Goal: Information Seeking & Learning: Learn about a topic

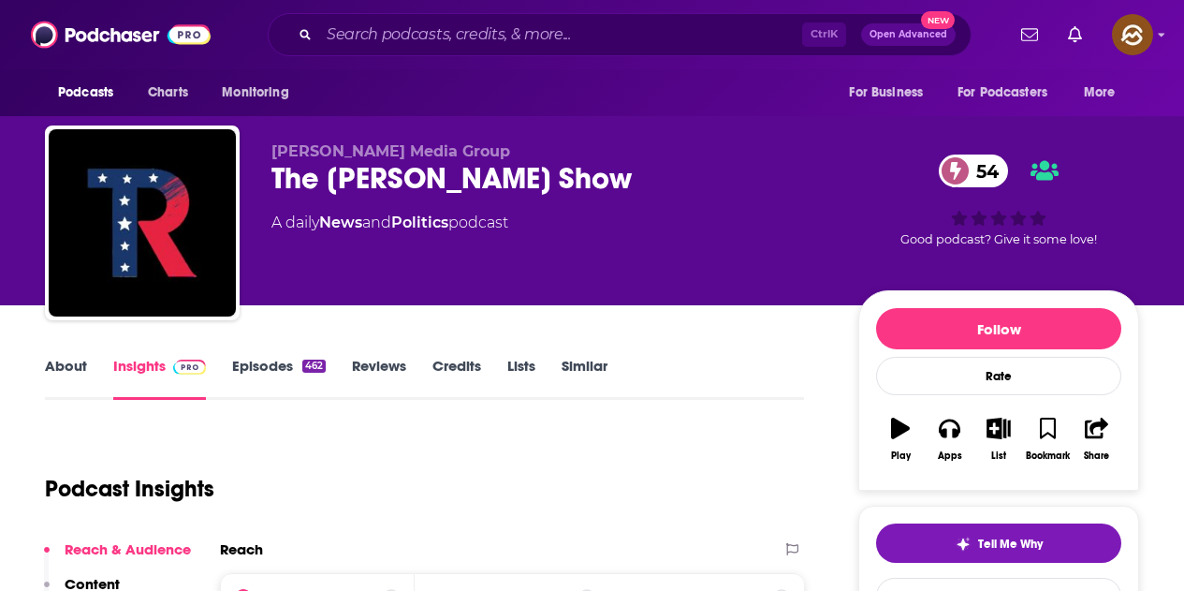
click at [311, 370] on div "462" at bounding box center [313, 365] width 23 height 13
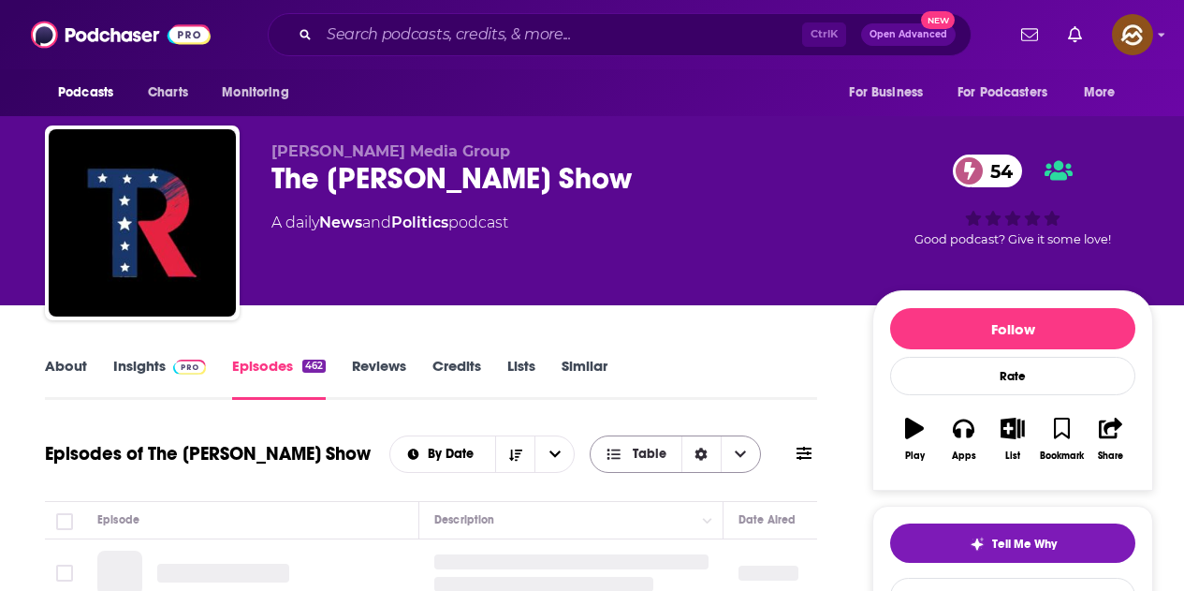
scroll to position [187, 0]
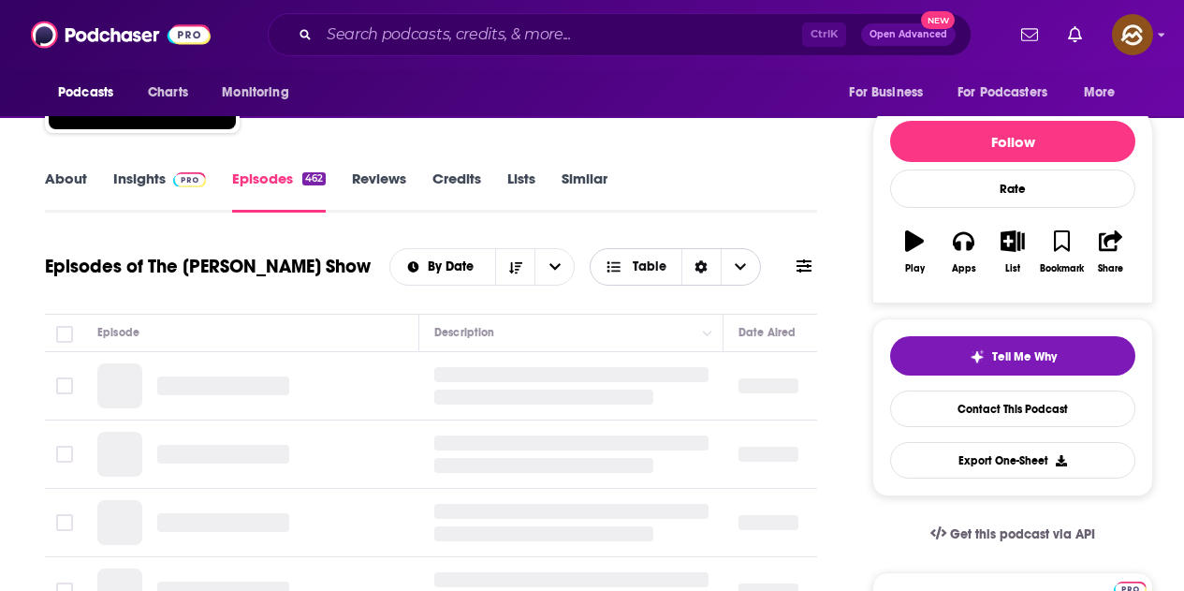
click at [745, 266] on icon "Choose View" at bounding box center [740, 266] width 11 height 7
click at [804, 264] on icon at bounding box center [804, 265] width 15 height 15
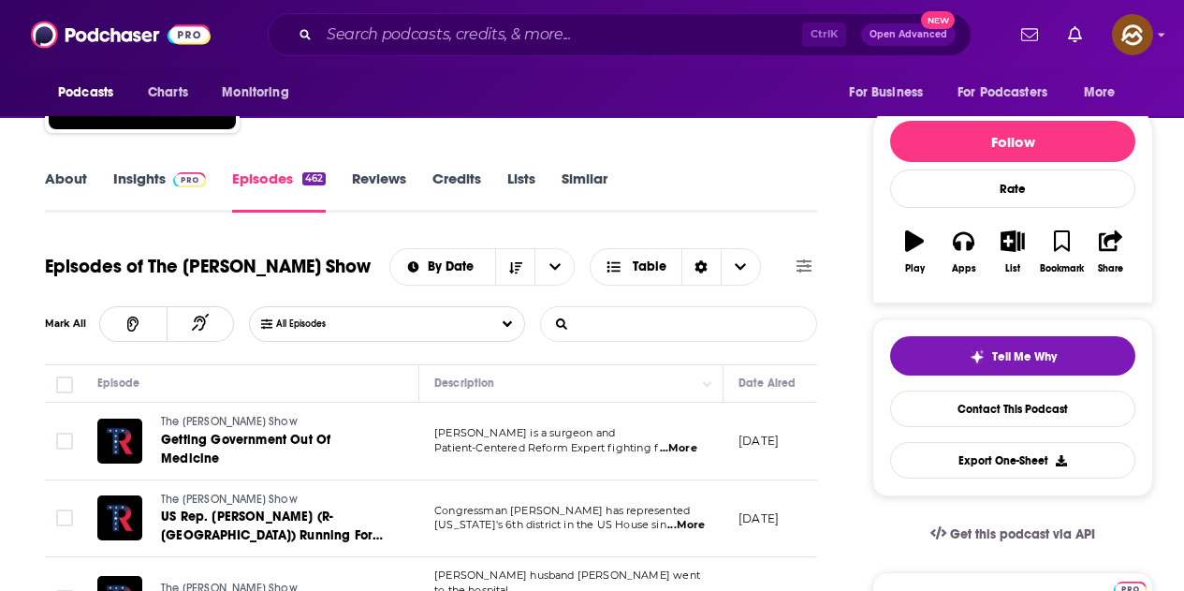
click at [671, 329] on input "List Search Input" at bounding box center [639, 324] width 196 height 34
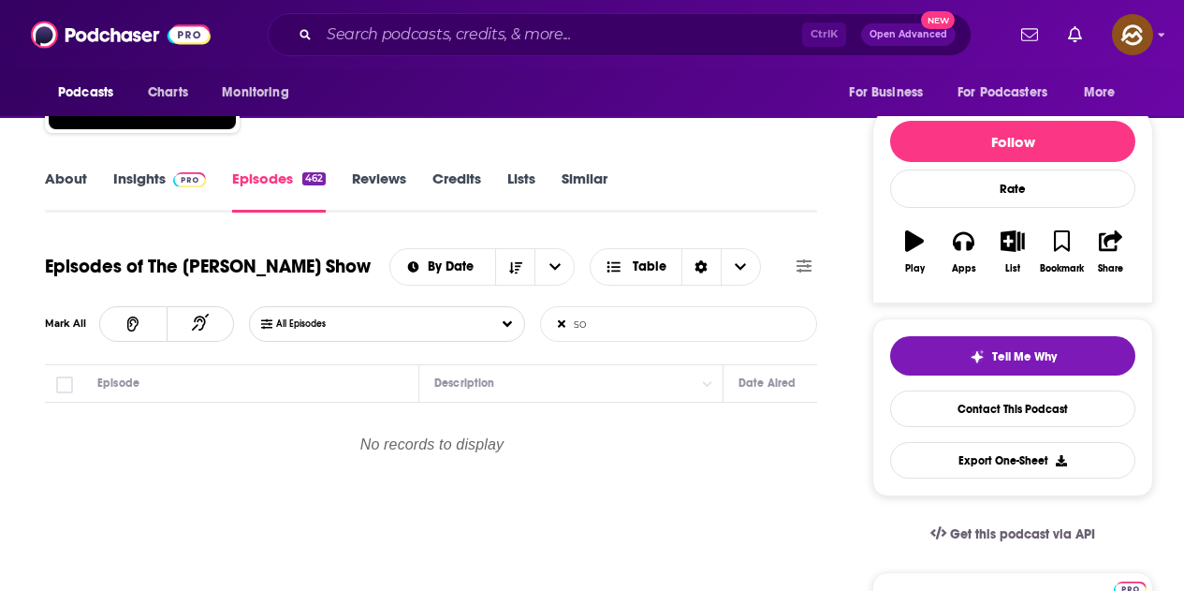
type input "s"
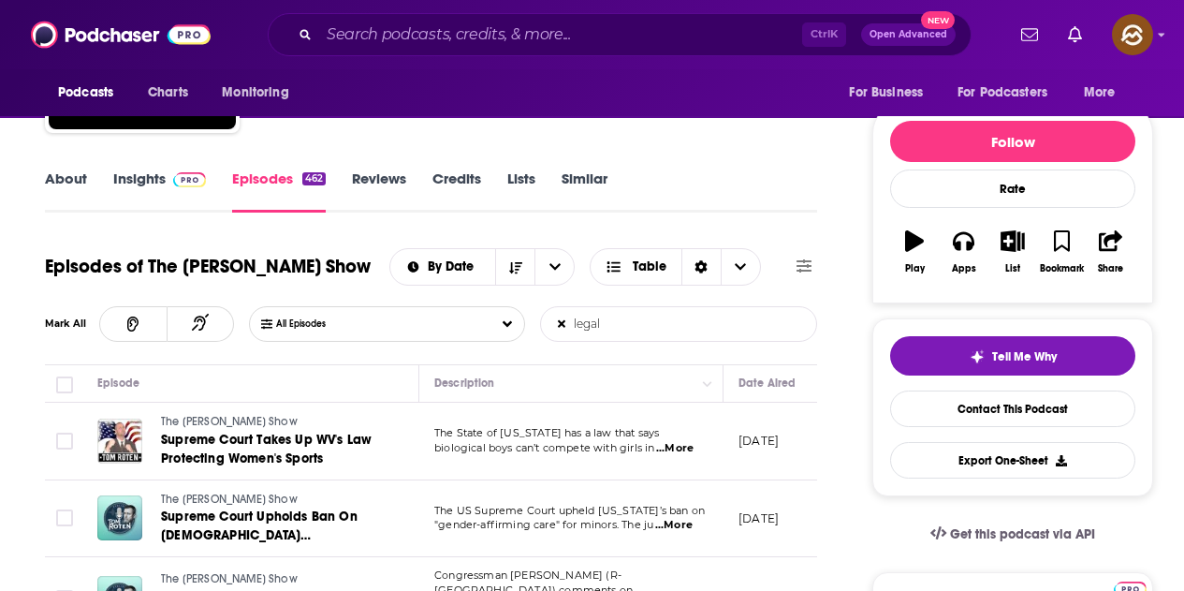
click at [656, 324] on input "legal" at bounding box center [639, 324] width 196 height 34
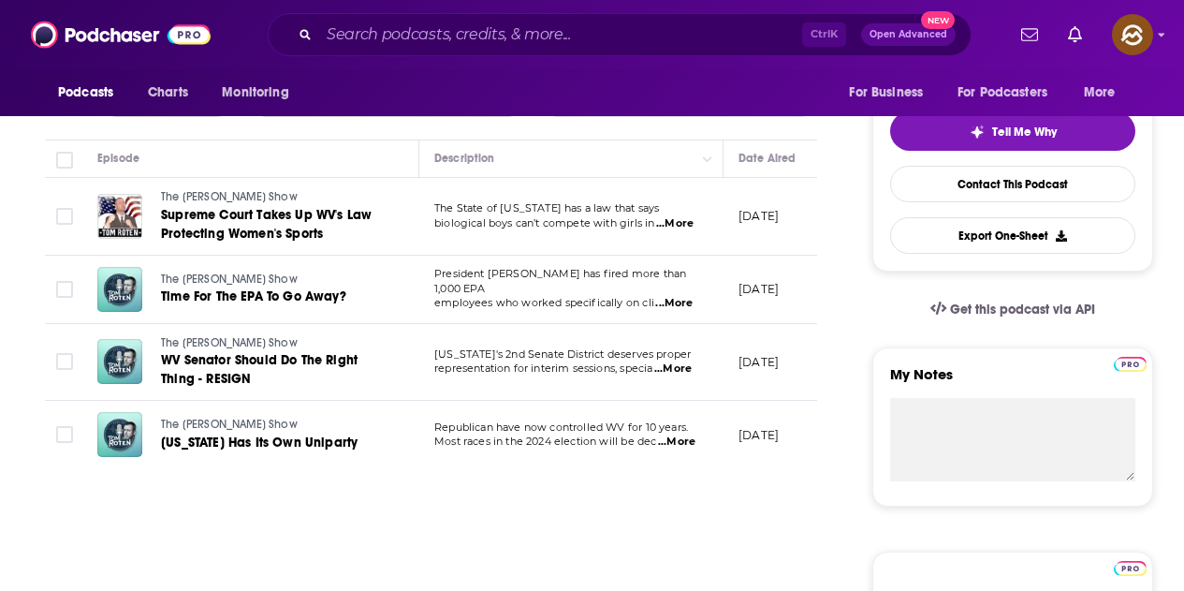
scroll to position [281, 0]
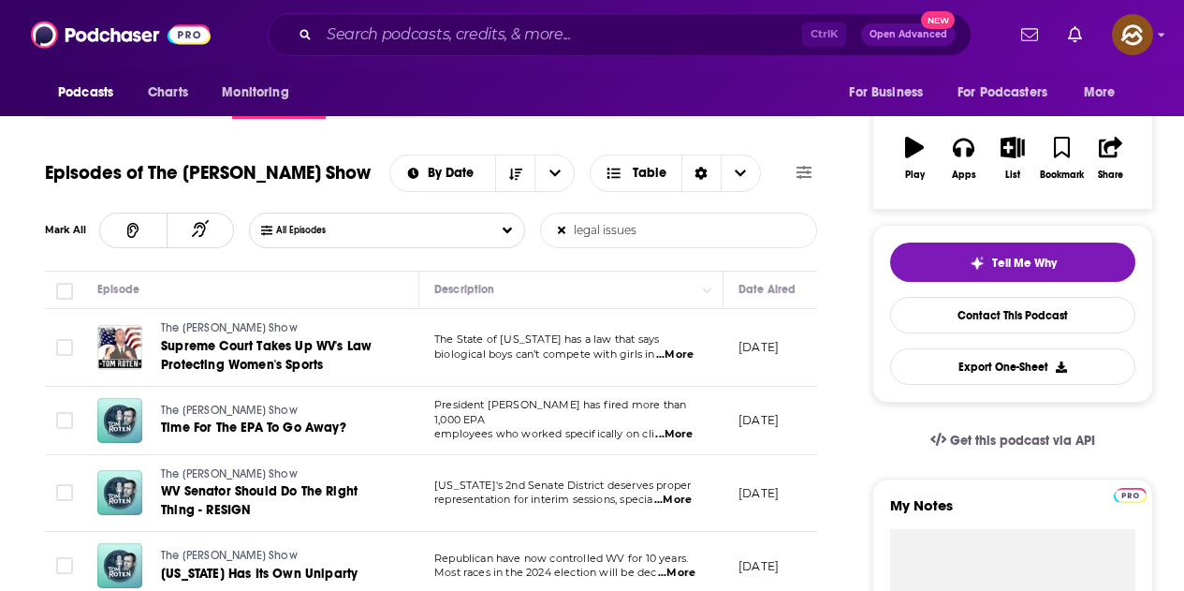
type input "legal issues"
click at [680, 349] on span "...More" at bounding box center [674, 354] width 37 height 15
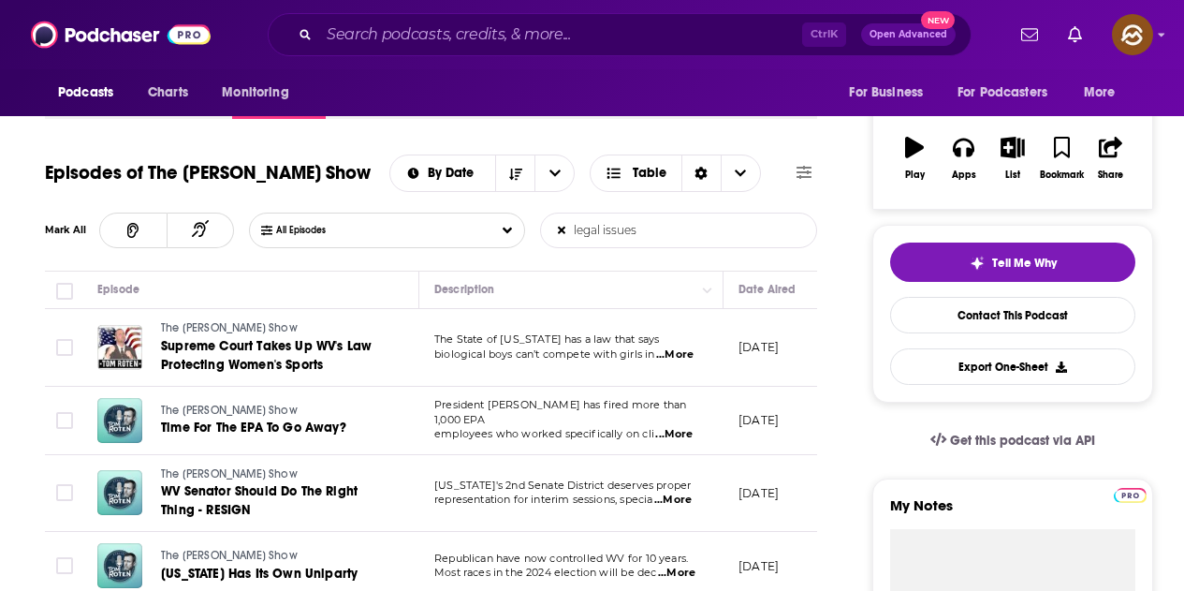
scroll to position [374, 0]
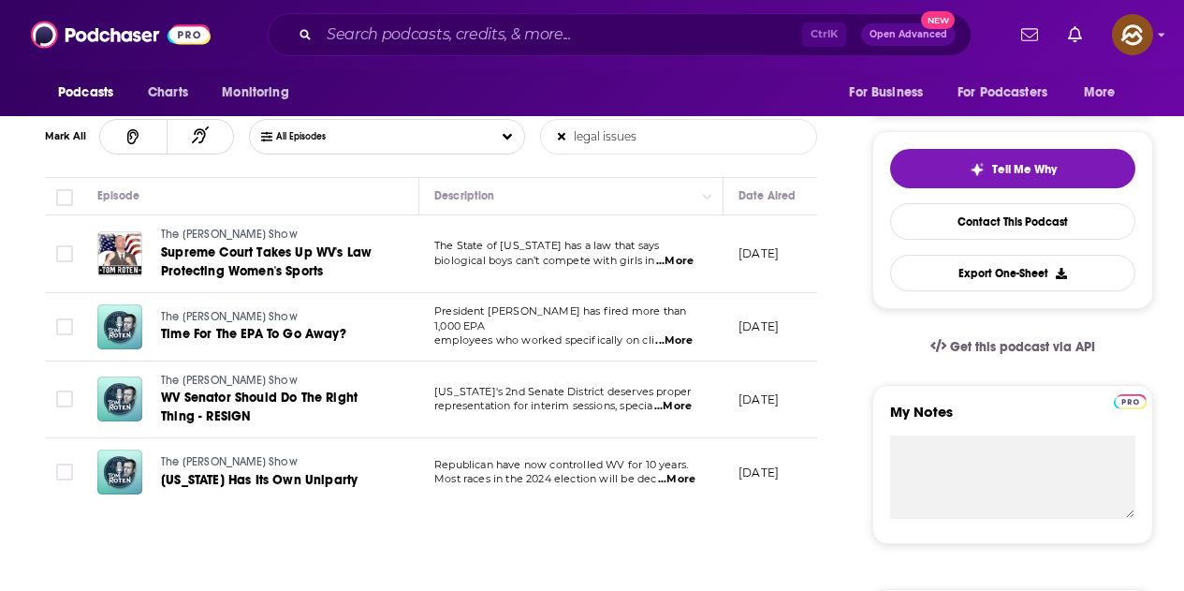
click at [675, 333] on span "...More" at bounding box center [673, 340] width 37 height 15
click at [692, 404] on span "...More" at bounding box center [672, 406] width 37 height 15
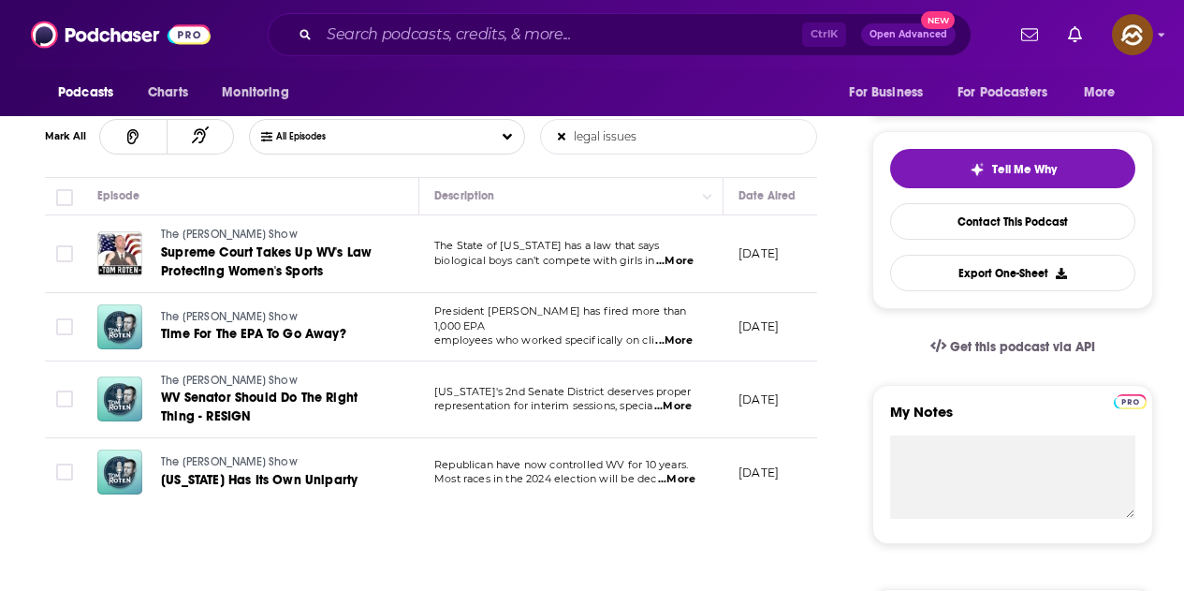
click at [686, 481] on span "...More" at bounding box center [676, 479] width 37 height 15
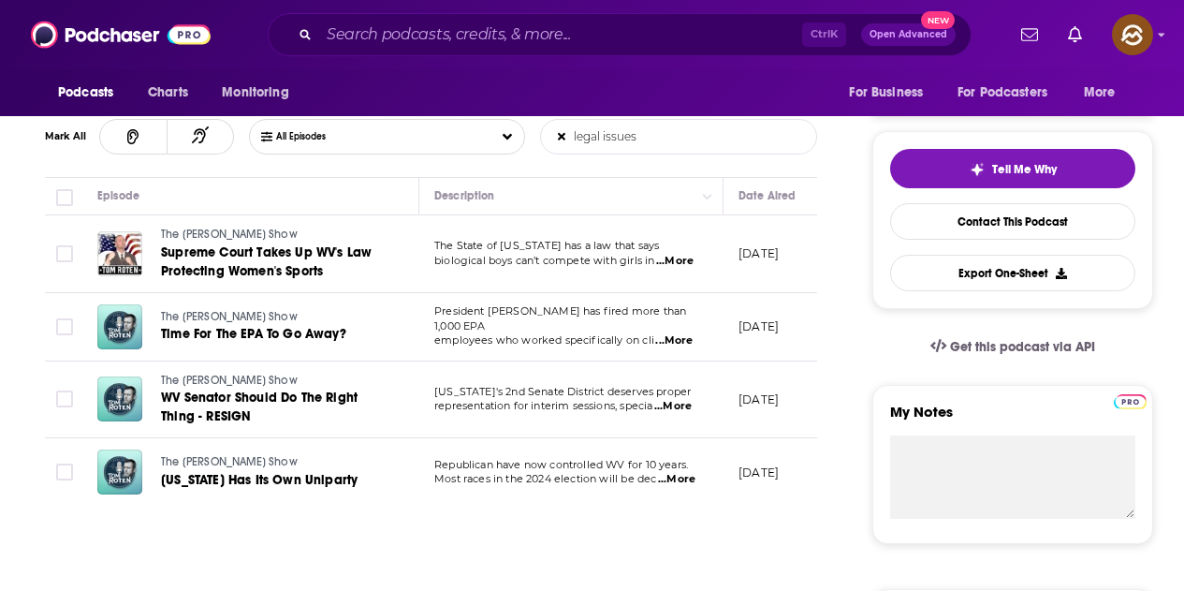
scroll to position [0, 0]
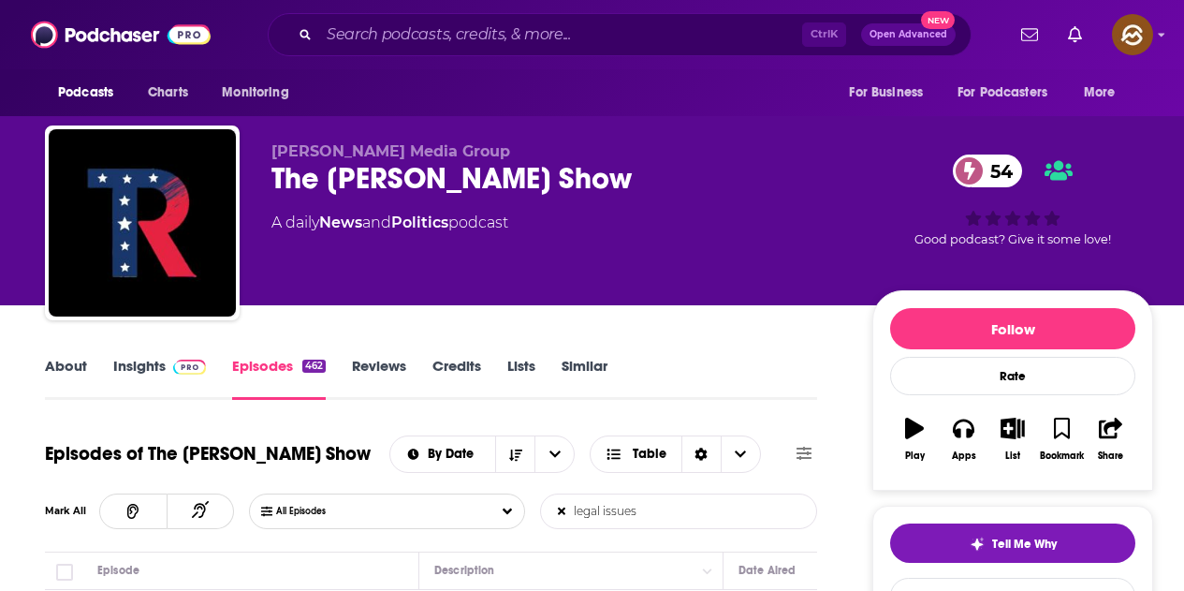
click at [155, 369] on link "Insights" at bounding box center [159, 378] width 93 height 43
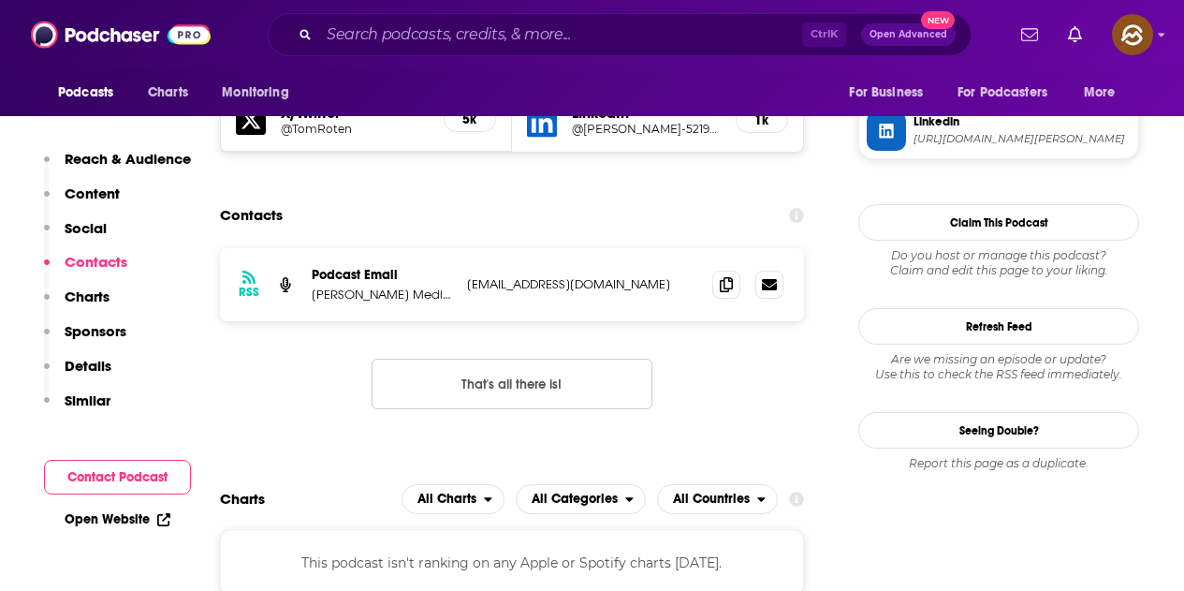
scroll to position [1685, 0]
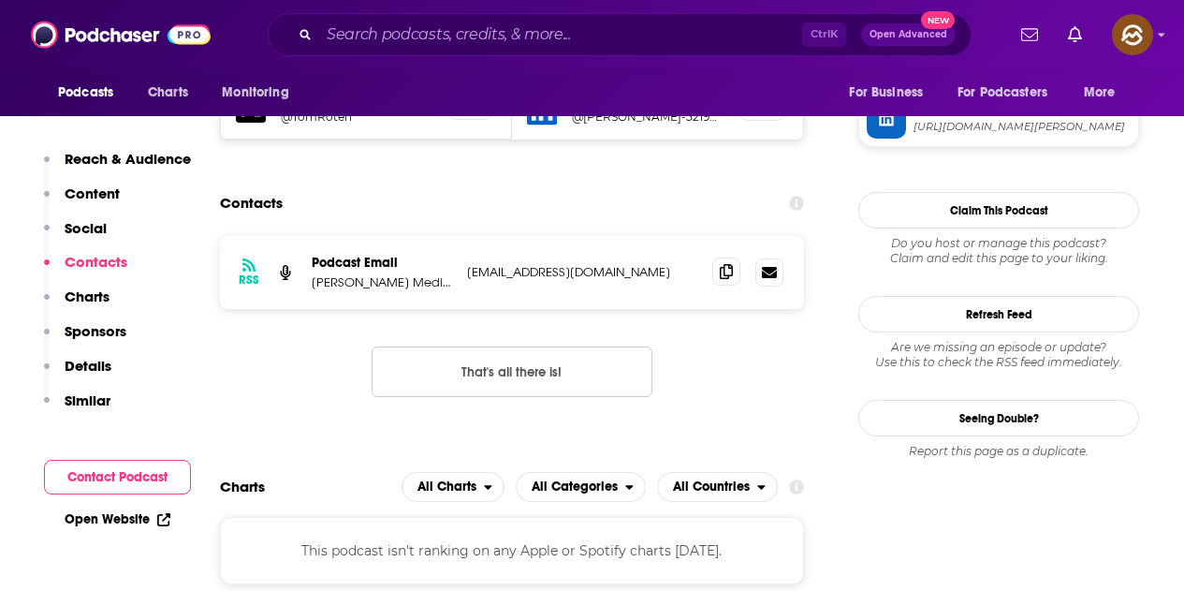
click at [724, 264] on icon at bounding box center [726, 271] width 13 height 15
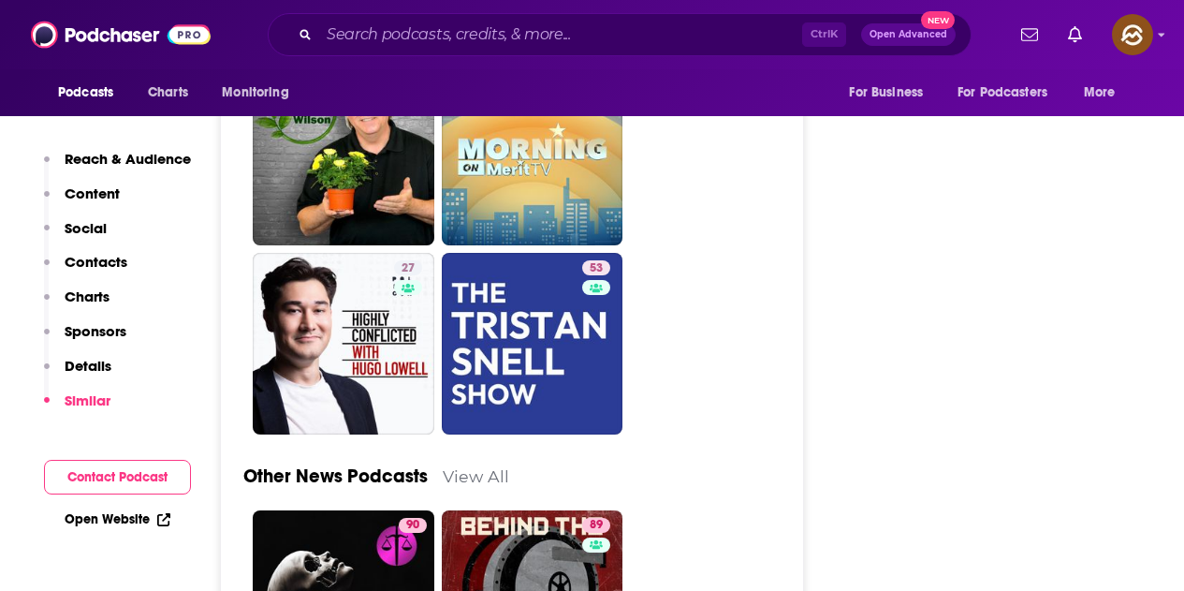
scroll to position [4868, 0]
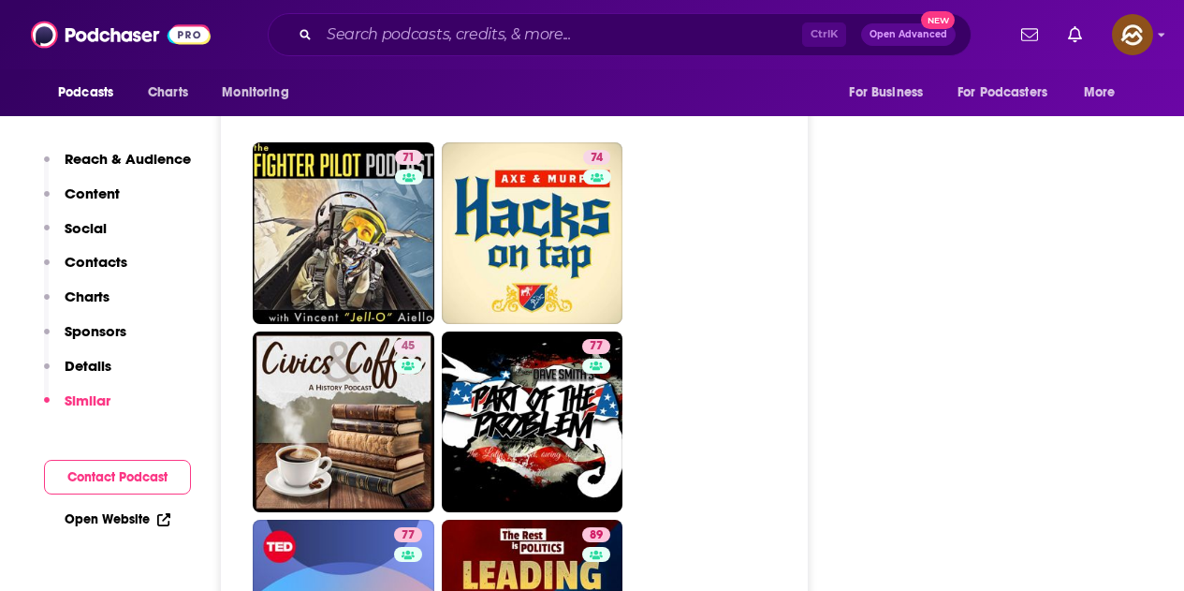
scroll to position [6981, 0]
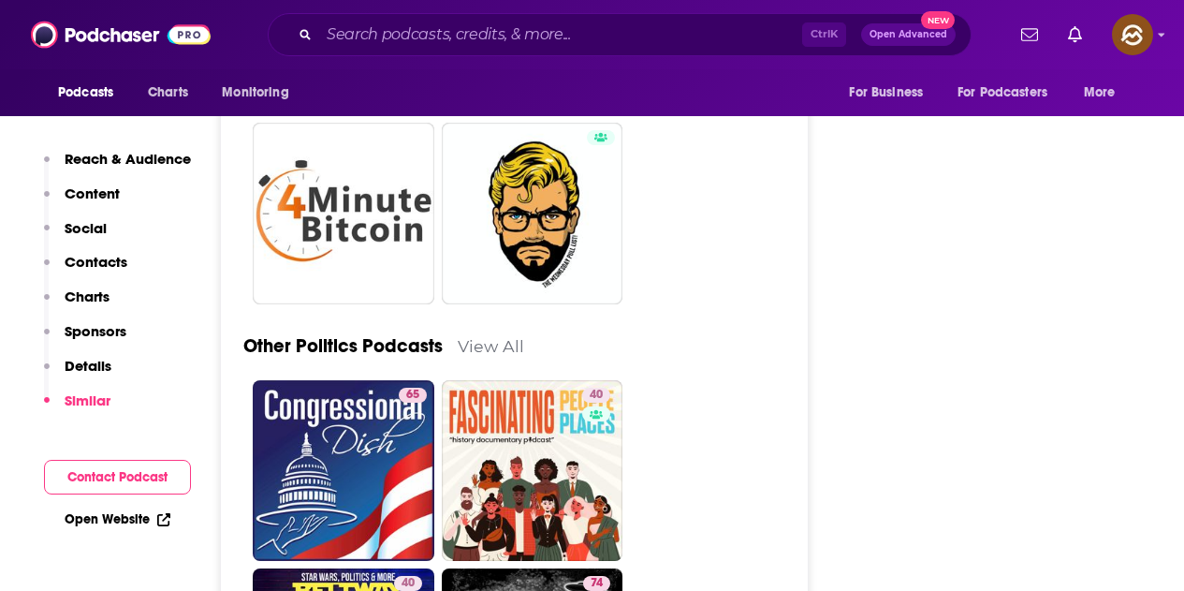
scroll to position [8519, 0]
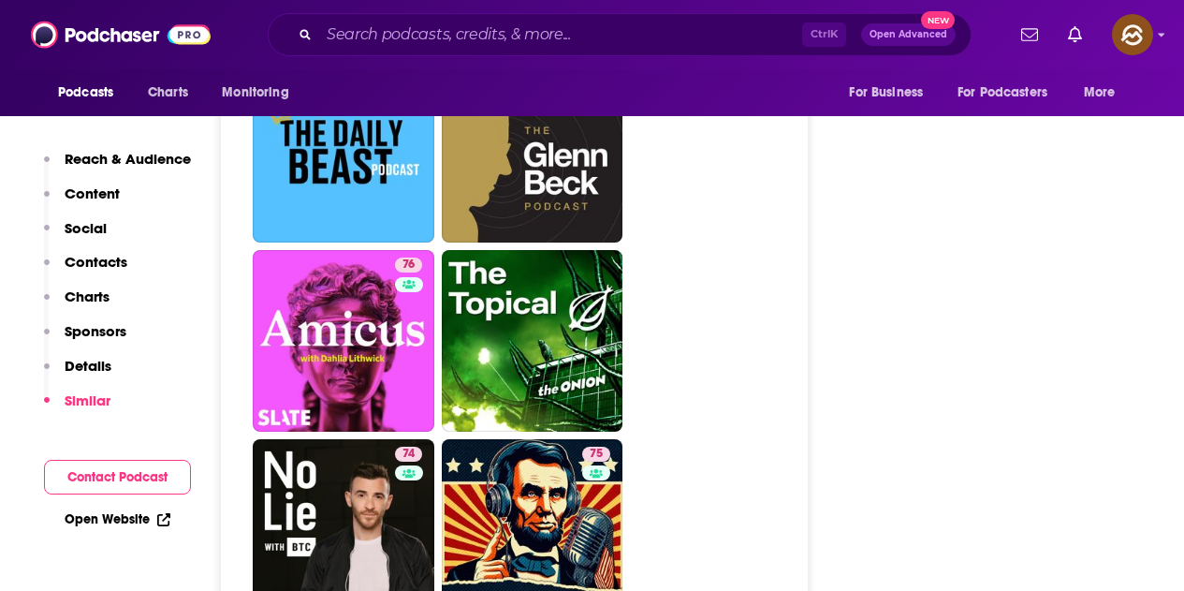
scroll to position [5804, 0]
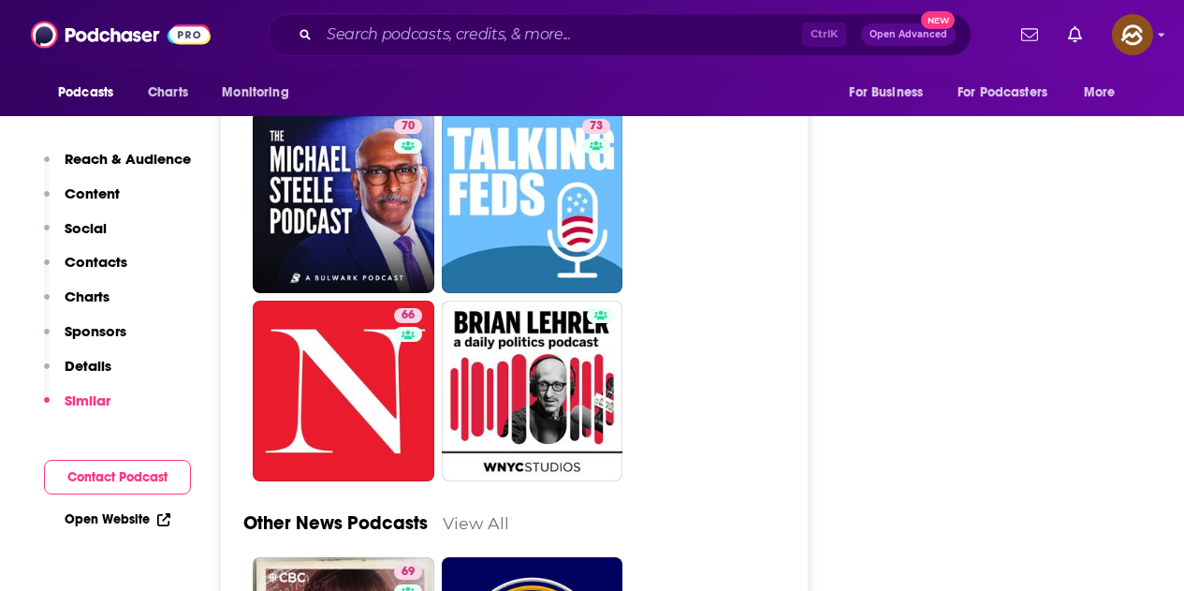
scroll to position [6134, 0]
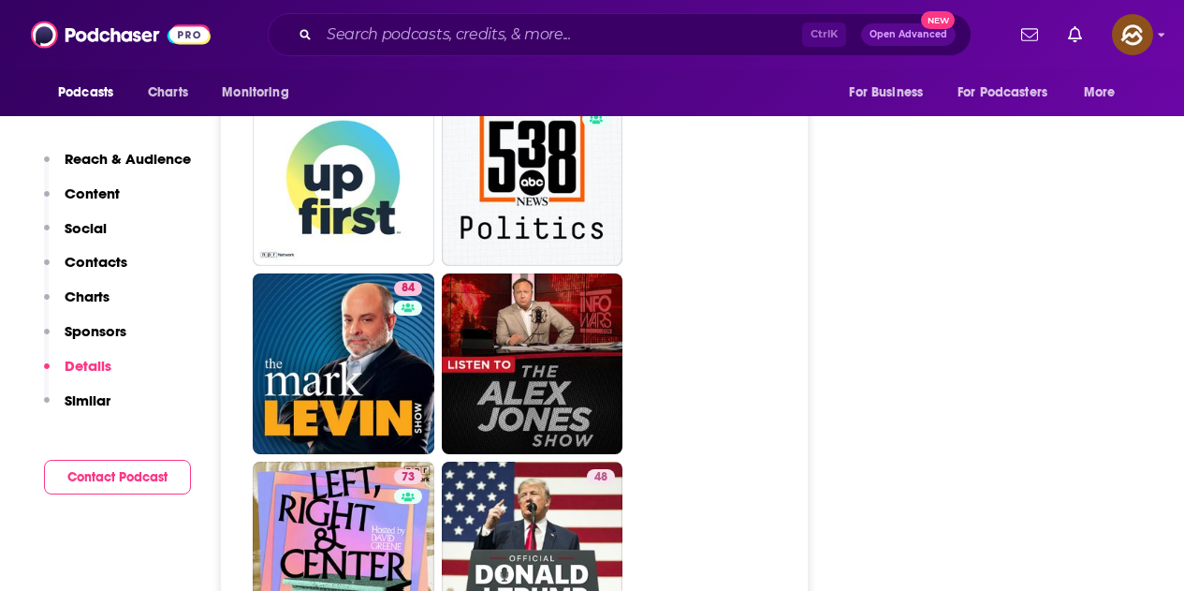
scroll to position [4681, 0]
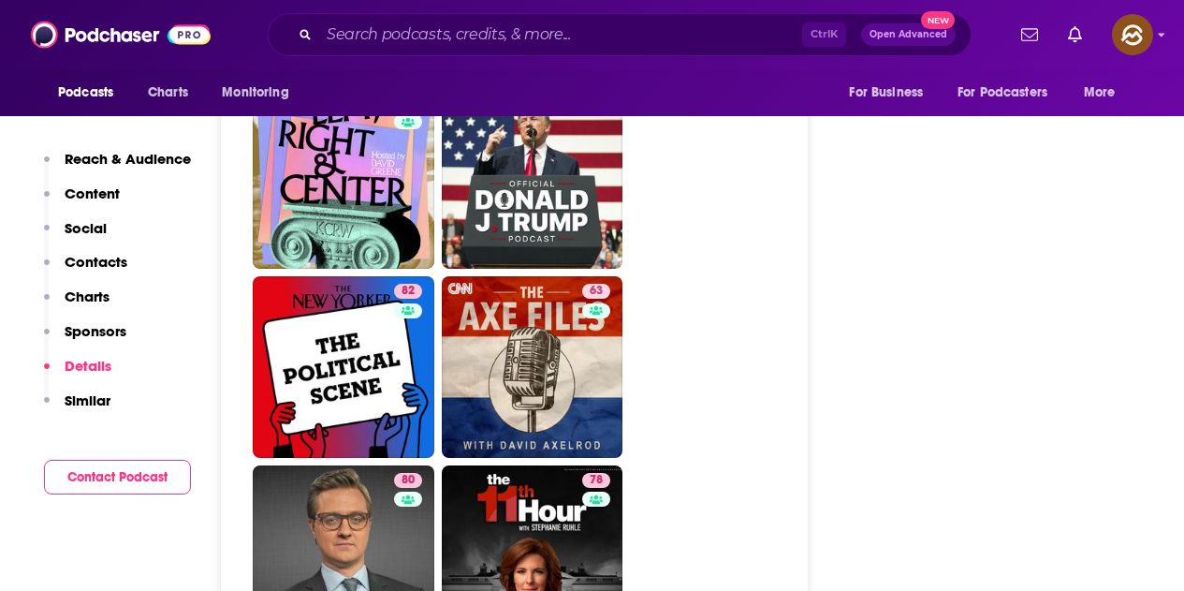
drag, startPoint x: 439, startPoint y: 297, endPoint x: 1002, endPoint y: 312, distance: 562.9
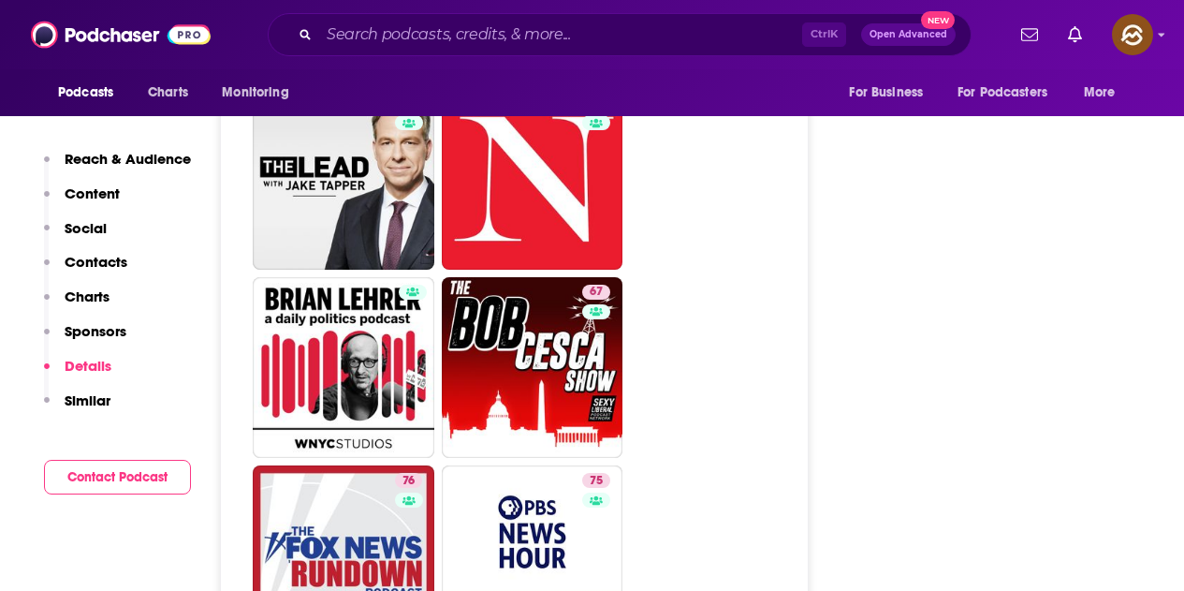
scroll to position [6085, 0]
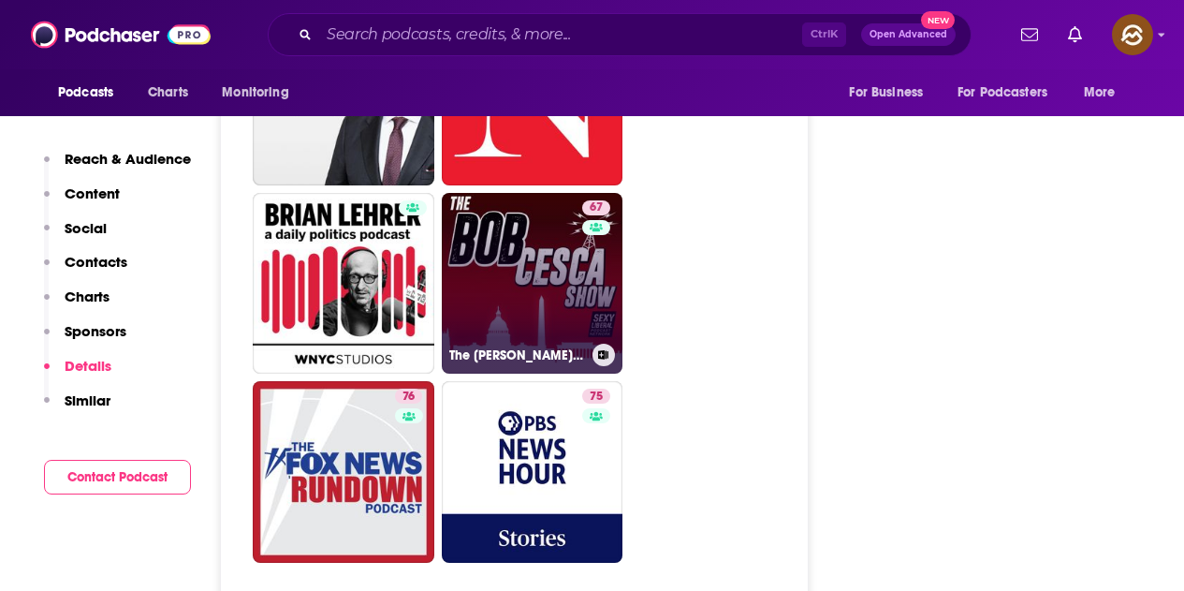
click at [535, 193] on link "67 The [PERSON_NAME] Show" at bounding box center [533, 284] width 182 height 182
type input "[URL][DOMAIN_NAME][PERSON_NAME]"
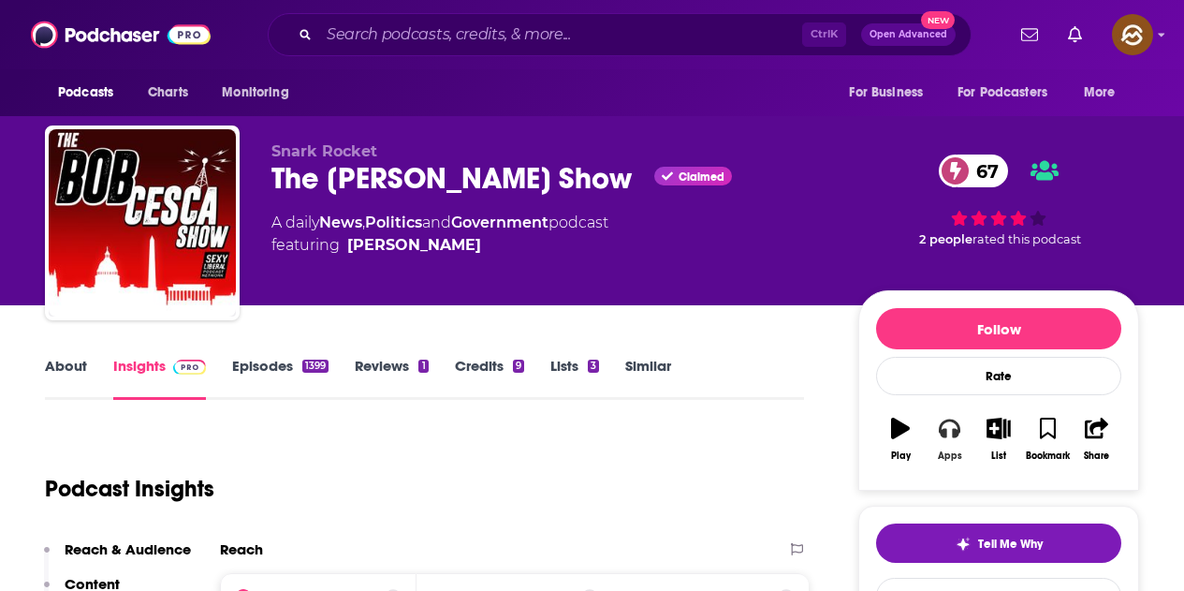
click at [958, 429] on icon "button" at bounding box center [949, 428] width 21 height 19
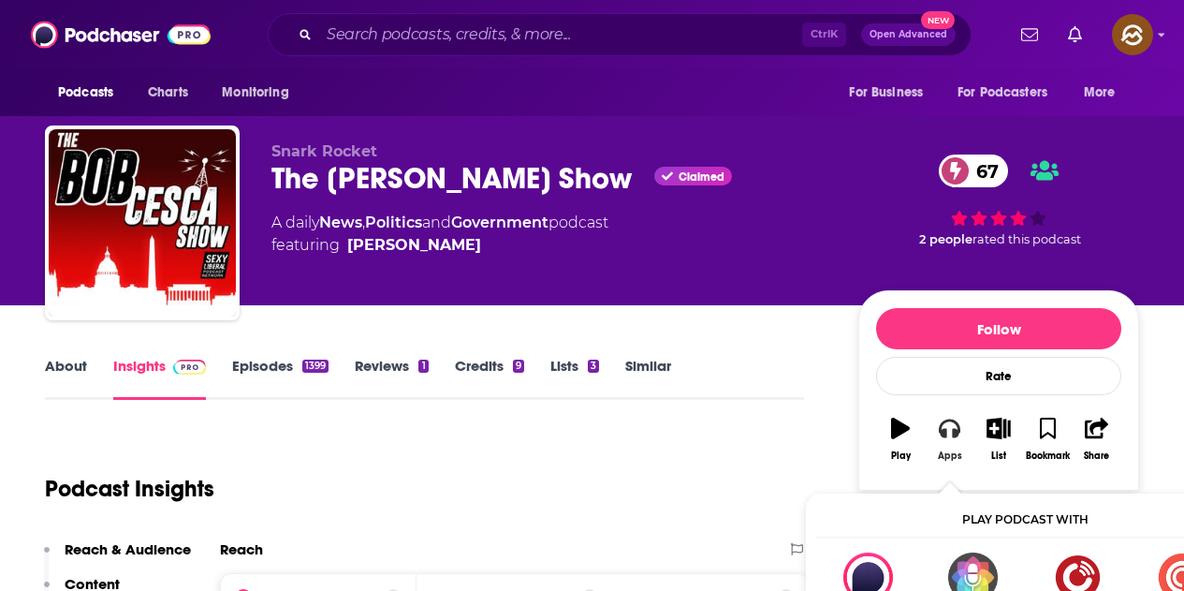
scroll to position [94, 0]
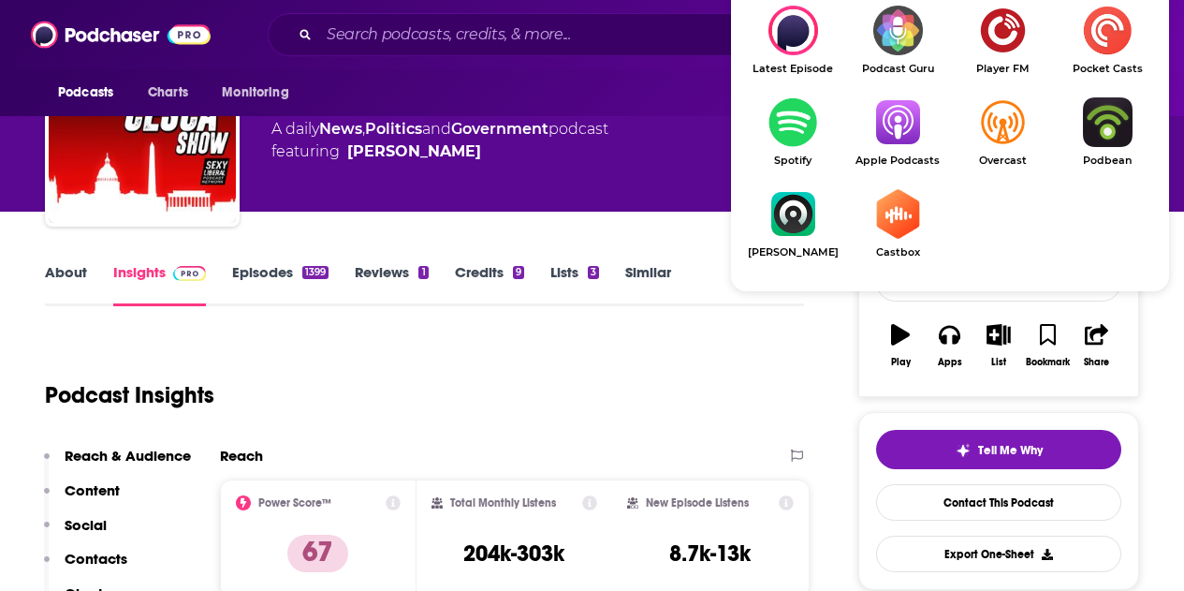
click at [899, 139] on img "Show Listen On dropdown" at bounding box center [897, 122] width 105 height 50
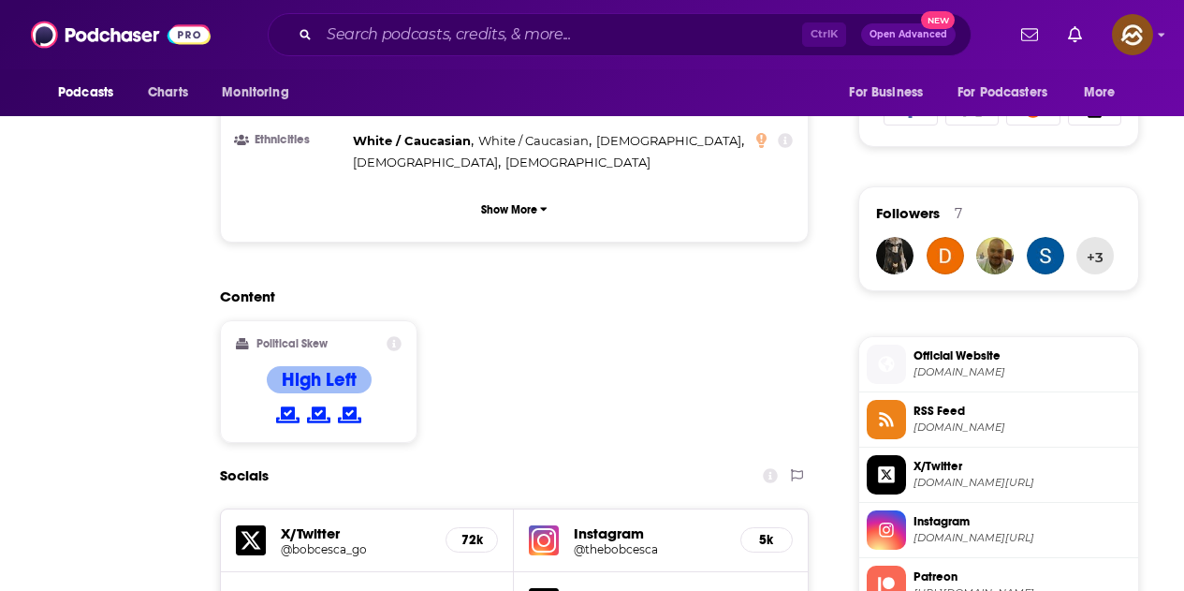
scroll to position [0, 0]
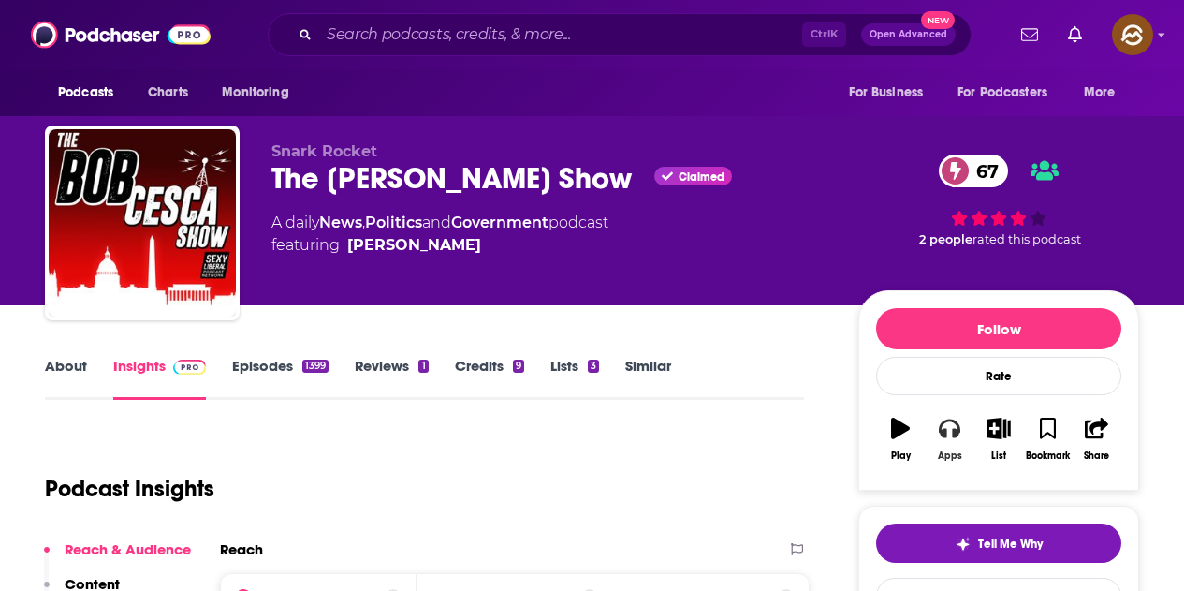
click at [946, 433] on icon "button" at bounding box center [949, 428] width 21 height 19
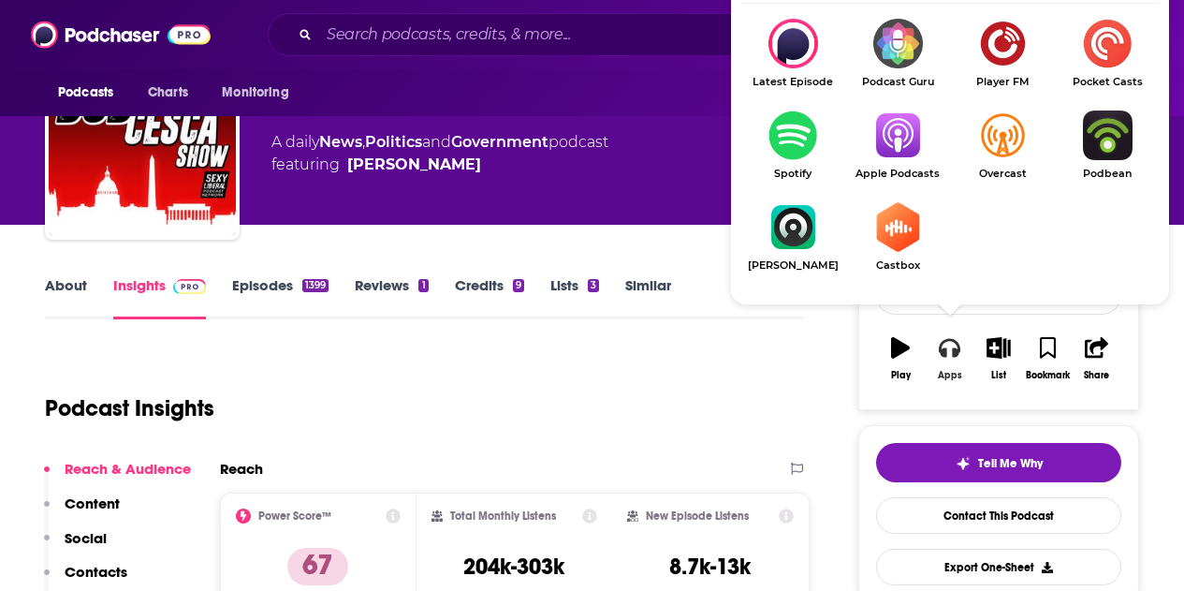
scroll to position [94, 0]
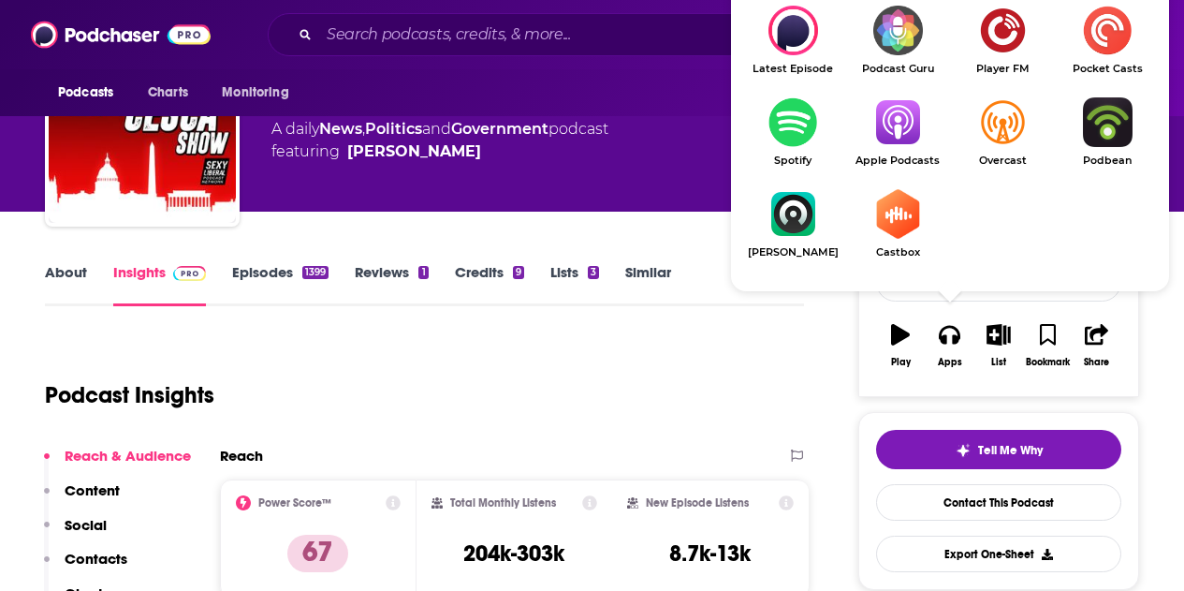
click at [896, 126] on img "Show Listen On dropdown" at bounding box center [897, 122] width 105 height 50
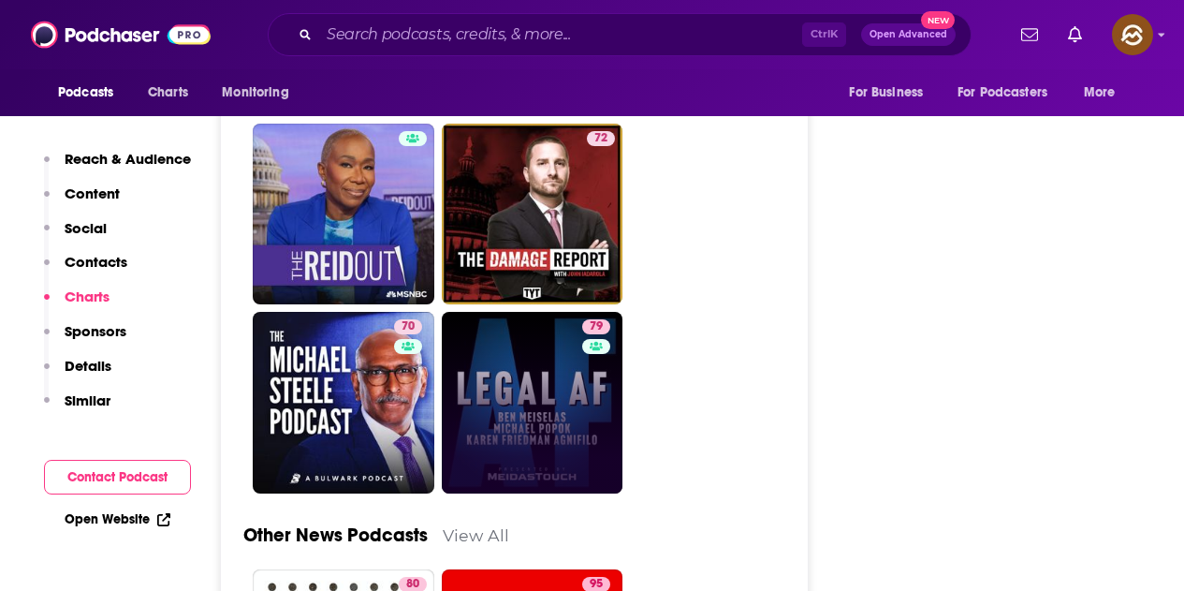
scroll to position [5617, 0]
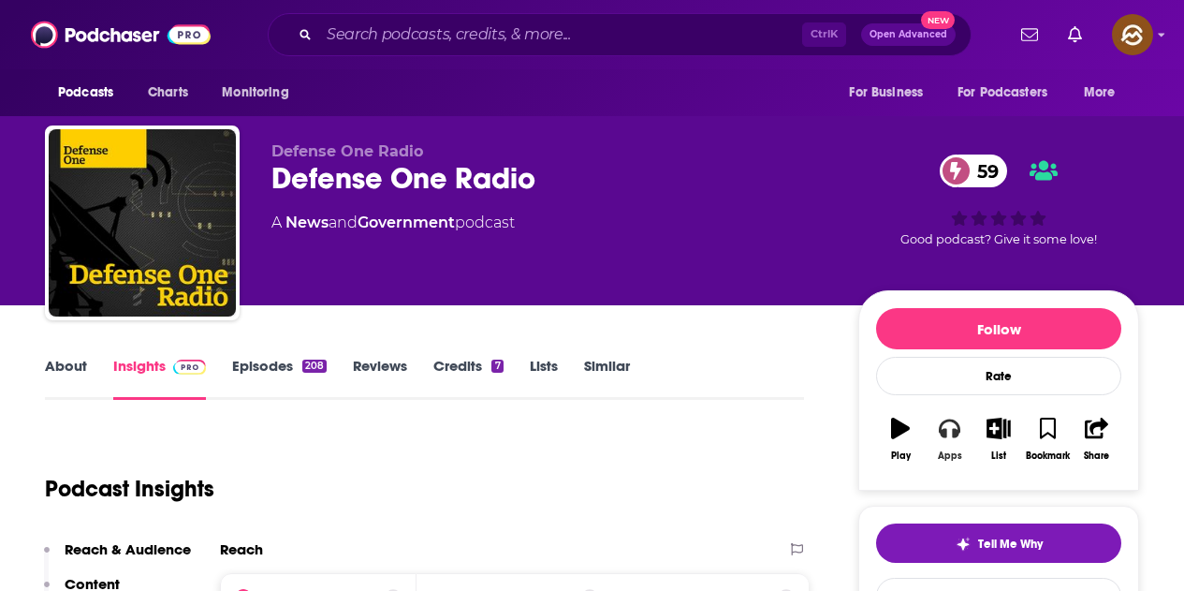
click at [962, 448] on button "Apps" at bounding box center [949, 438] width 49 height 67
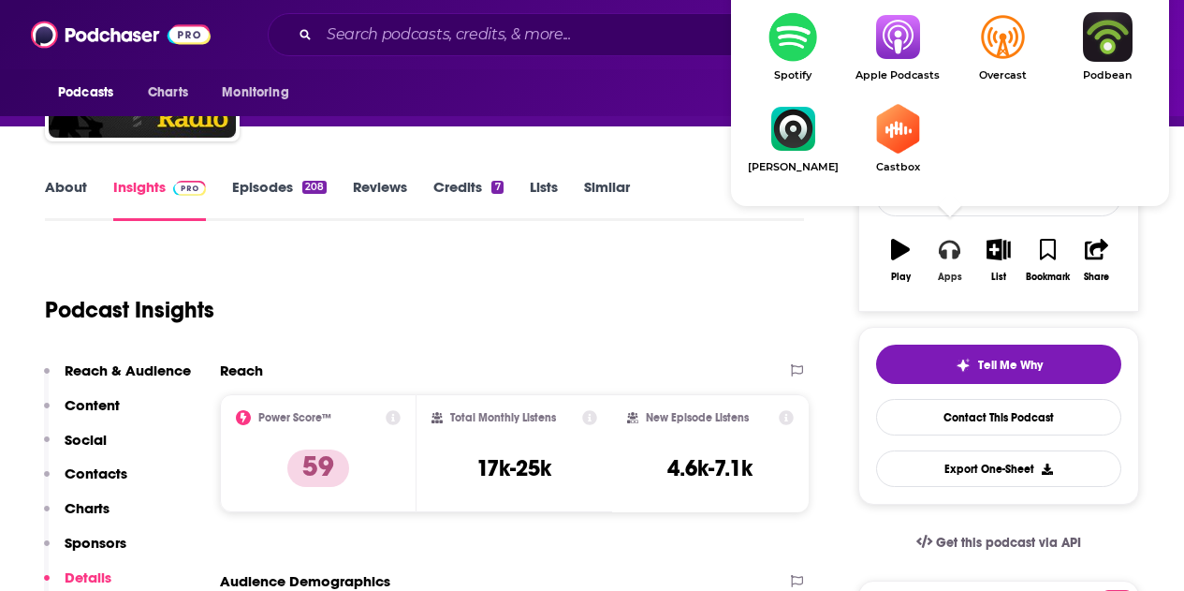
scroll to position [187, 0]
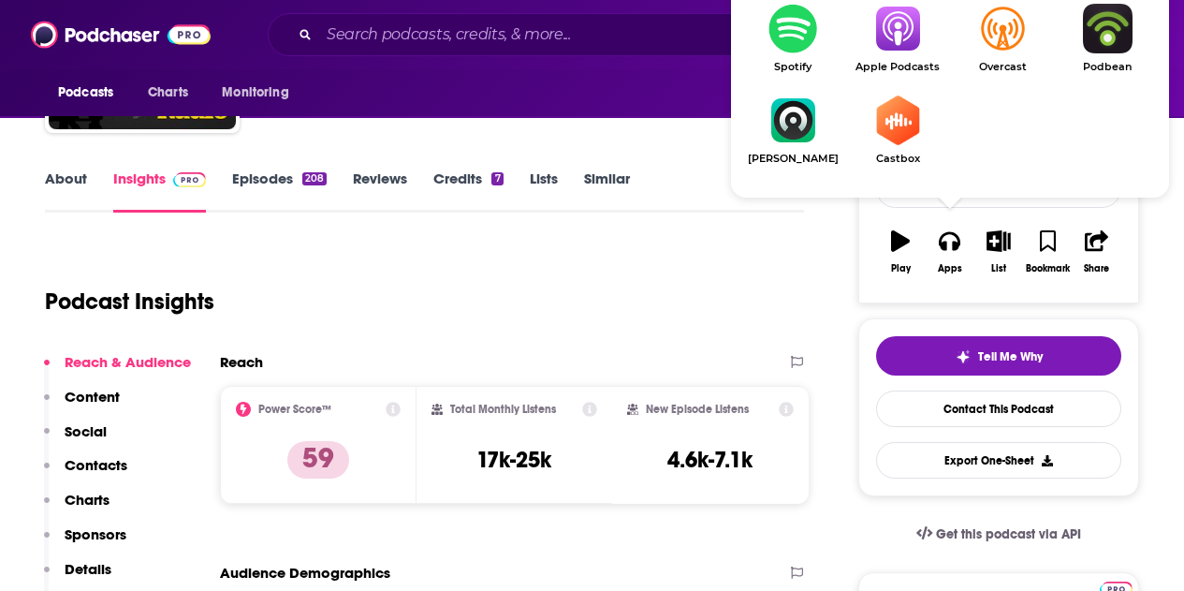
click at [905, 42] on img "Show Listen On dropdown" at bounding box center [897, 29] width 105 height 50
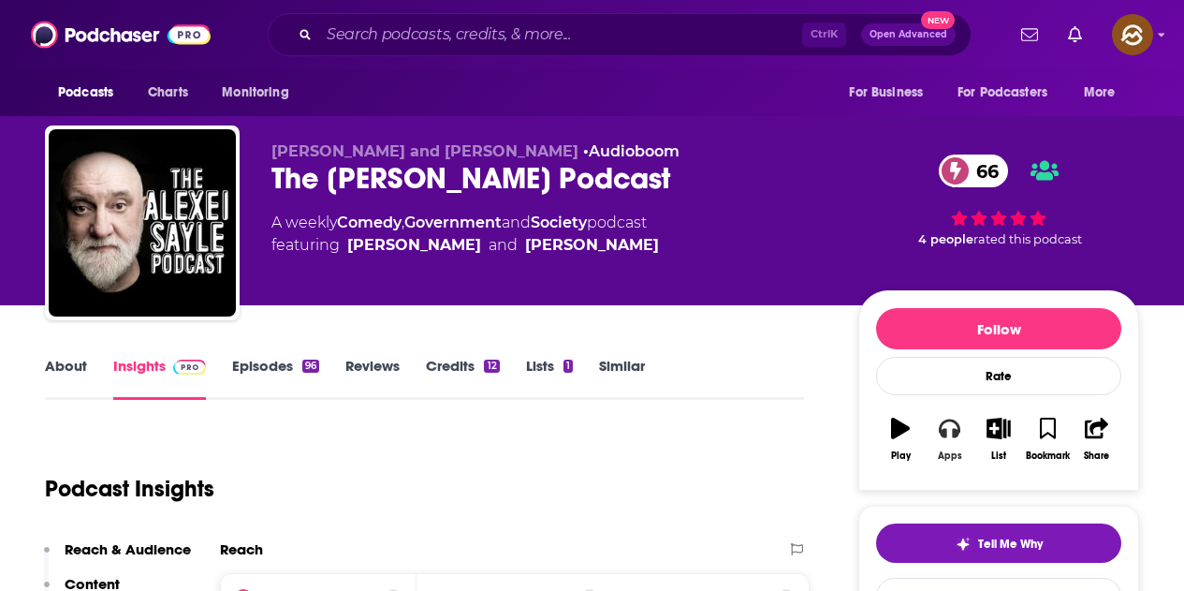
click at [944, 454] on div "Apps" at bounding box center [950, 455] width 24 height 11
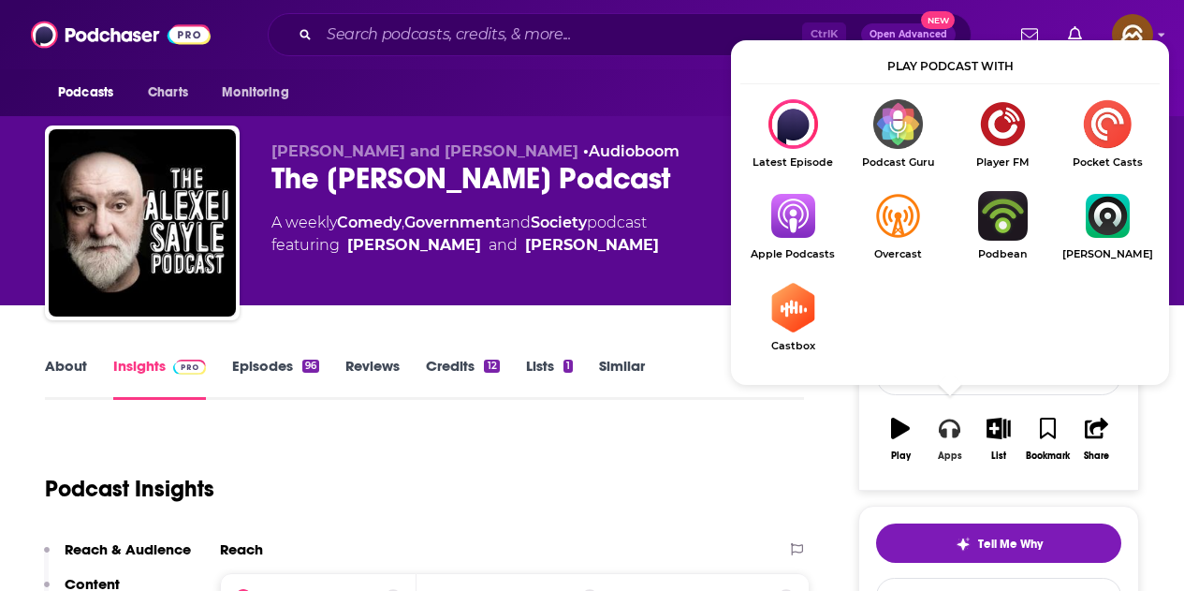
scroll to position [187, 0]
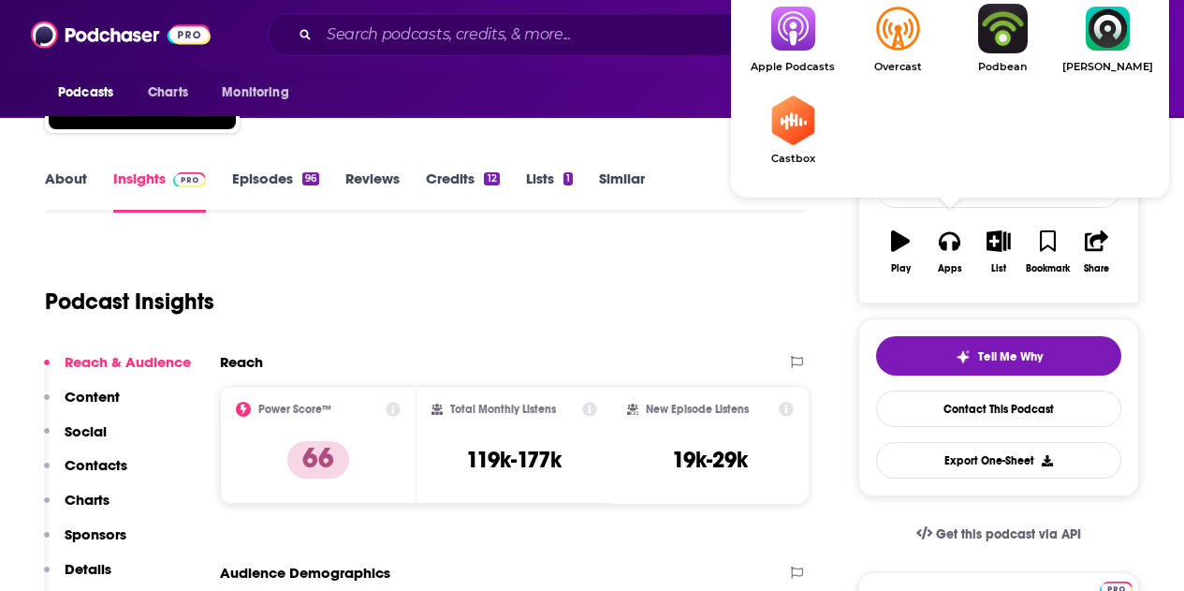
click at [797, 50] on img "Show Listen On dropdown" at bounding box center [793, 29] width 105 height 50
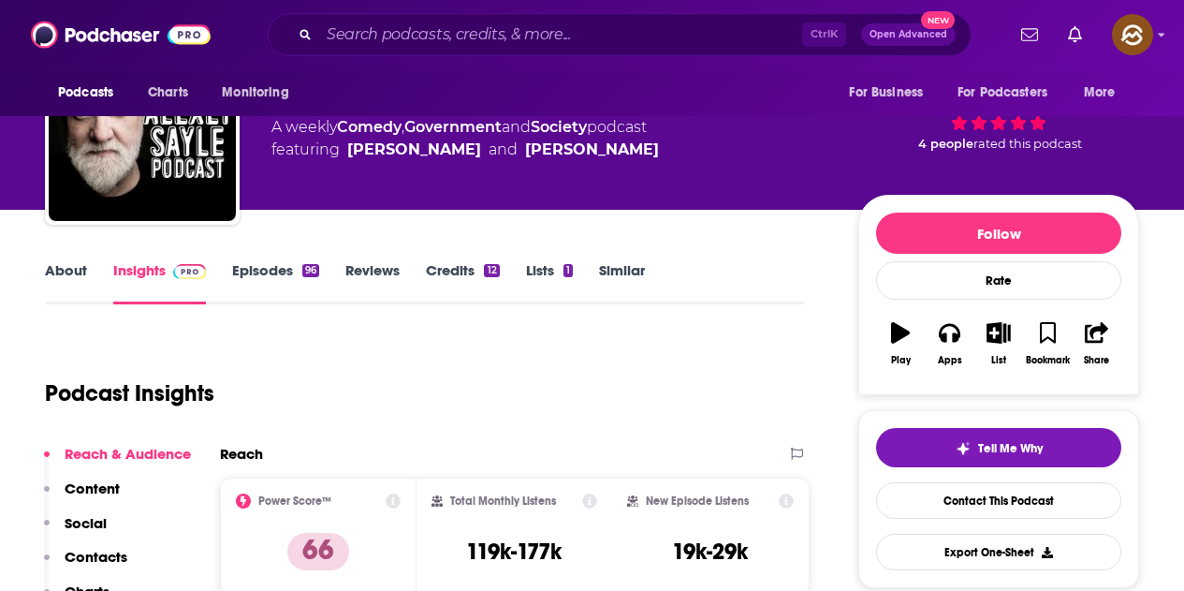
scroll to position [0, 0]
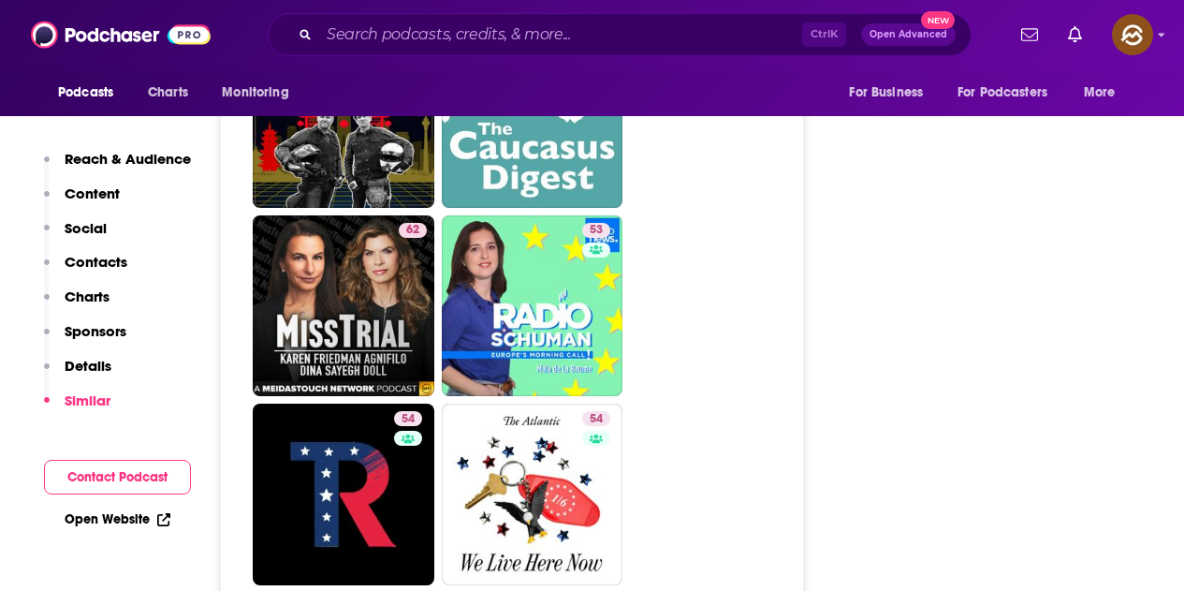
scroll to position [4962, 0]
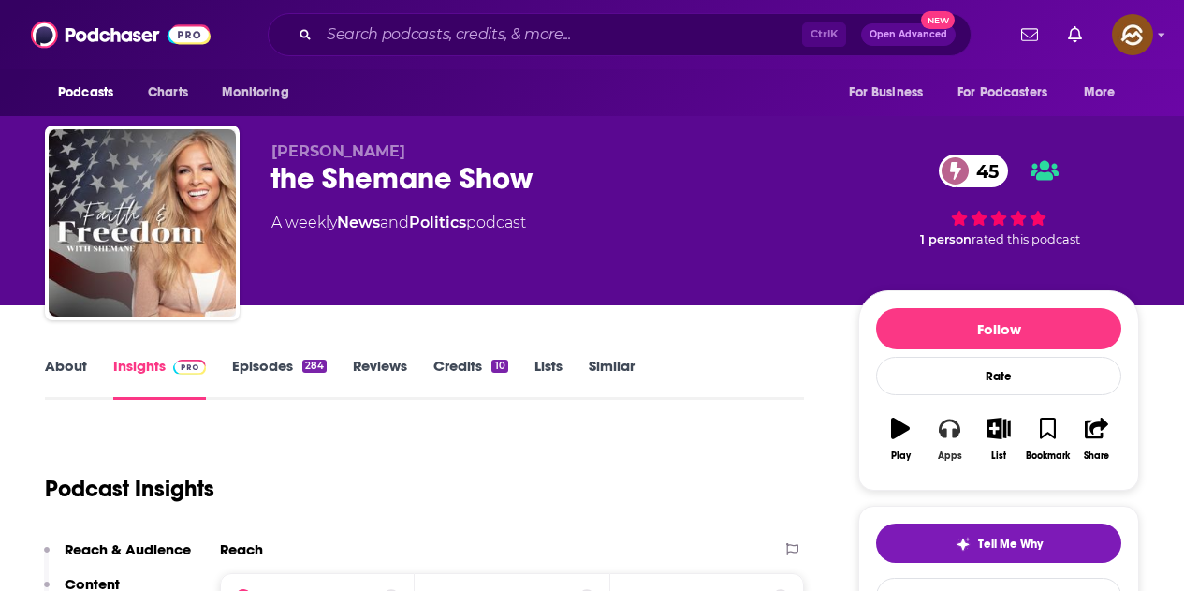
click at [948, 445] on button "Apps" at bounding box center [949, 438] width 49 height 67
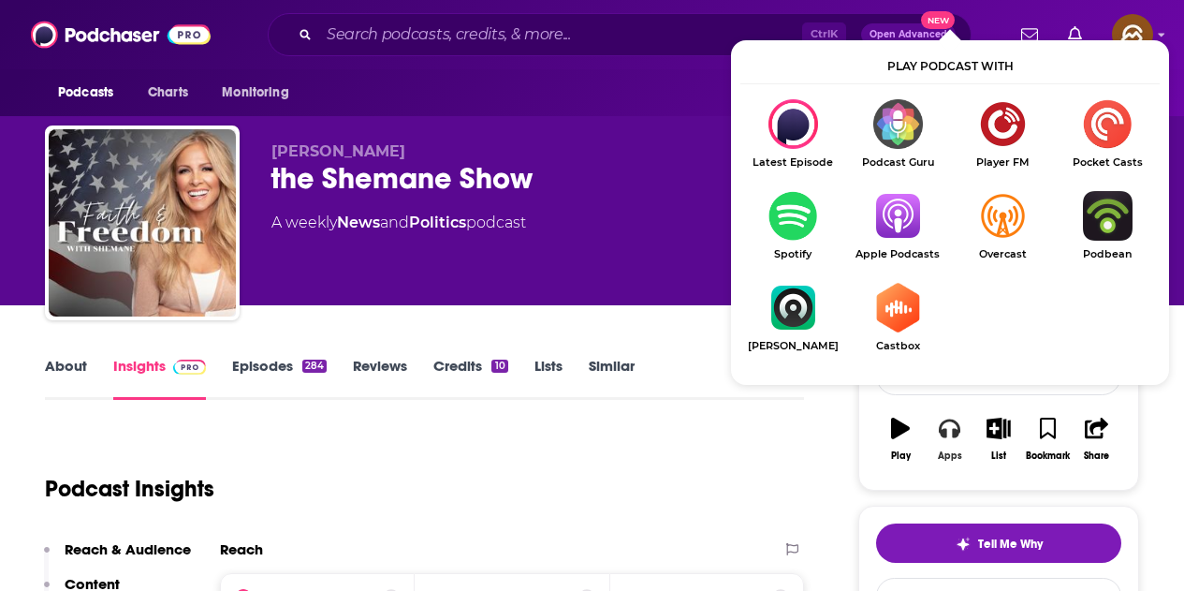
scroll to position [187, 0]
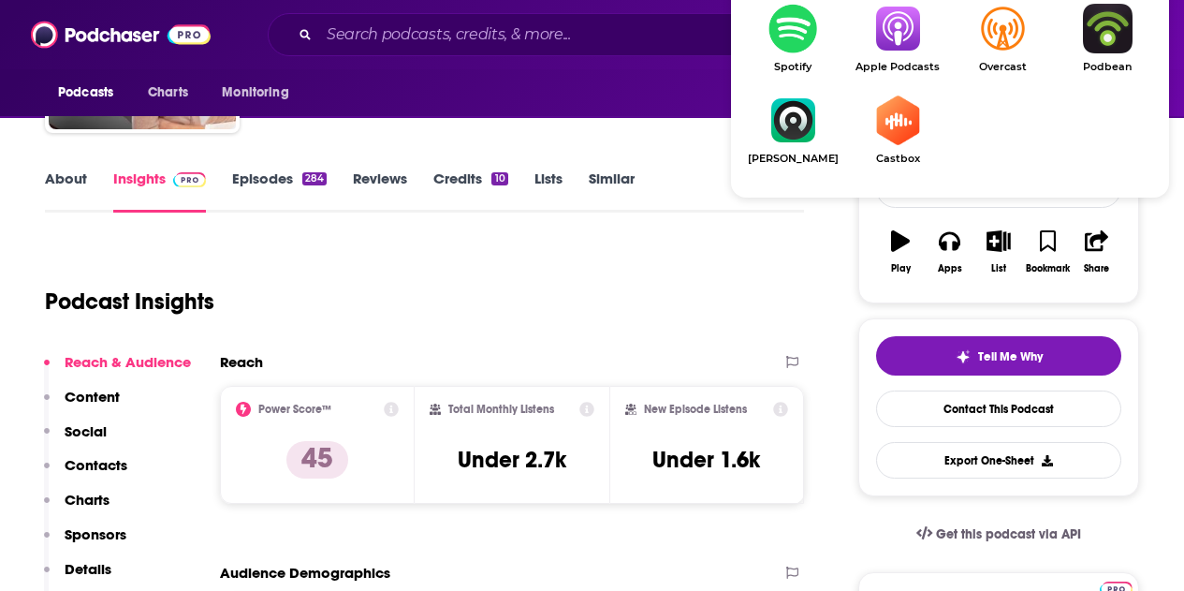
click at [905, 58] on link "Apple Podcasts" at bounding box center [897, 38] width 105 height 69
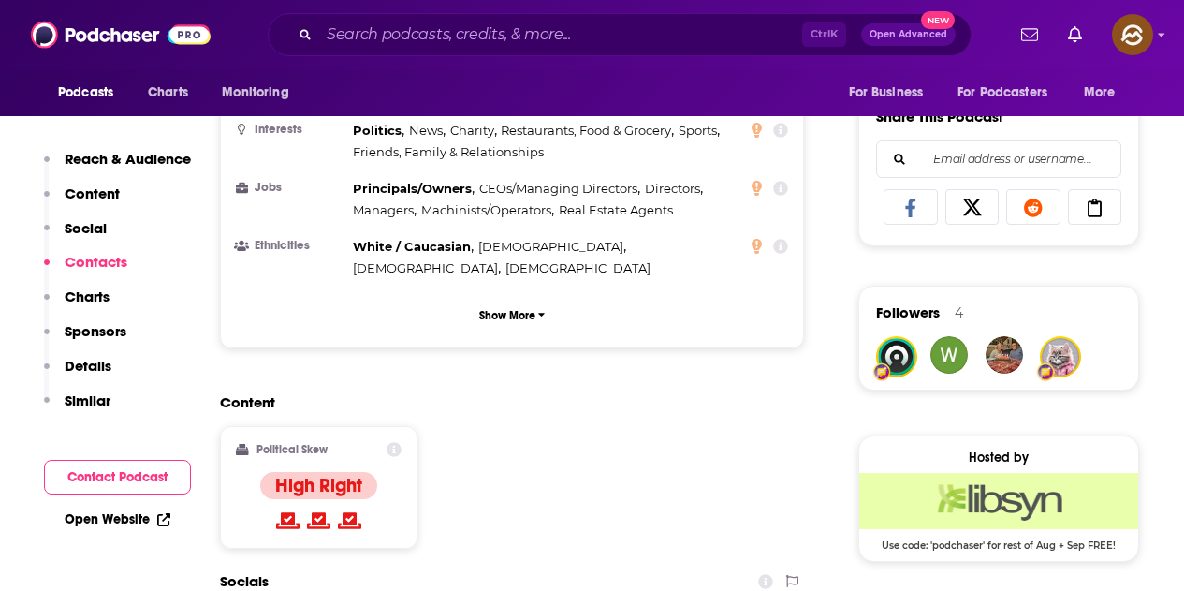
scroll to position [1592, 0]
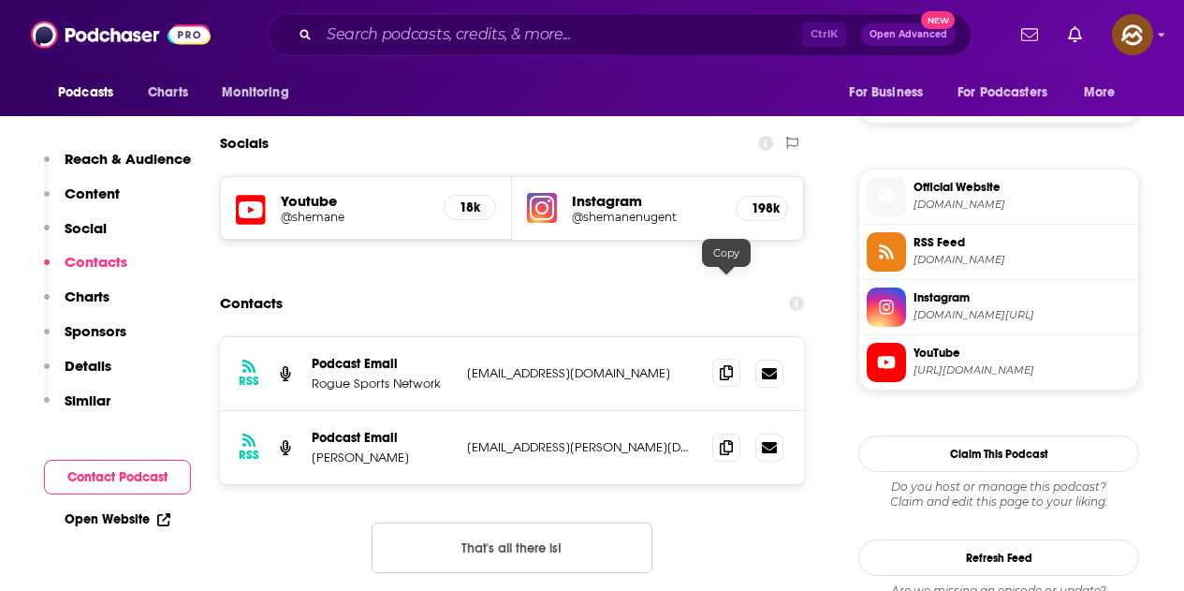
click at [718, 359] on span at bounding box center [726, 373] width 28 height 28
click at [720, 439] on icon at bounding box center [726, 446] width 13 height 15
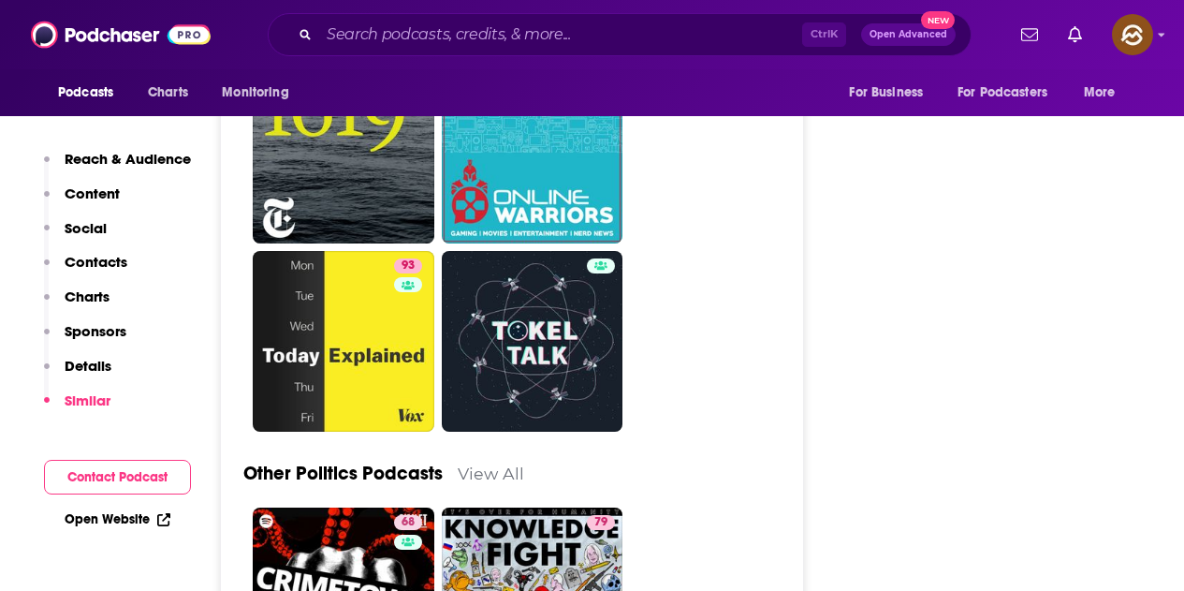
scroll to position [6741, 0]
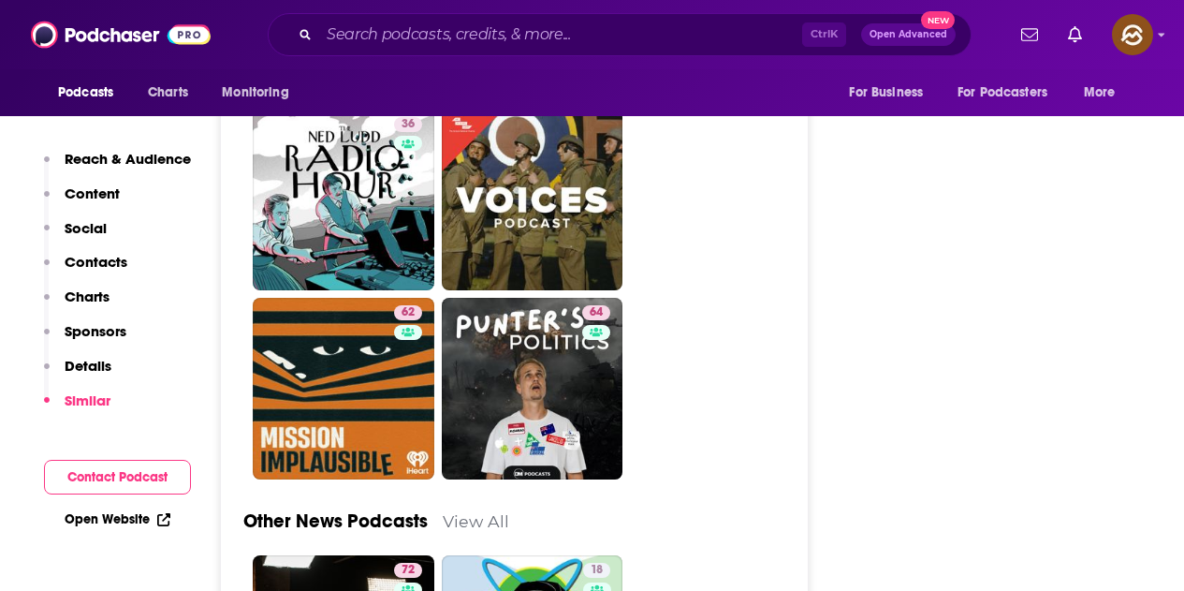
scroll to position [5524, 0]
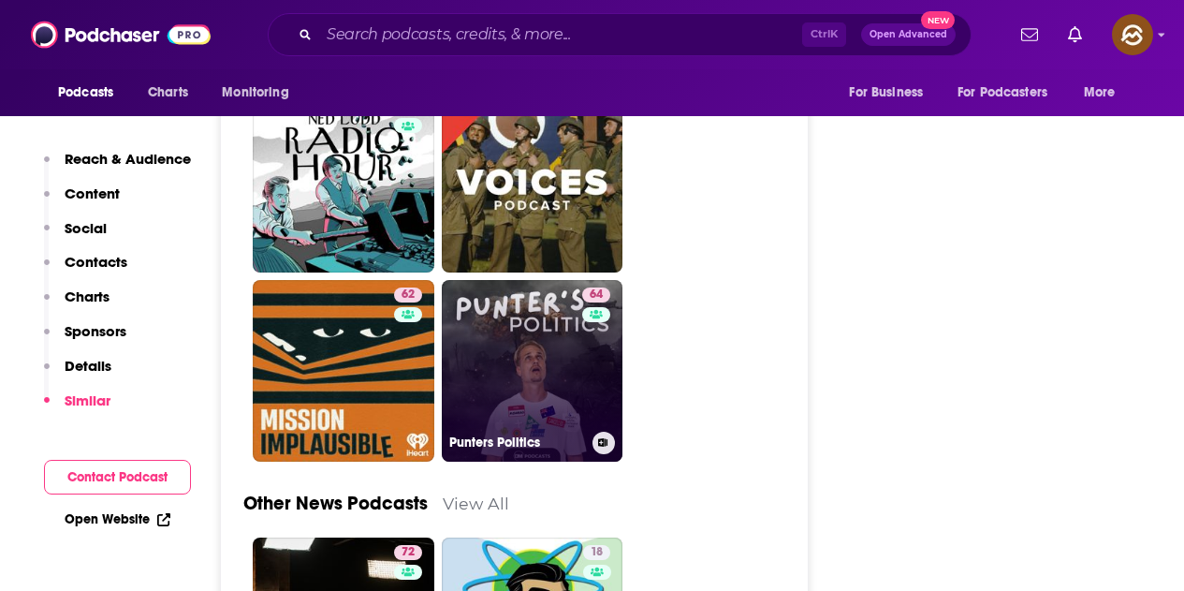
click at [587, 287] on div "64" at bounding box center [598, 359] width 33 height 144
type input "https://www.podchaser.com/podcasts/punters-politics-5768204"
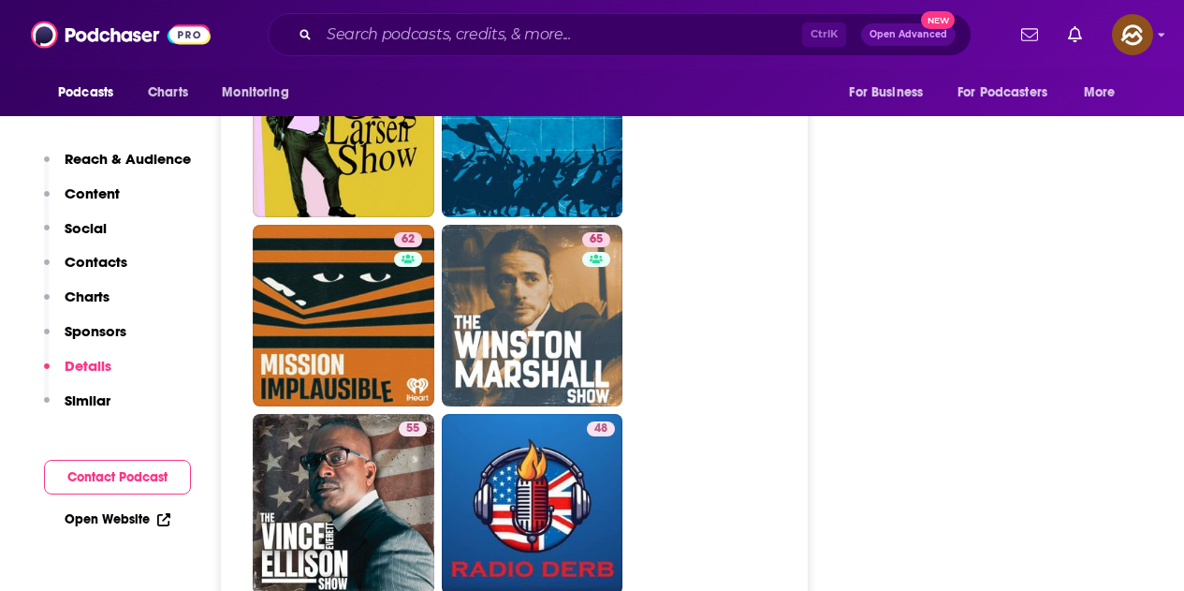
scroll to position [5055, 0]
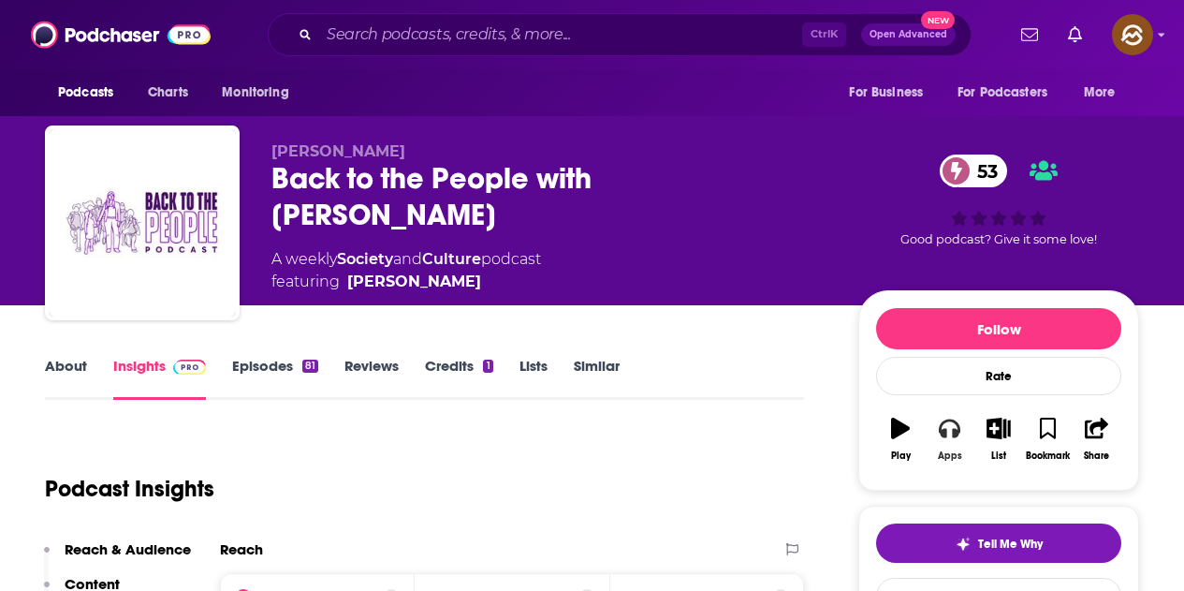
click at [946, 433] on icon "button" at bounding box center [949, 428] width 21 height 19
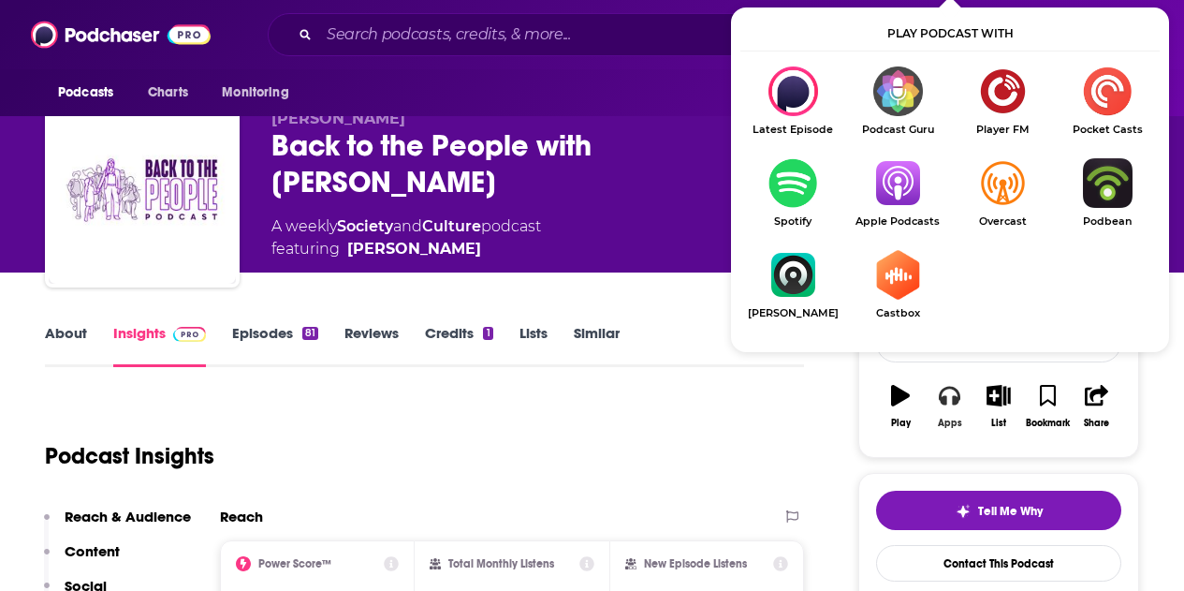
scroll to position [94, 0]
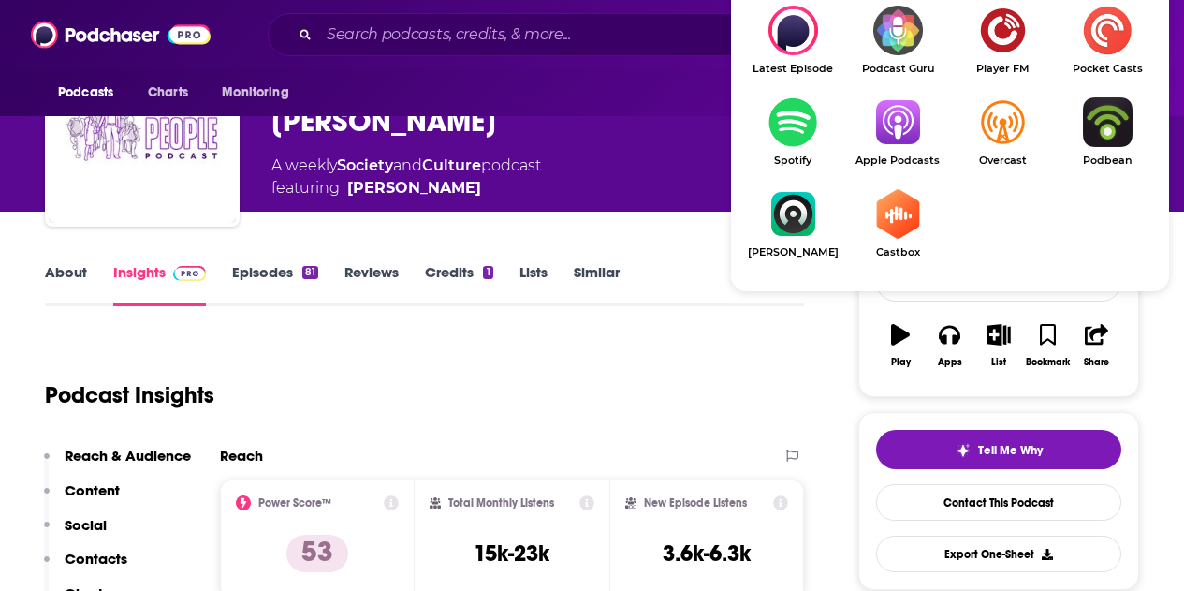
click at [891, 153] on link "Apple Podcasts" at bounding box center [897, 131] width 105 height 69
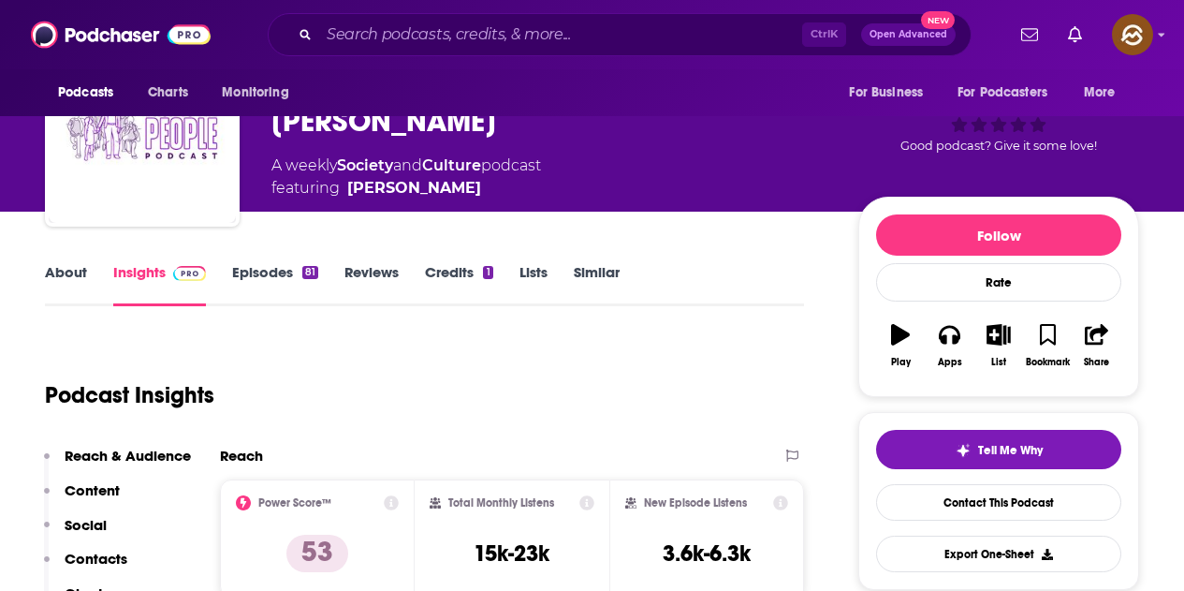
click at [293, 273] on link "Episodes 81" at bounding box center [275, 284] width 86 height 43
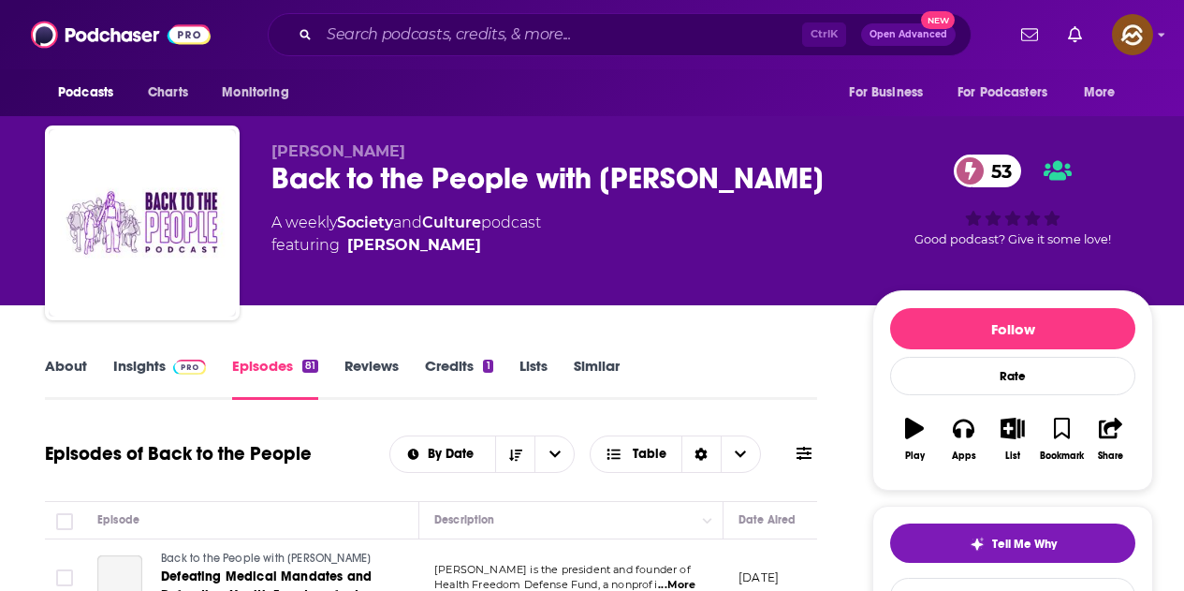
click at [801, 457] on icon at bounding box center [804, 453] width 15 height 15
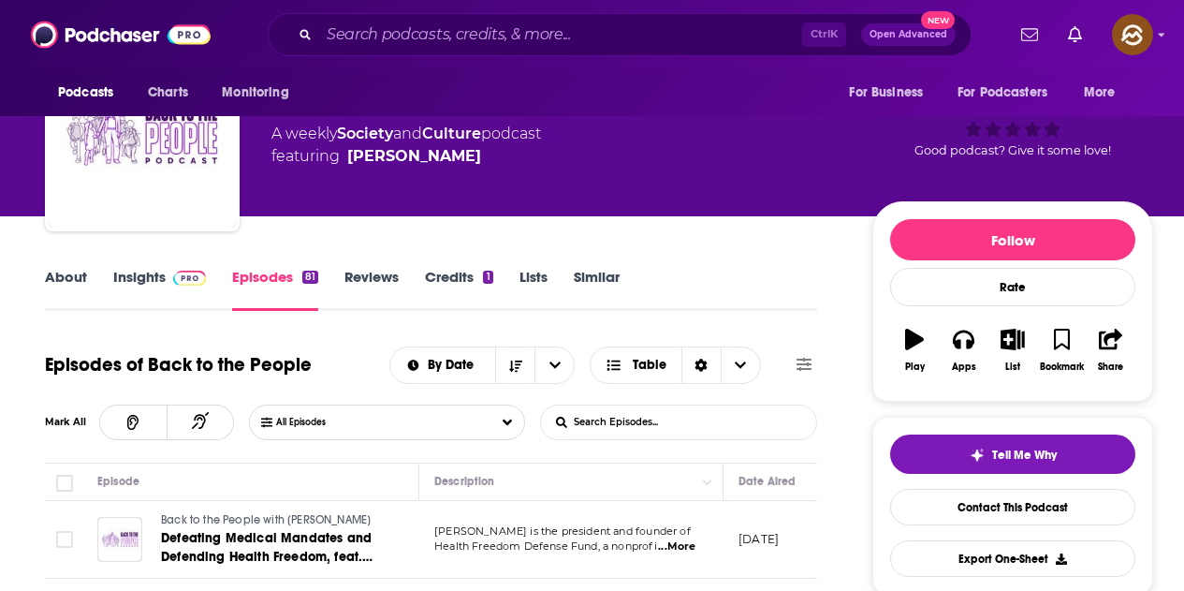
scroll to position [94, 0]
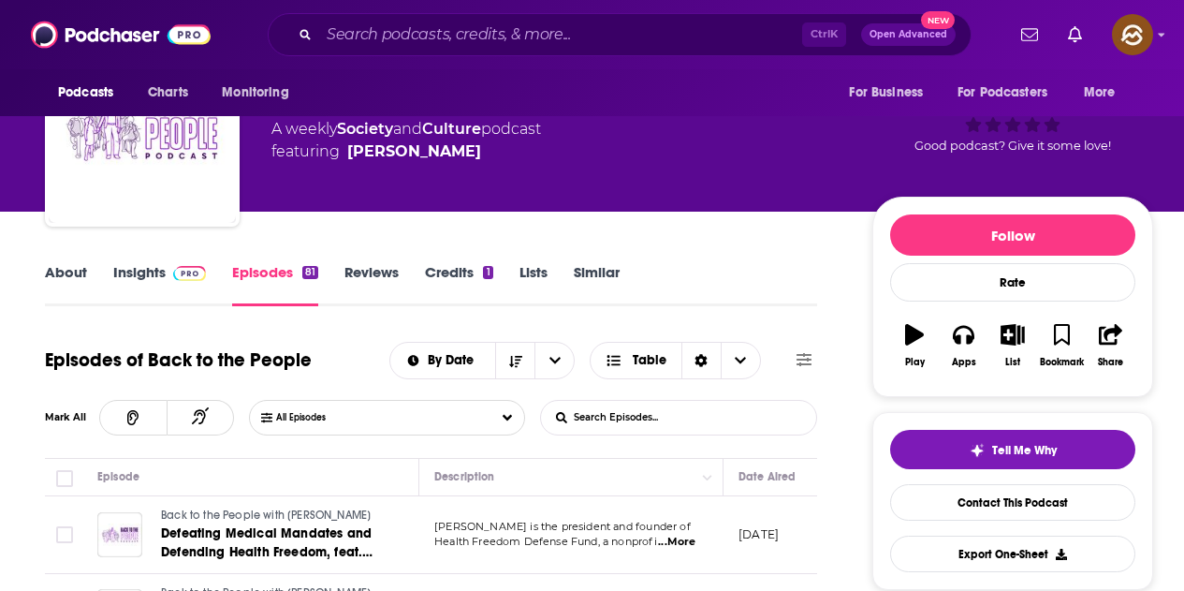
click at [632, 425] on input "List Search Input" at bounding box center [639, 418] width 196 height 34
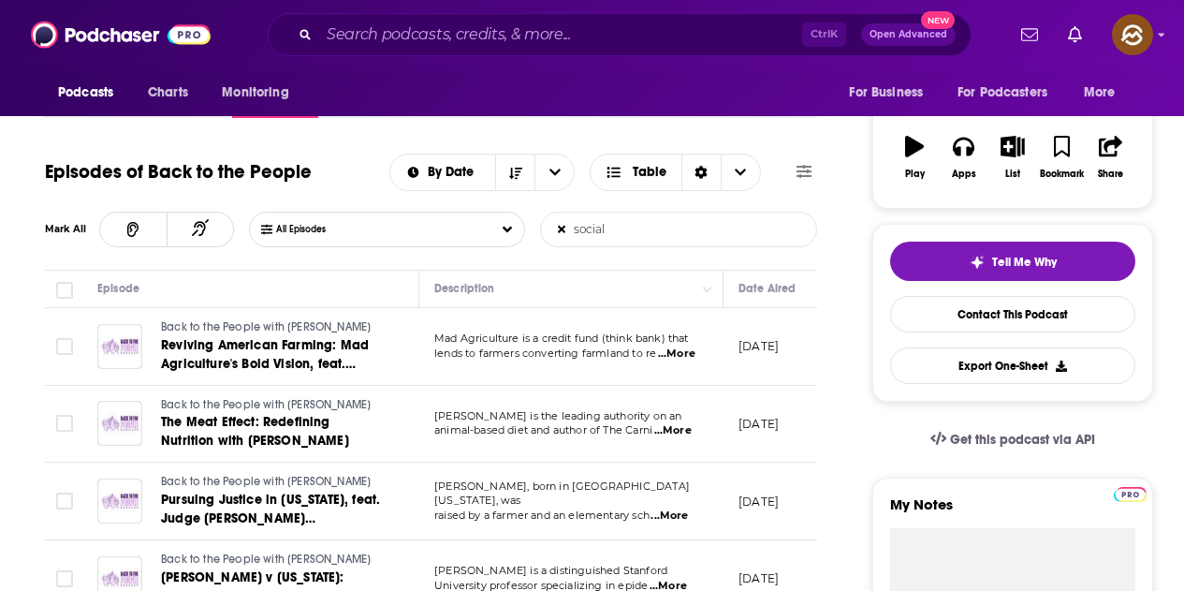
scroll to position [374, 0]
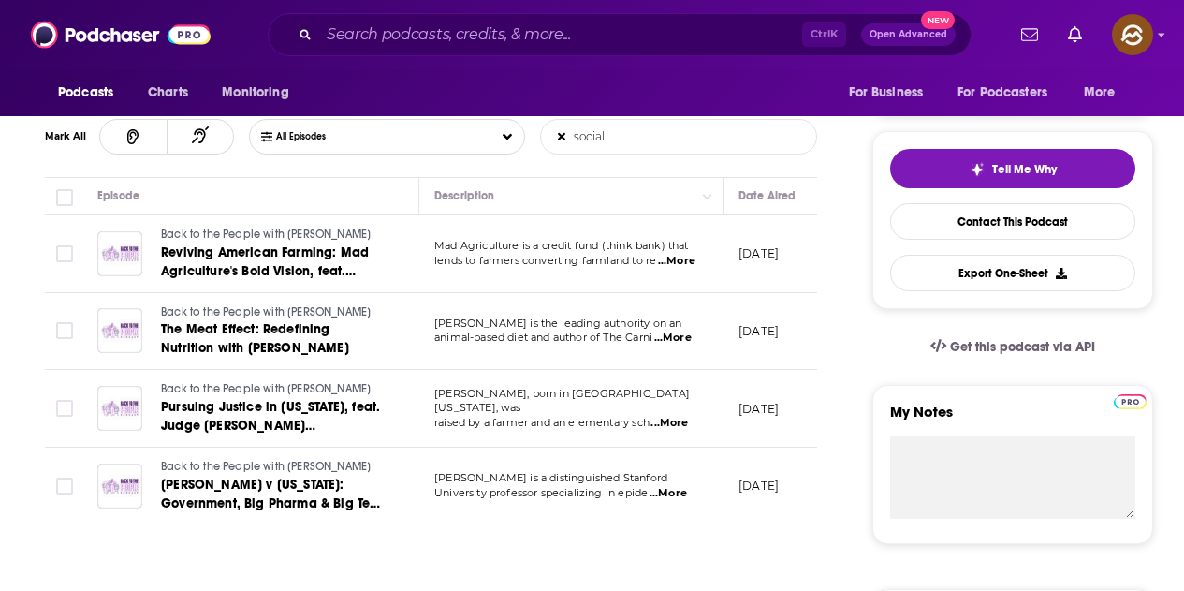
click at [678, 419] on span "...More" at bounding box center [669, 423] width 37 height 15
click at [666, 486] on span "...More" at bounding box center [668, 493] width 37 height 15
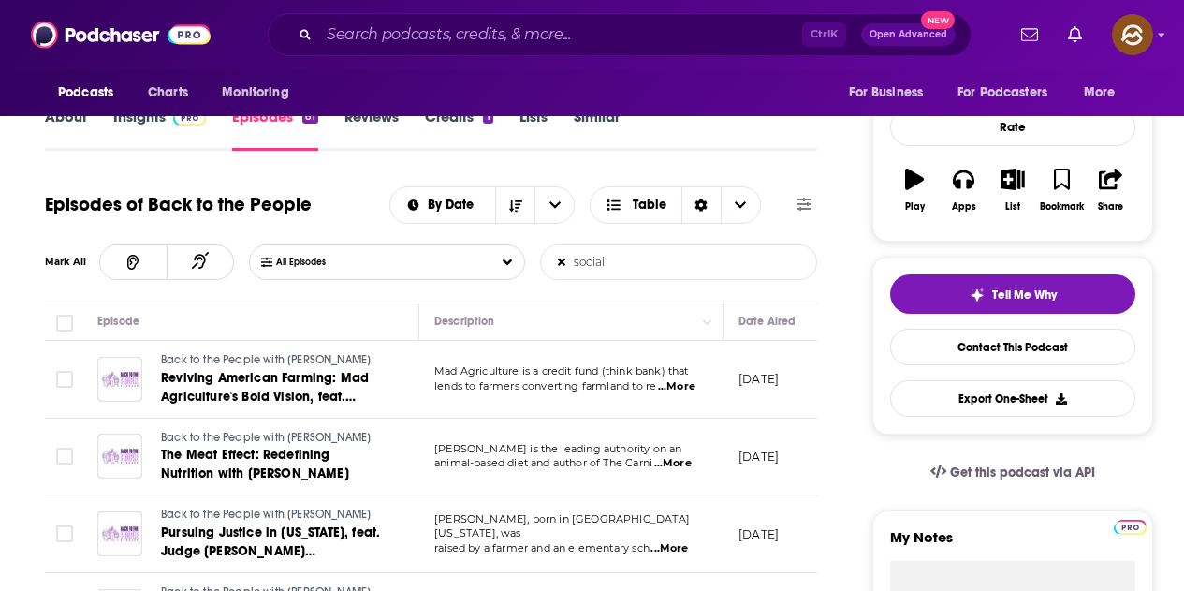
scroll to position [187, 0]
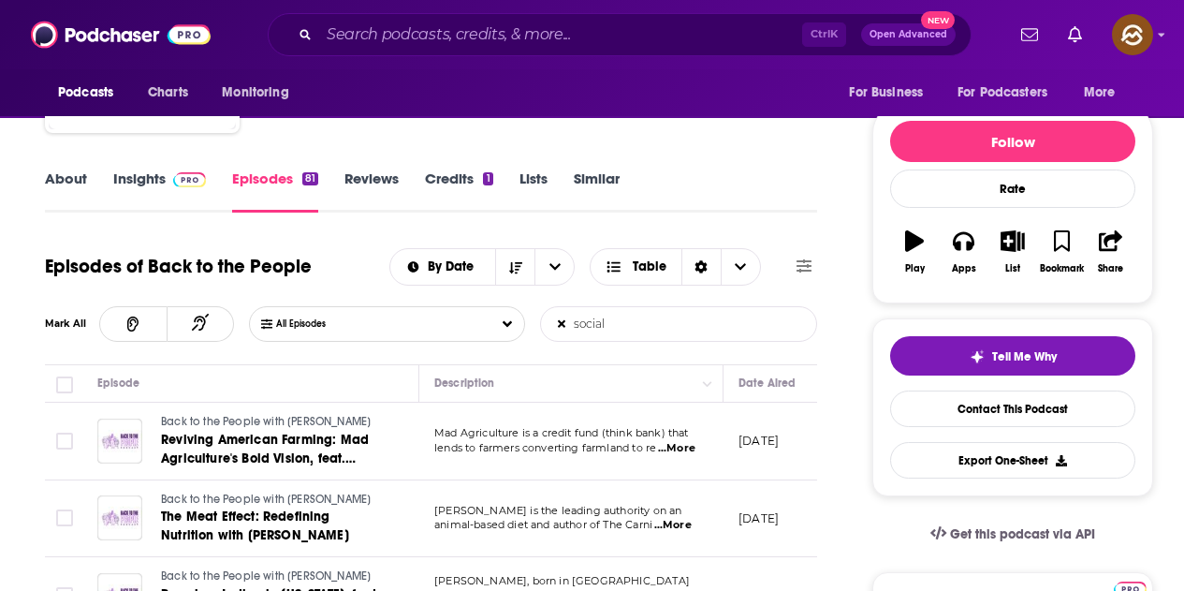
click at [707, 331] on input "social" at bounding box center [639, 324] width 196 height 34
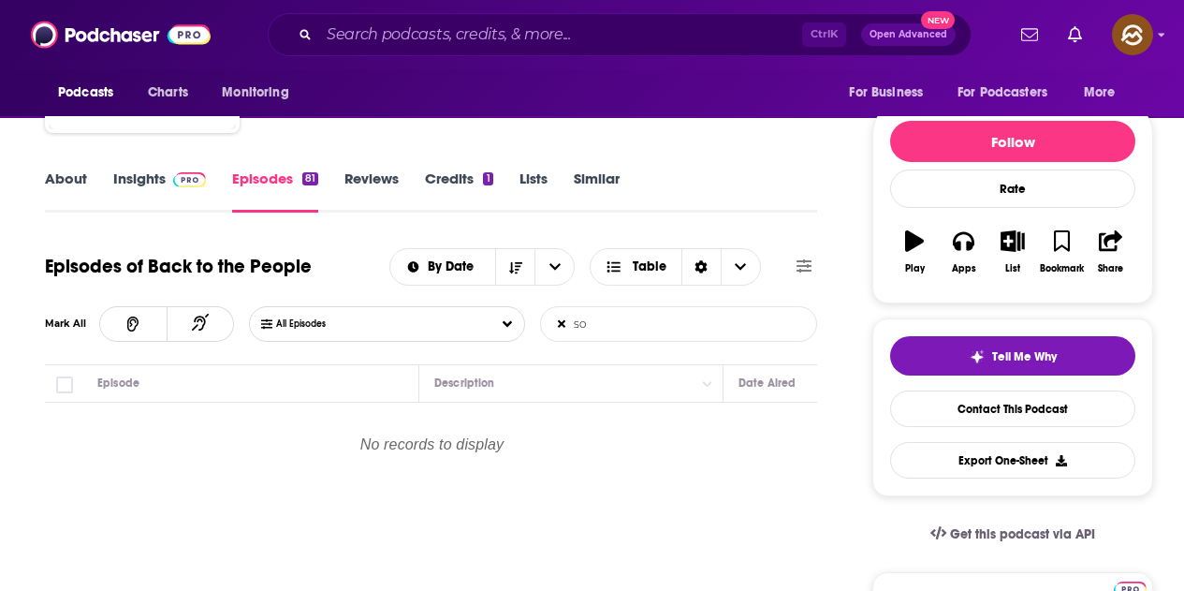
type input "s"
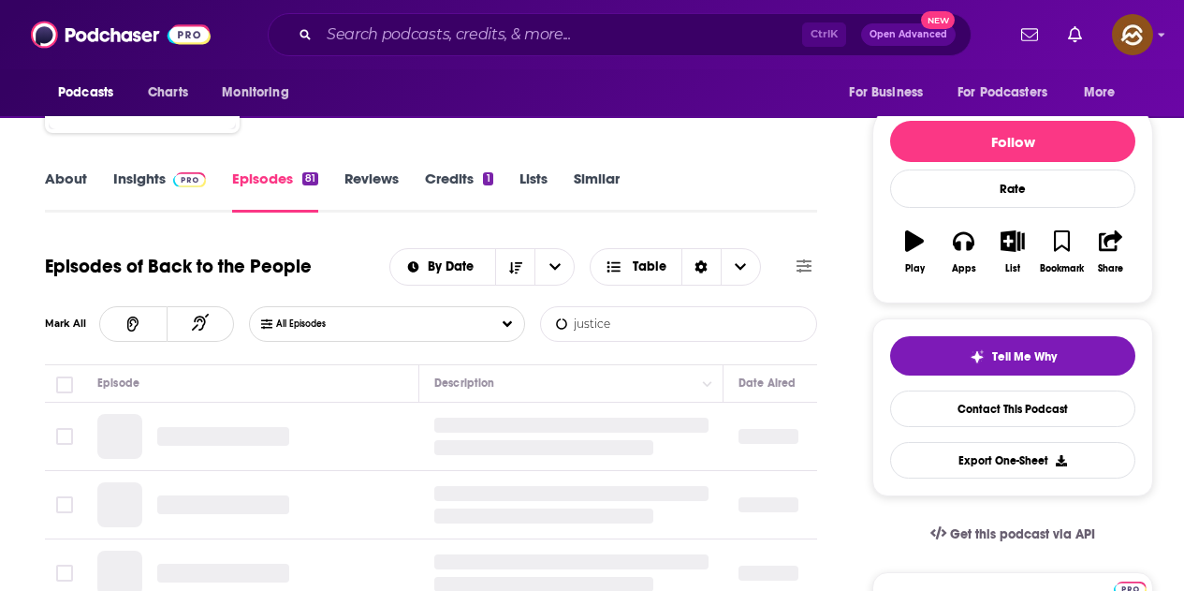
scroll to position [281, 0]
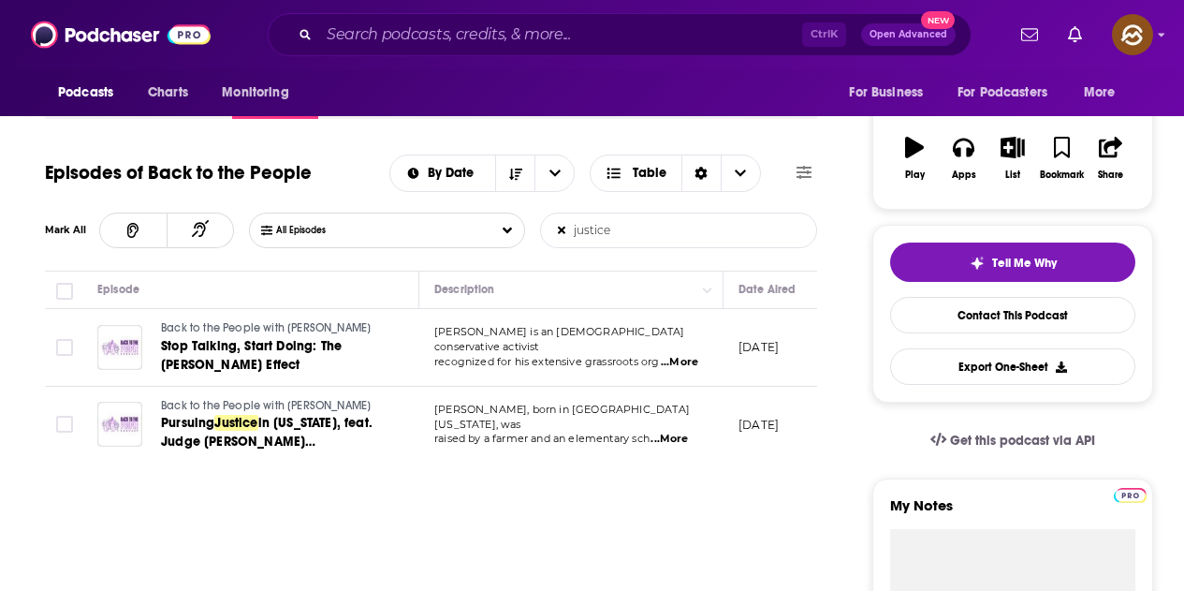
click at [688, 355] on span "...More" at bounding box center [679, 362] width 37 height 15
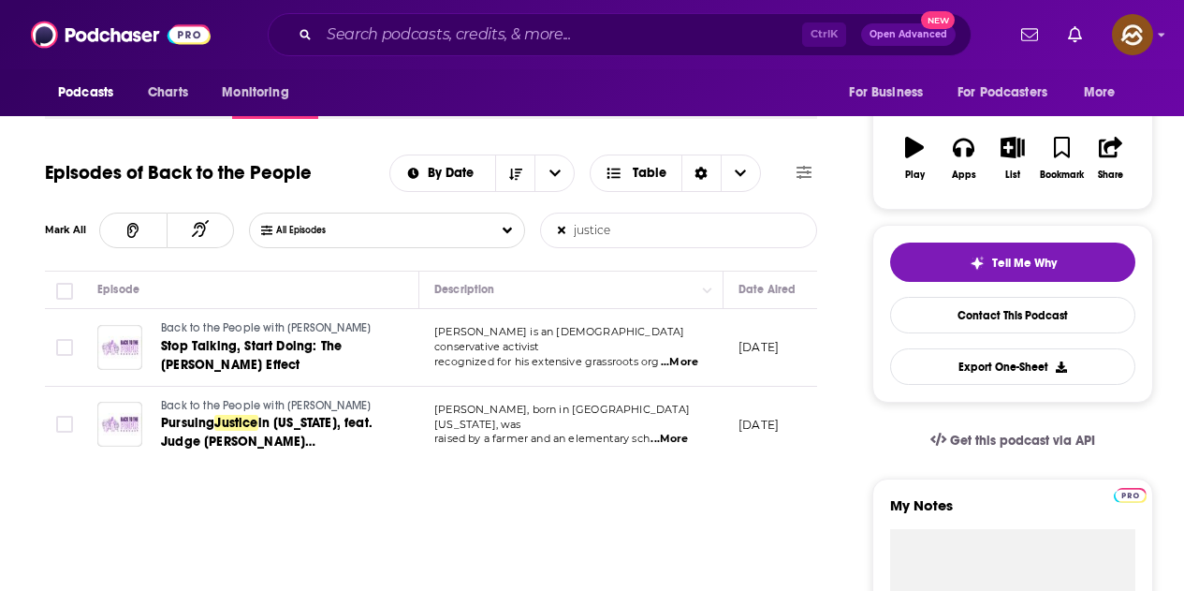
click at [670, 432] on span "...More" at bounding box center [669, 439] width 37 height 15
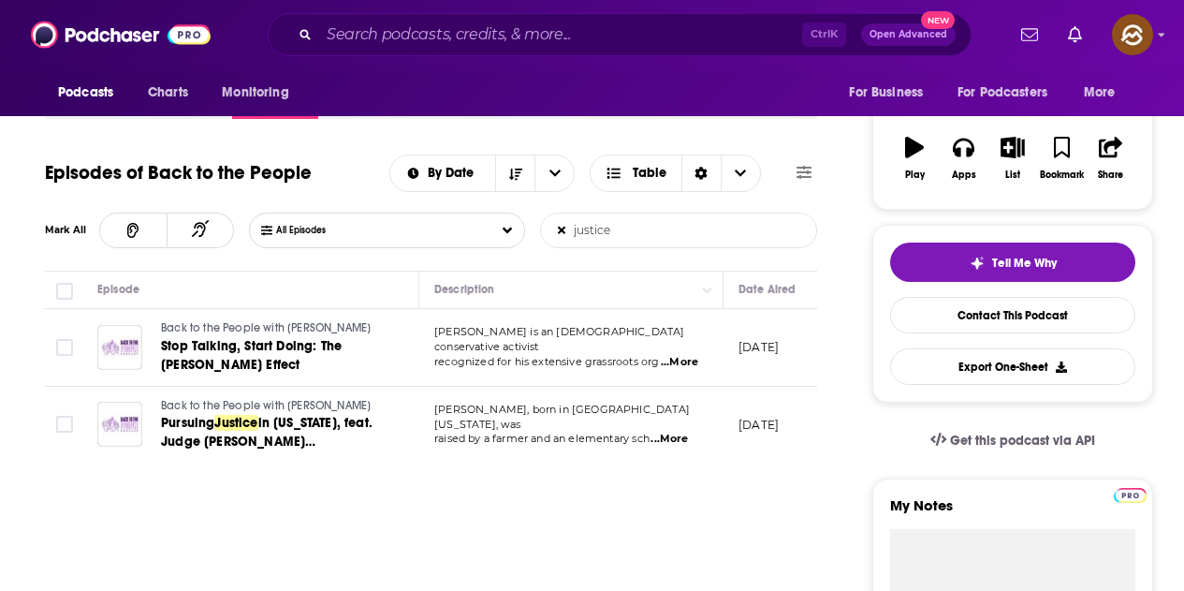
click at [645, 227] on input "justice" at bounding box center [639, 230] width 196 height 34
type input "j"
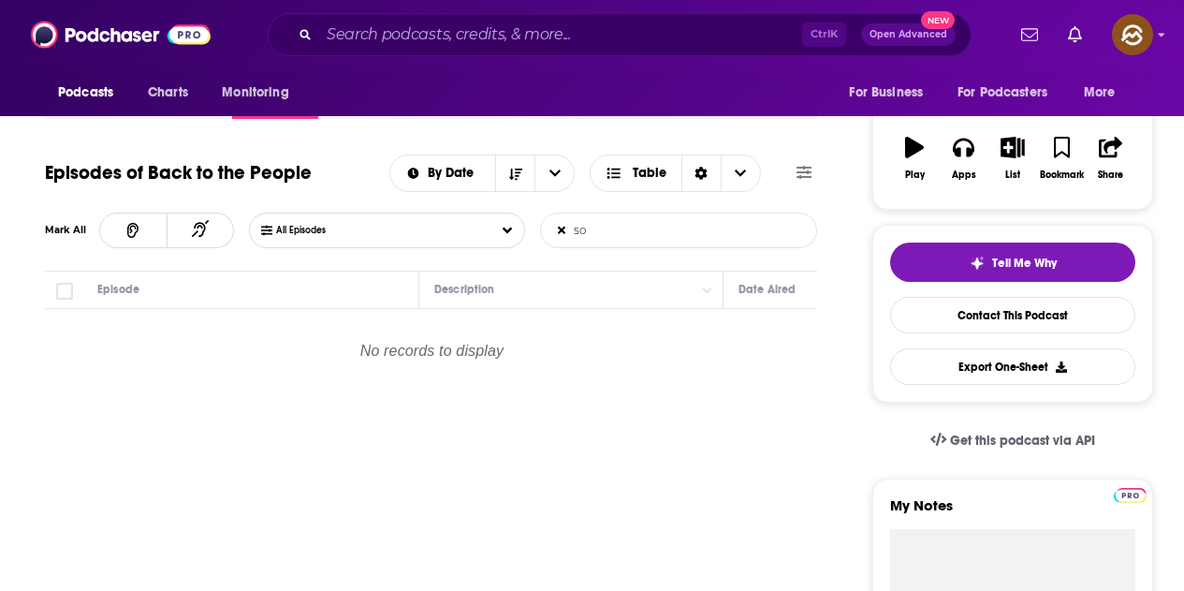
type input "s"
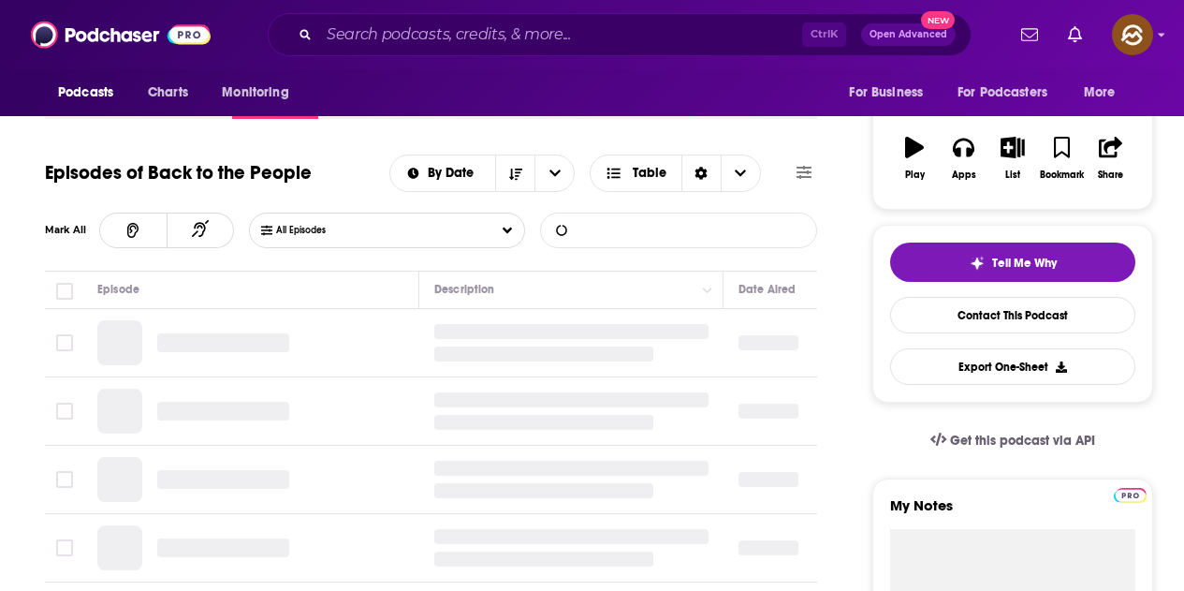
scroll to position [0, 0]
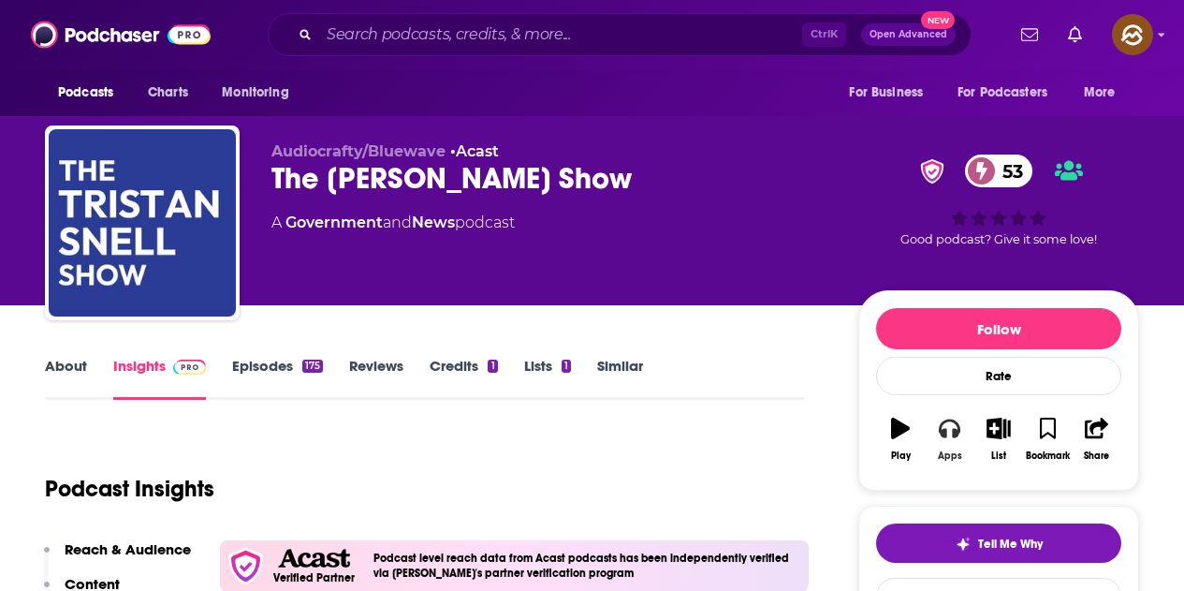
click at [957, 445] on button "Apps" at bounding box center [949, 438] width 49 height 67
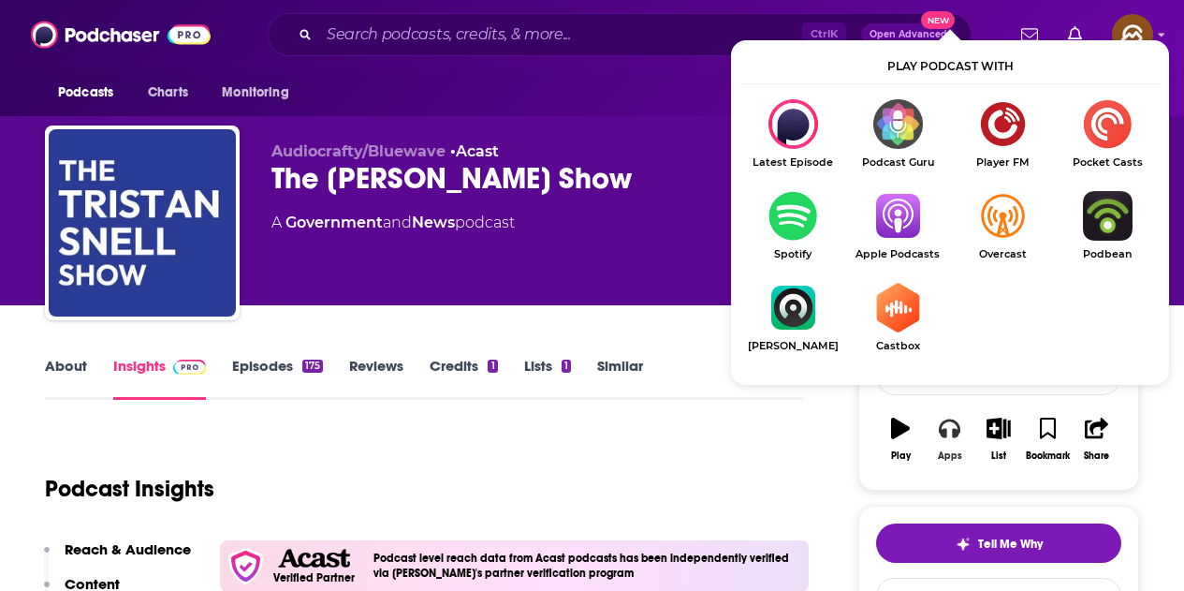
scroll to position [94, 0]
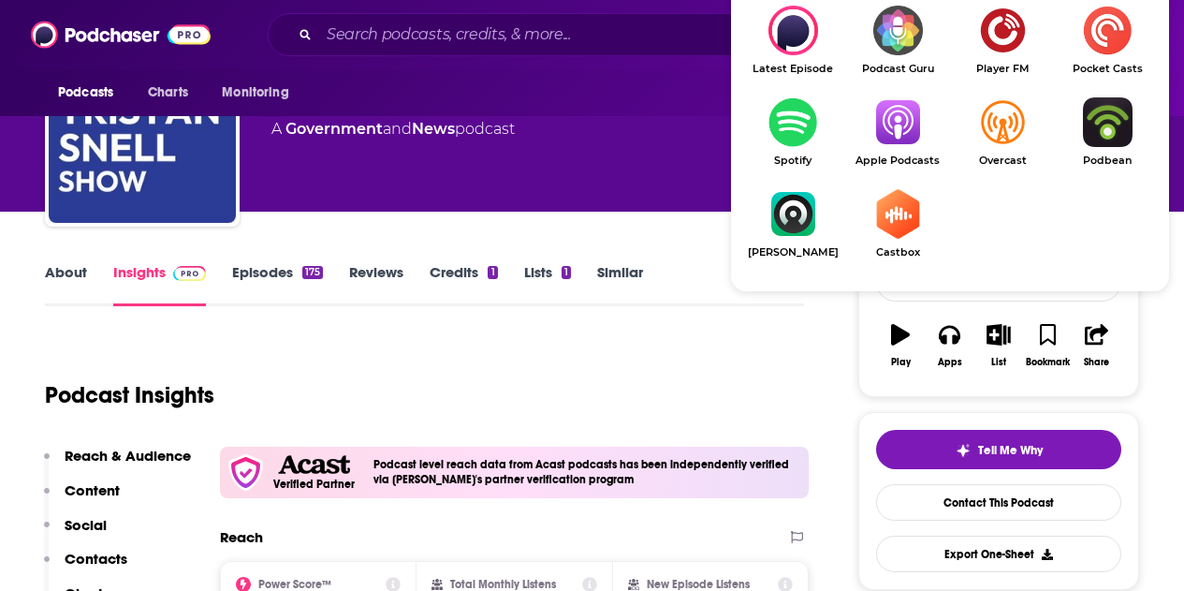
click at [898, 136] on img "Show Listen On dropdown" at bounding box center [897, 122] width 105 height 50
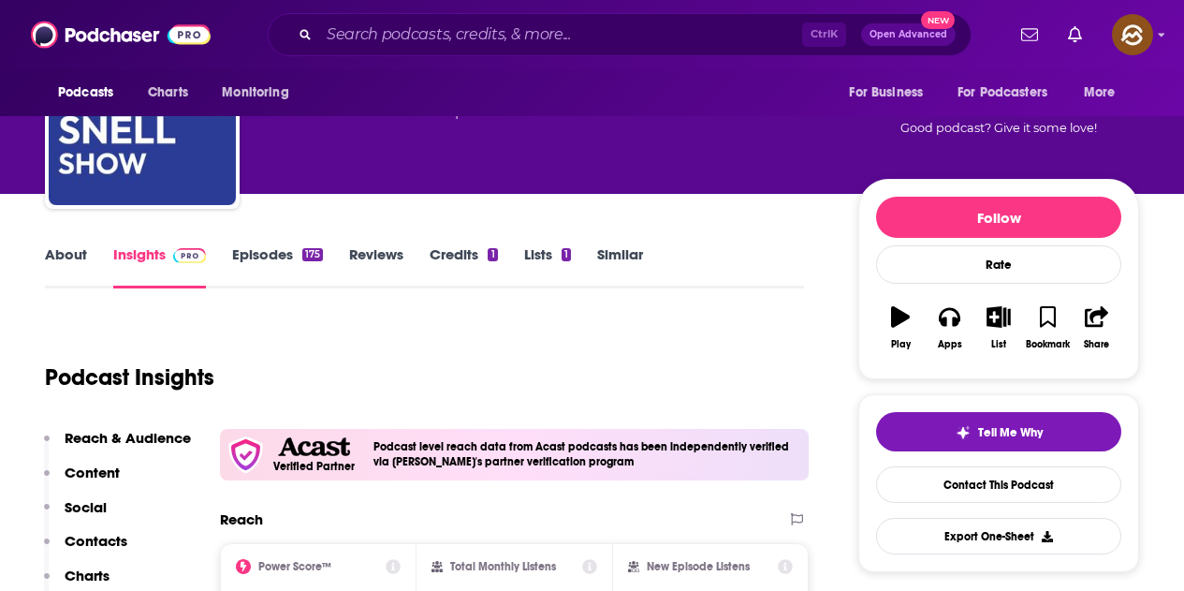
scroll to position [187, 0]
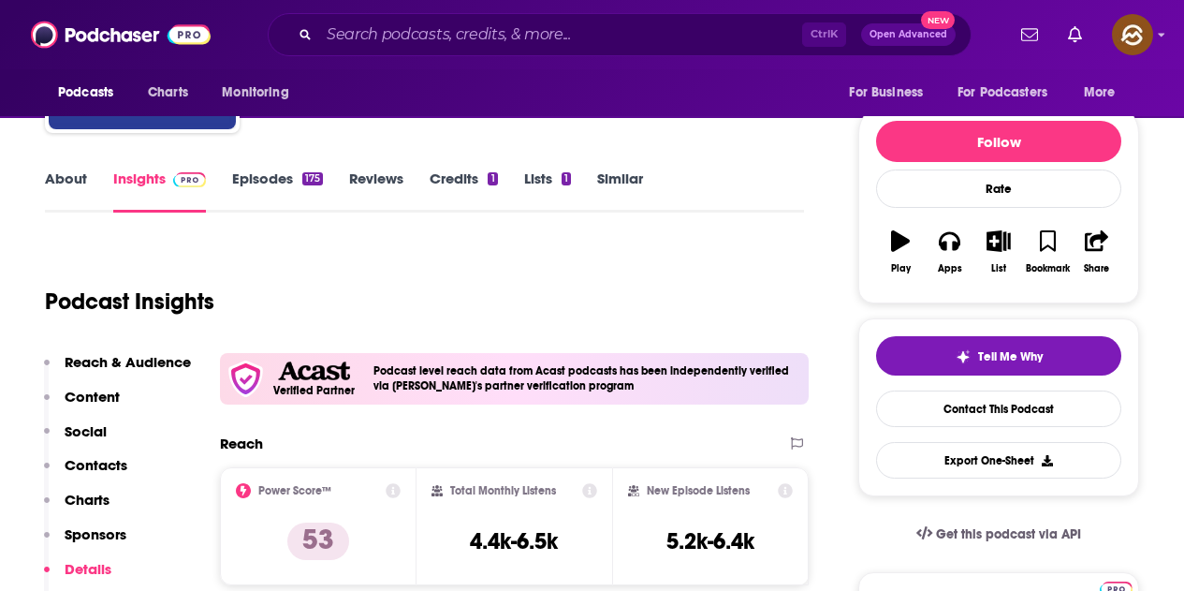
click at [264, 178] on link "Episodes 175" at bounding box center [277, 190] width 91 height 43
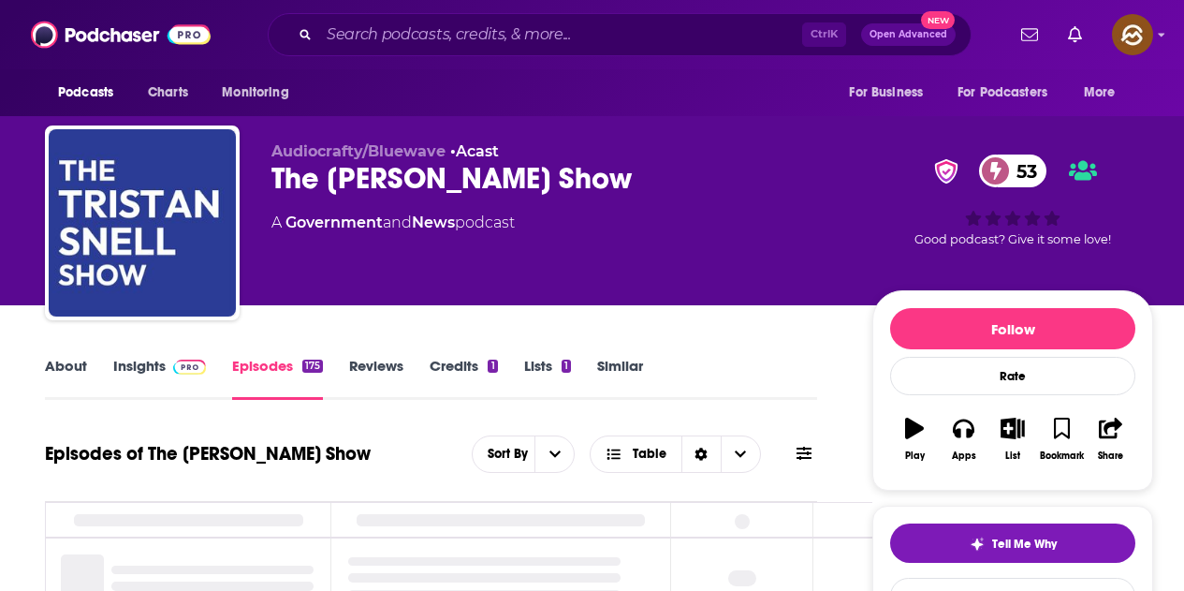
click at [803, 456] on icon at bounding box center [804, 453] width 15 height 15
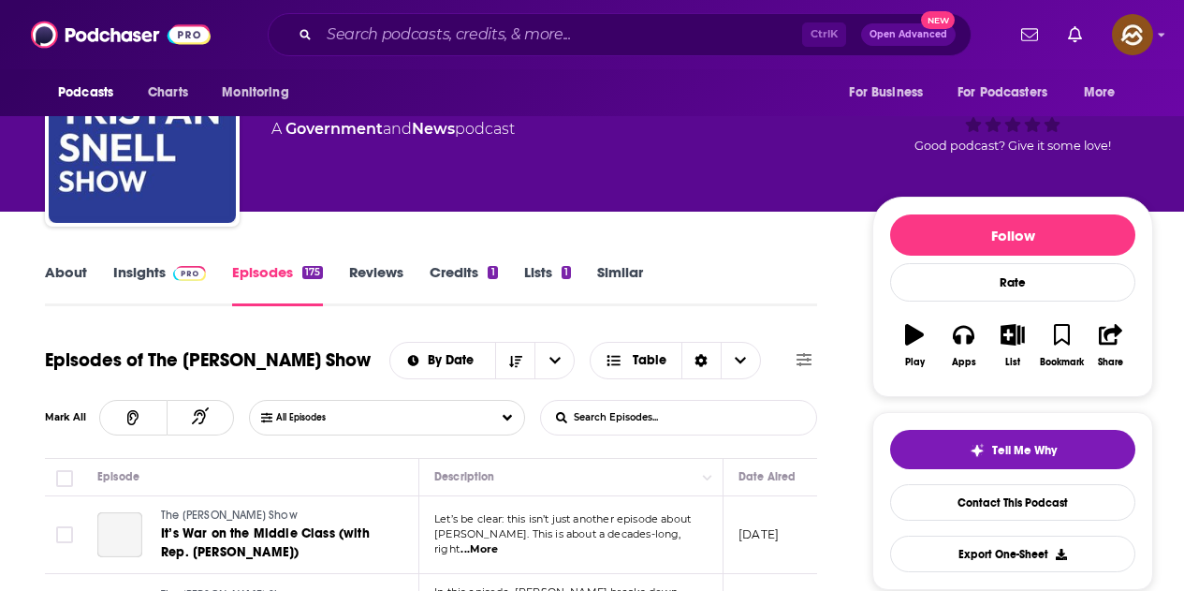
click at [612, 411] on input "List Search Input" at bounding box center [639, 418] width 196 height 34
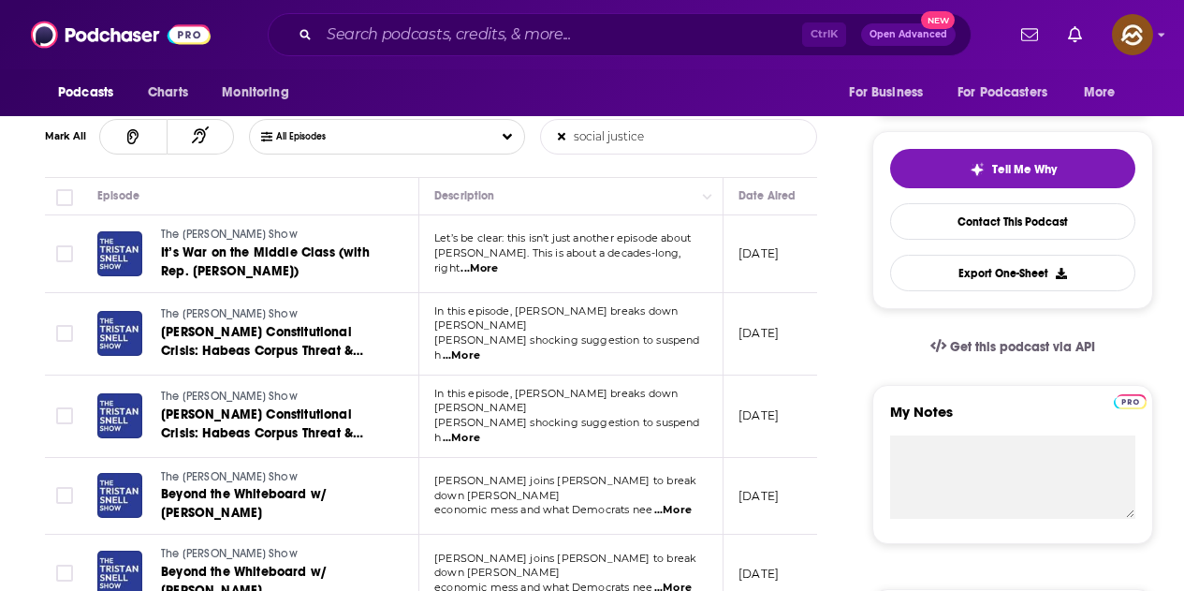
scroll to position [468, 0]
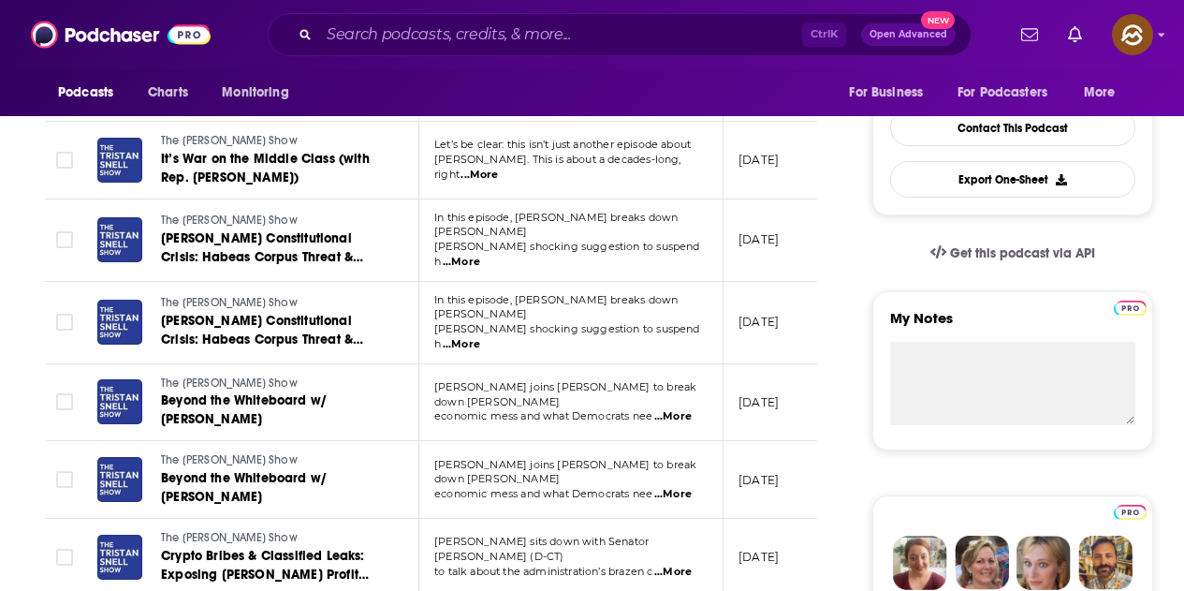
type input "social justice"
click at [677, 407] on td "Katie Porter joins Tristan to break down Trump’s economic mess and what Democra…" at bounding box center [571, 403] width 304 height 78
click at [677, 409] on span "...More" at bounding box center [672, 416] width 37 height 15
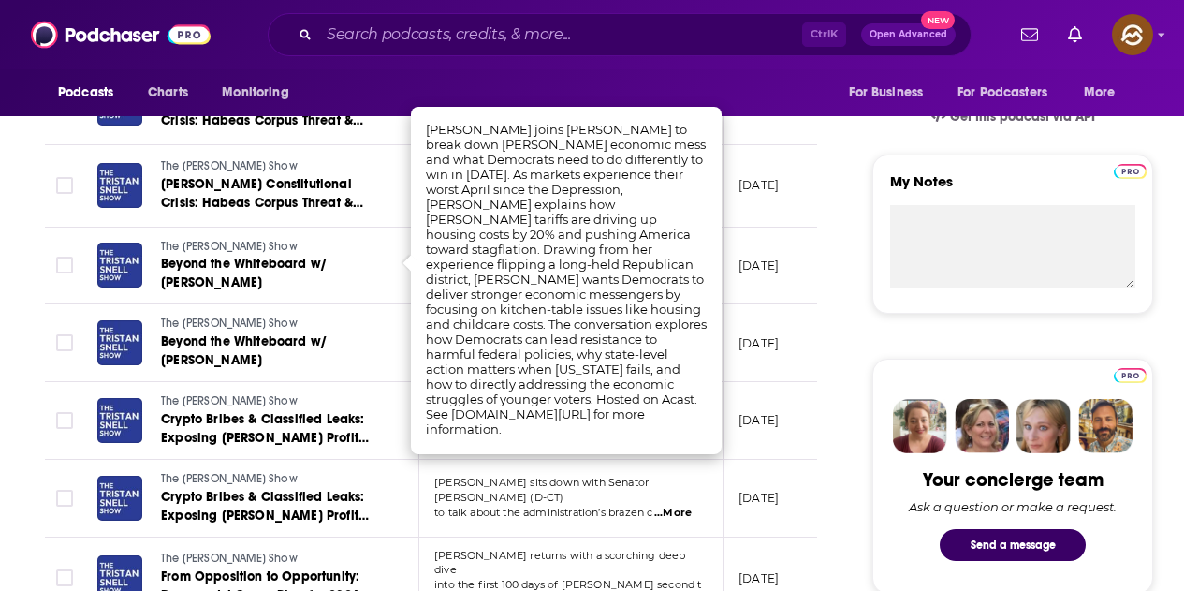
scroll to position [562, 0]
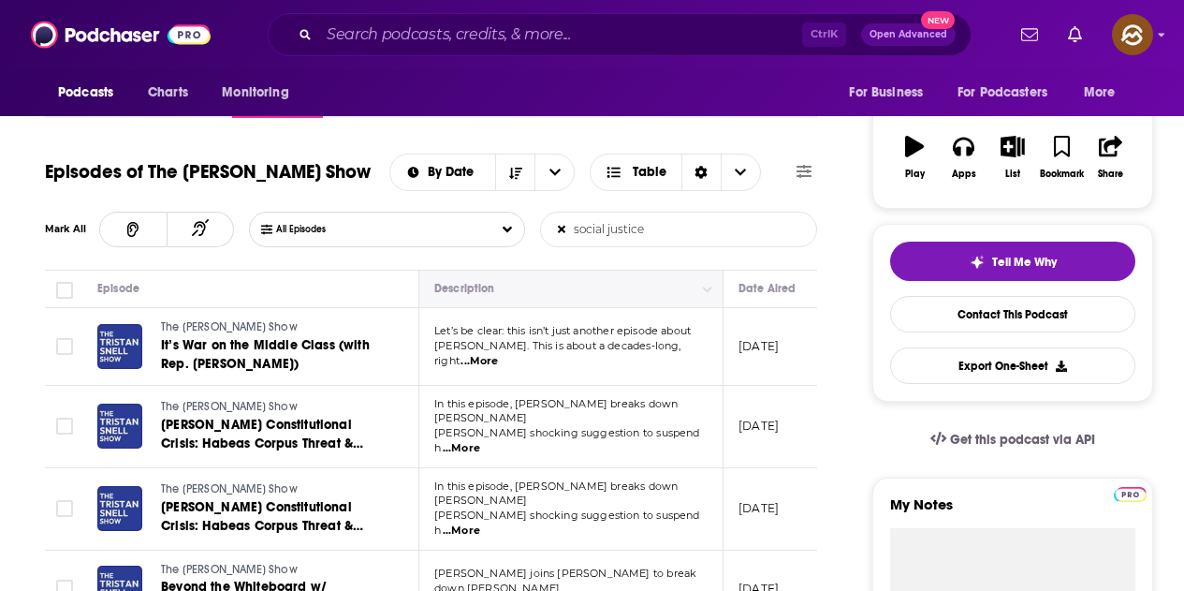
scroll to position [281, 0]
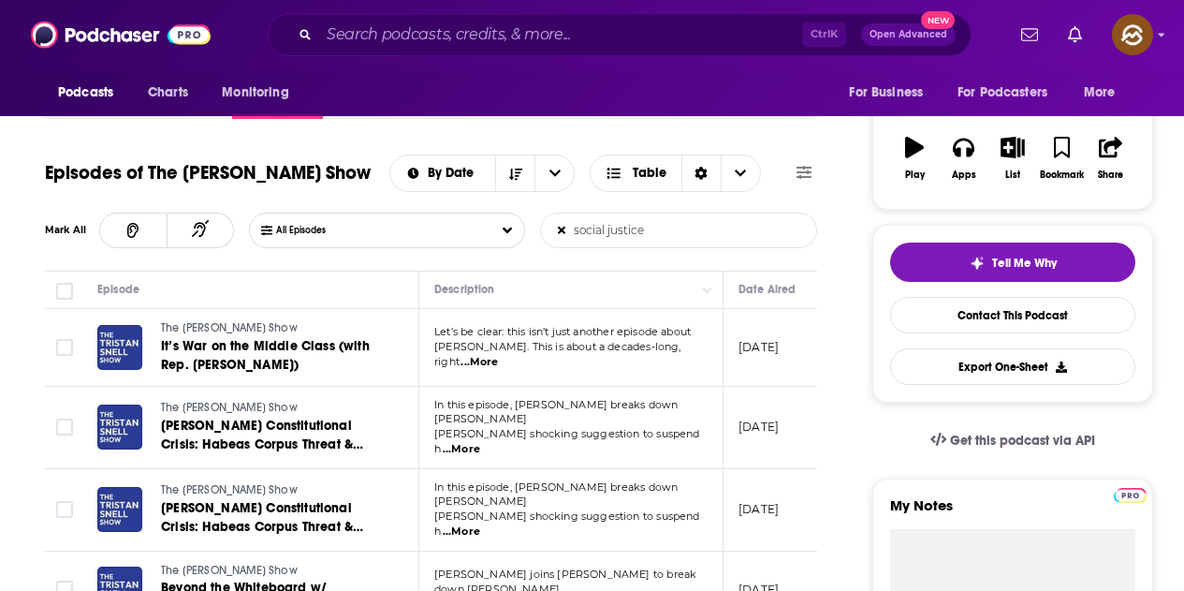
click at [498, 356] on span "...More" at bounding box center [479, 362] width 37 height 15
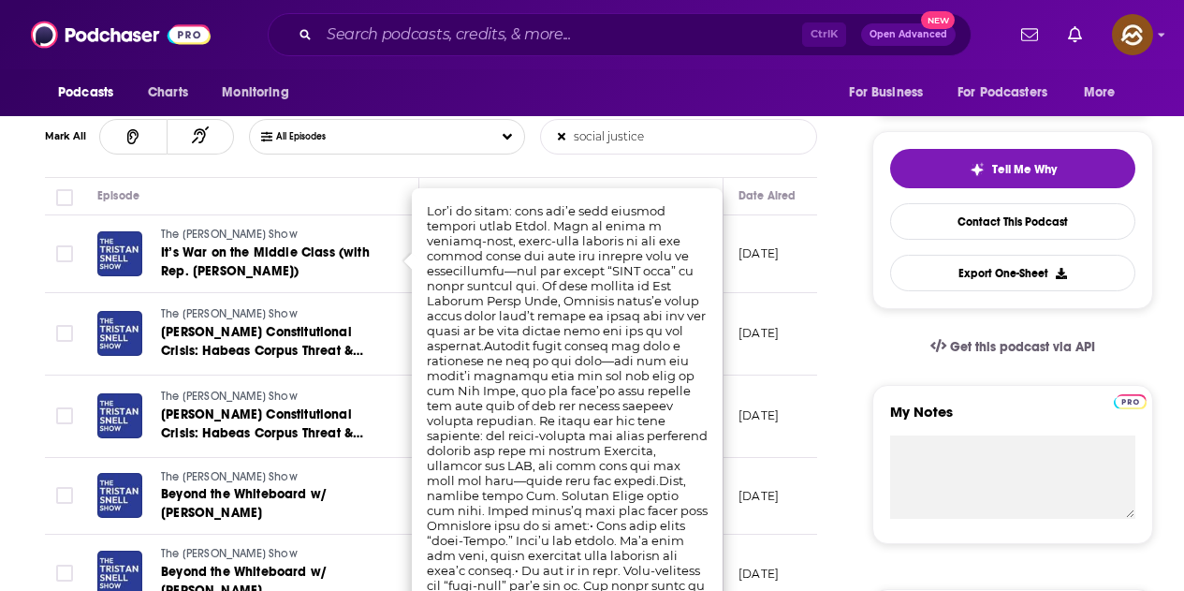
scroll to position [468, 0]
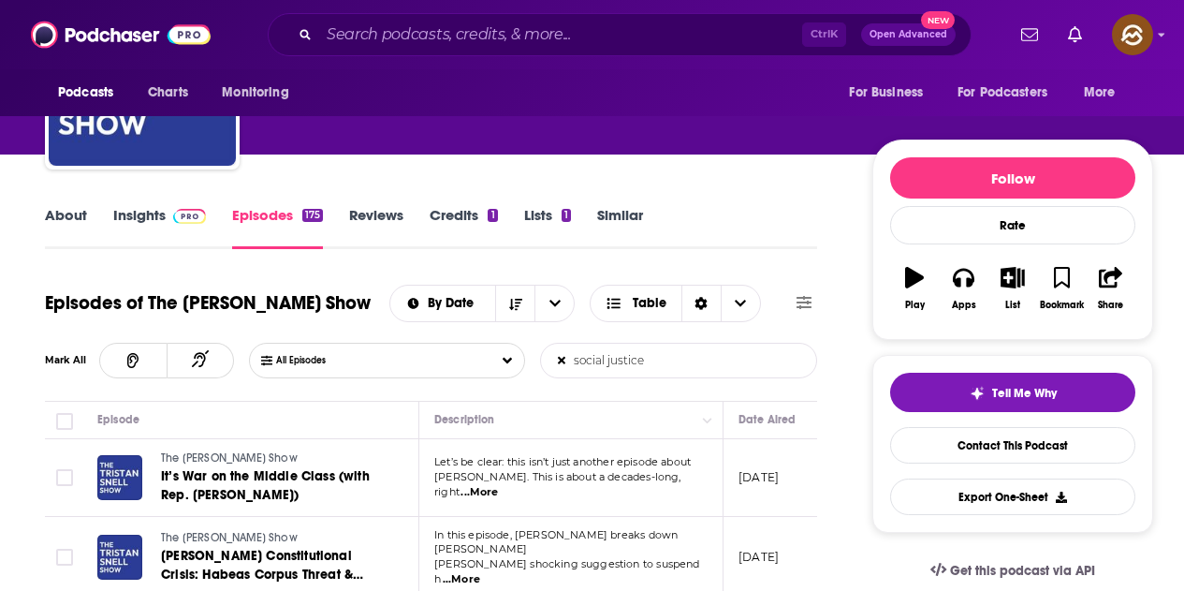
scroll to position [0, 0]
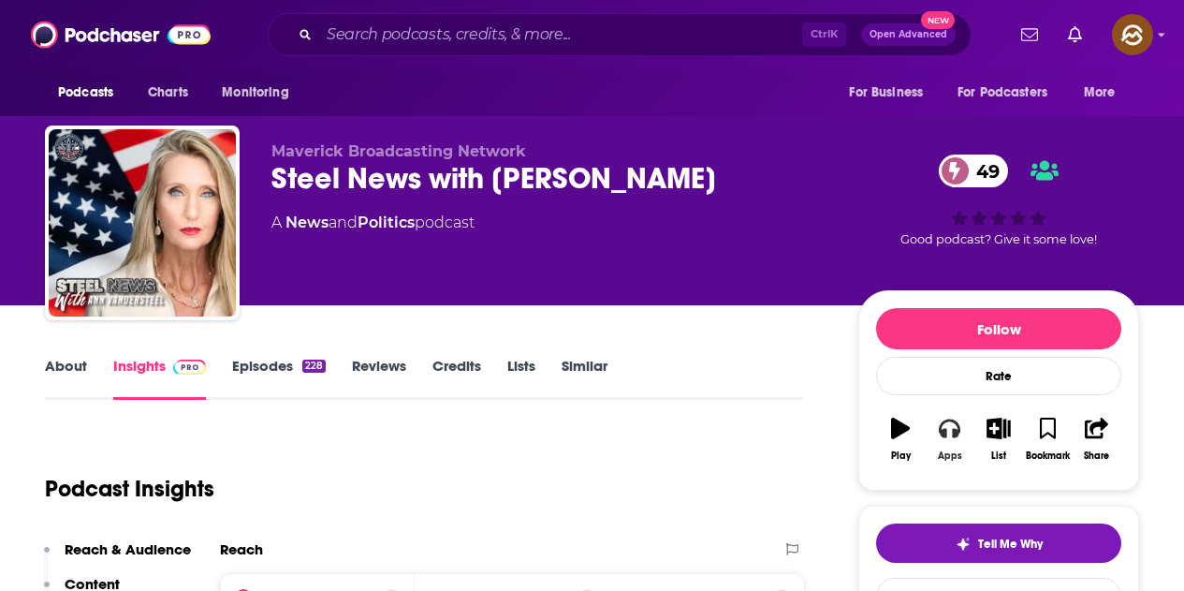
click at [954, 431] on icon "button" at bounding box center [949, 428] width 21 height 19
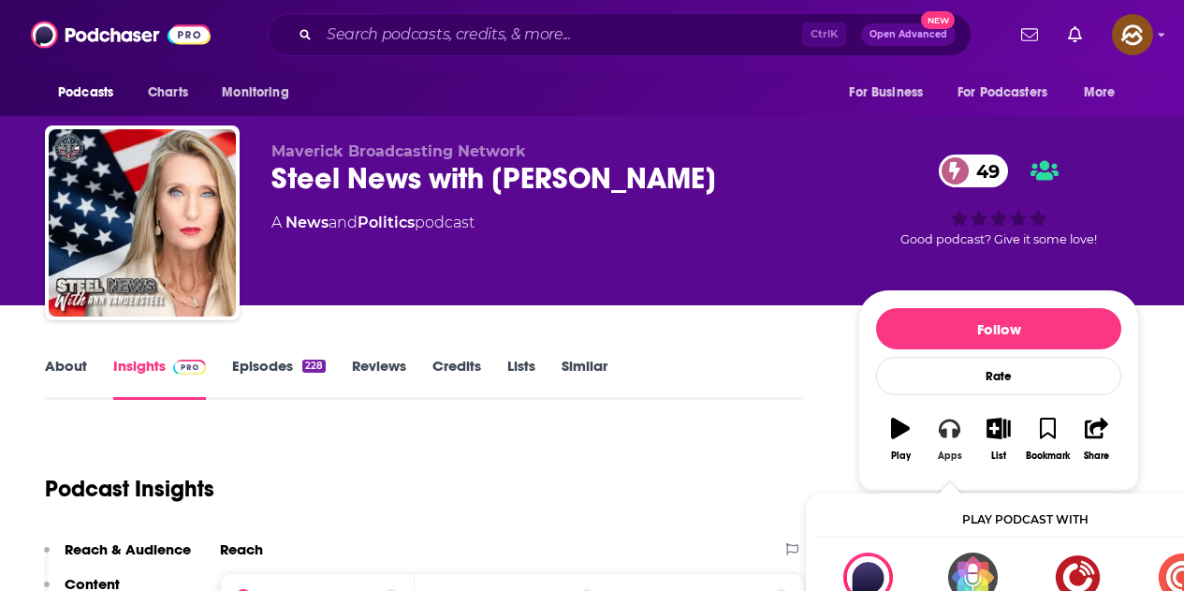
scroll to position [94, 0]
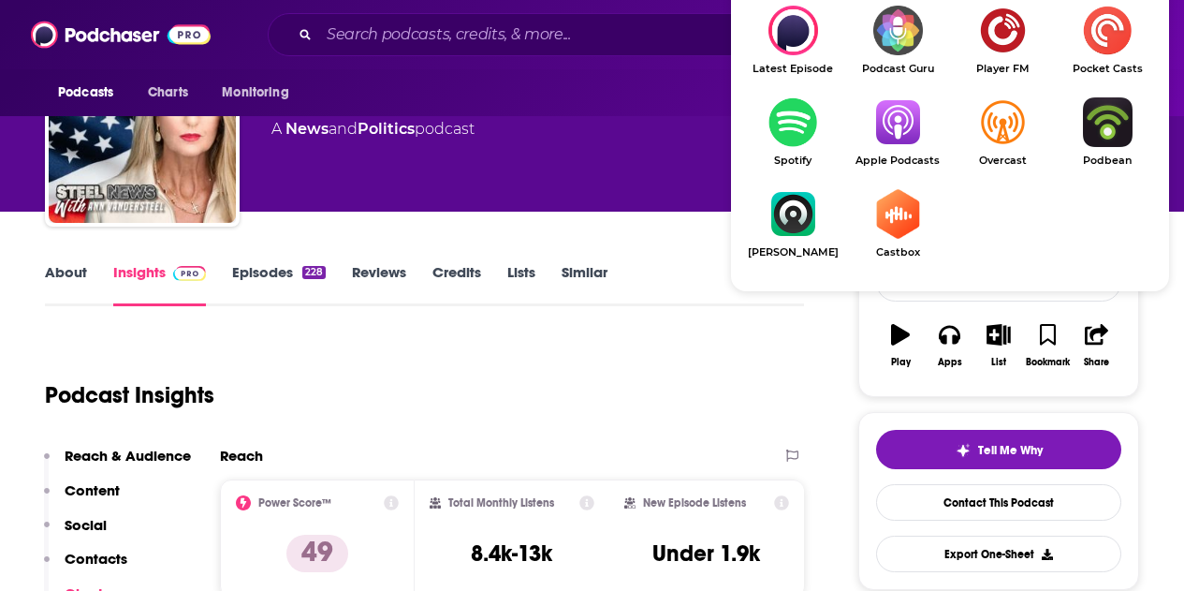
click at [902, 154] on span "Apple Podcasts" at bounding box center [897, 160] width 105 height 12
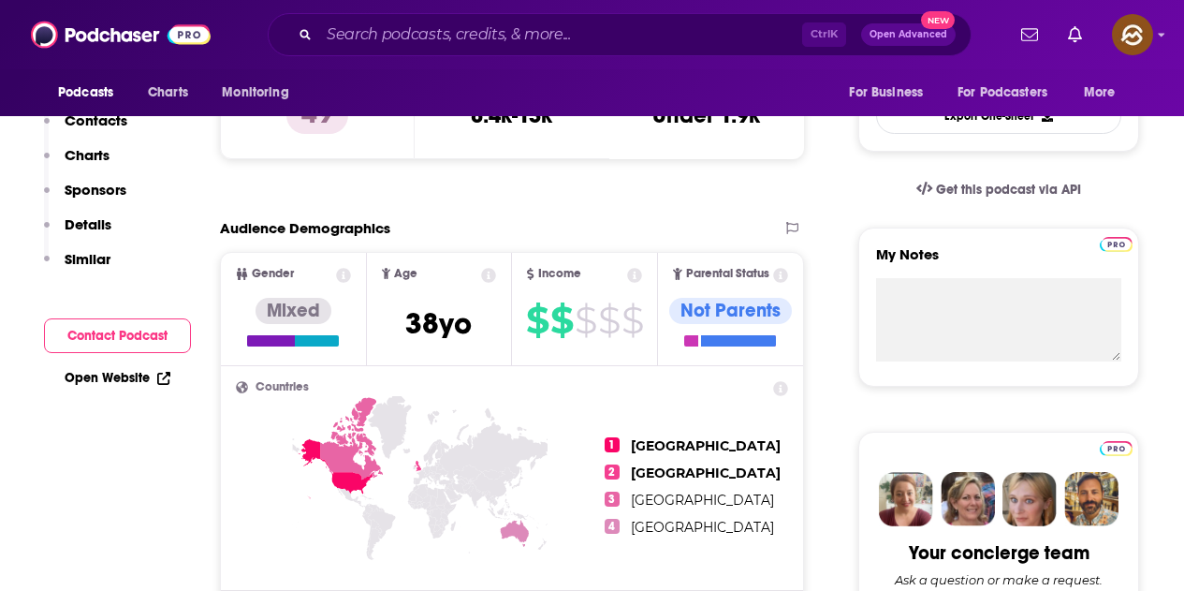
scroll to position [0, 0]
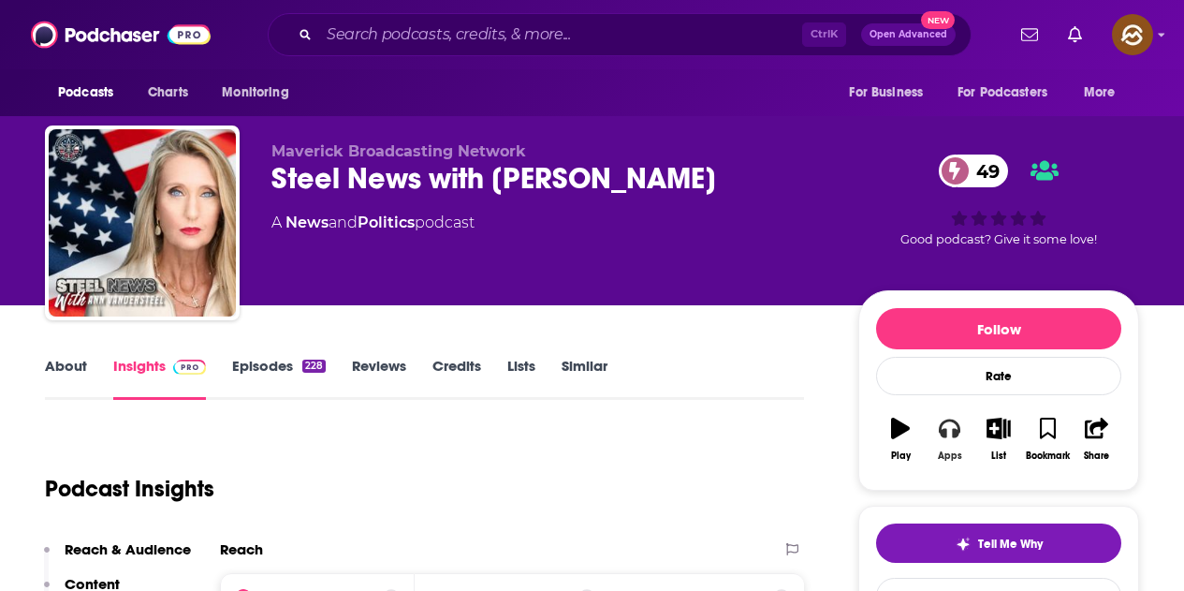
click at [951, 438] on icon "button" at bounding box center [949, 428] width 21 height 21
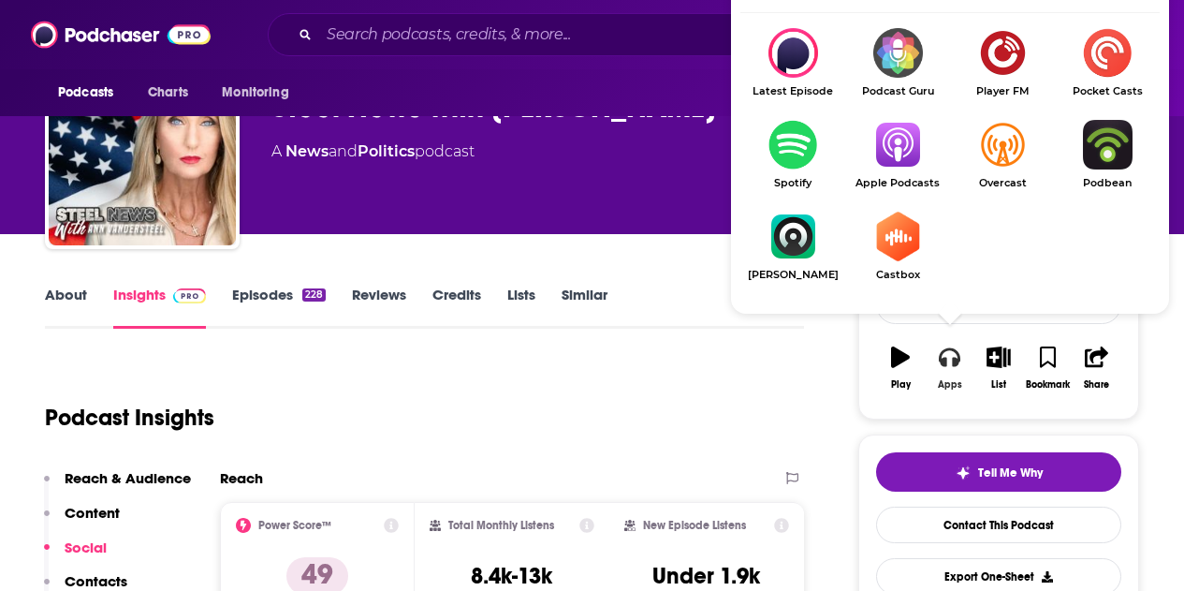
scroll to position [94, 0]
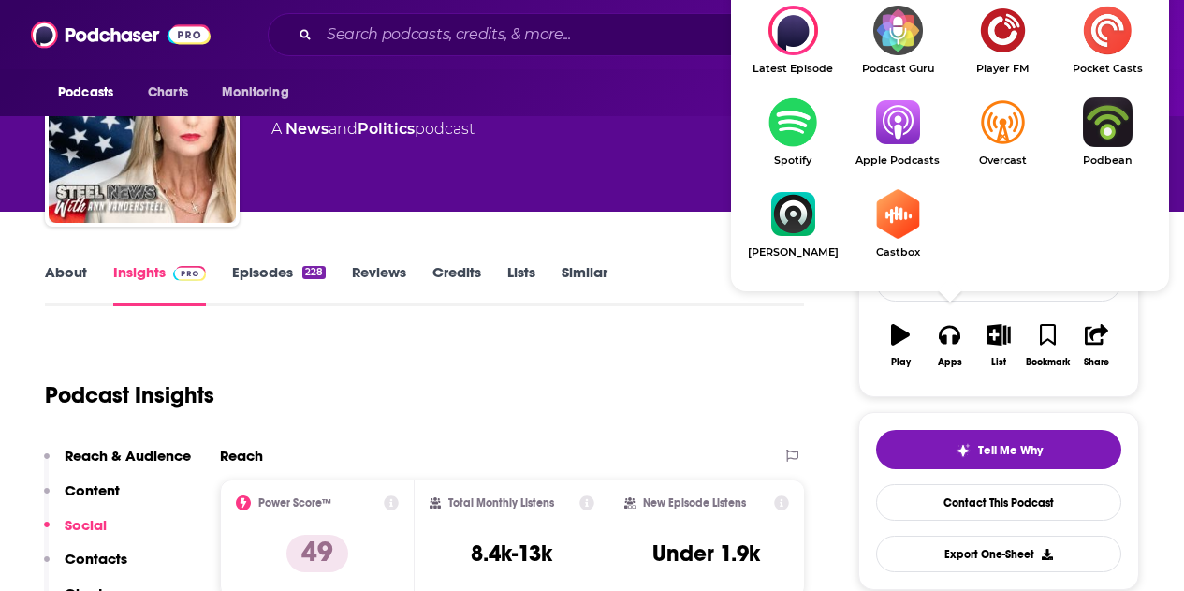
click at [906, 112] on img "Show Listen On dropdown" at bounding box center [897, 122] width 105 height 50
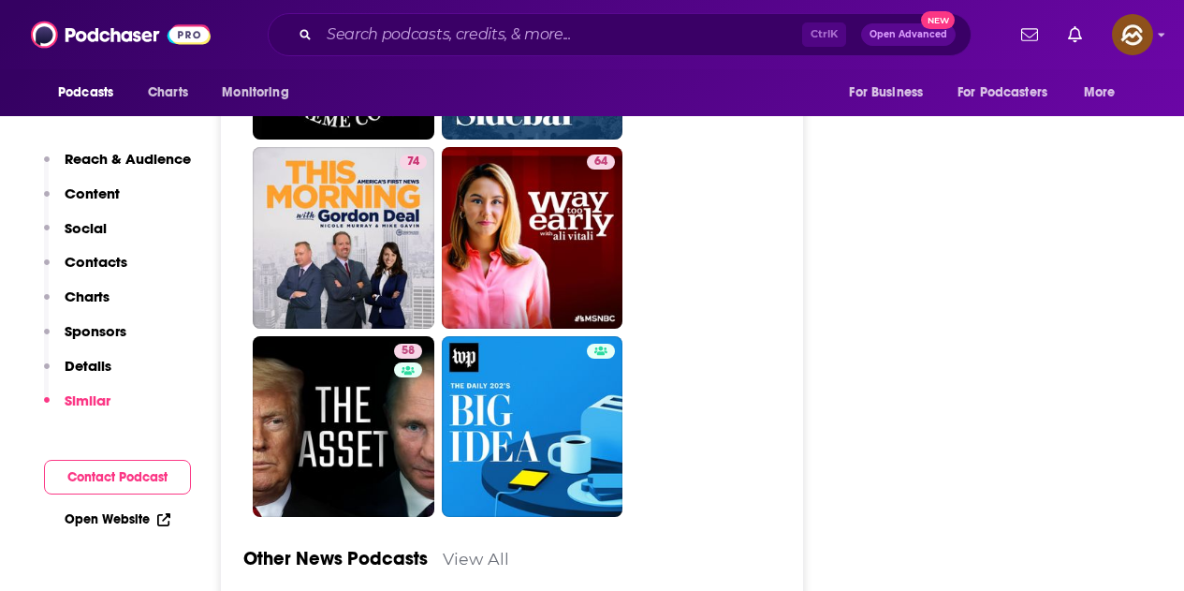
scroll to position [5336, 0]
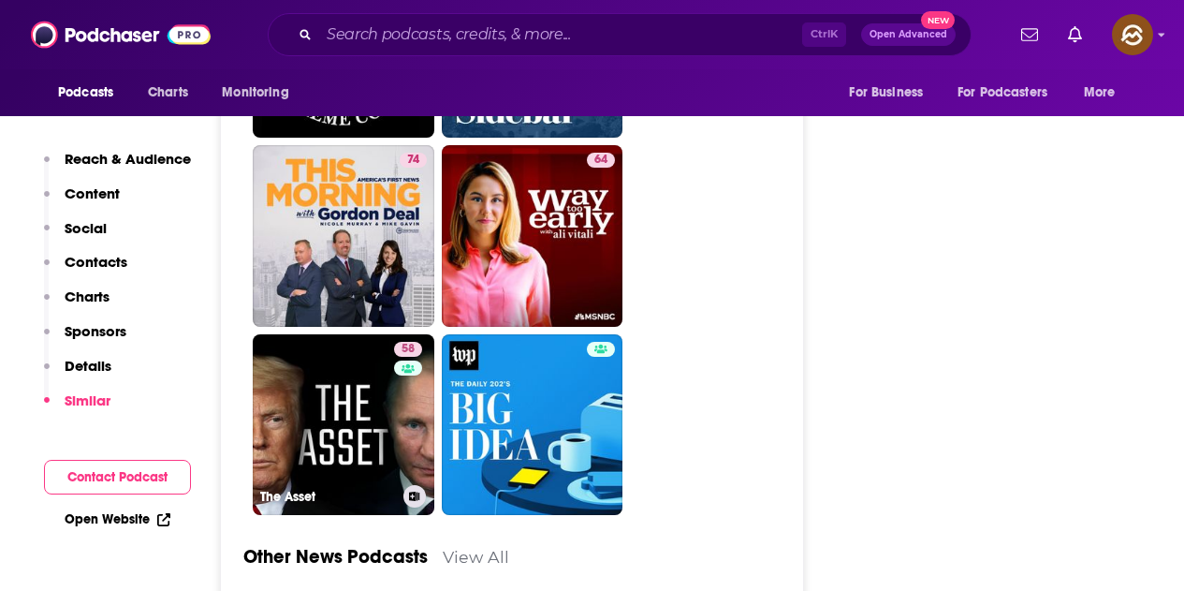
drag, startPoint x: 370, startPoint y: 278, endPoint x: 778, endPoint y: 301, distance: 408.8
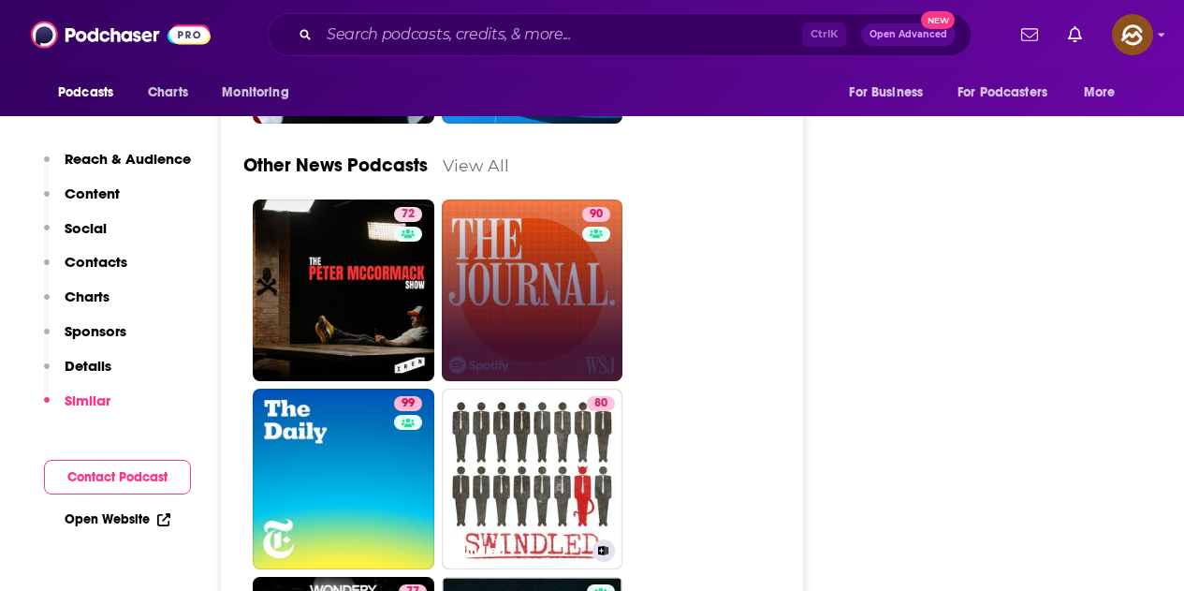
scroll to position [5992, 0]
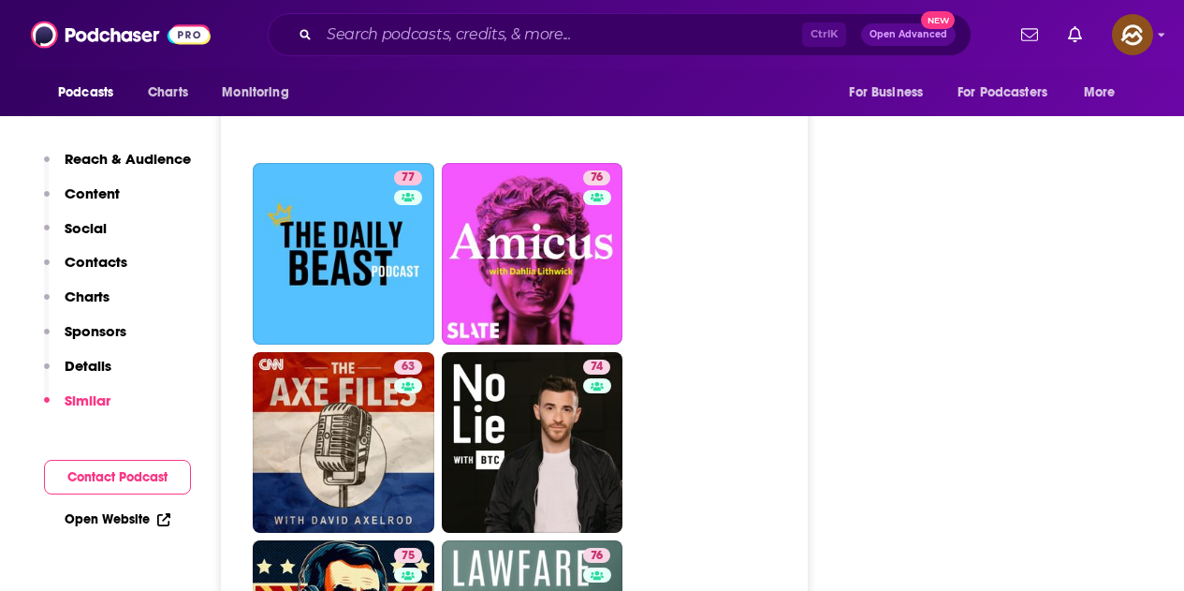
scroll to position [5992, 0]
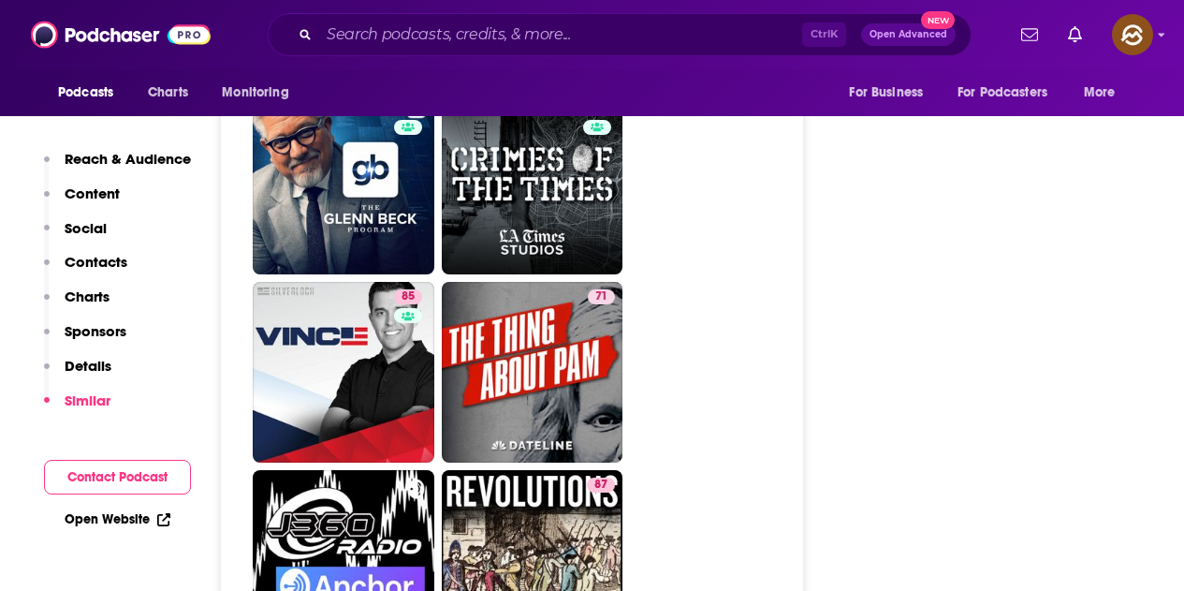
scroll to position [7490, 0]
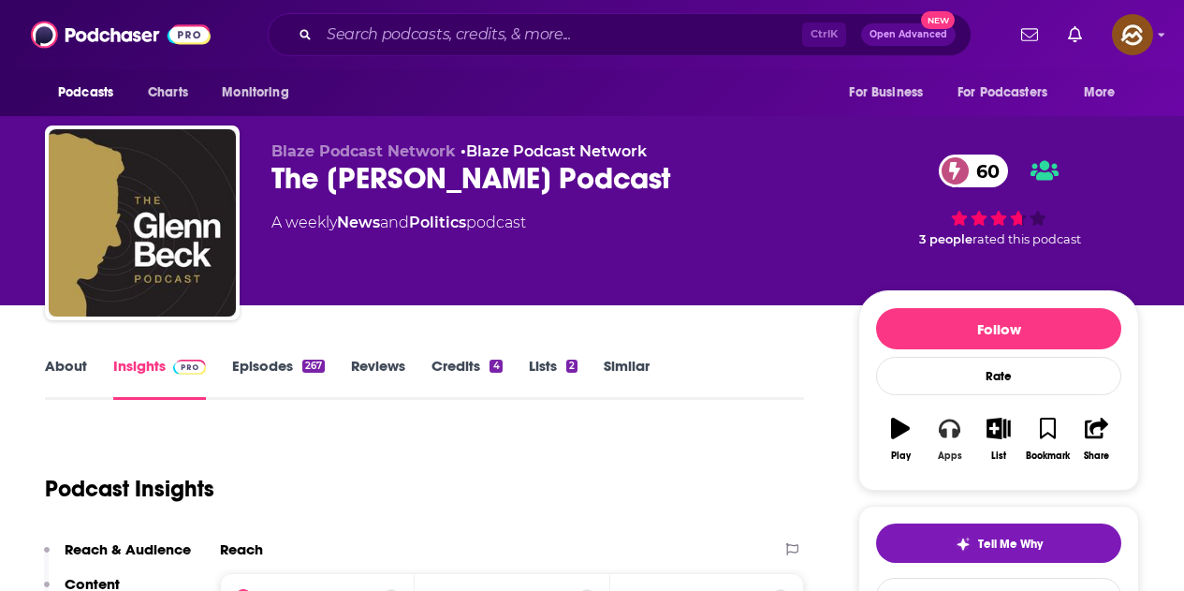
click at [929, 449] on button "Apps" at bounding box center [949, 438] width 49 height 67
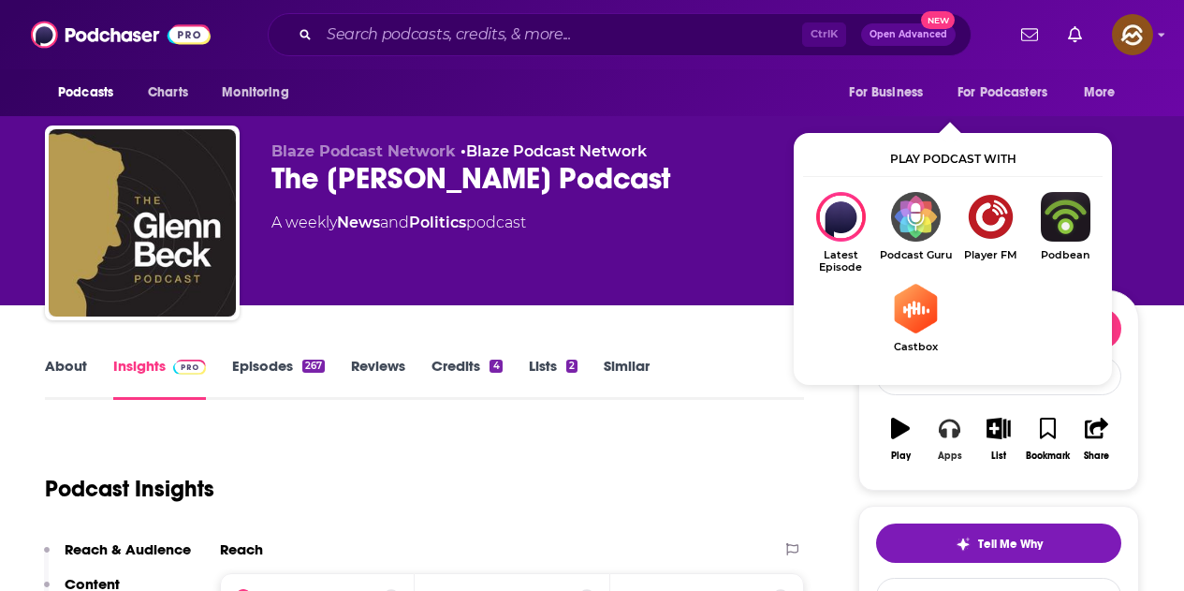
scroll to position [94, 0]
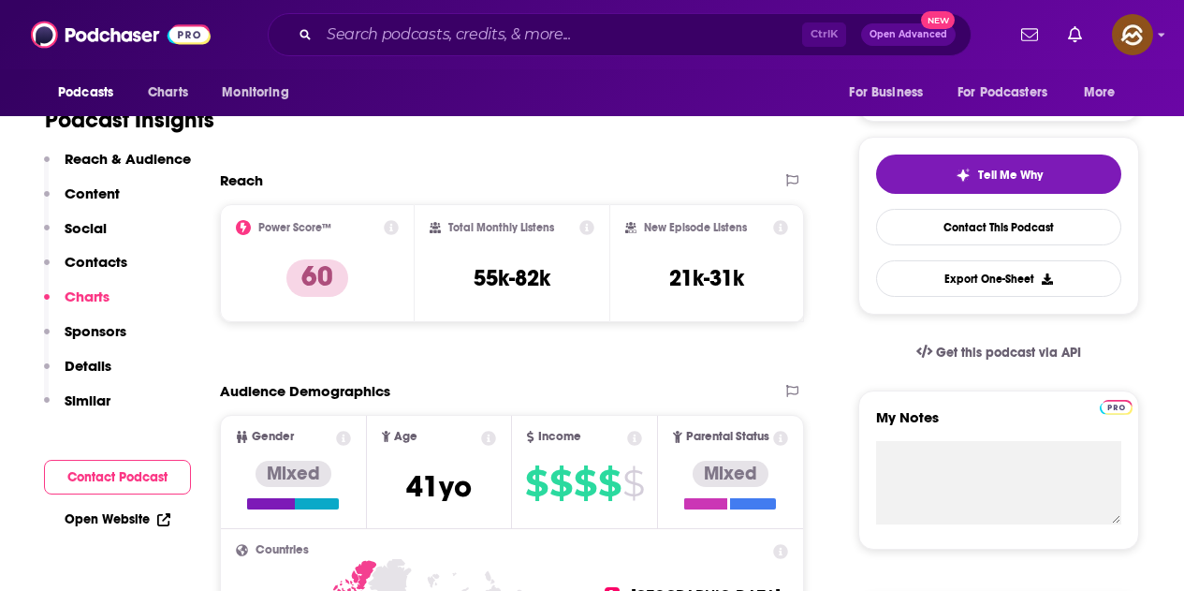
scroll to position [0, 0]
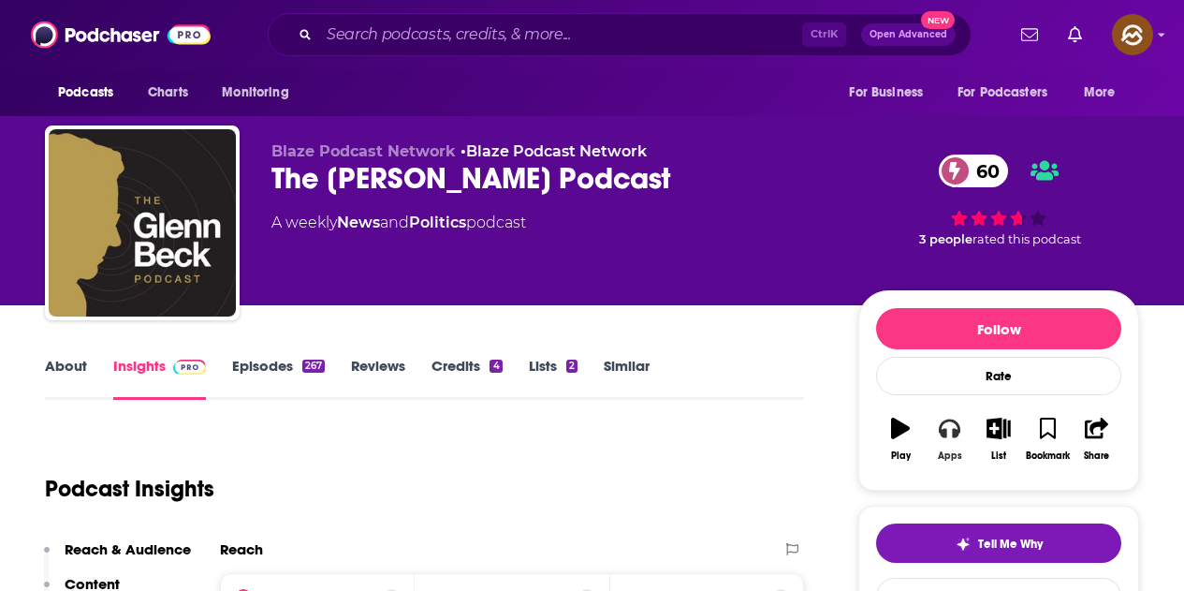
click at [951, 433] on icon "button" at bounding box center [949, 428] width 21 height 21
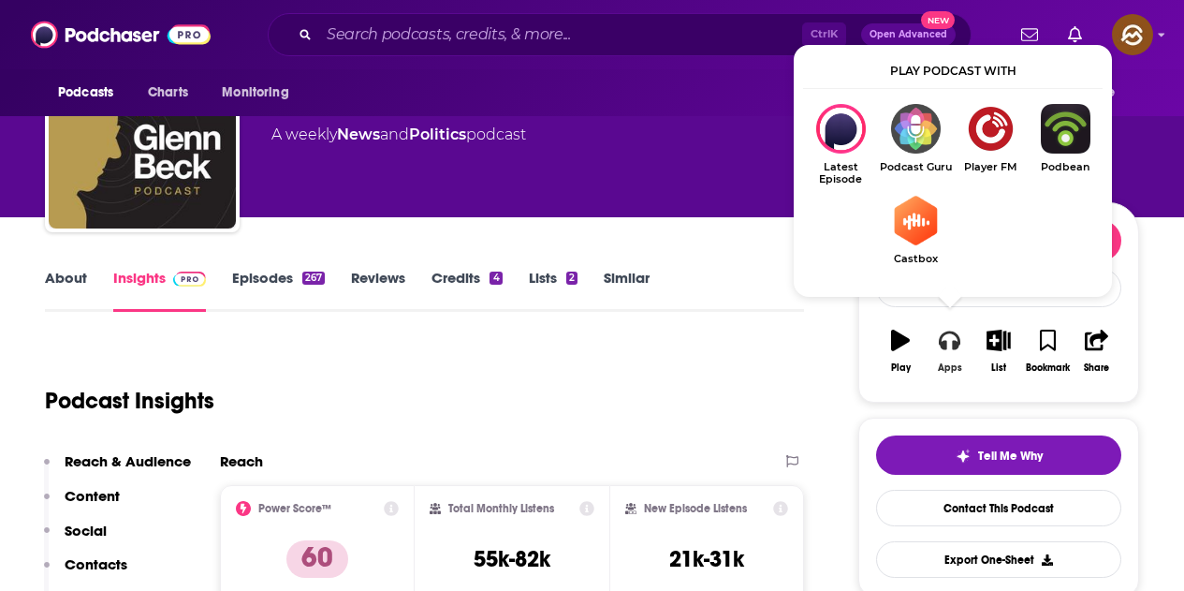
scroll to position [94, 0]
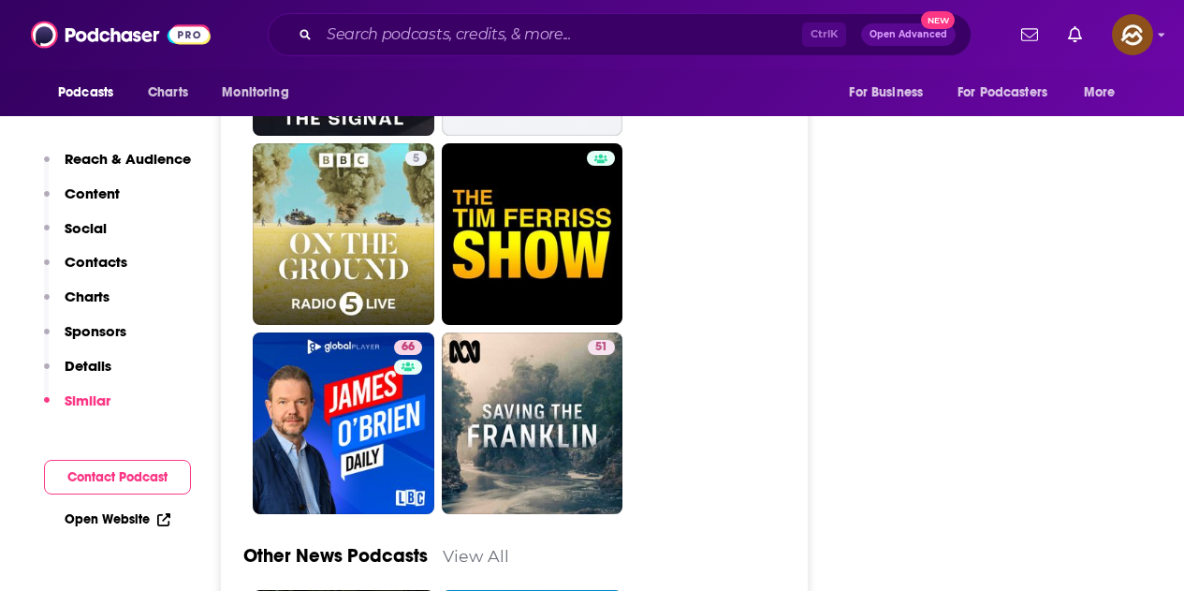
scroll to position [5430, 0]
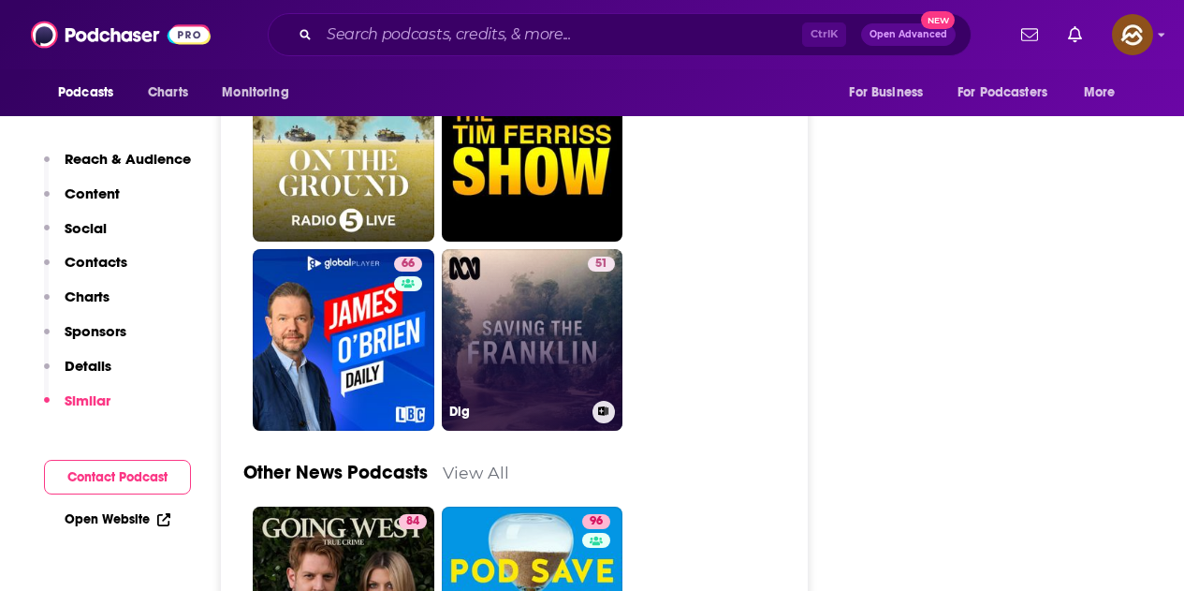
click at [580, 249] on link "51 Dig" at bounding box center [533, 340] width 182 height 182
type input "https://www.podchaser.com/podcasts/dig-4260866"
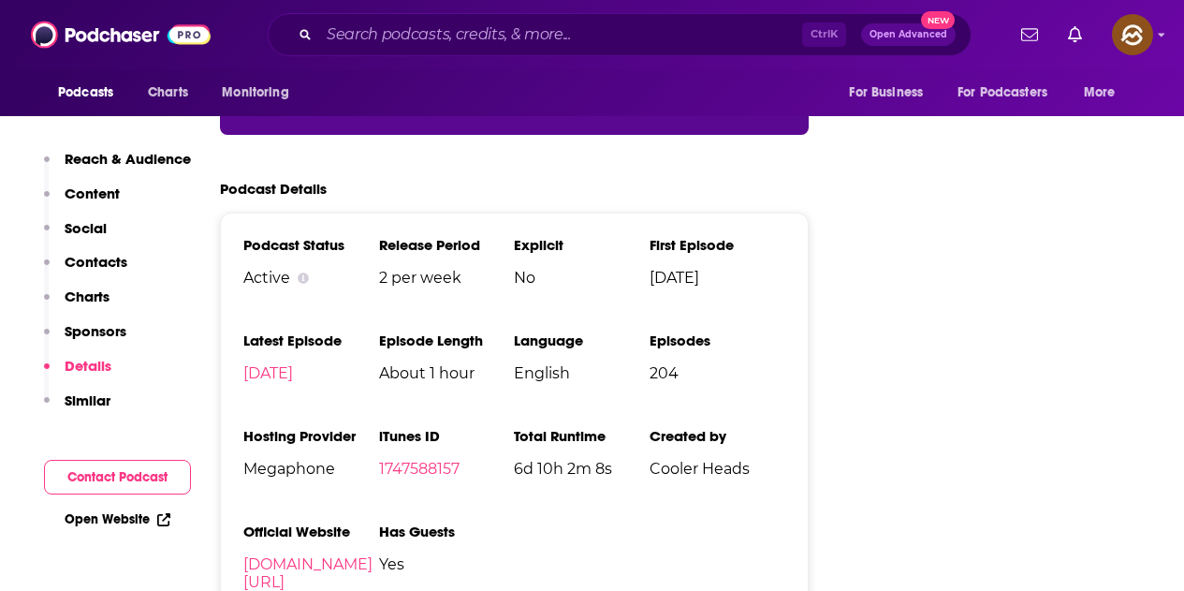
scroll to position [45, 0]
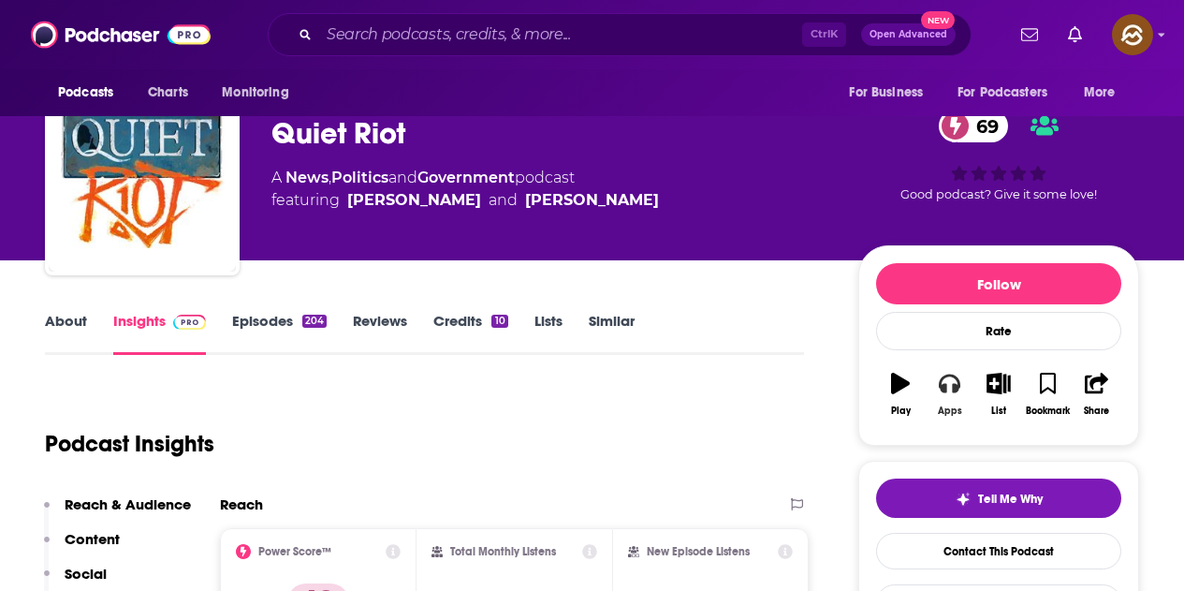
click at [956, 389] on icon "button" at bounding box center [949, 383] width 21 height 19
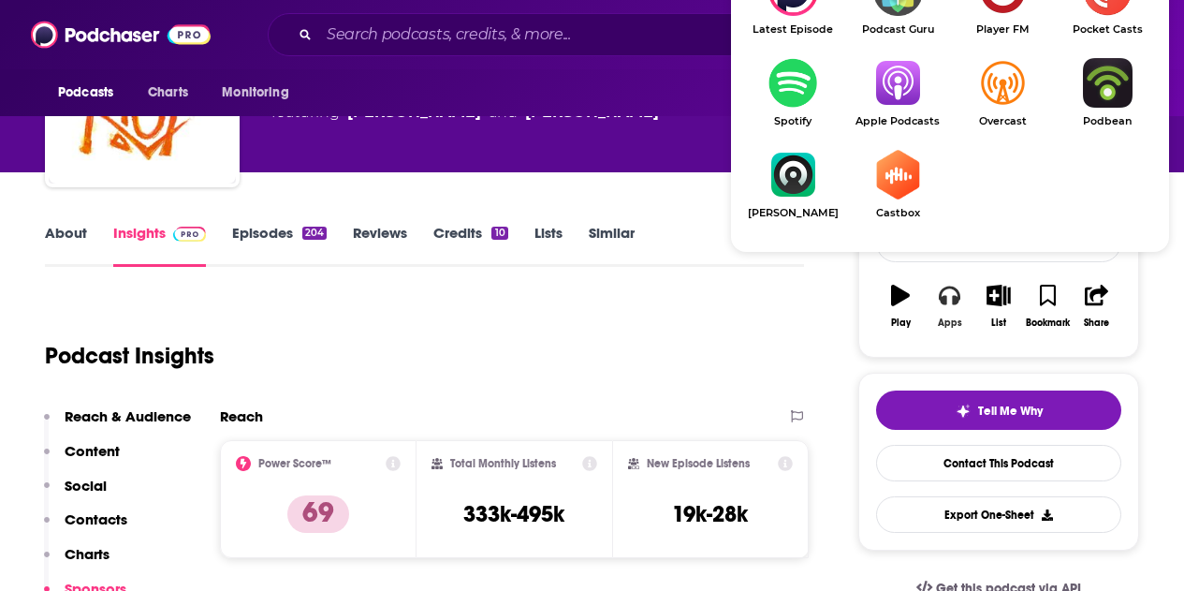
scroll to position [139, 0]
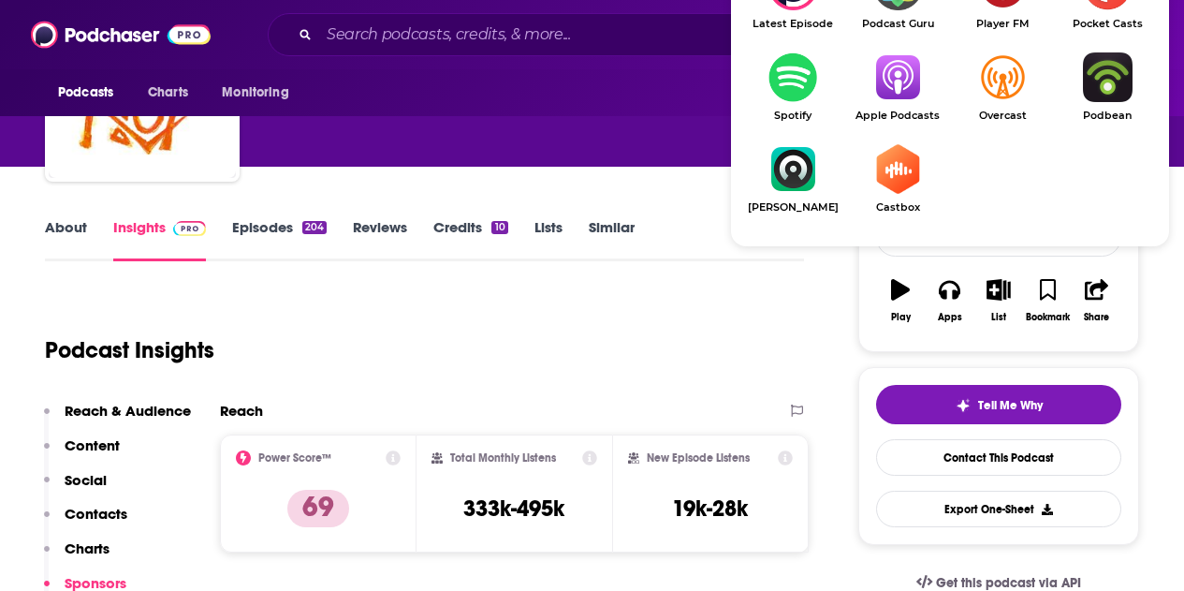
click at [883, 100] on img "Show Listen On dropdown" at bounding box center [897, 77] width 105 height 50
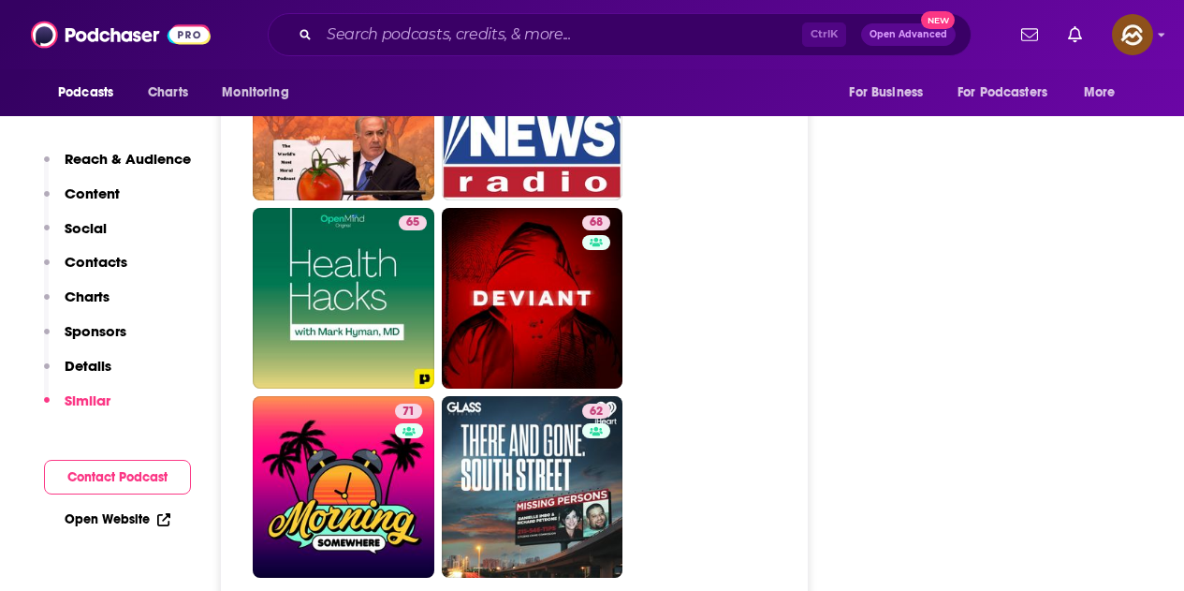
scroll to position [5617, 0]
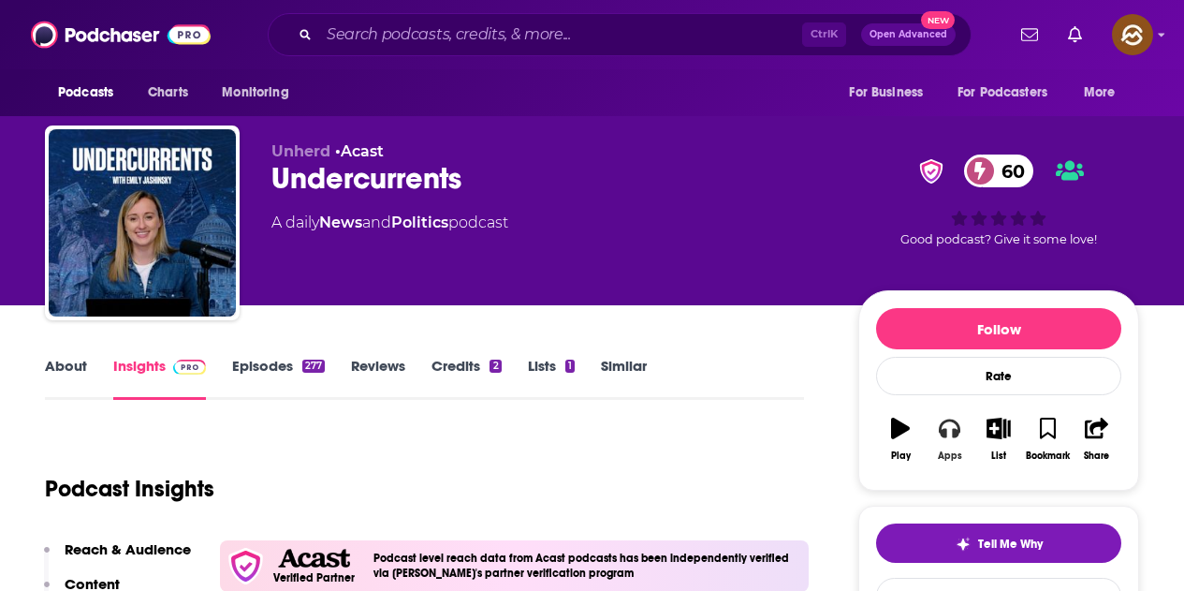
click at [932, 445] on button "Apps" at bounding box center [949, 438] width 49 height 67
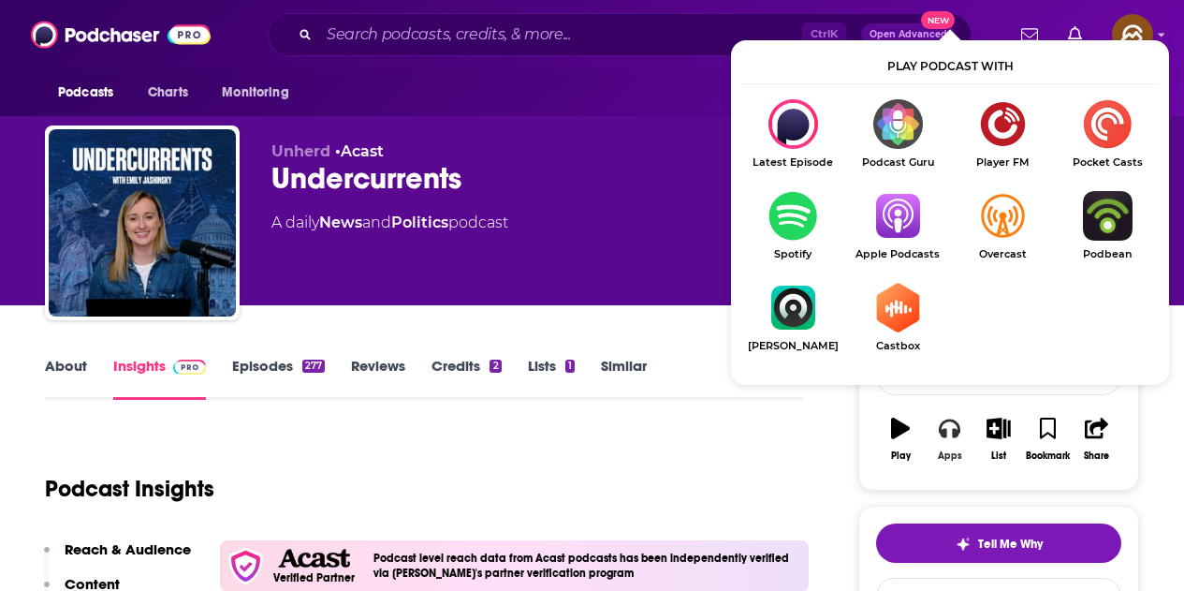
scroll to position [94, 0]
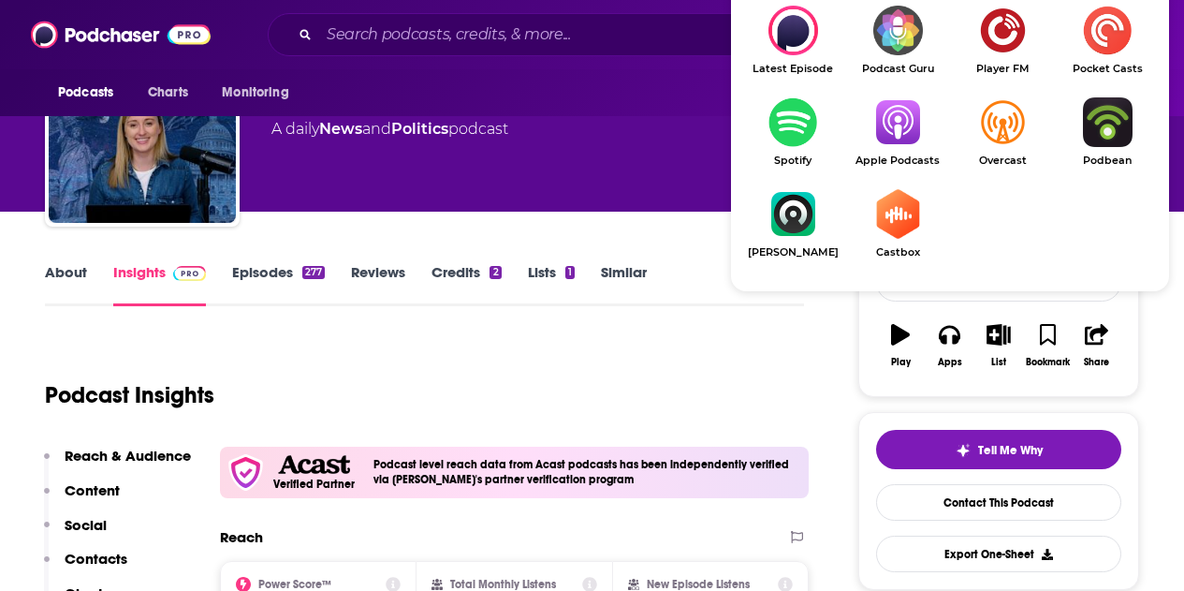
click at [885, 125] on img "Show Listen On dropdown" at bounding box center [897, 122] width 105 height 50
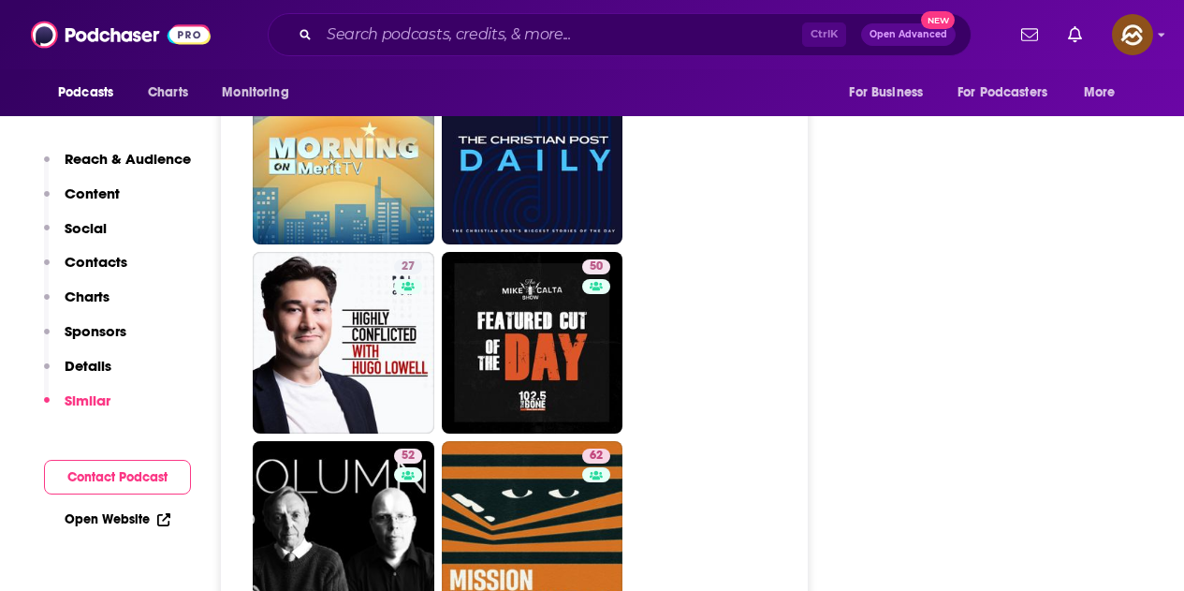
scroll to position [6085, 0]
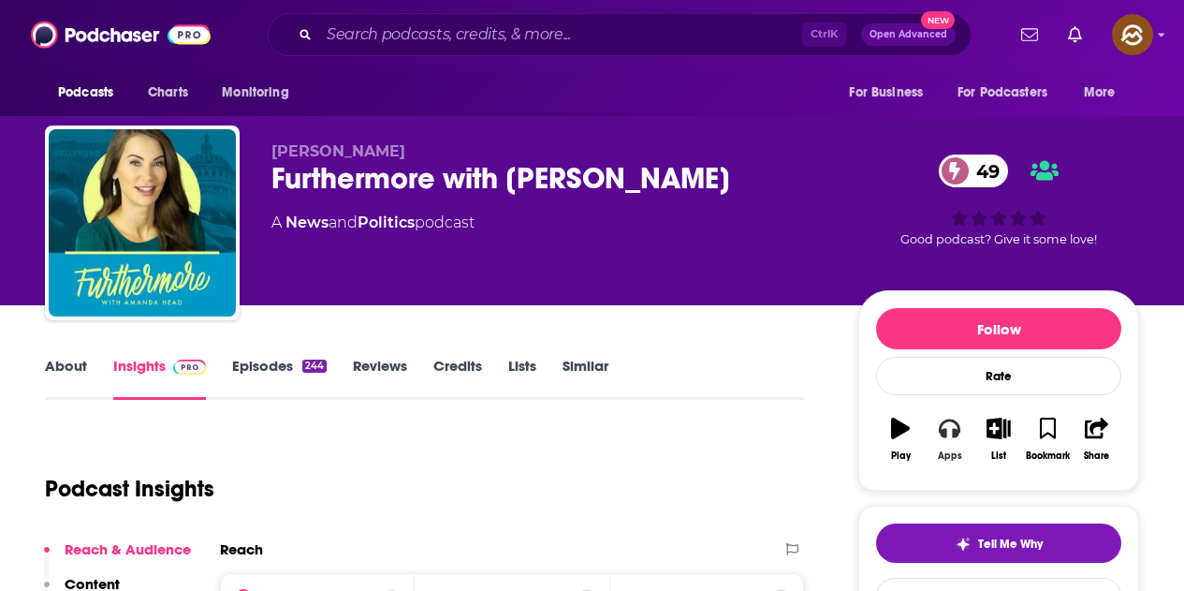
click at [936, 445] on button "Apps" at bounding box center [949, 438] width 49 height 67
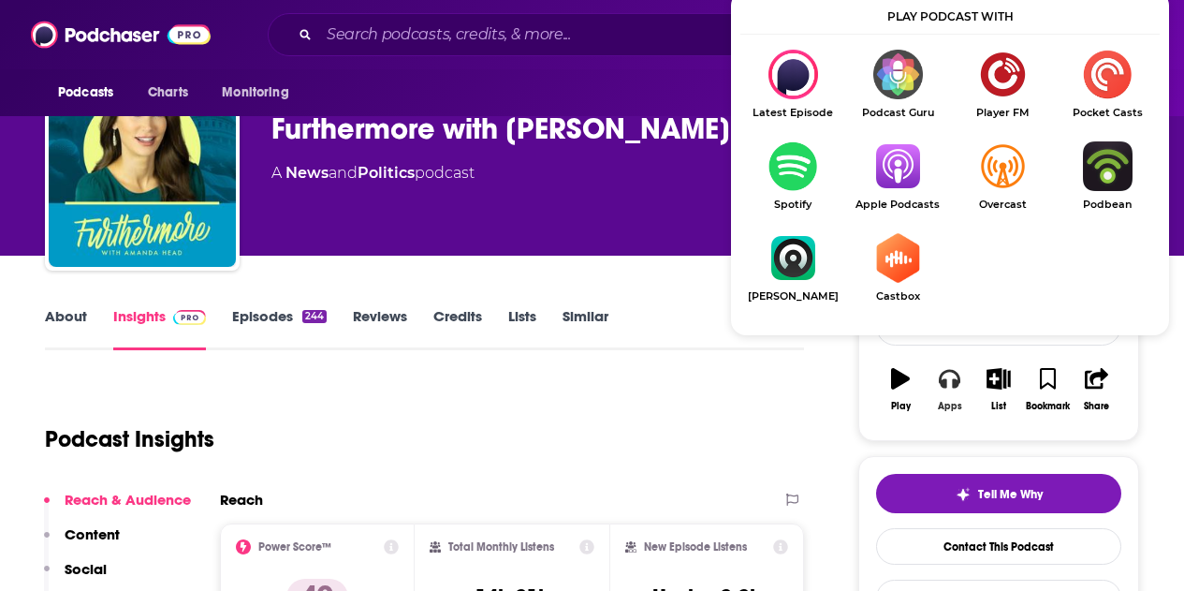
scroll to position [94, 0]
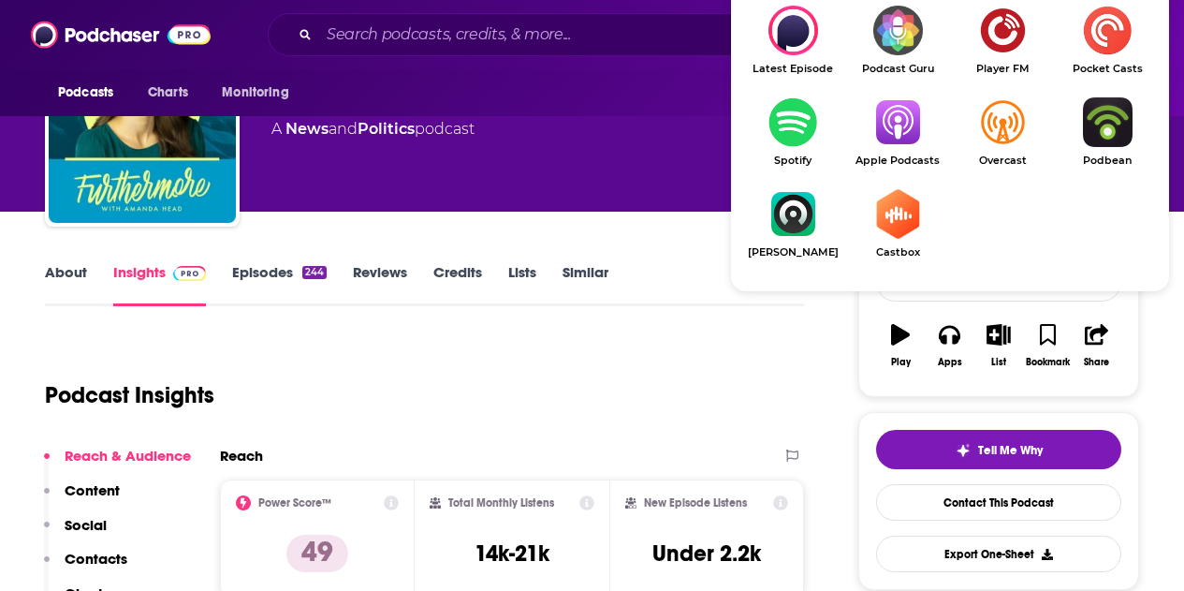
click at [877, 149] on link "Apple Podcasts" at bounding box center [897, 131] width 105 height 69
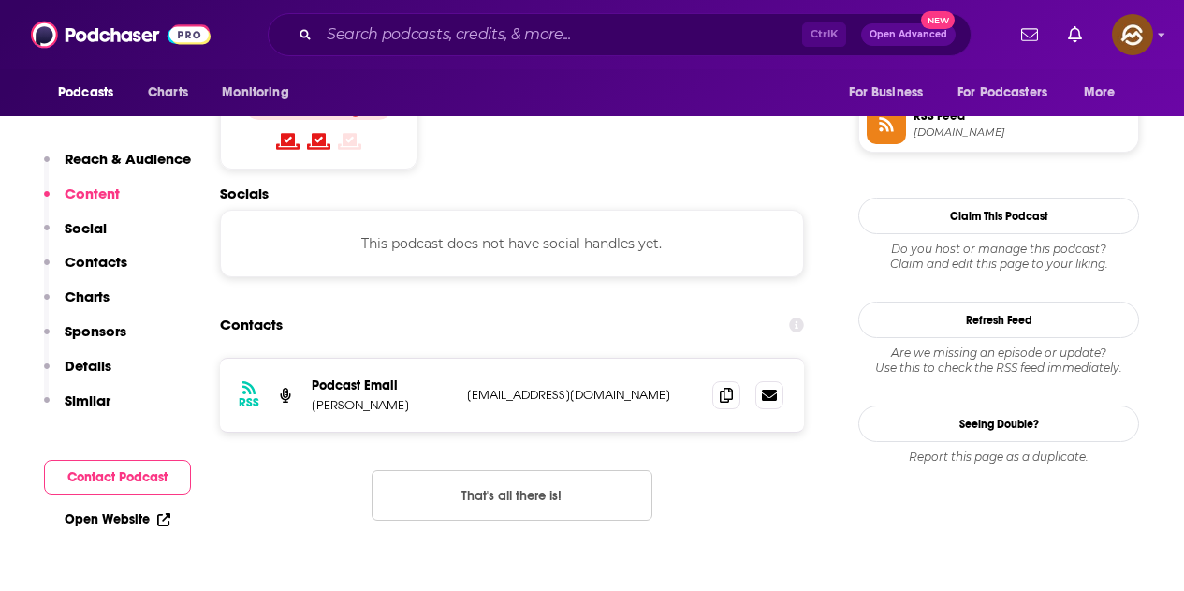
scroll to position [1592, 0]
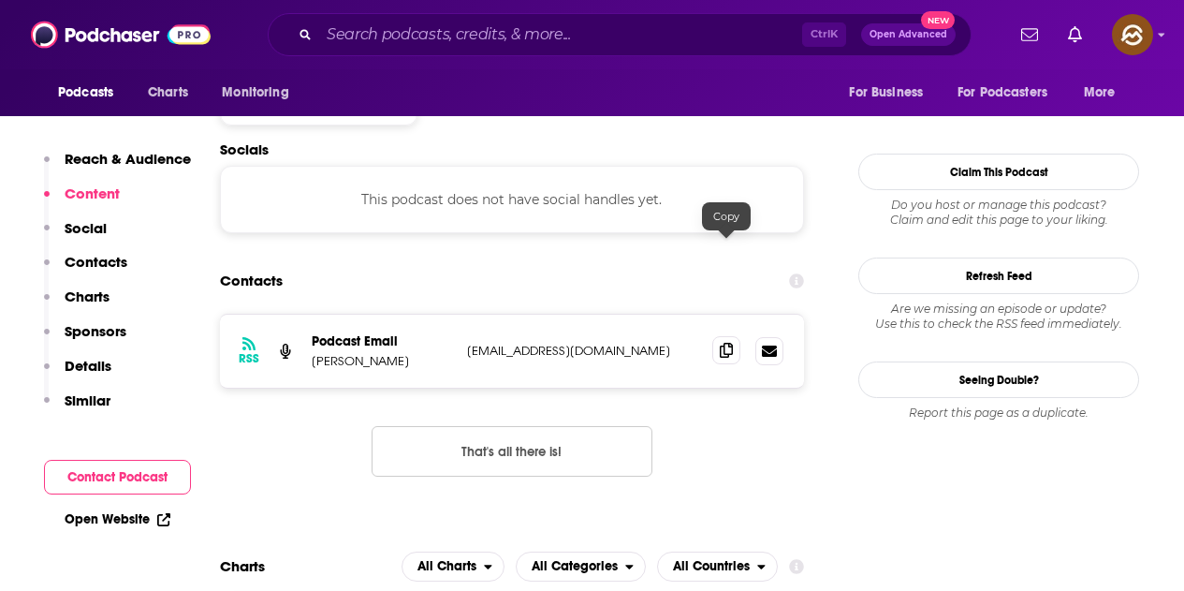
click at [731, 343] on icon at bounding box center [726, 350] width 13 height 15
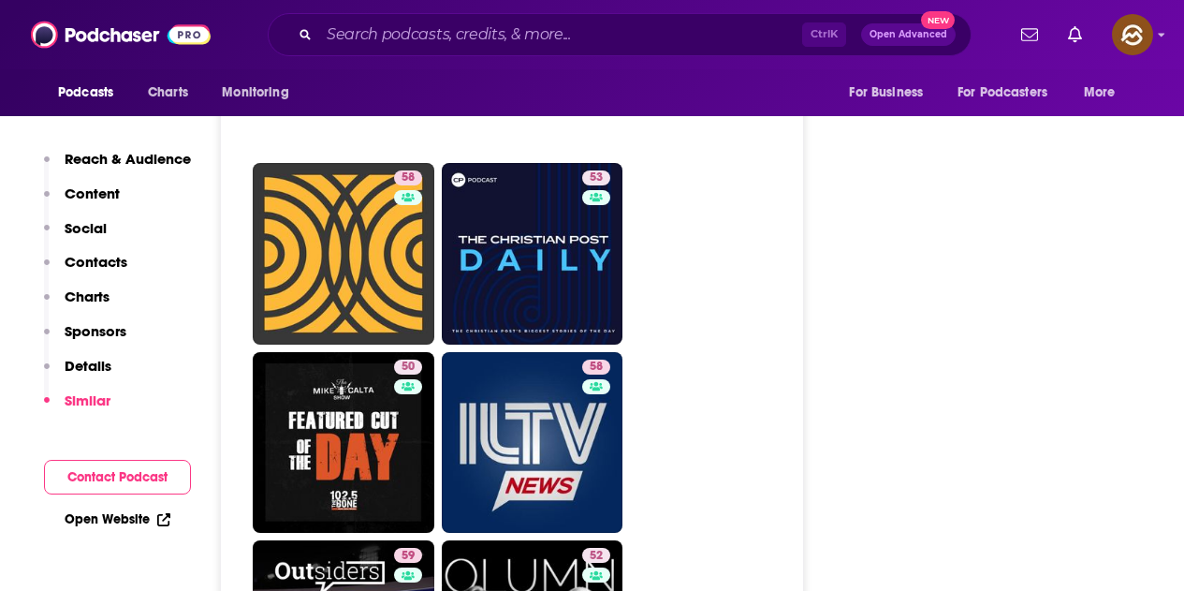
scroll to position [4775, 0]
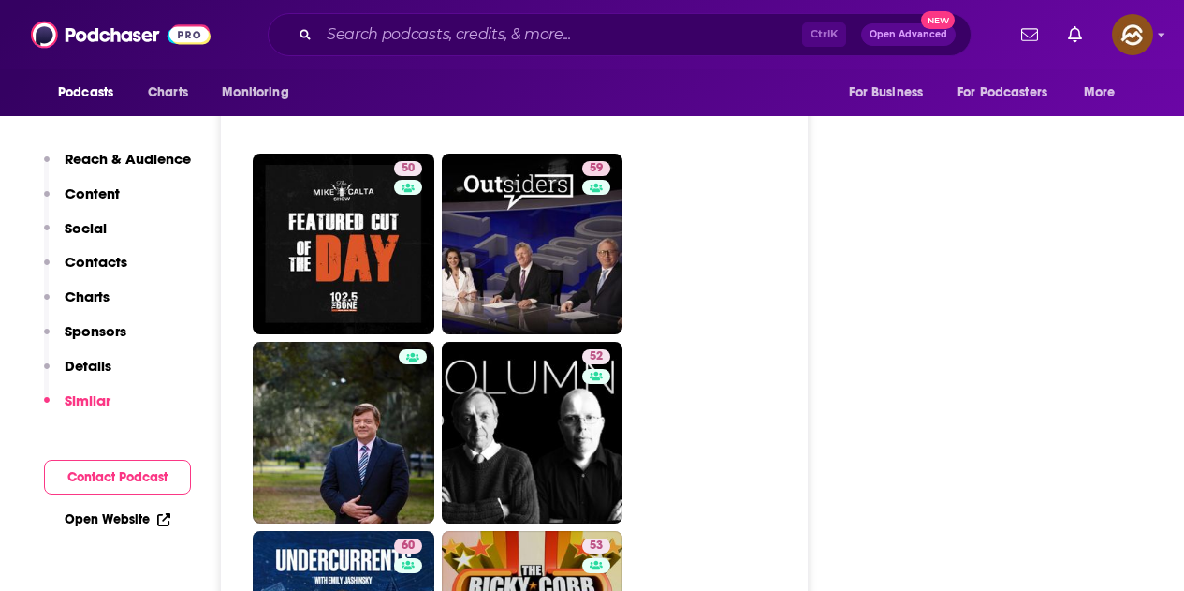
scroll to position [4962, 0]
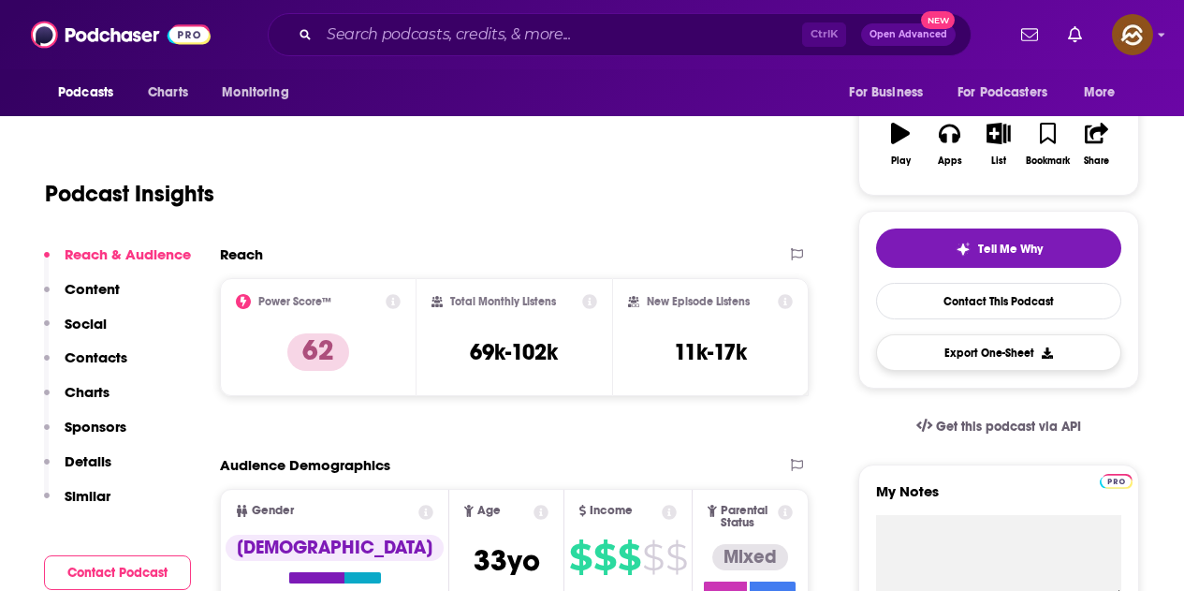
scroll to position [242, 0]
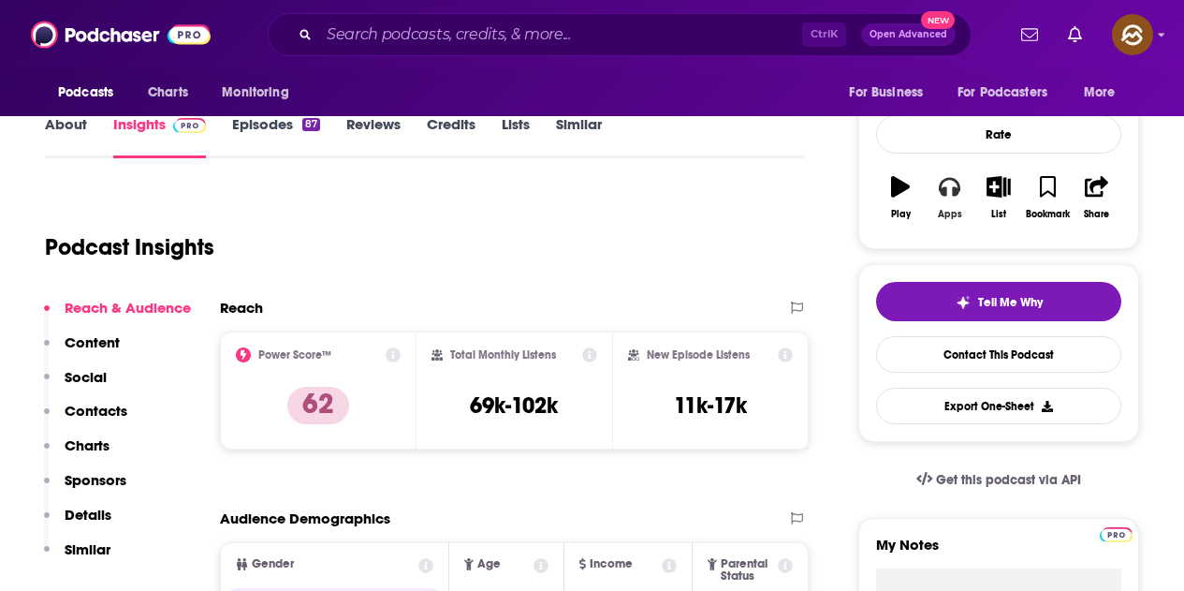
click at [948, 230] on button "Apps" at bounding box center [949, 197] width 49 height 67
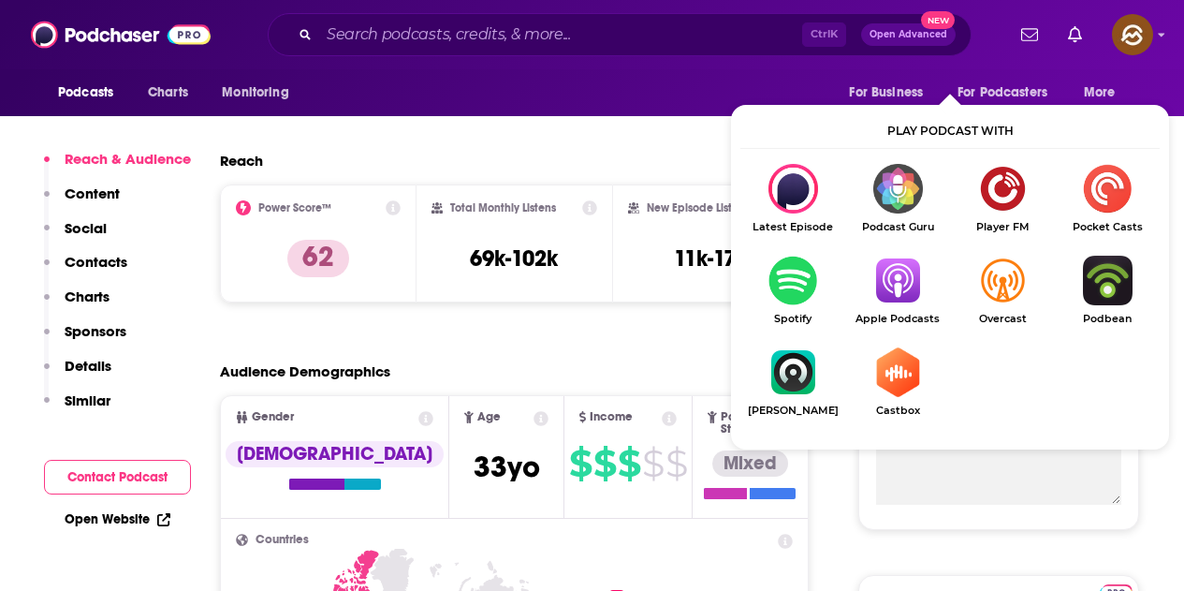
scroll to position [429, 0]
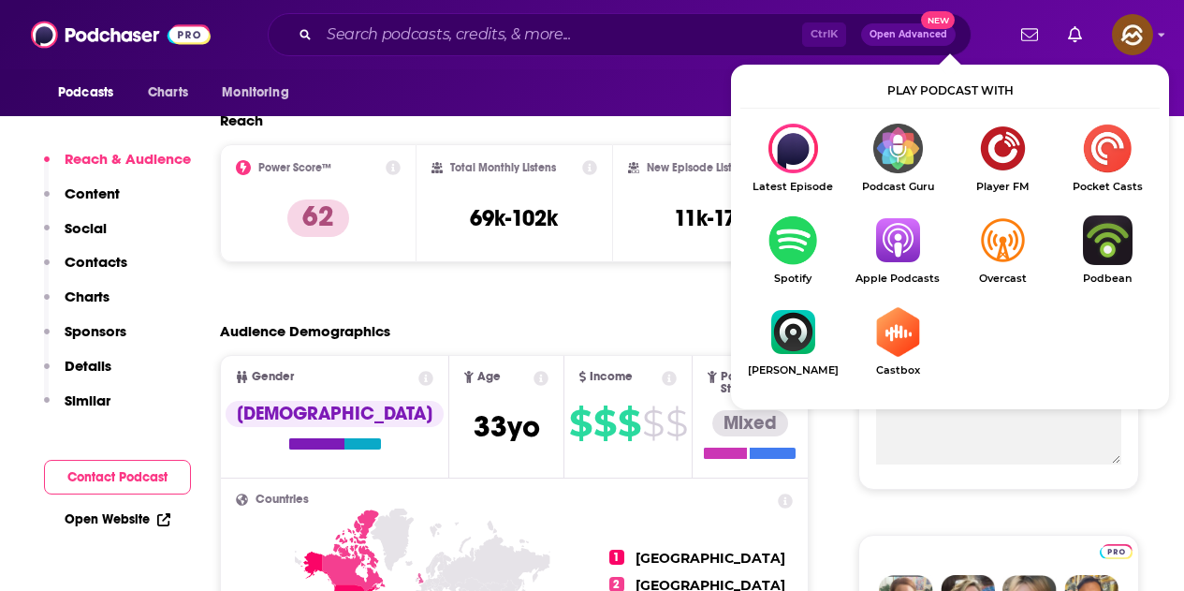
click at [914, 241] on img "Show Listen On dropdown" at bounding box center [897, 240] width 105 height 50
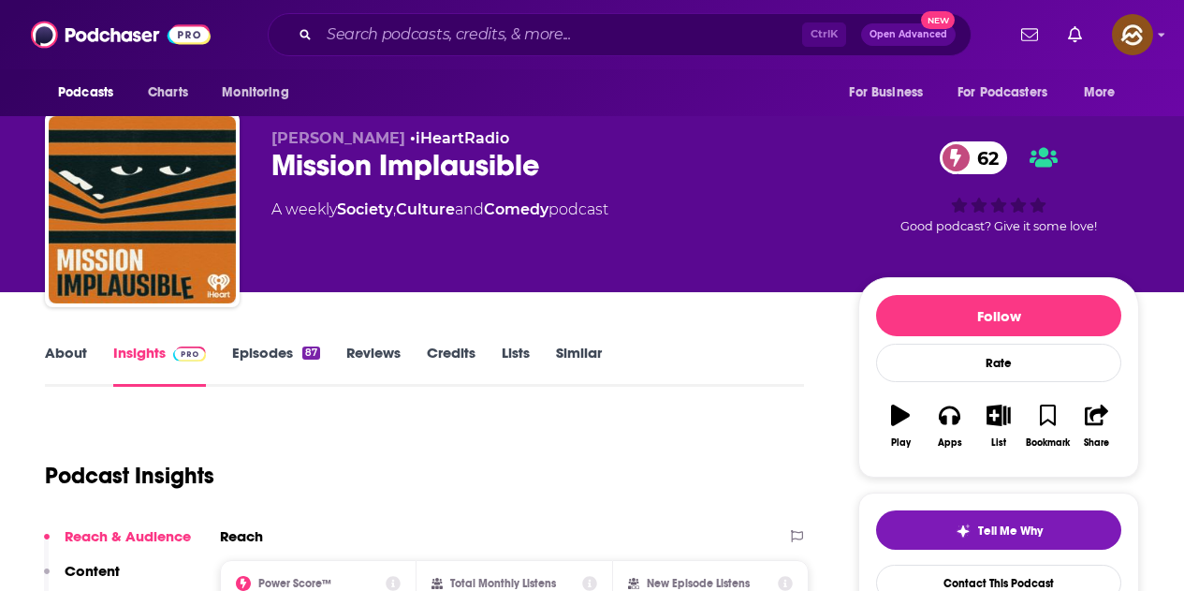
scroll to position [0, 0]
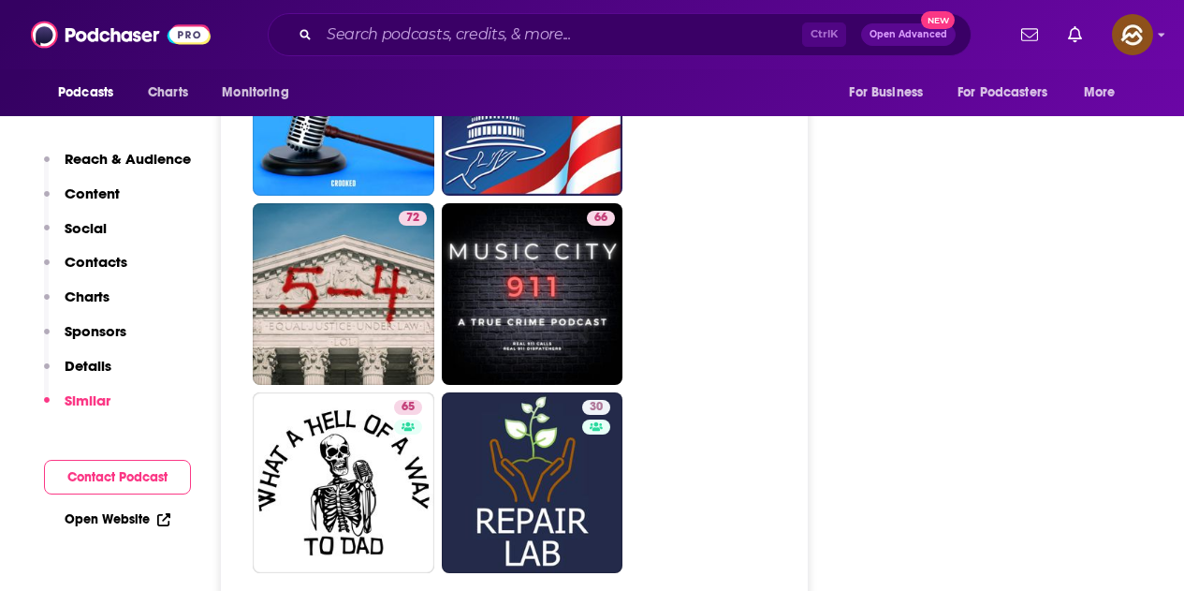
scroll to position [8292, 0]
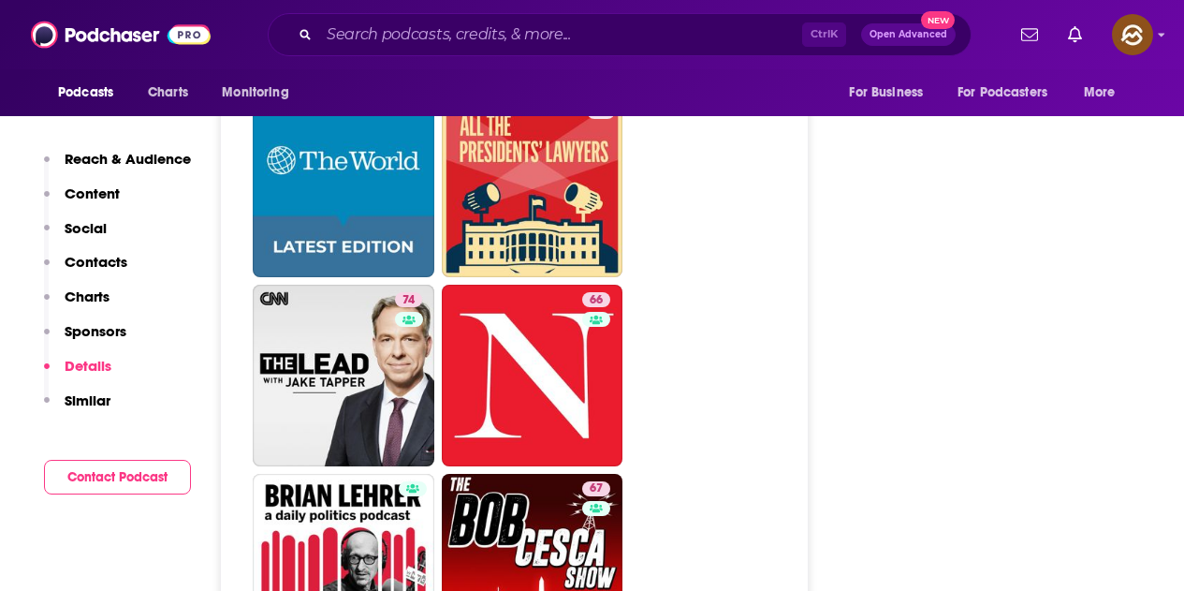
scroll to position [6179, 0]
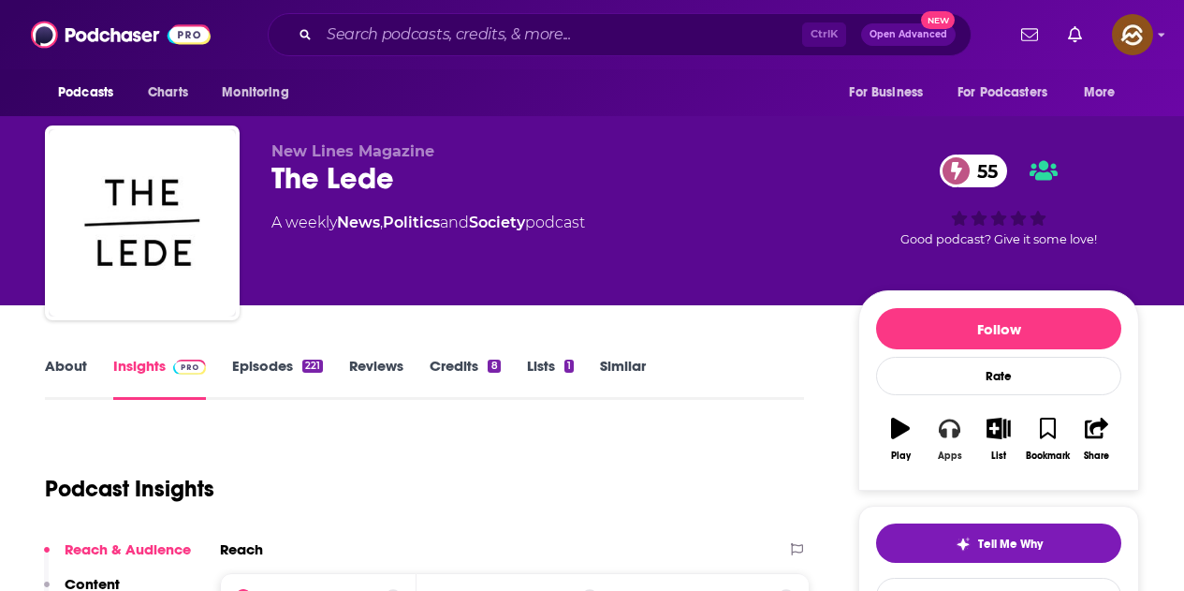
click at [954, 442] on button "Apps" at bounding box center [949, 438] width 49 height 67
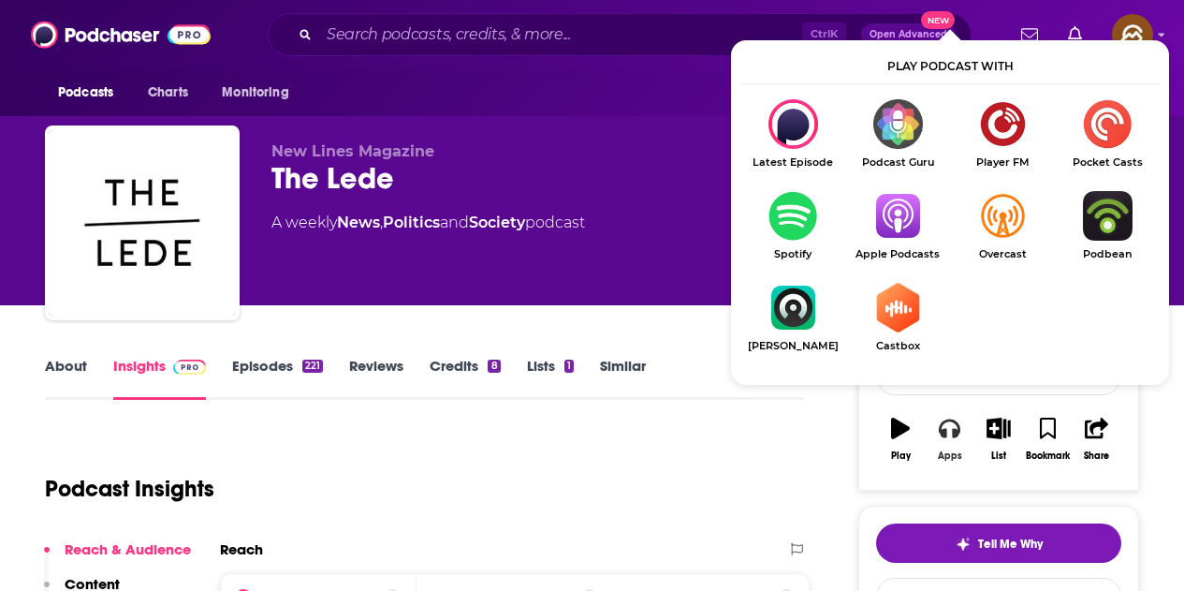
scroll to position [94, 0]
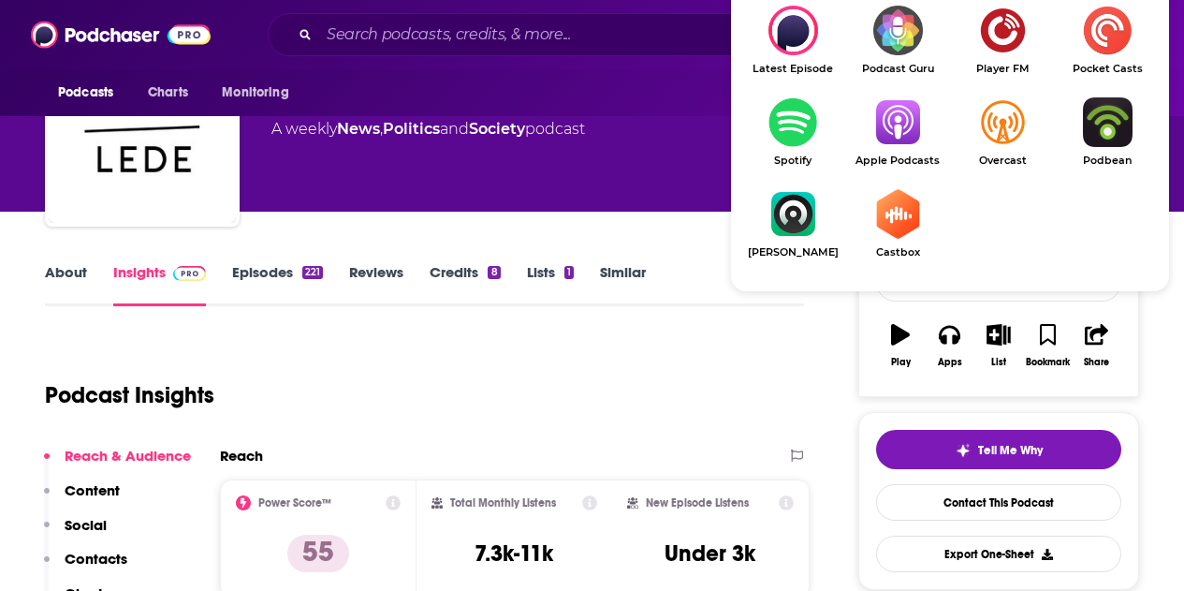
click at [882, 123] on img "Show Listen On dropdown" at bounding box center [897, 122] width 105 height 50
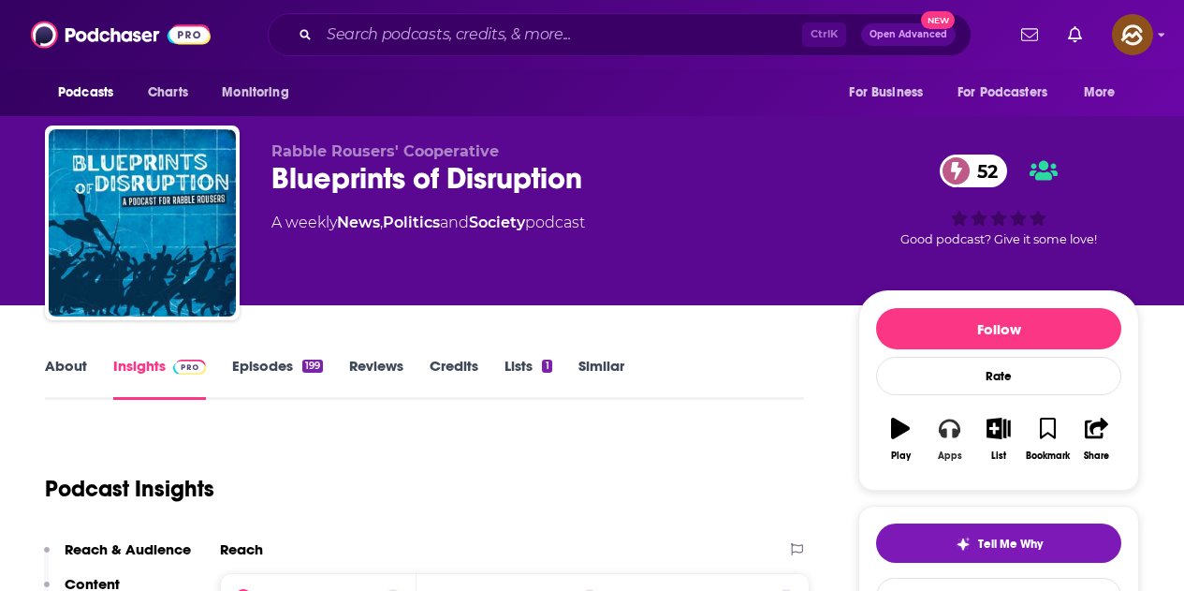
click at [960, 437] on icon "button" at bounding box center [949, 428] width 21 height 21
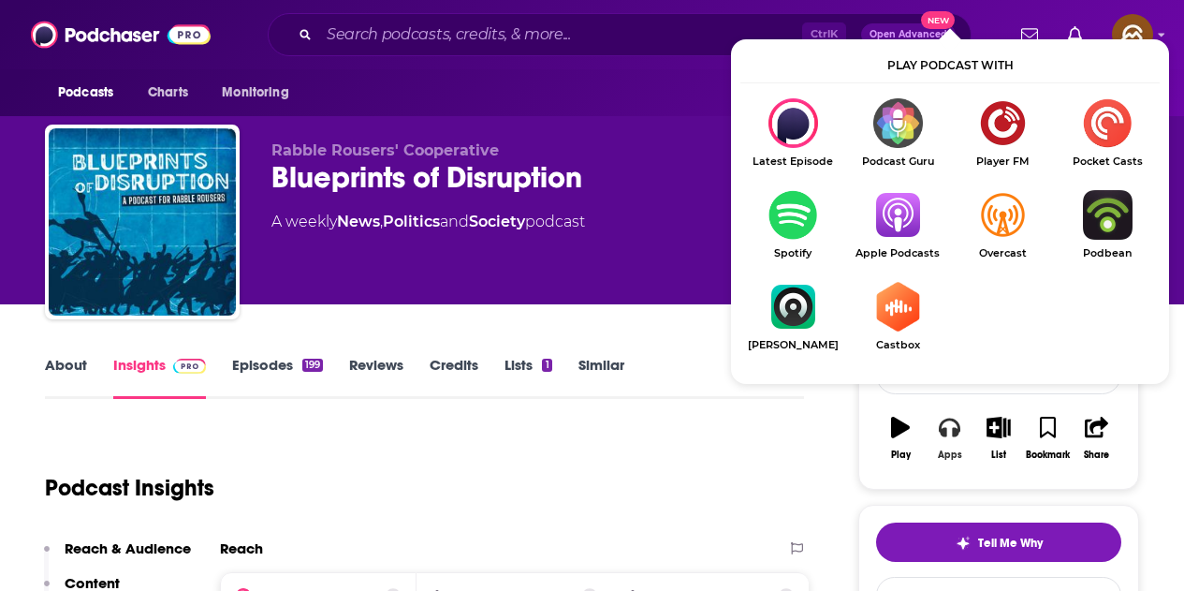
scroll to position [187, 0]
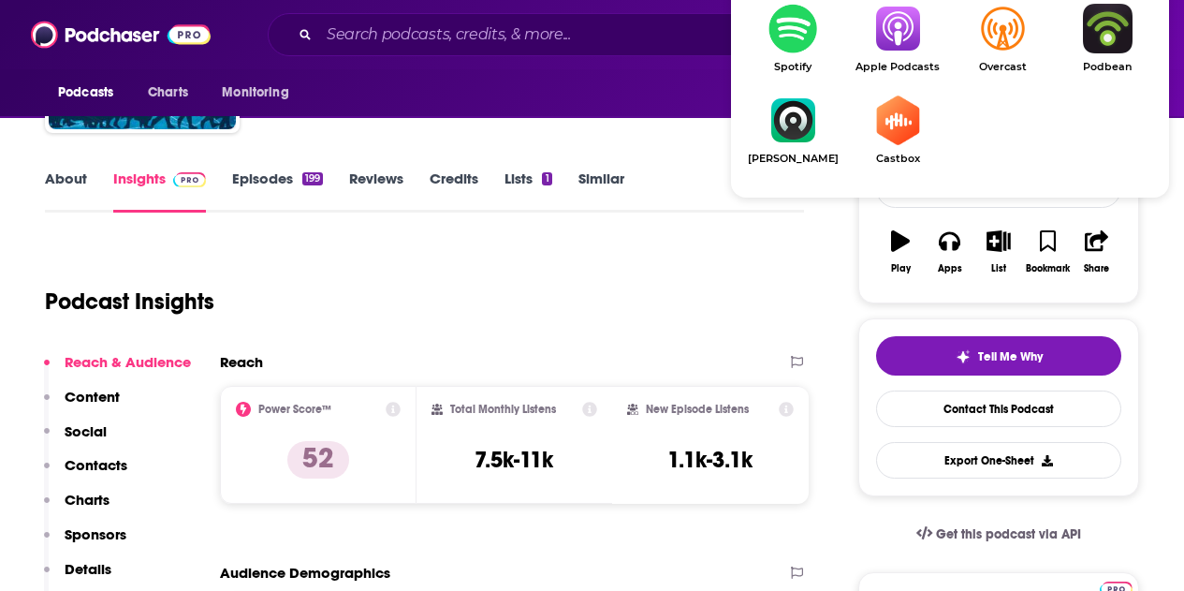
click at [888, 40] on img "Show Listen On dropdown" at bounding box center [897, 29] width 105 height 50
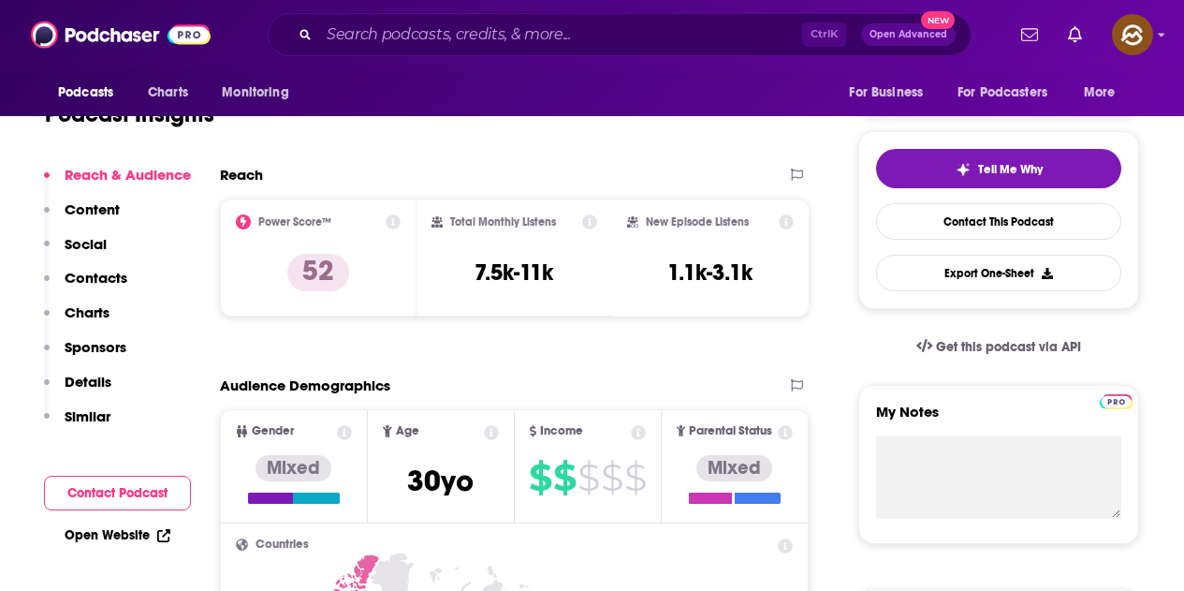
scroll to position [94, 0]
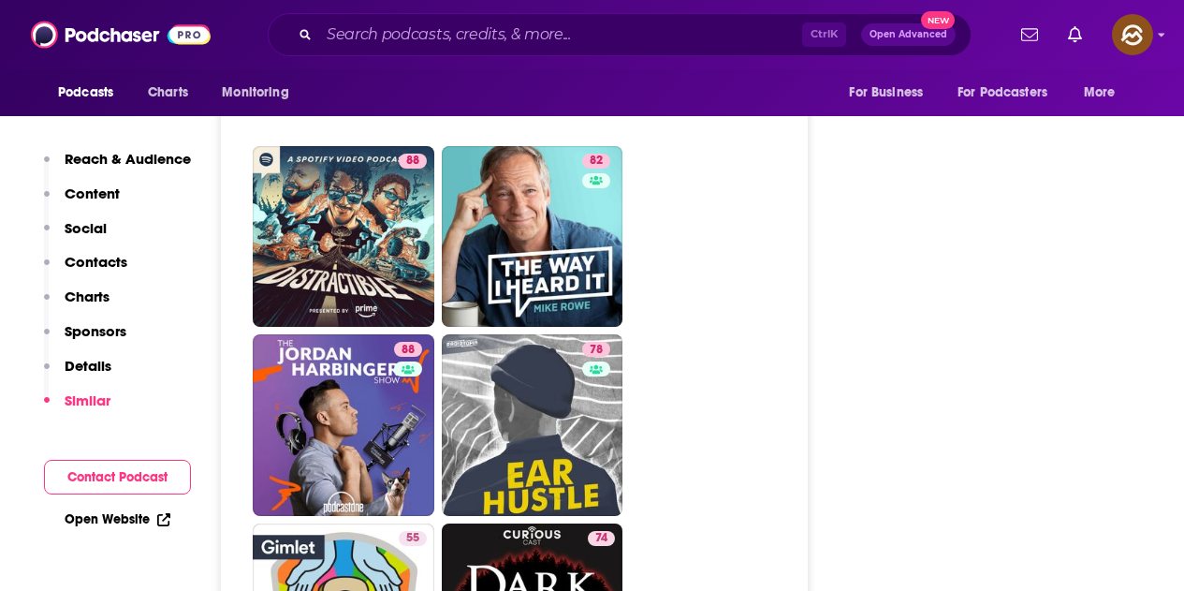
scroll to position [7583, 0]
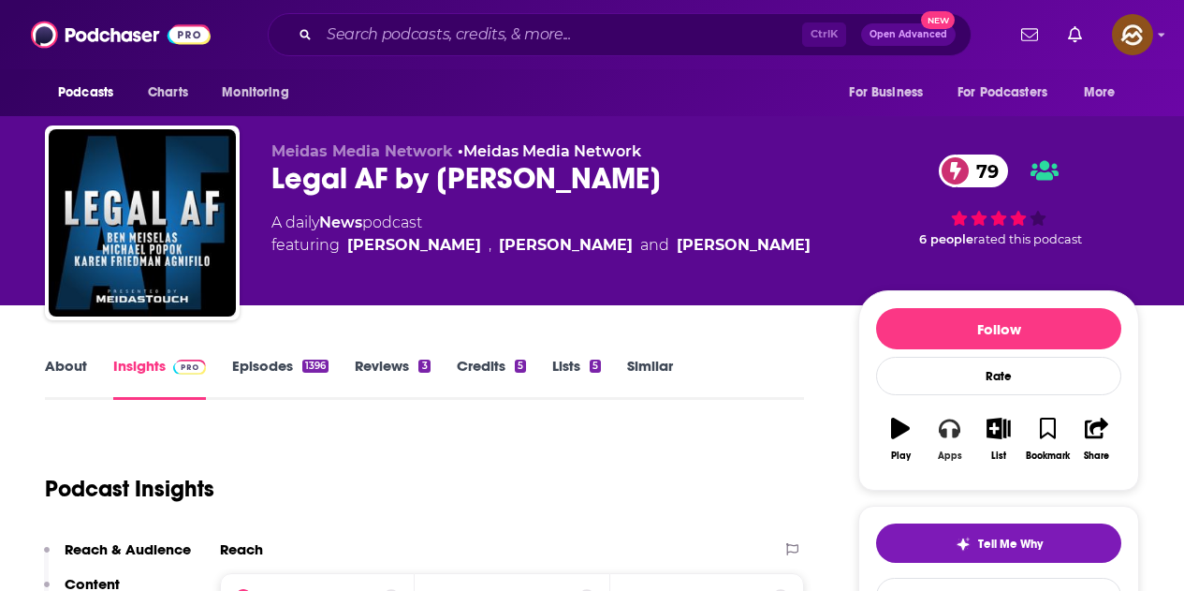
click at [954, 446] on button "Apps" at bounding box center [949, 438] width 49 height 67
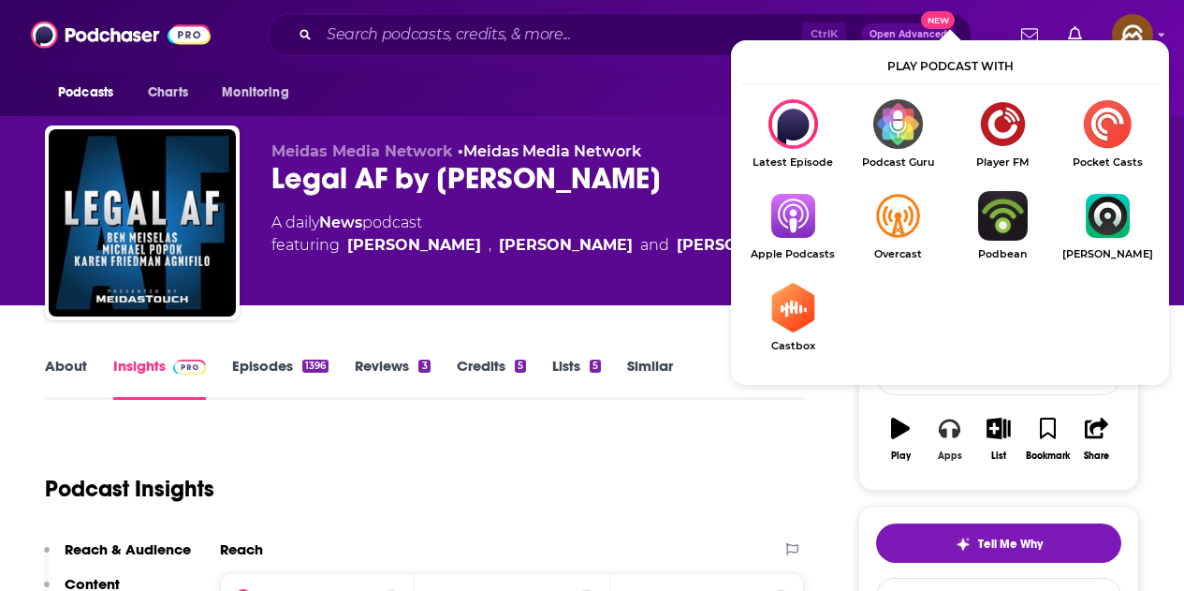
scroll to position [94, 0]
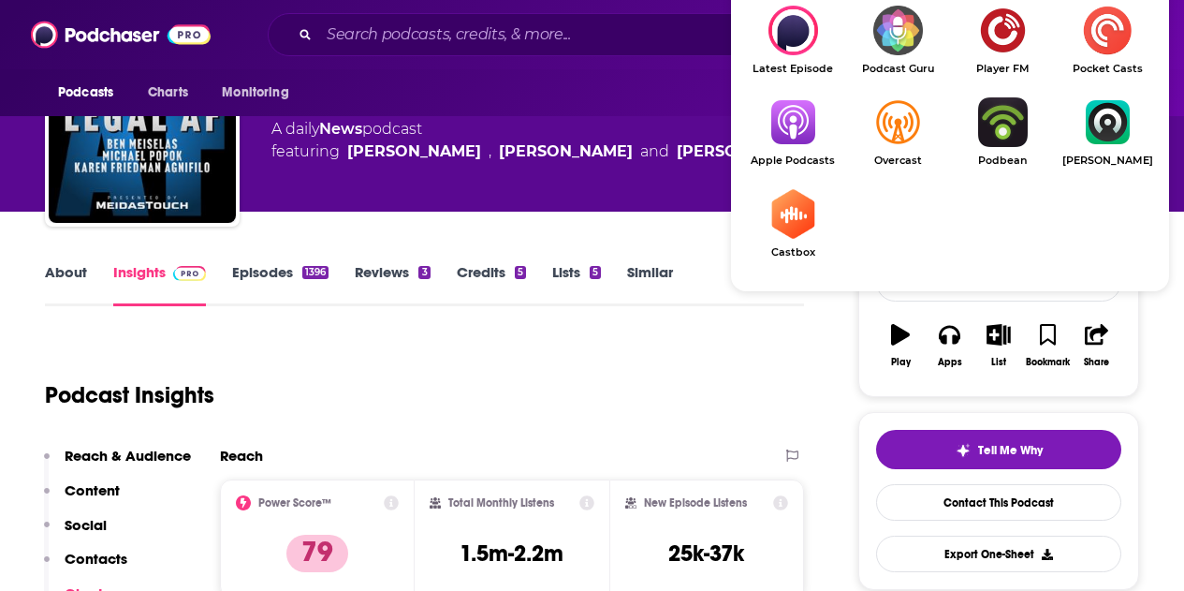
click at [814, 139] on img "Show Listen On dropdown" at bounding box center [793, 122] width 105 height 50
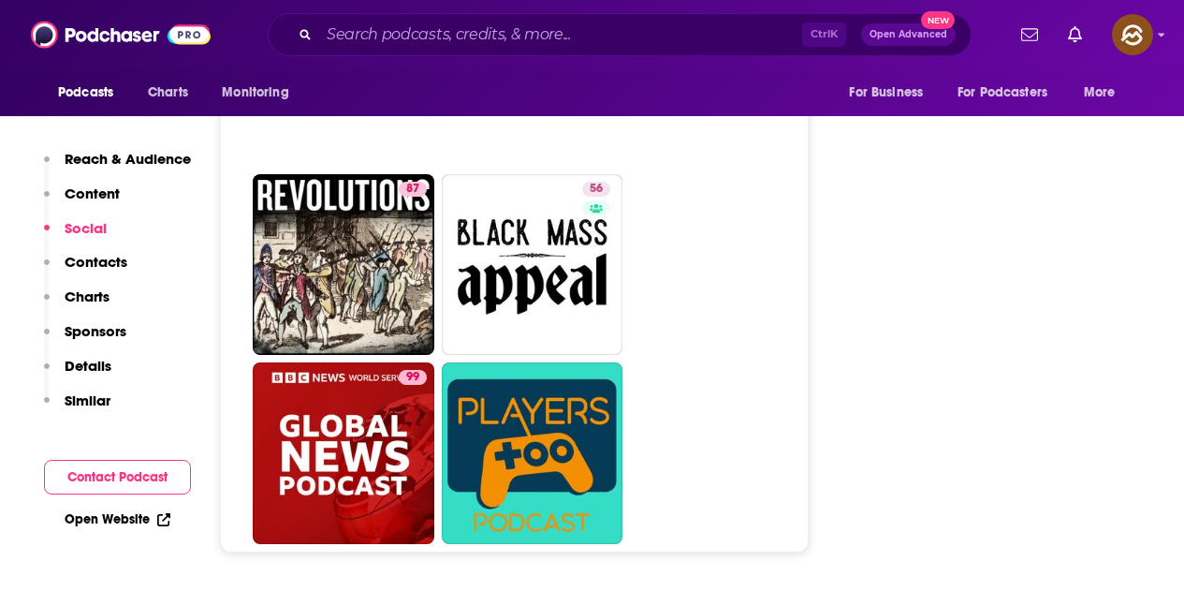
scroll to position [7958, 0]
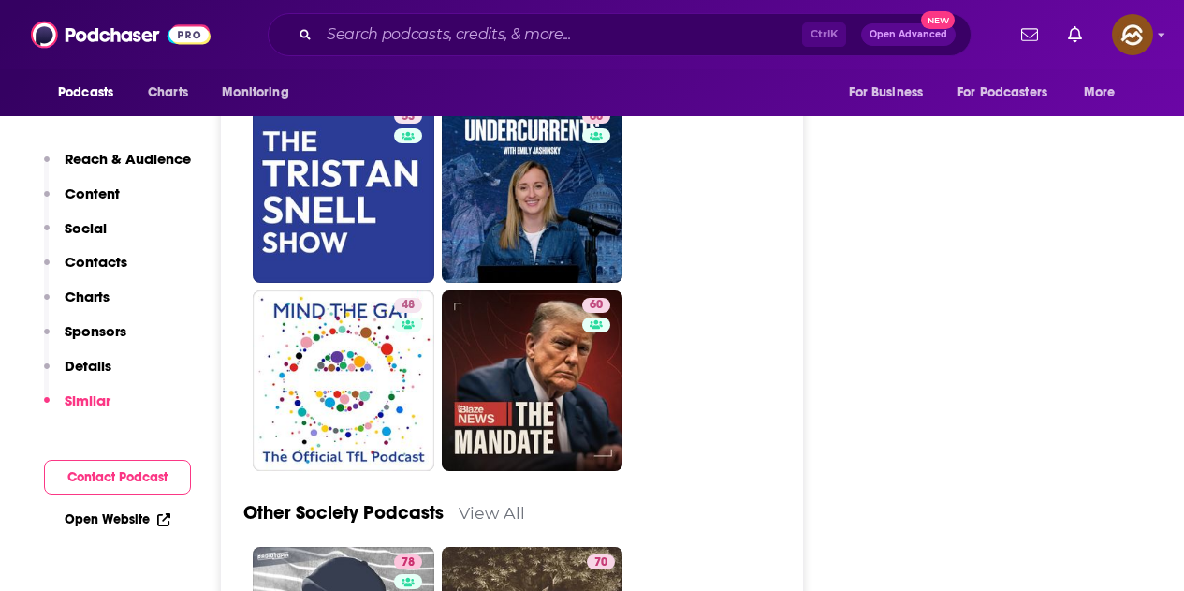
scroll to position [5055, 0]
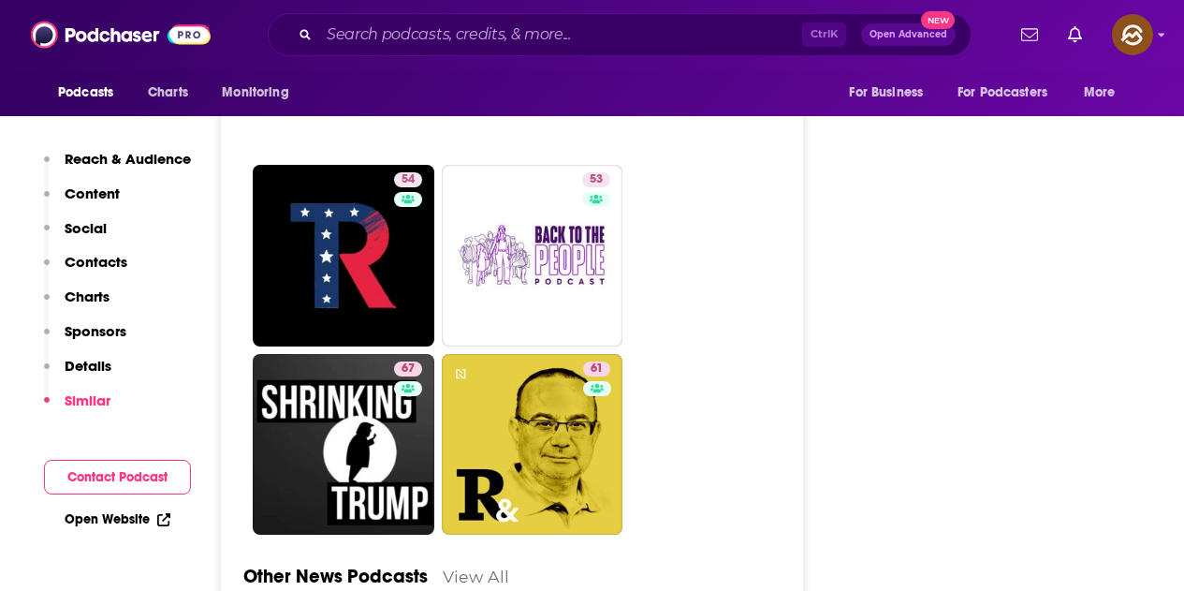
scroll to position [4681, 0]
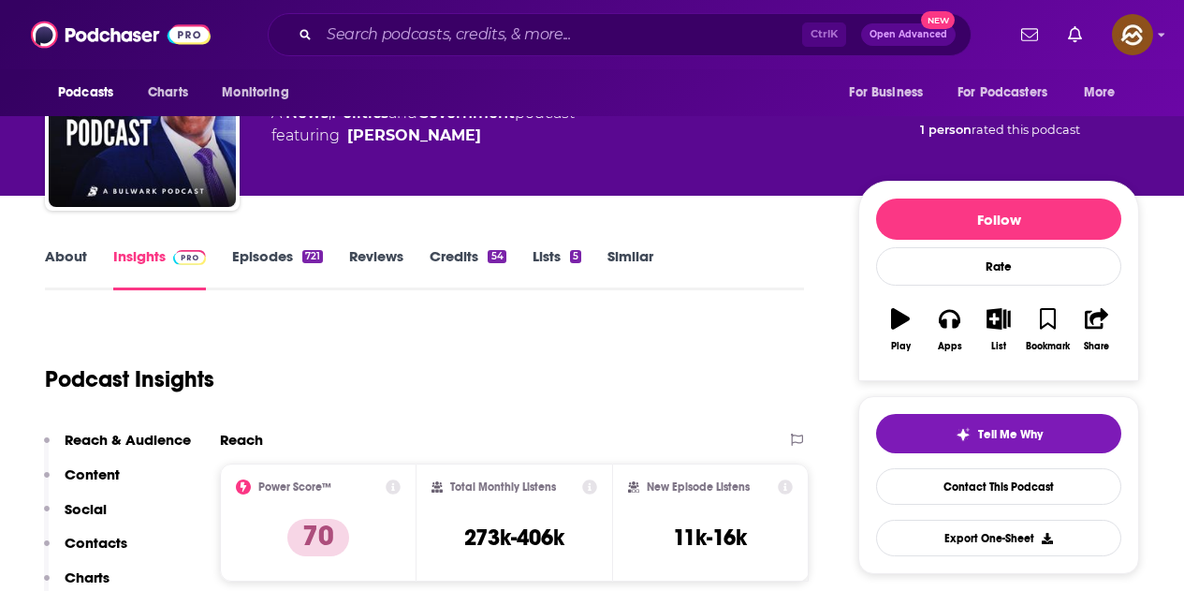
scroll to position [91, 0]
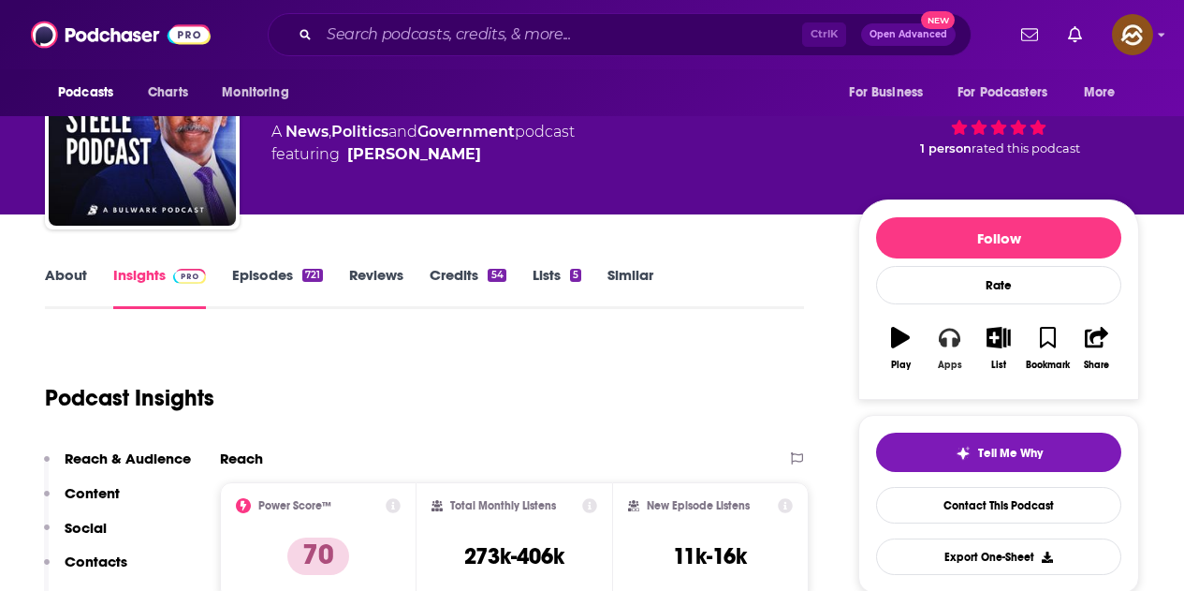
click at [951, 351] on button "Apps" at bounding box center [949, 348] width 49 height 67
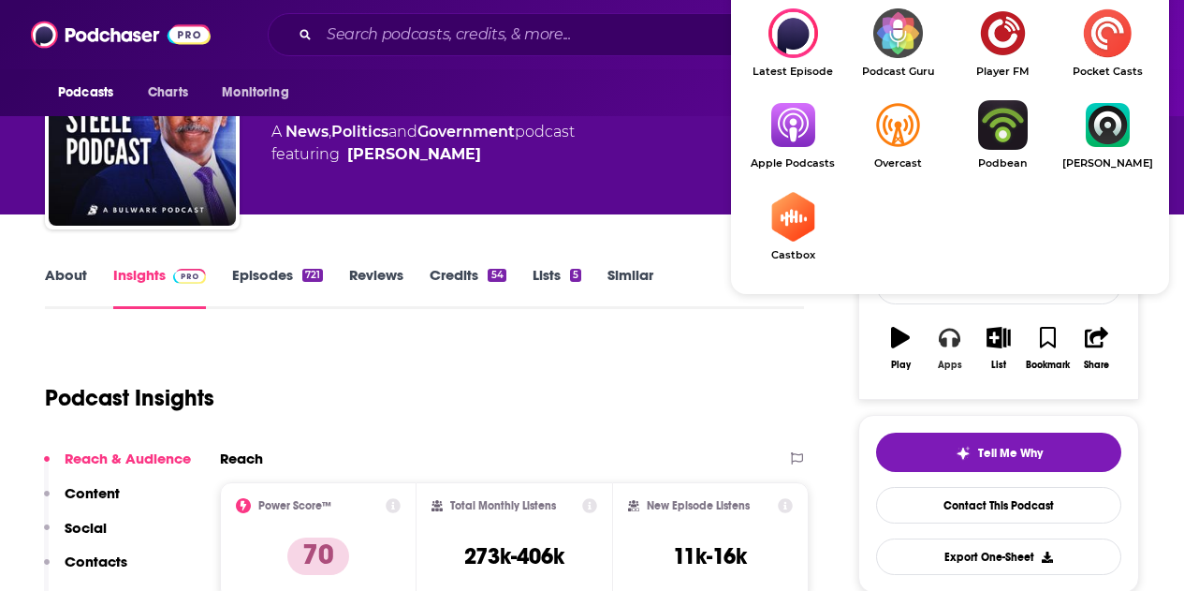
scroll to position [278, 0]
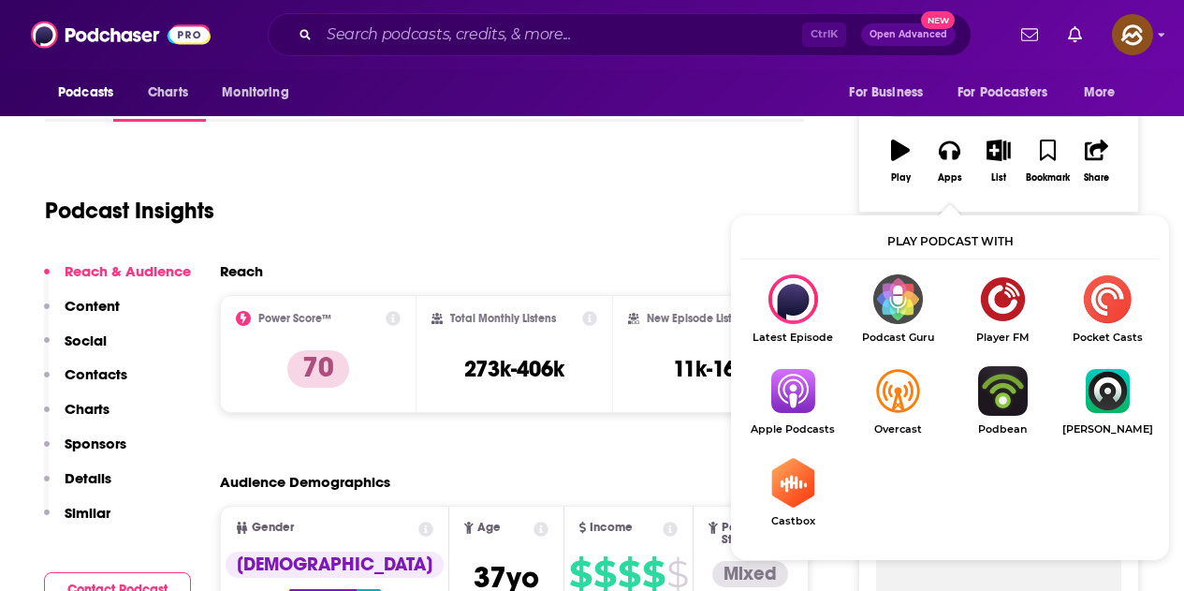
click at [799, 394] on img "Show Listen On dropdown" at bounding box center [793, 391] width 105 height 50
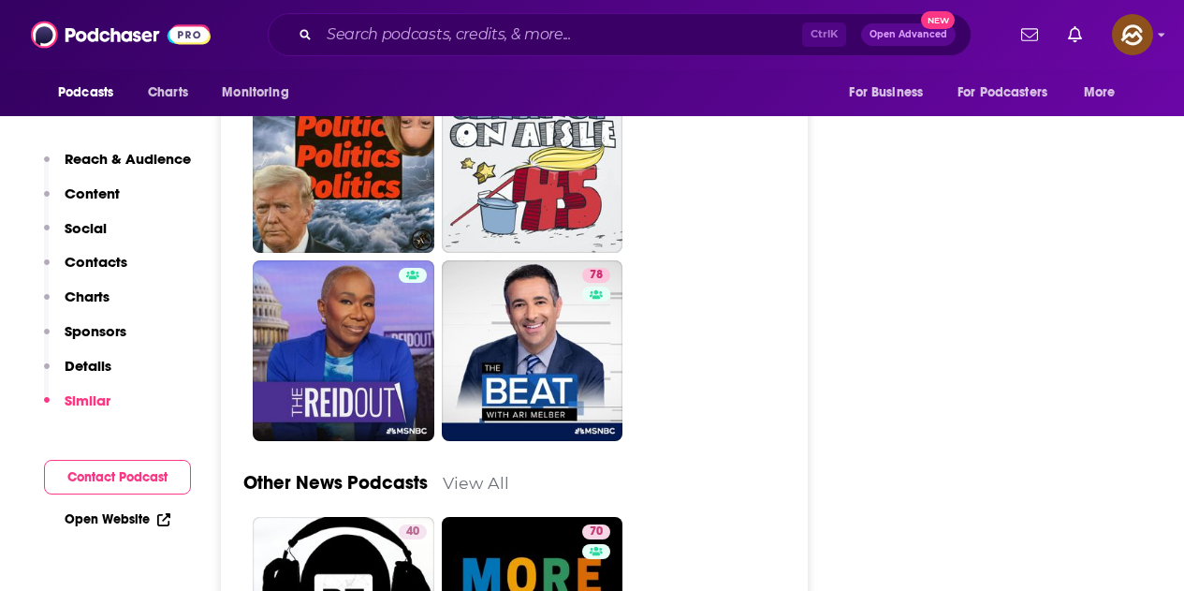
scroll to position [5992, 0]
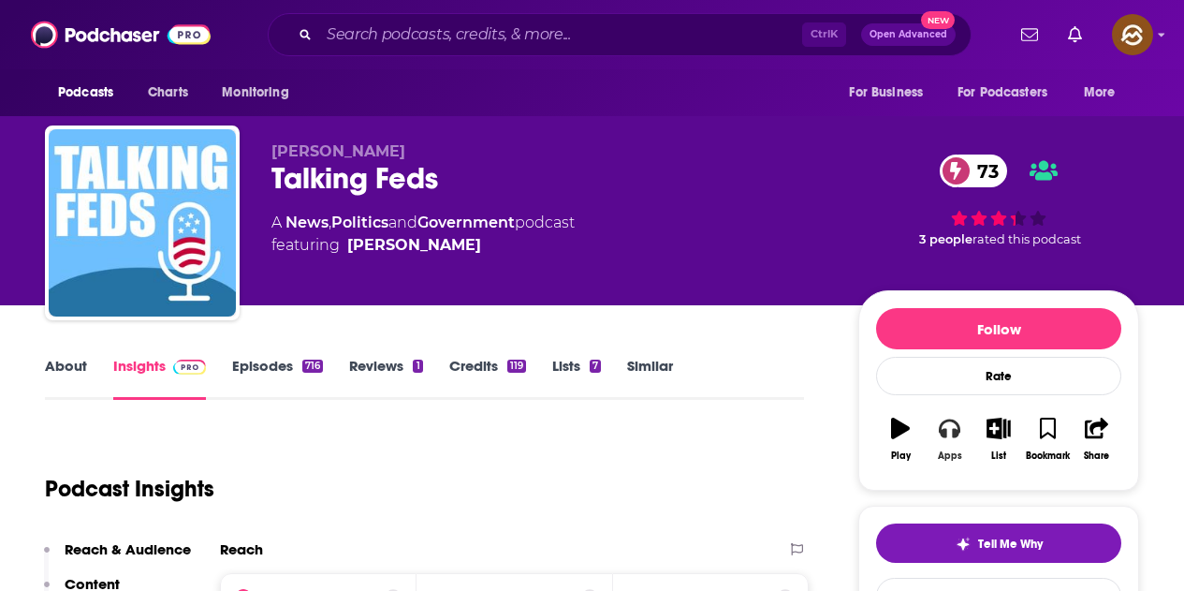
click at [940, 437] on icon "button" at bounding box center [949, 428] width 21 height 21
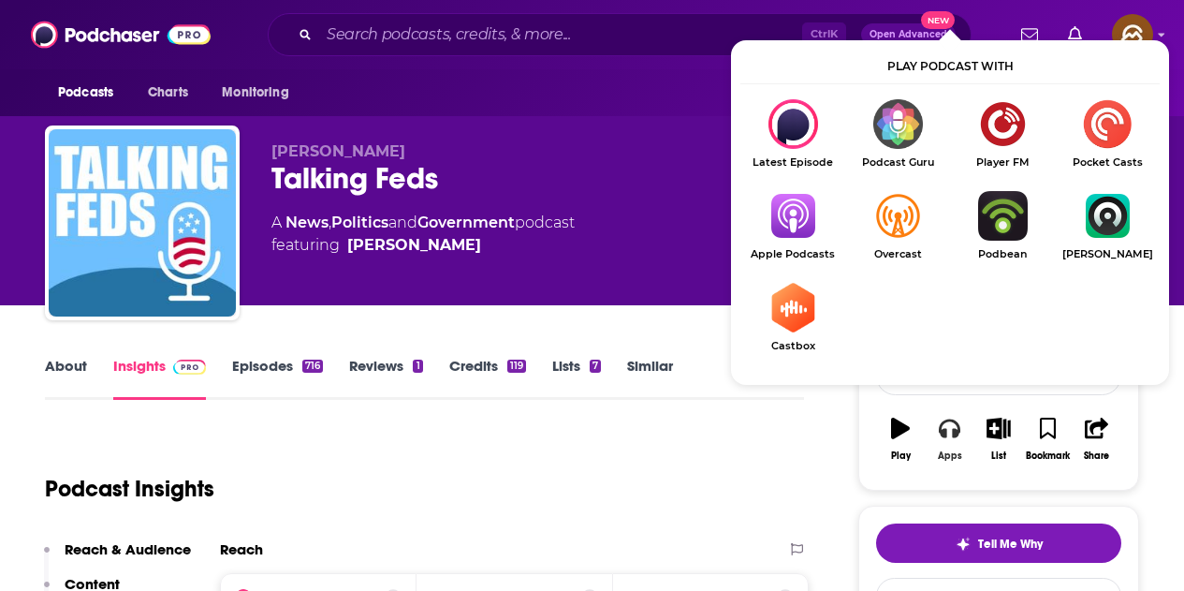
scroll to position [94, 0]
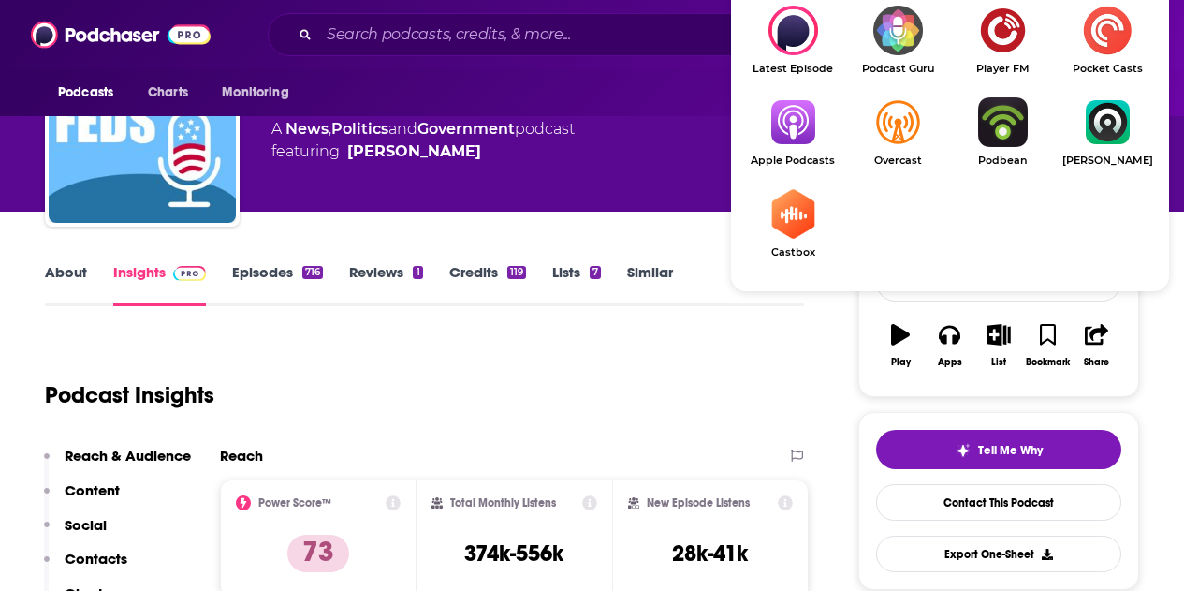
click at [811, 121] on img "Show Listen On dropdown" at bounding box center [793, 122] width 105 height 50
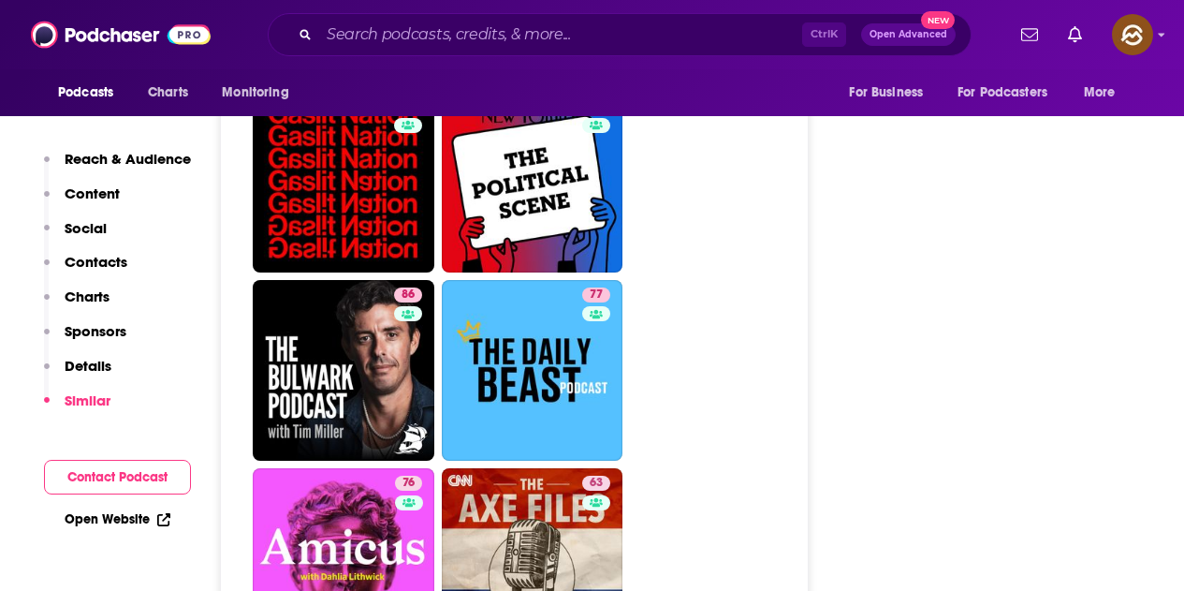
scroll to position [5617, 0]
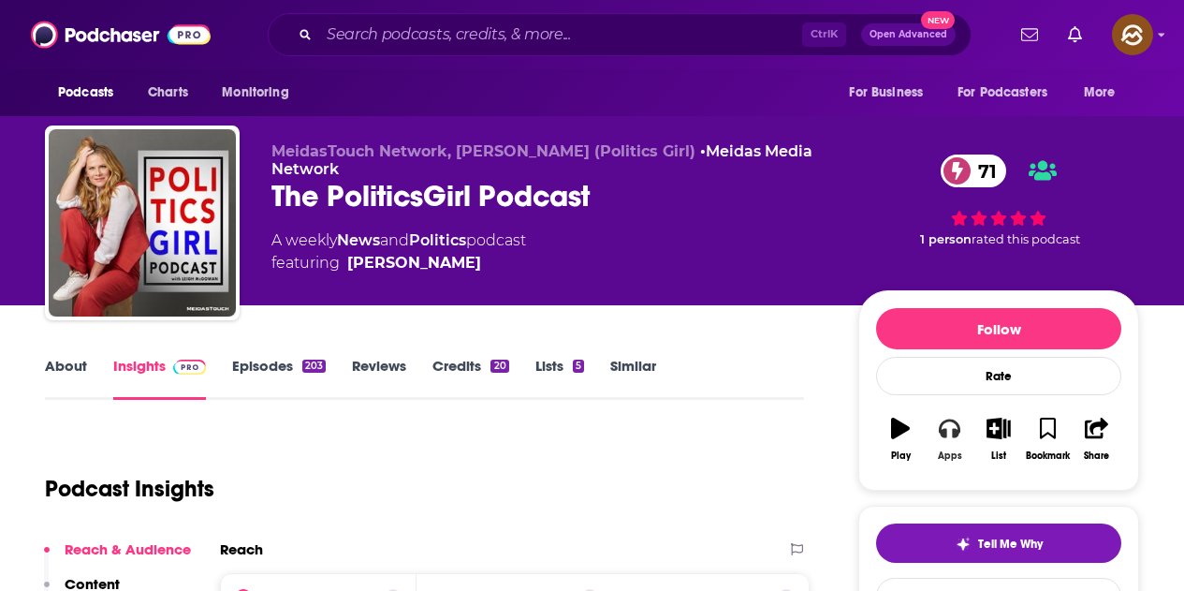
click at [953, 420] on icon "button" at bounding box center [949, 428] width 21 height 19
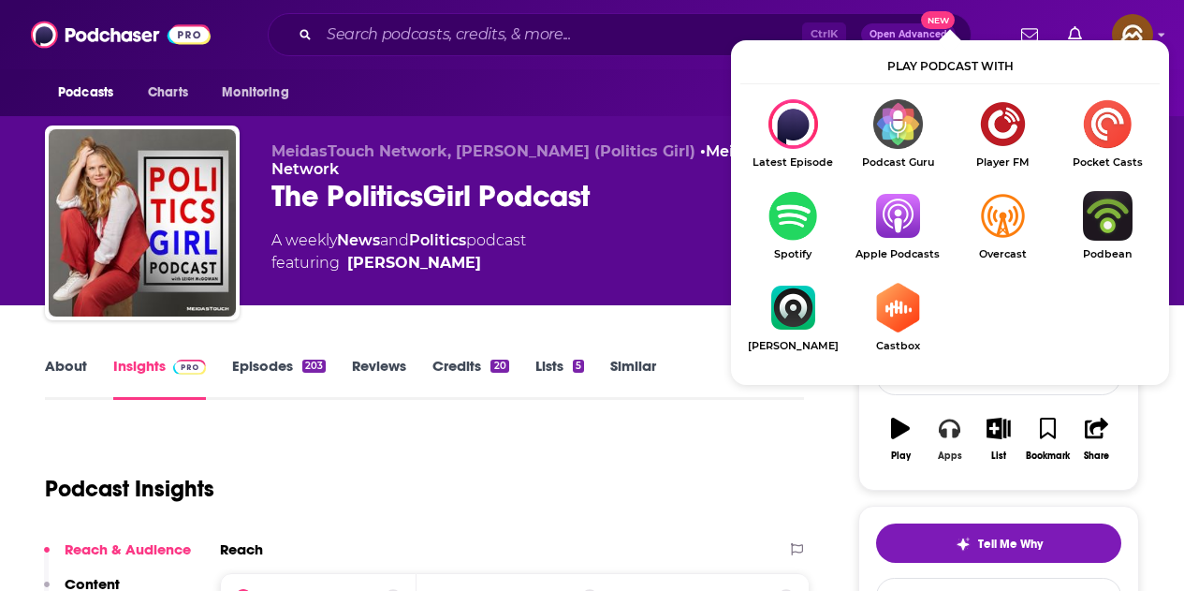
scroll to position [187, 0]
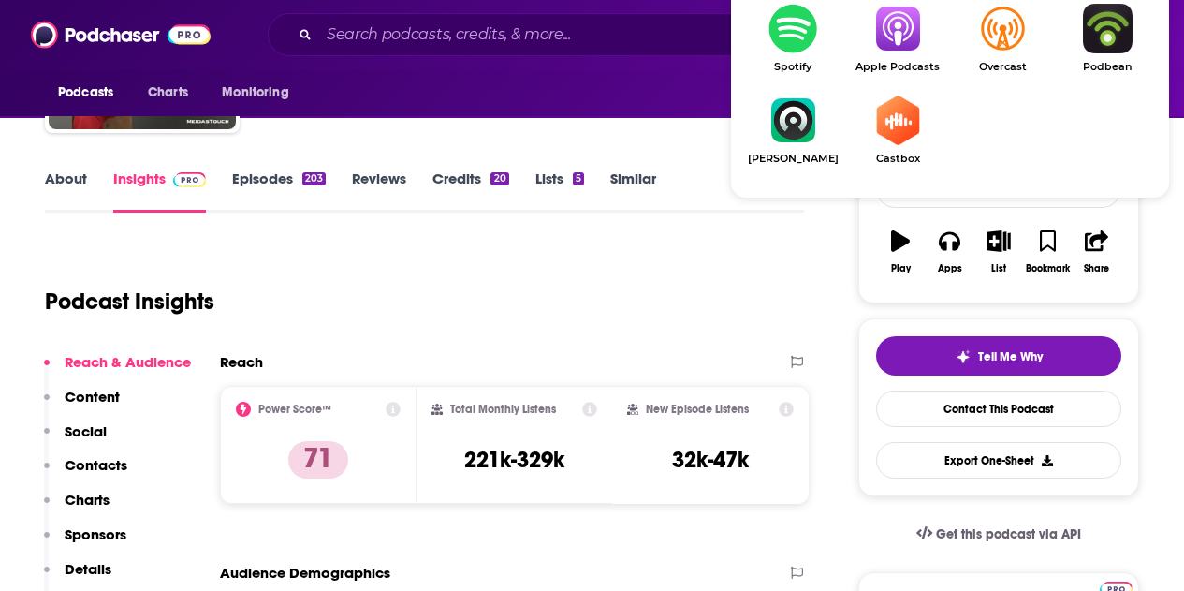
click at [891, 65] on span "Apple Podcasts" at bounding box center [897, 67] width 105 height 12
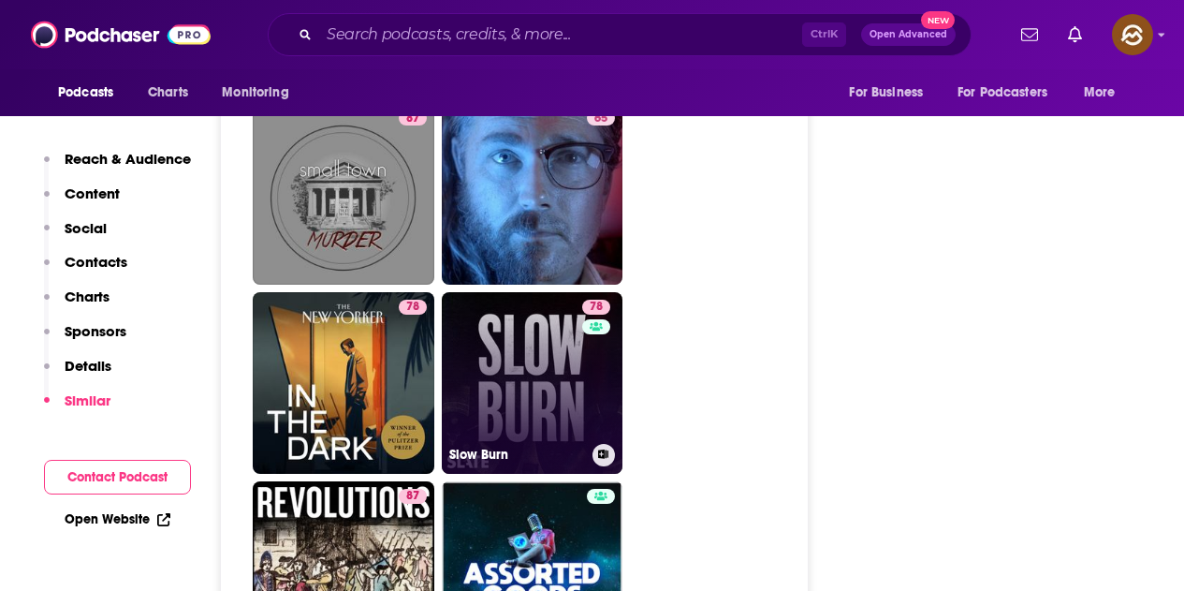
scroll to position [9643, 0]
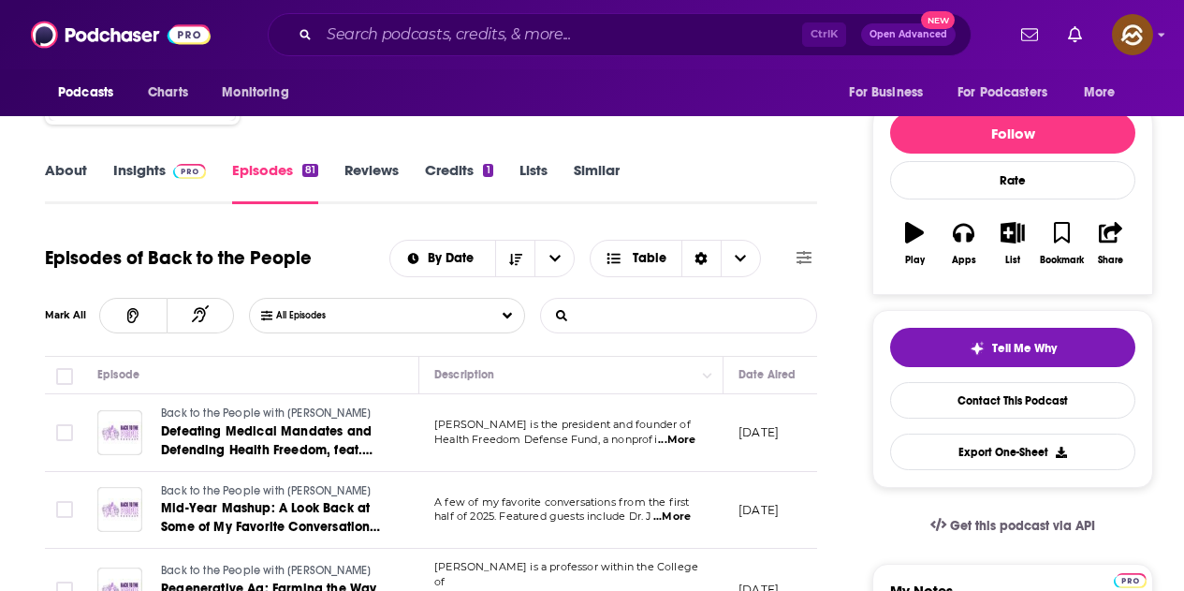
scroll to position [94, 0]
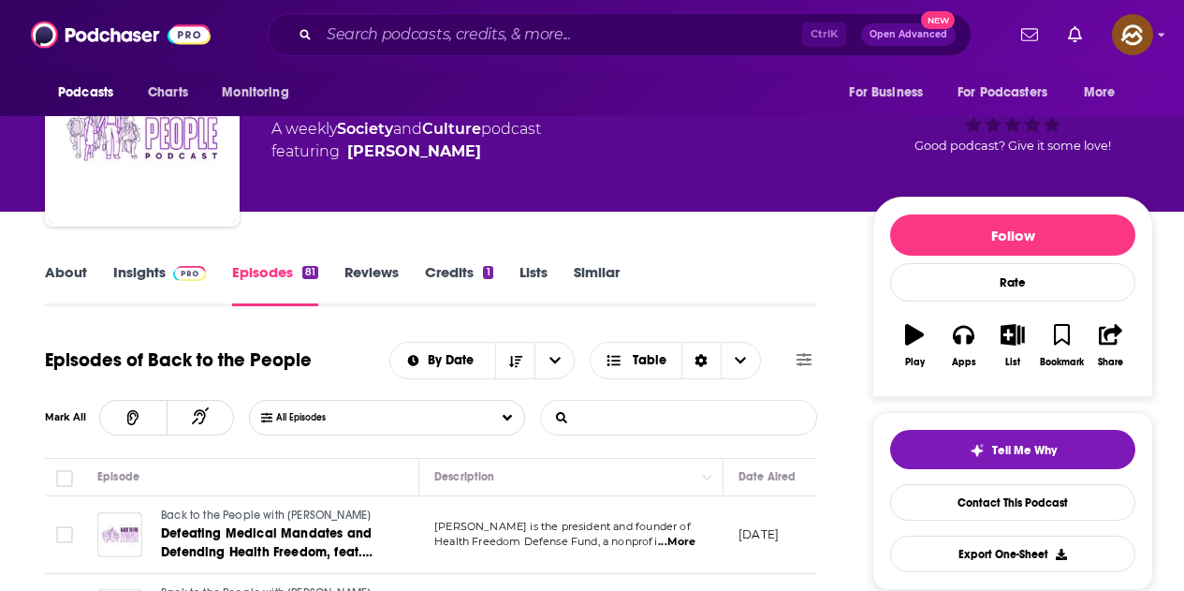
click at [272, 260] on div "About Insights Episodes 81 Reviews Credits 1 Lists Similar" at bounding box center [431, 283] width 772 height 46
click at [277, 268] on link "Episodes 81" at bounding box center [275, 284] width 86 height 43
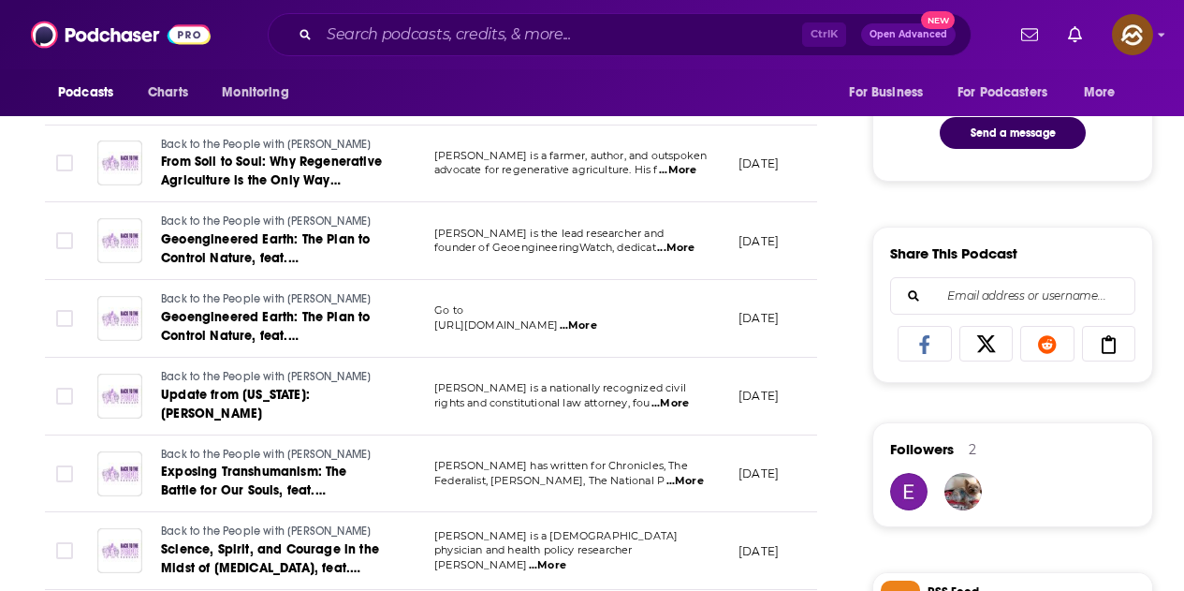
scroll to position [1123, 0]
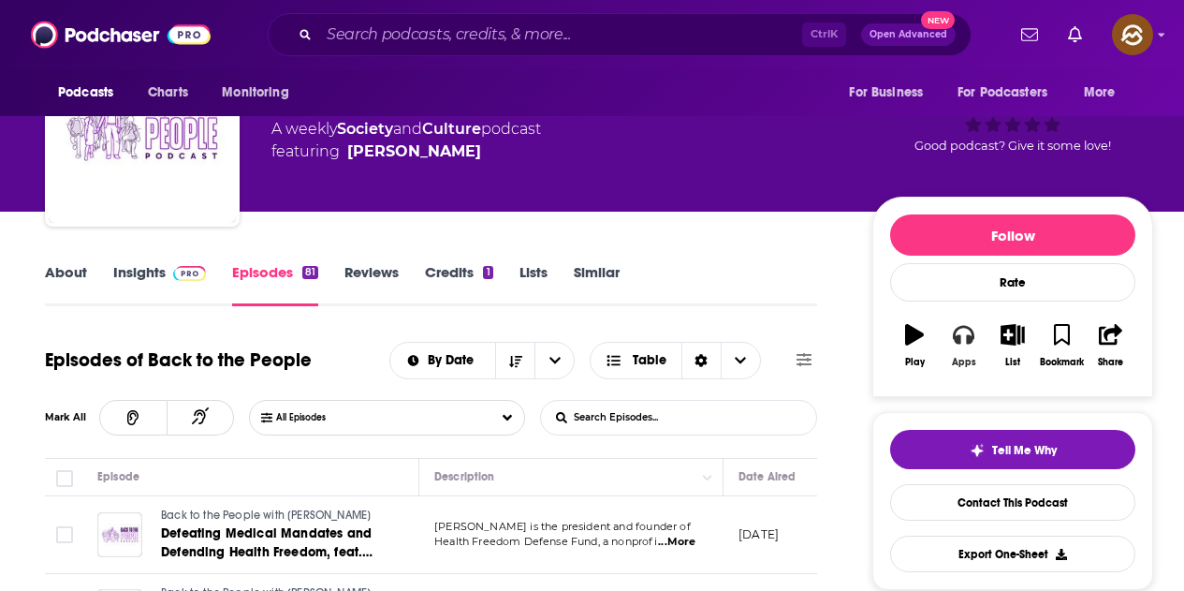
click at [955, 340] on icon "button" at bounding box center [963, 335] width 21 height 19
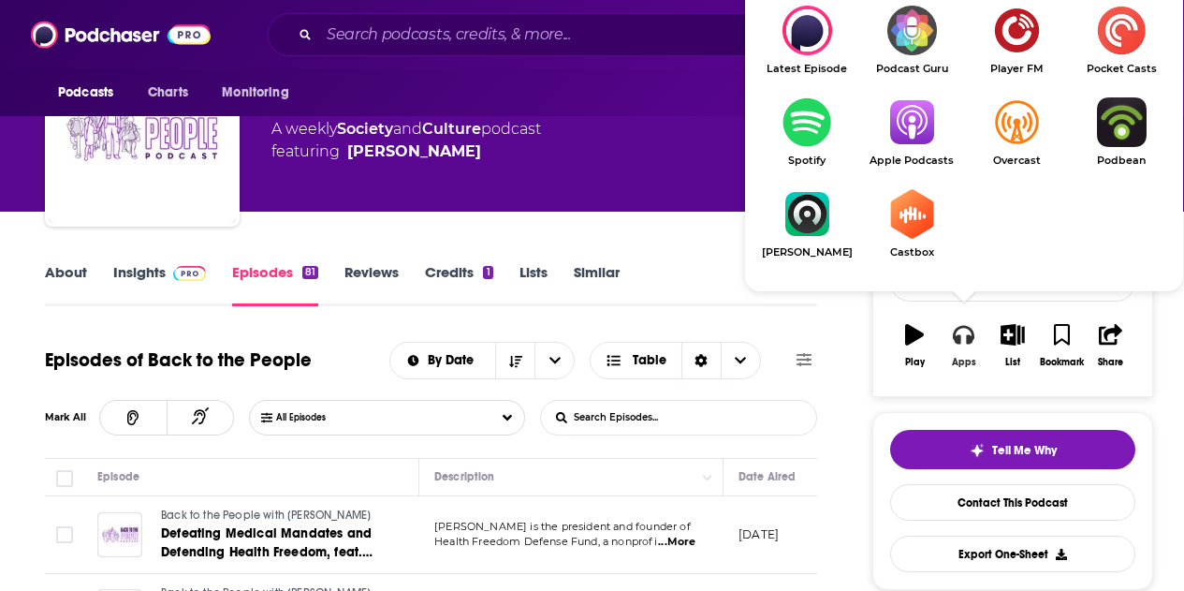
scroll to position [187, 0]
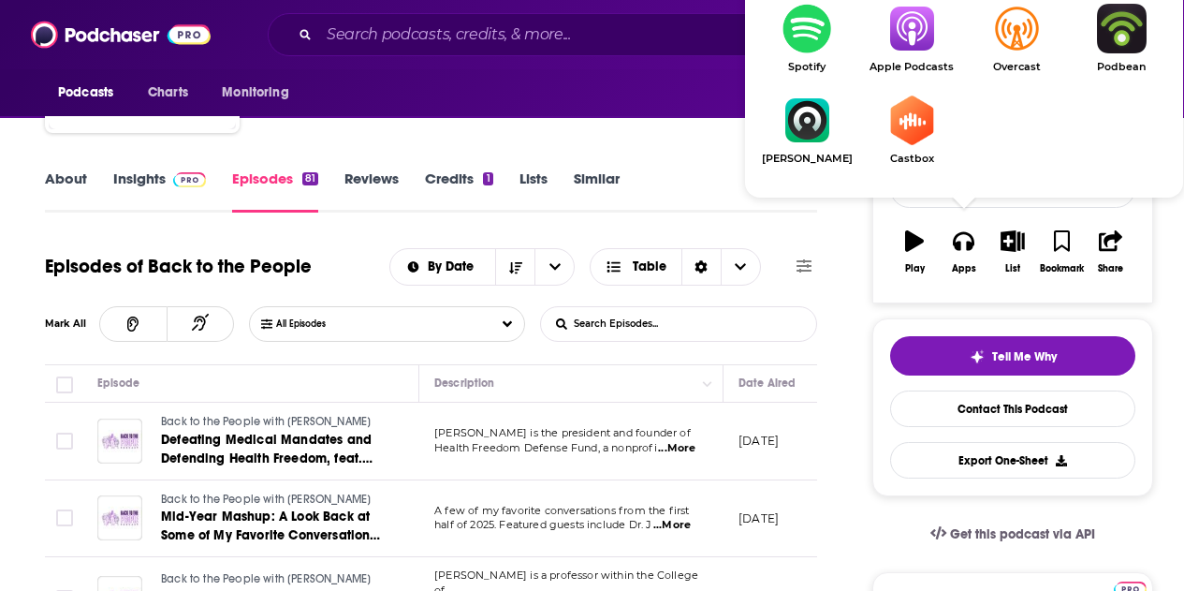
click at [906, 51] on img "Show Listen On dropdown" at bounding box center [911, 29] width 105 height 50
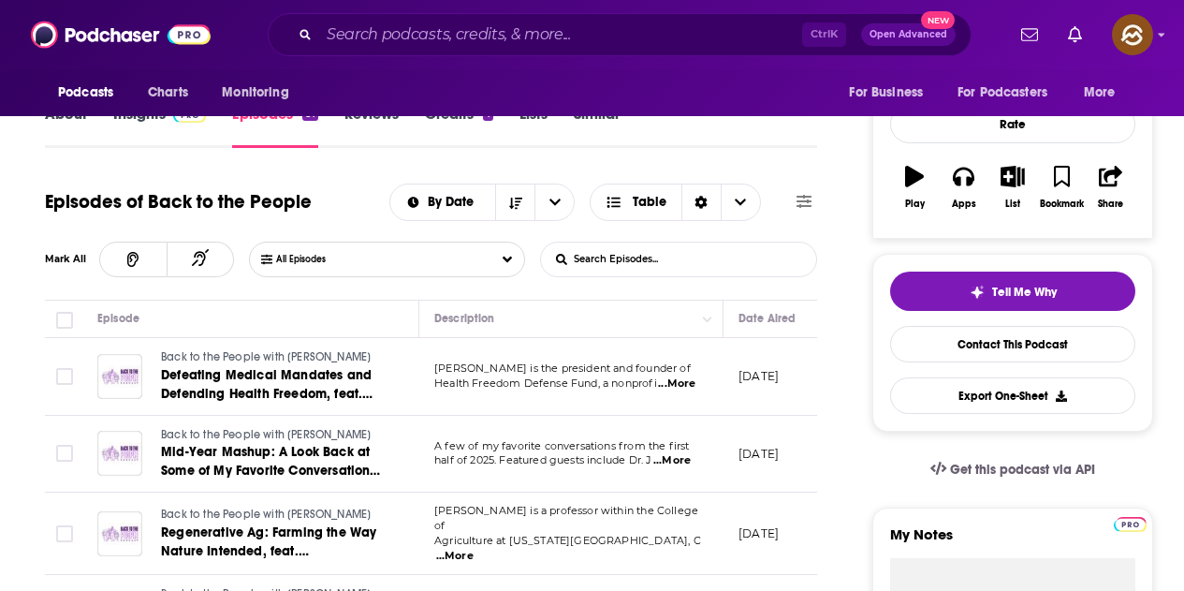
scroll to position [281, 0]
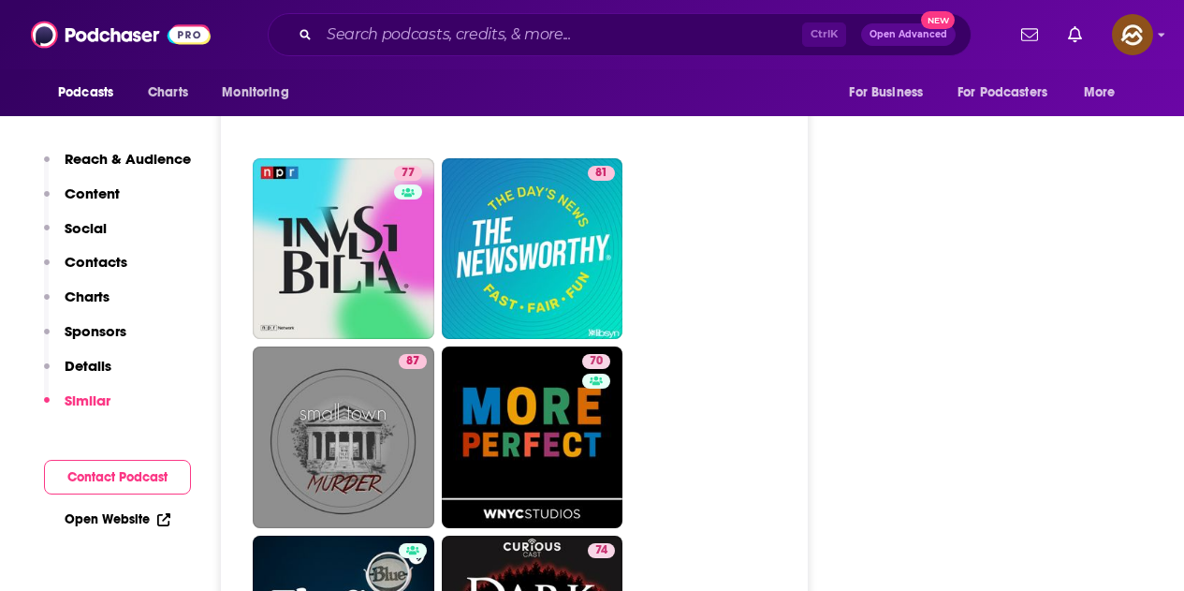
scroll to position [6460, 0]
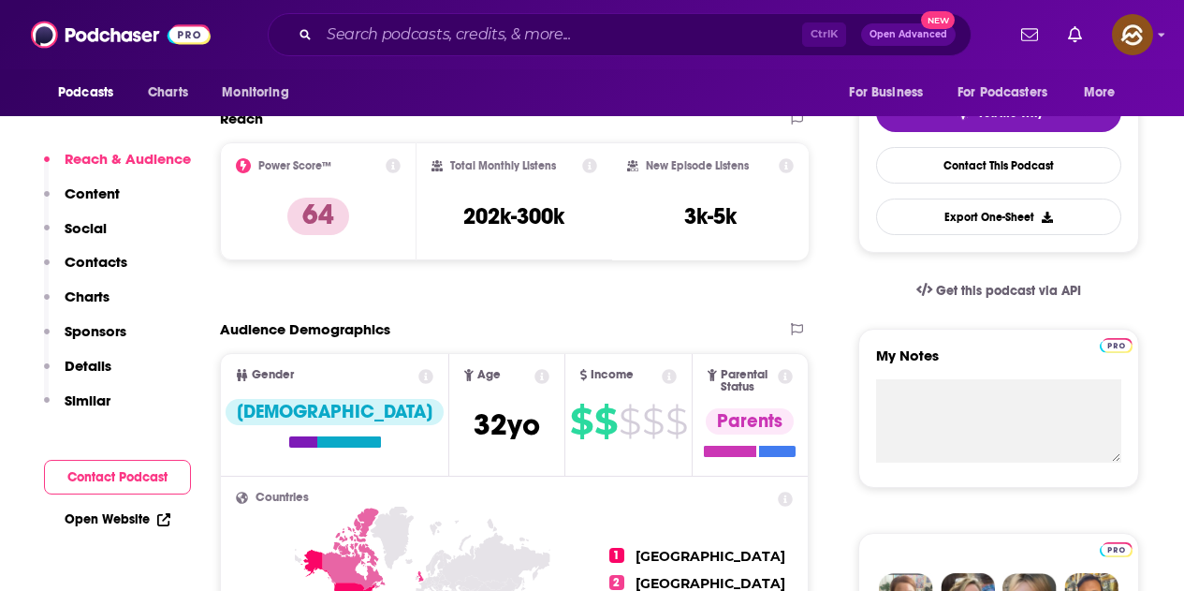
scroll to position [562, 0]
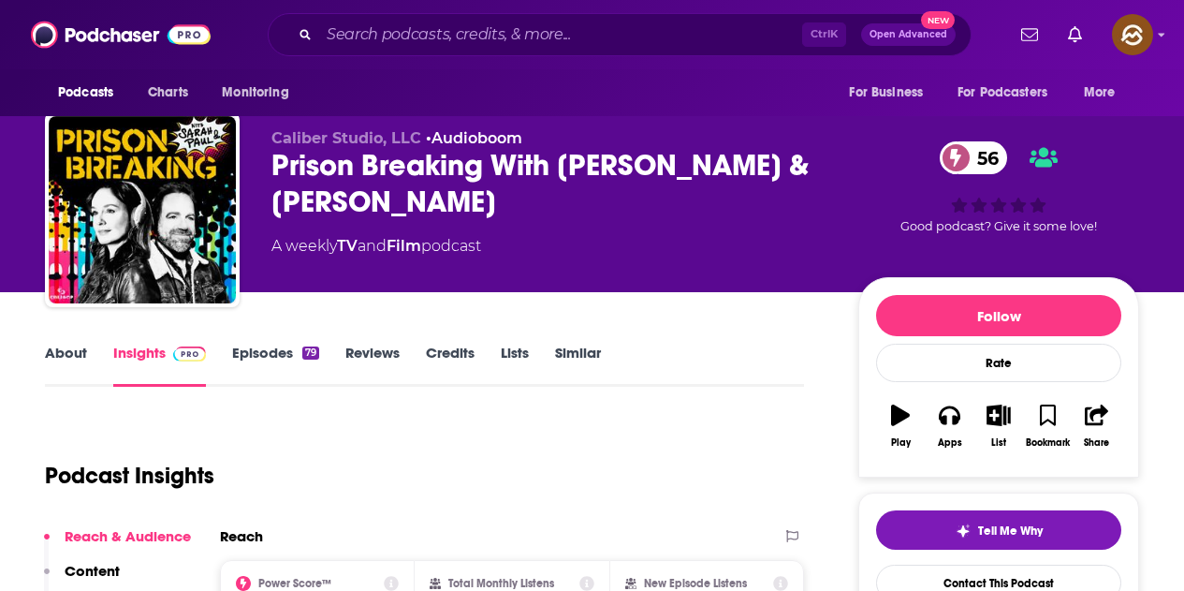
scroll to position [281, 0]
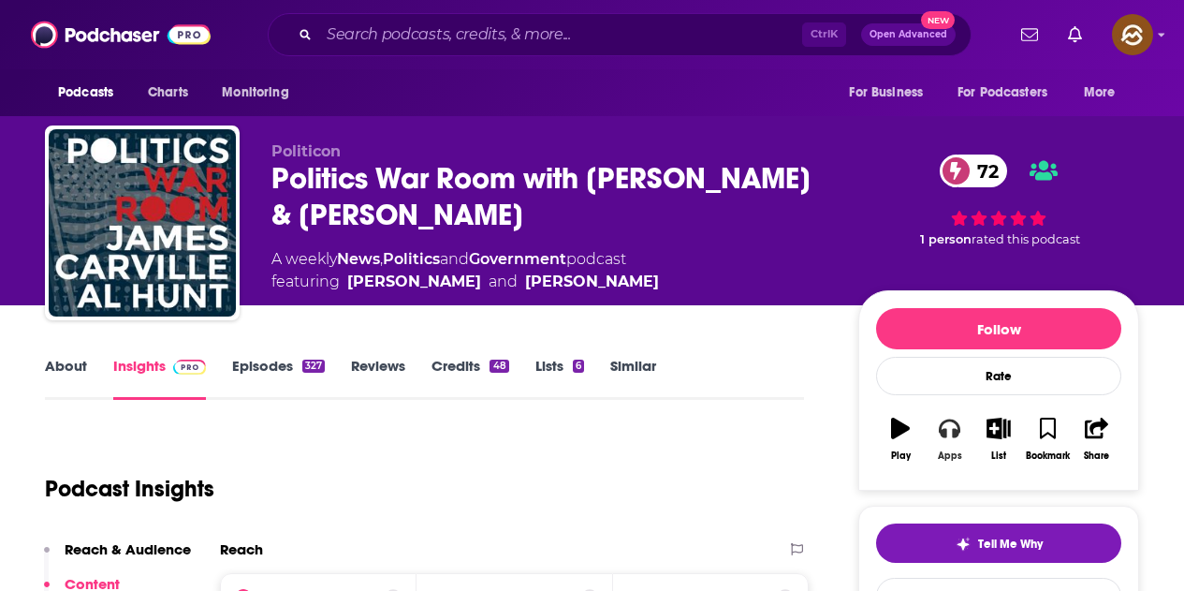
click at [949, 447] on button "Apps" at bounding box center [949, 438] width 49 height 67
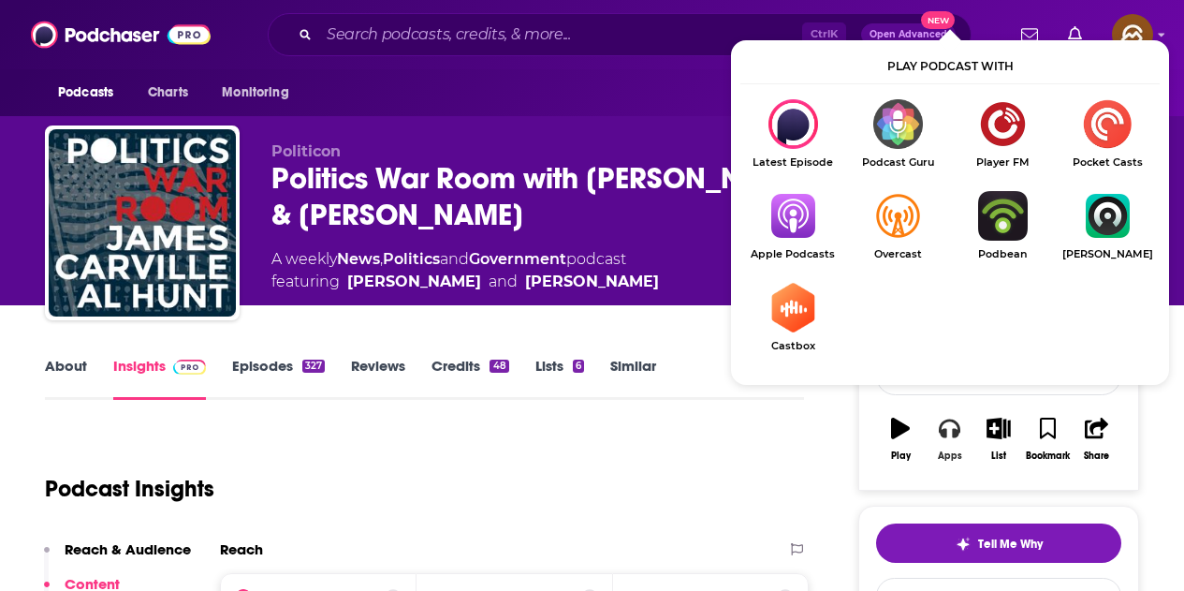
scroll to position [187, 0]
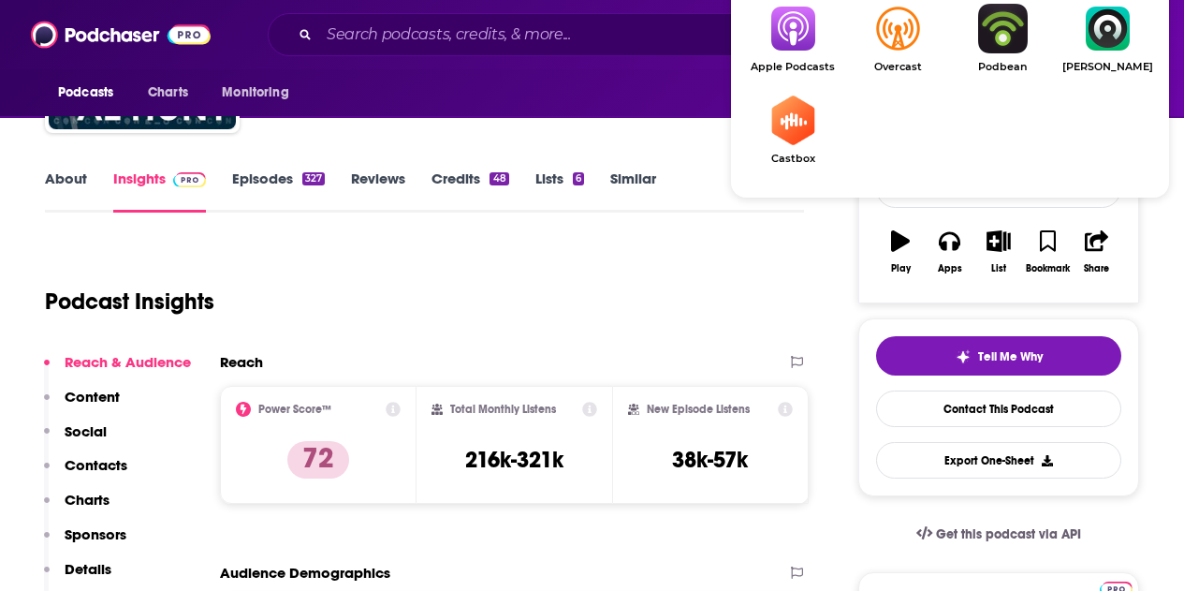
click at [802, 50] on img "Show Listen On dropdown" at bounding box center [793, 29] width 105 height 50
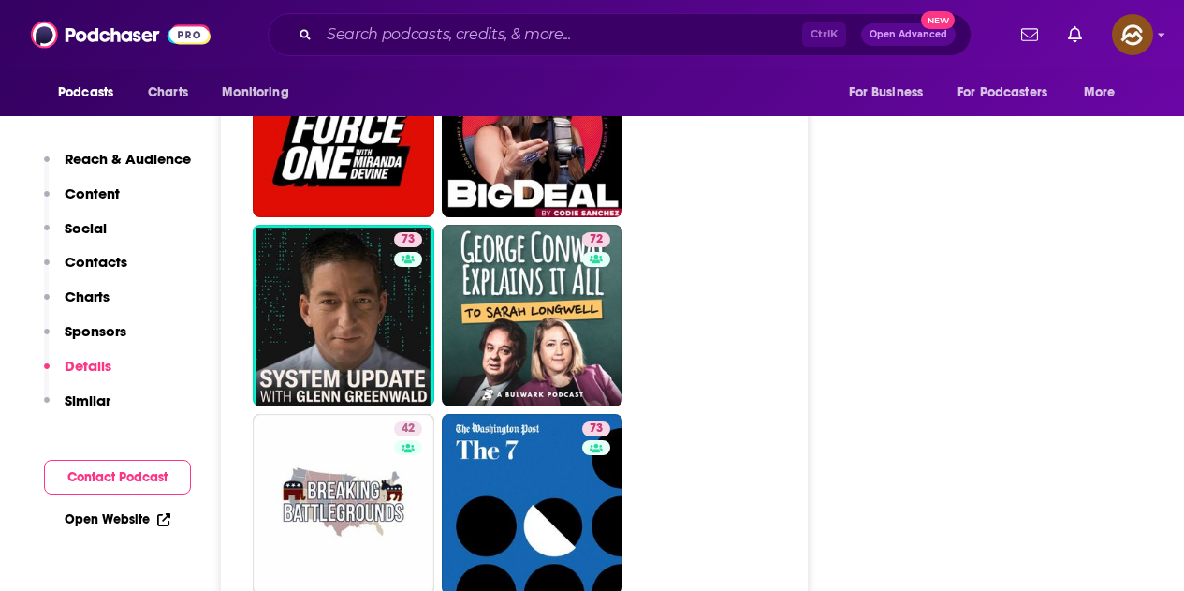
scroll to position [5992, 0]
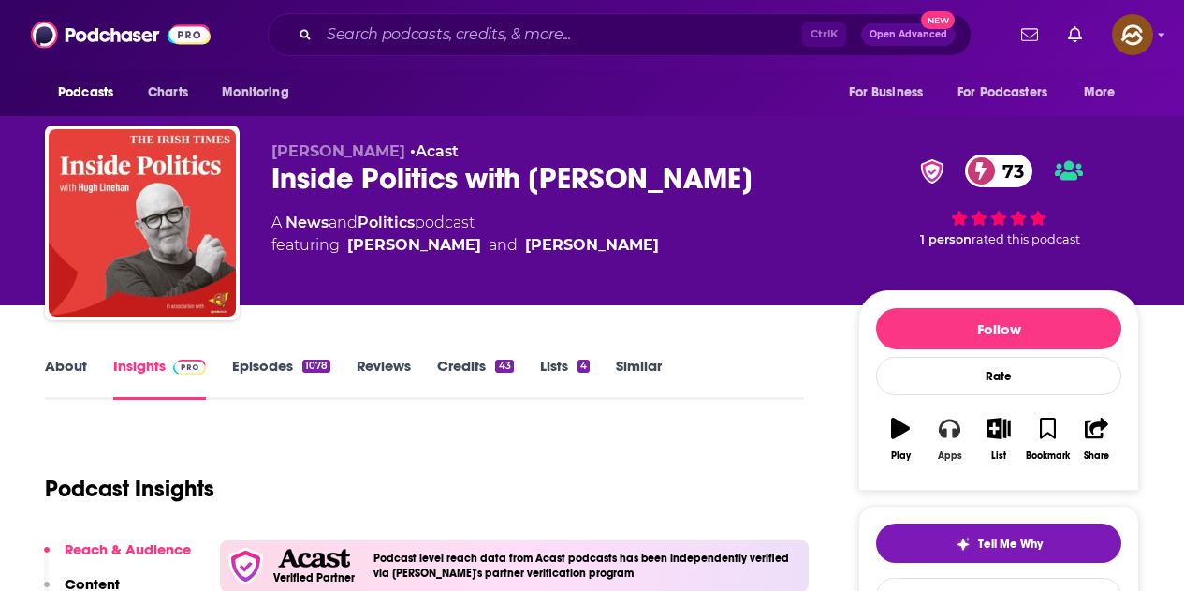
click at [962, 421] on button "Apps" at bounding box center [949, 438] width 49 height 67
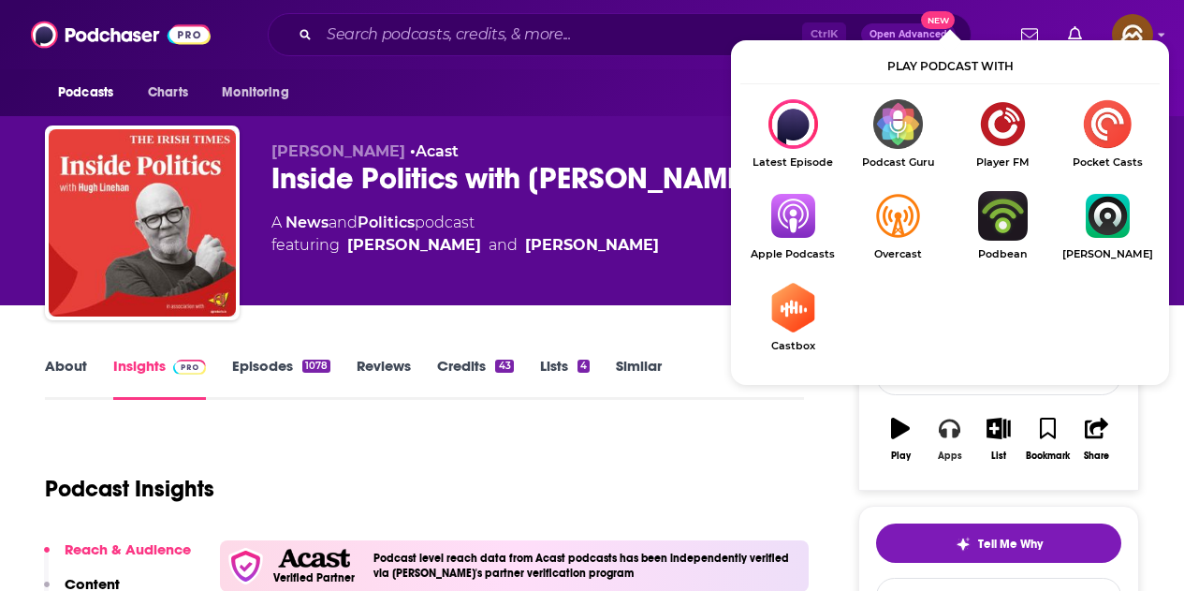
scroll to position [94, 0]
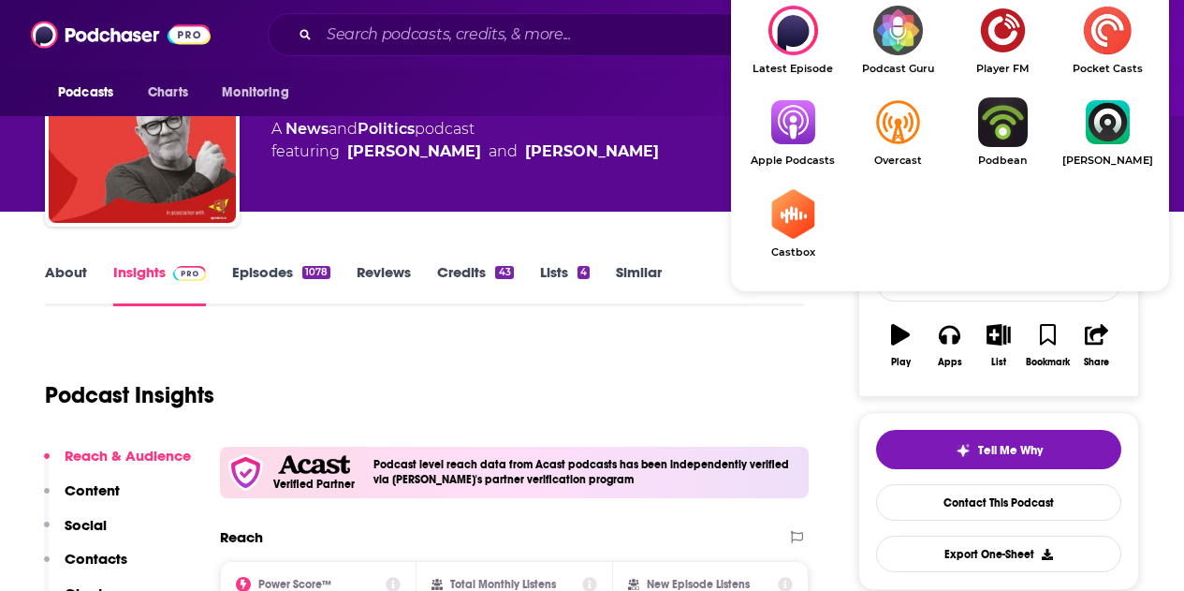
click at [805, 115] on img "Show Listen On dropdown" at bounding box center [793, 122] width 105 height 50
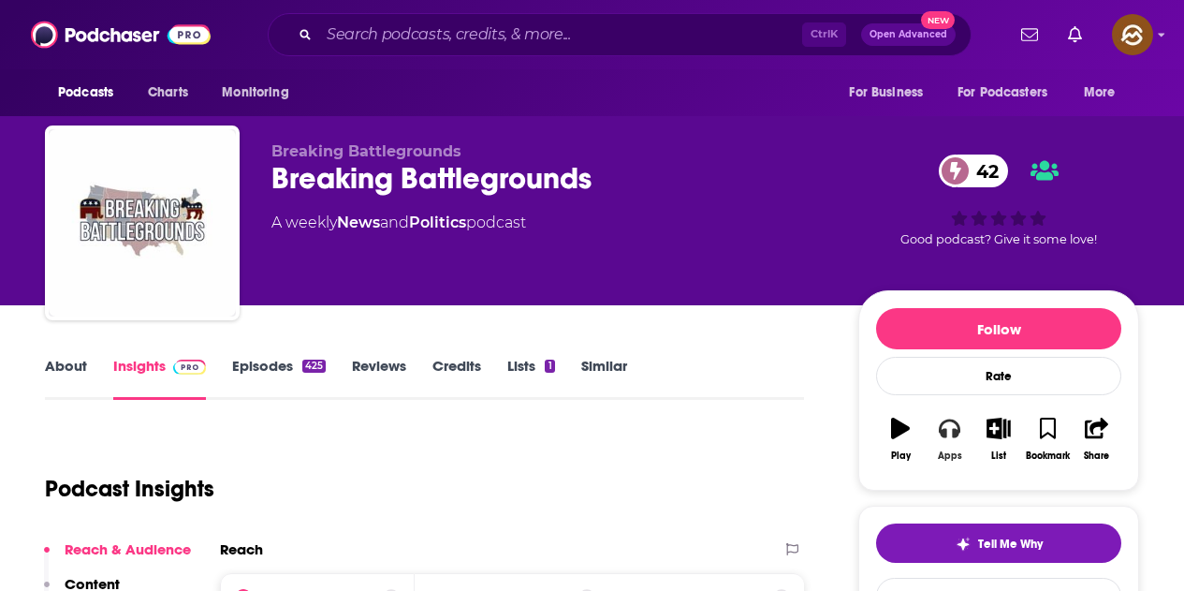
click at [936, 445] on button "Apps" at bounding box center [949, 438] width 49 height 67
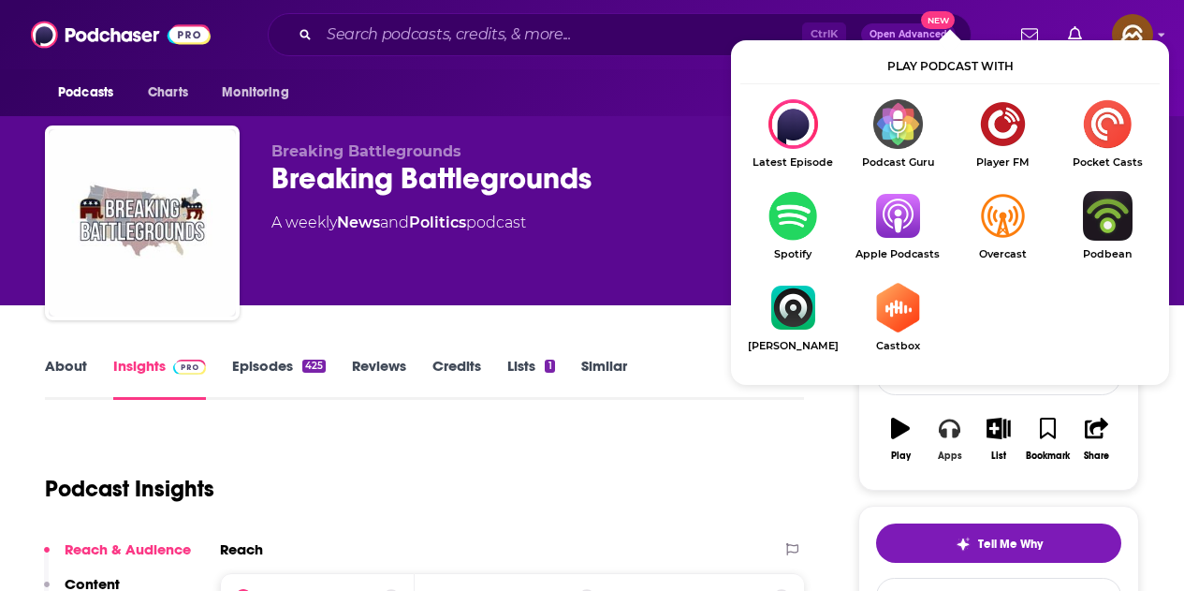
scroll to position [187, 0]
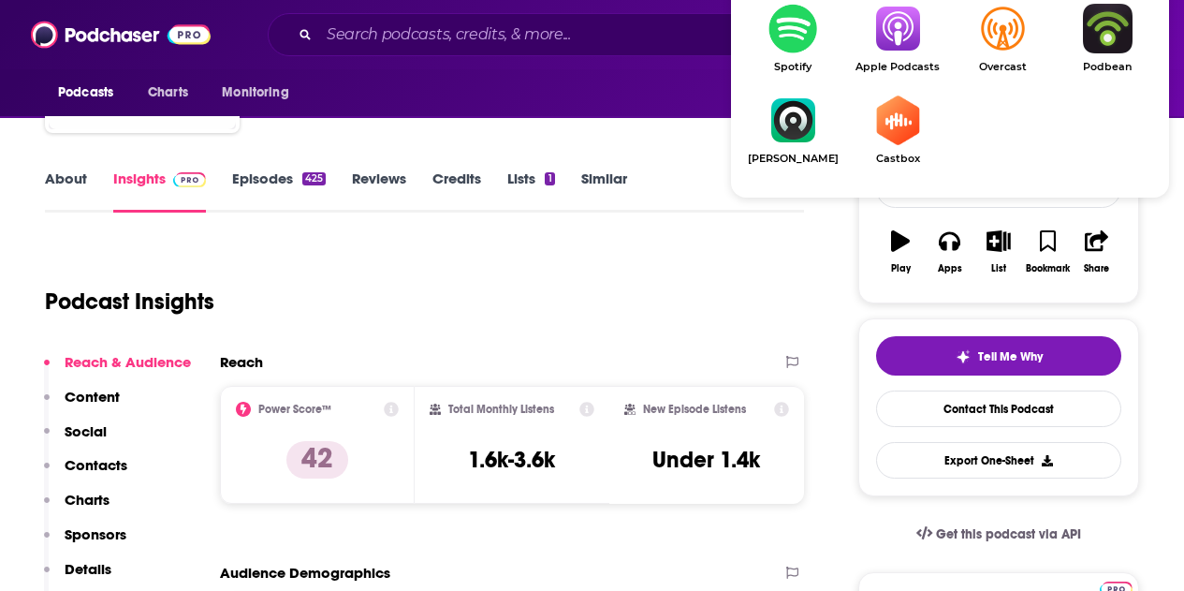
click at [906, 38] on img "Show Listen On dropdown" at bounding box center [897, 29] width 105 height 50
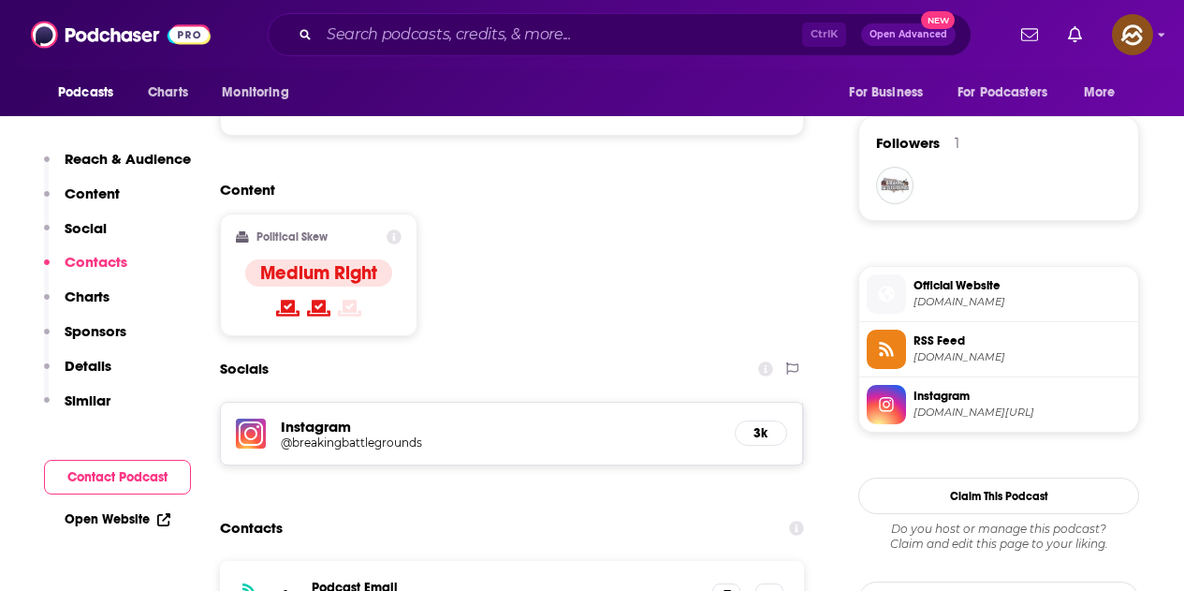
scroll to position [1592, 0]
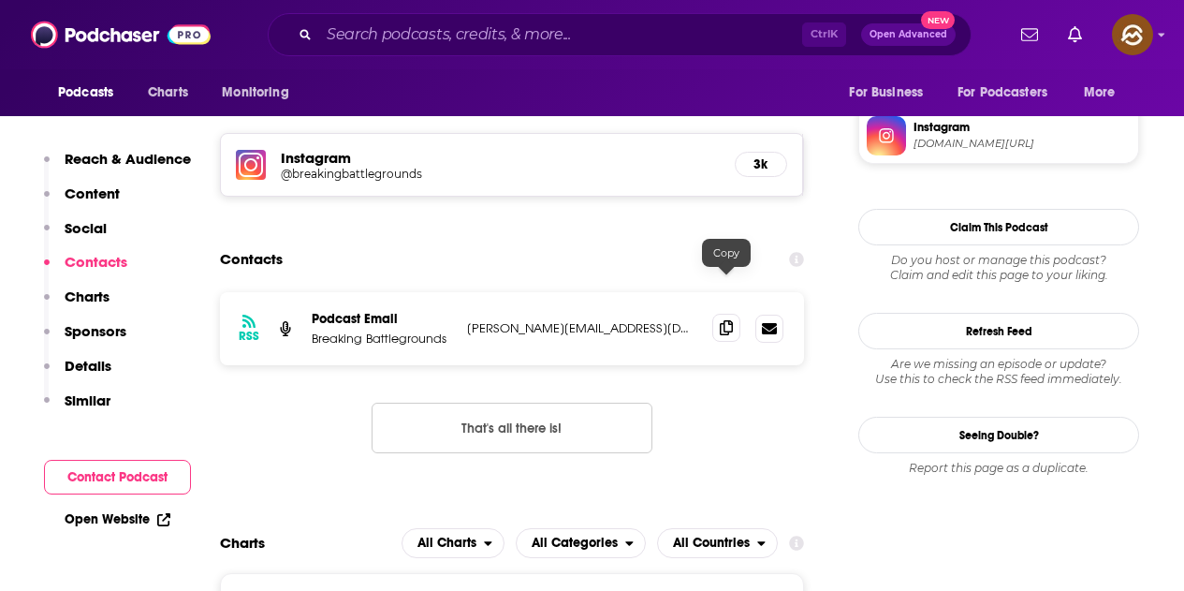
click at [726, 320] on icon at bounding box center [726, 327] width 13 height 15
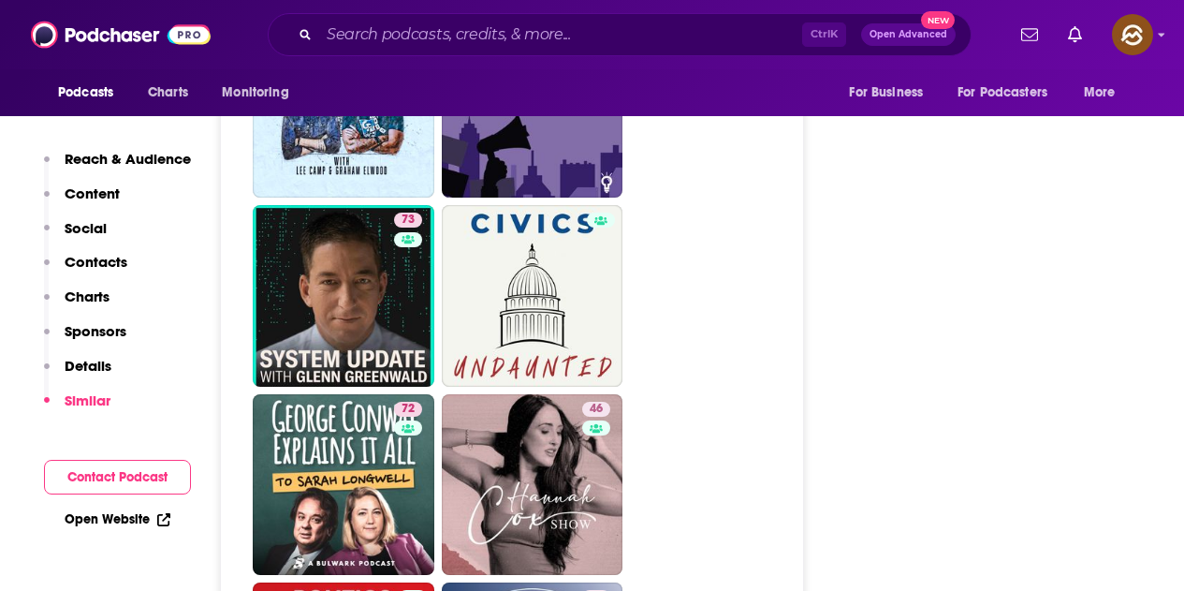
scroll to position [3932, 0]
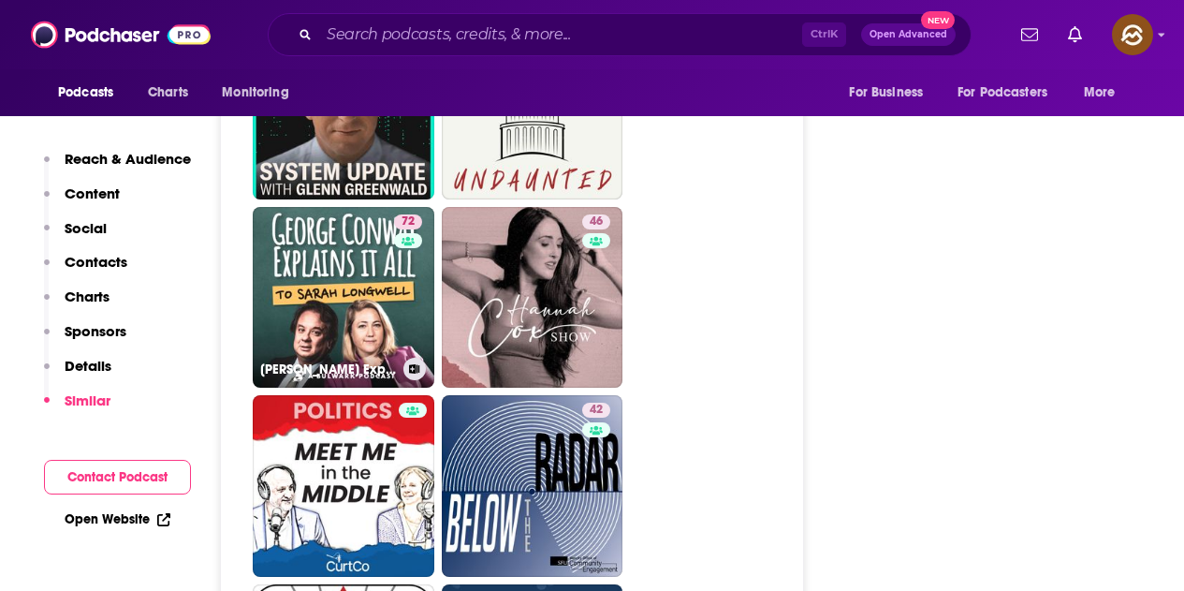
drag, startPoint x: 348, startPoint y: 247, endPoint x: 689, endPoint y: 292, distance: 343.7
click at [689, 292] on ul "78 72 57 70 62 57 52 63 55 63 73 72 George Conway Explains It All (To Sarah Lon…" at bounding box center [522, 202] width 539 height 2257
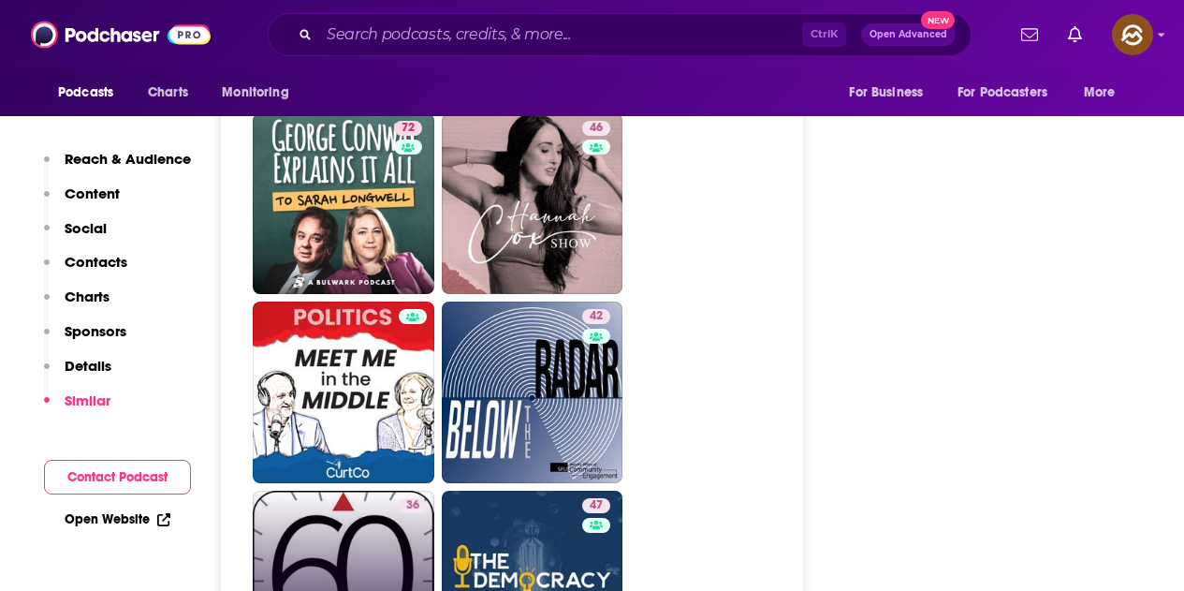
scroll to position [4307, 0]
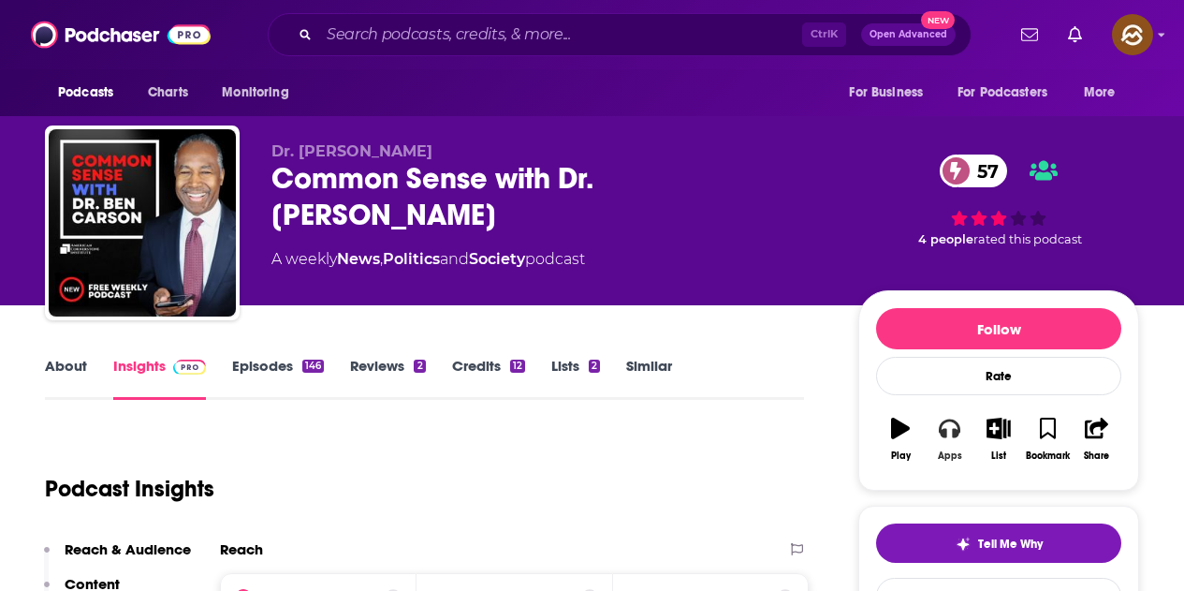
click at [942, 430] on icon "button" at bounding box center [949, 428] width 21 height 19
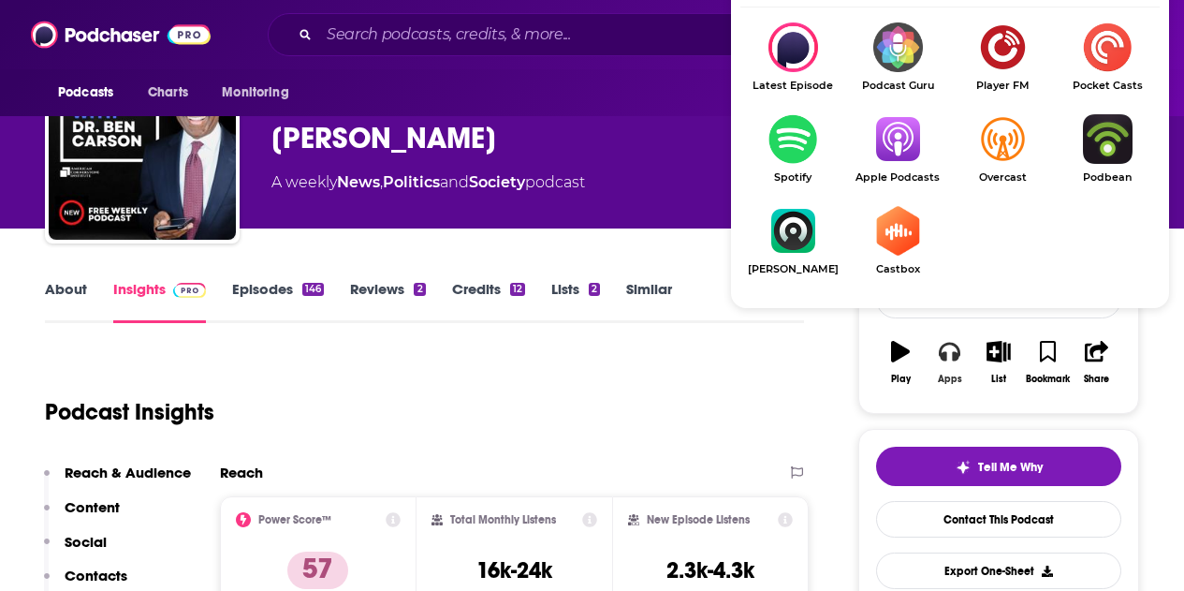
scroll to position [94, 0]
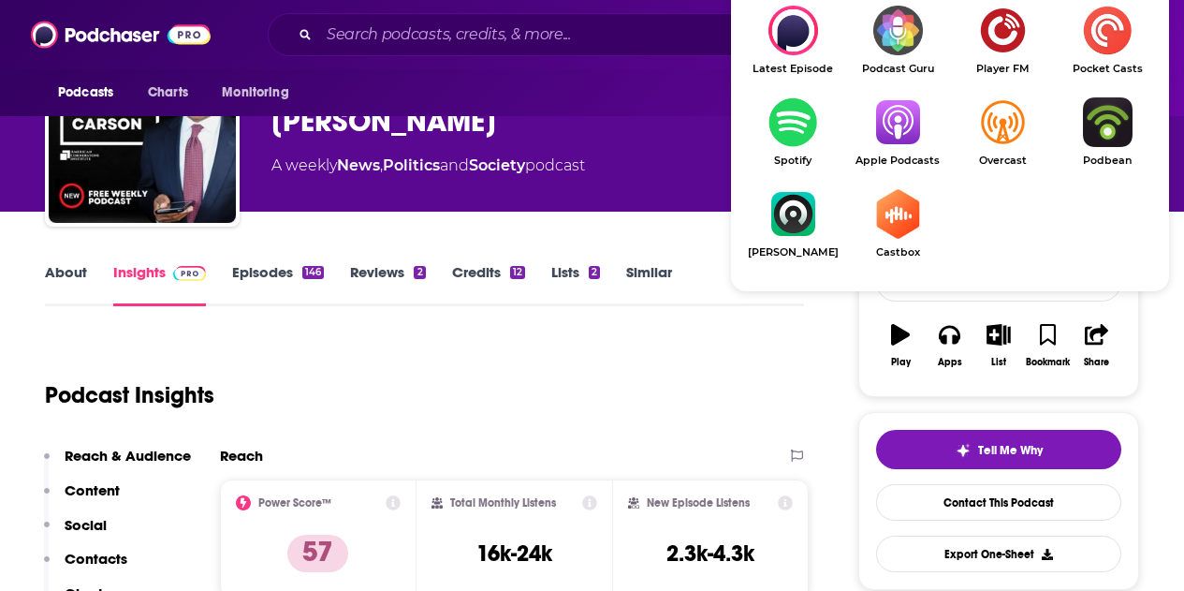
click at [883, 125] on img "Show Listen On dropdown" at bounding box center [897, 122] width 105 height 50
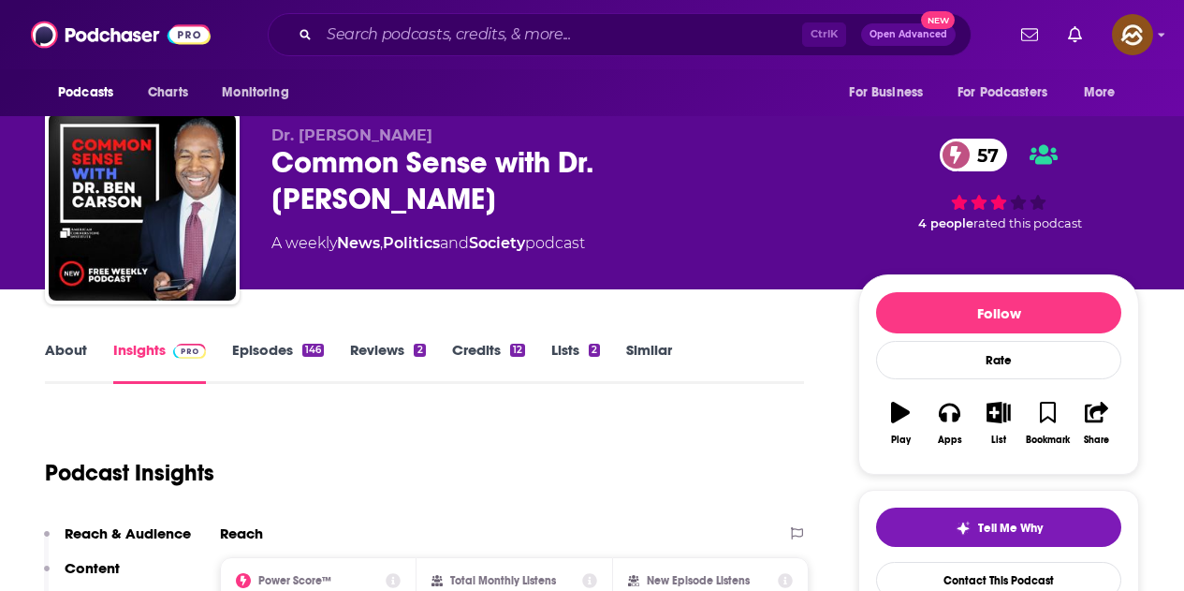
scroll to position [0, 0]
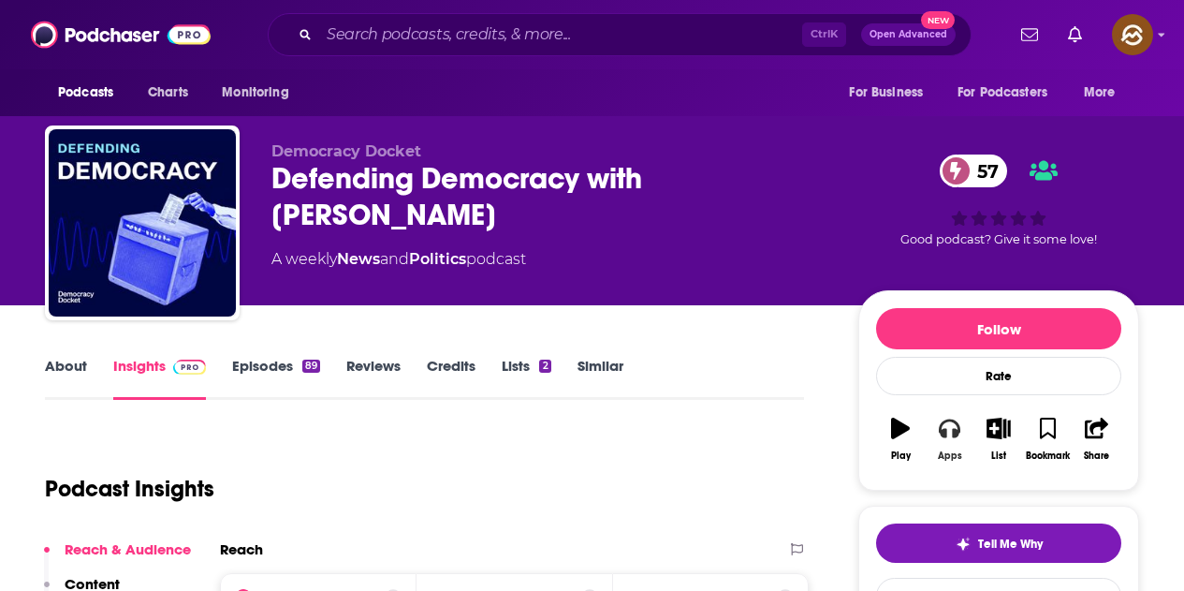
click at [956, 439] on button "Apps" at bounding box center [949, 438] width 49 height 67
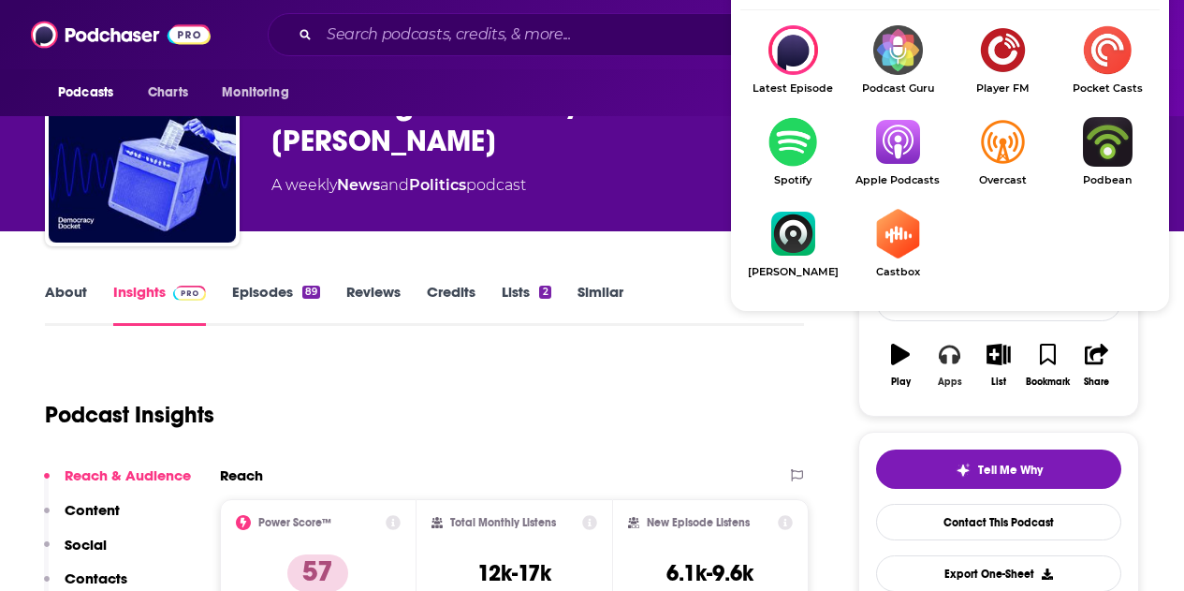
scroll to position [94, 0]
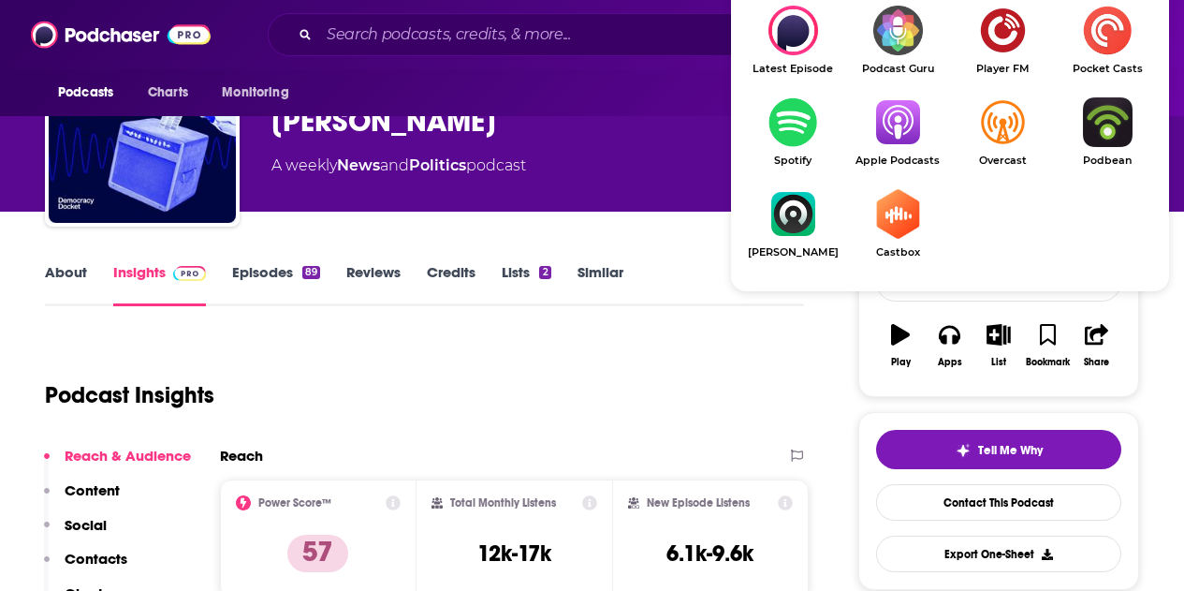
click at [902, 127] on img "Show Listen On dropdown" at bounding box center [897, 122] width 105 height 50
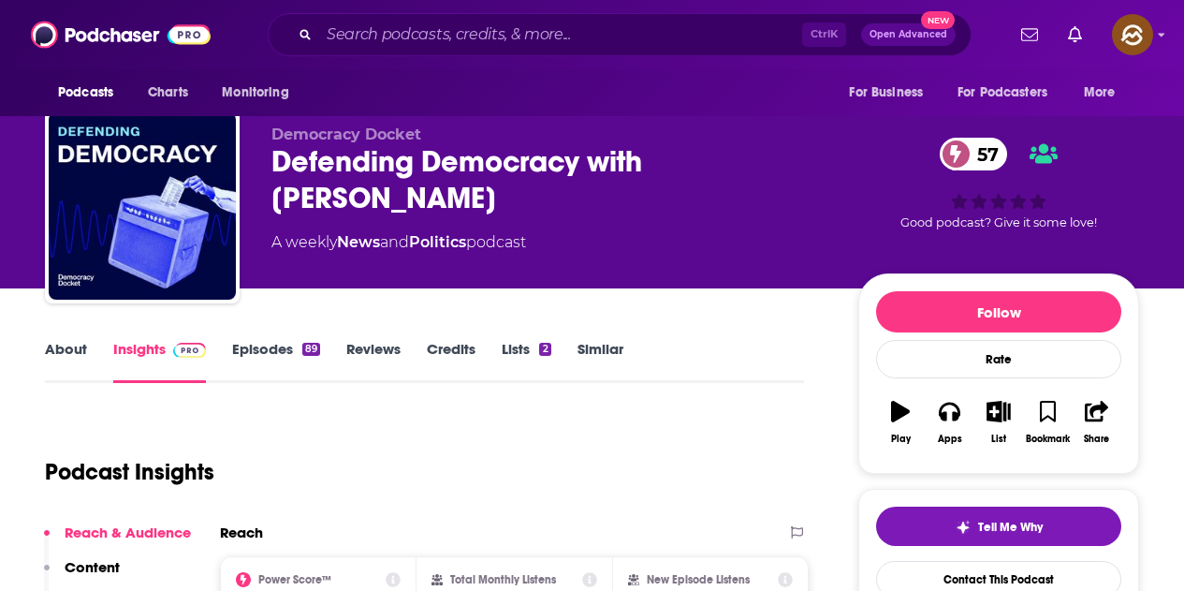
scroll to position [0, 0]
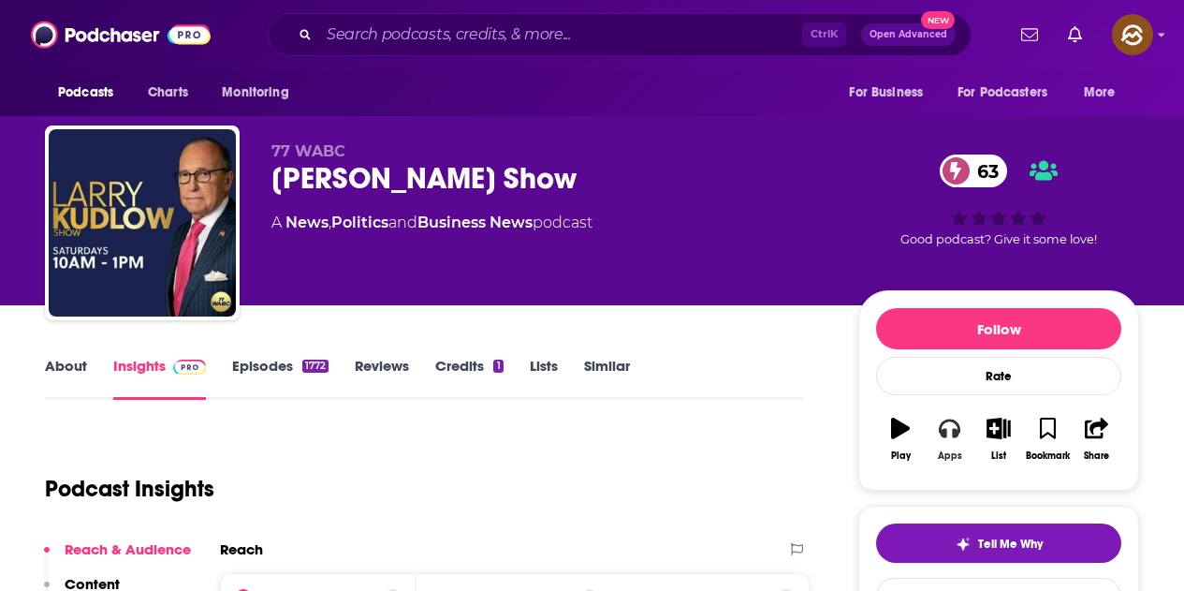
click at [961, 428] on button "Apps" at bounding box center [949, 438] width 49 height 67
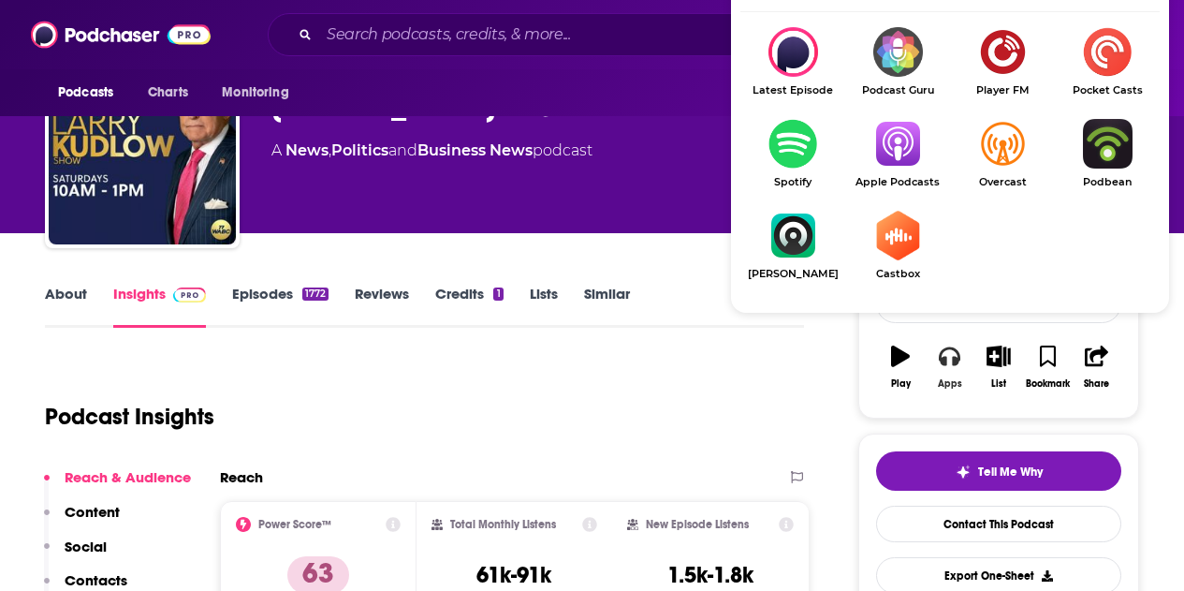
scroll to position [94, 0]
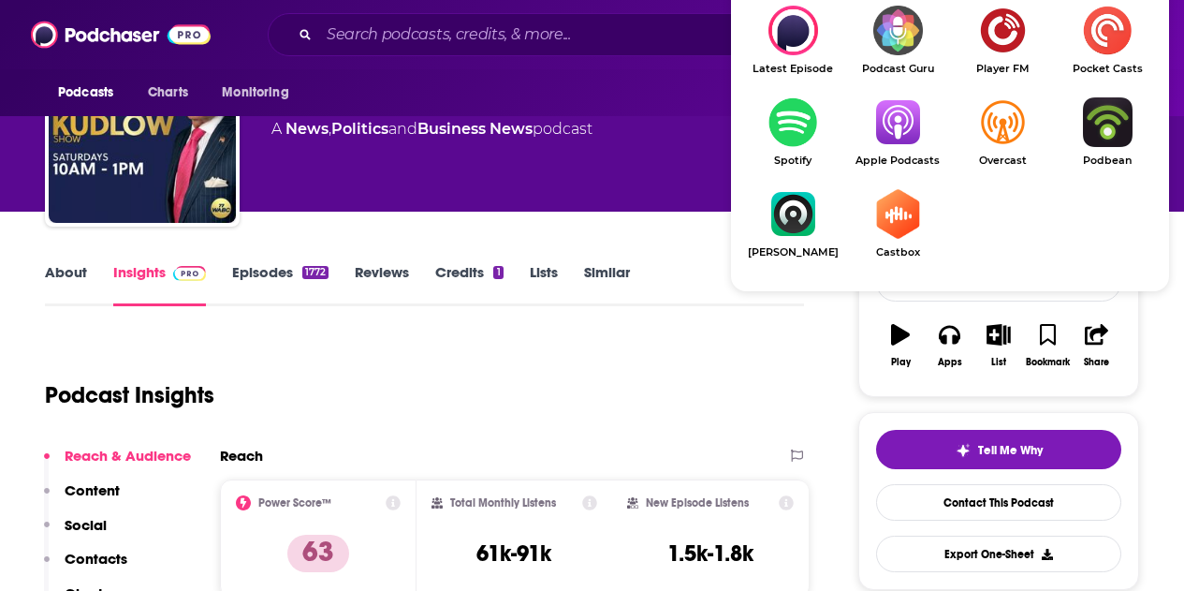
click at [902, 126] on img "Show Listen On dropdown" at bounding box center [897, 122] width 105 height 50
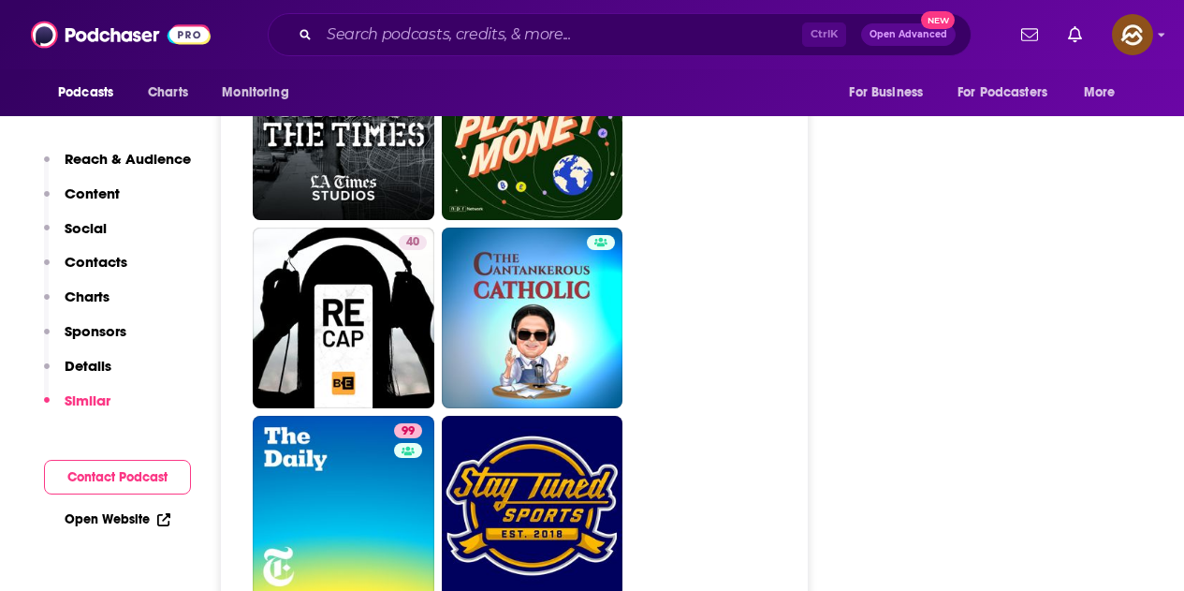
scroll to position [5617, 0]
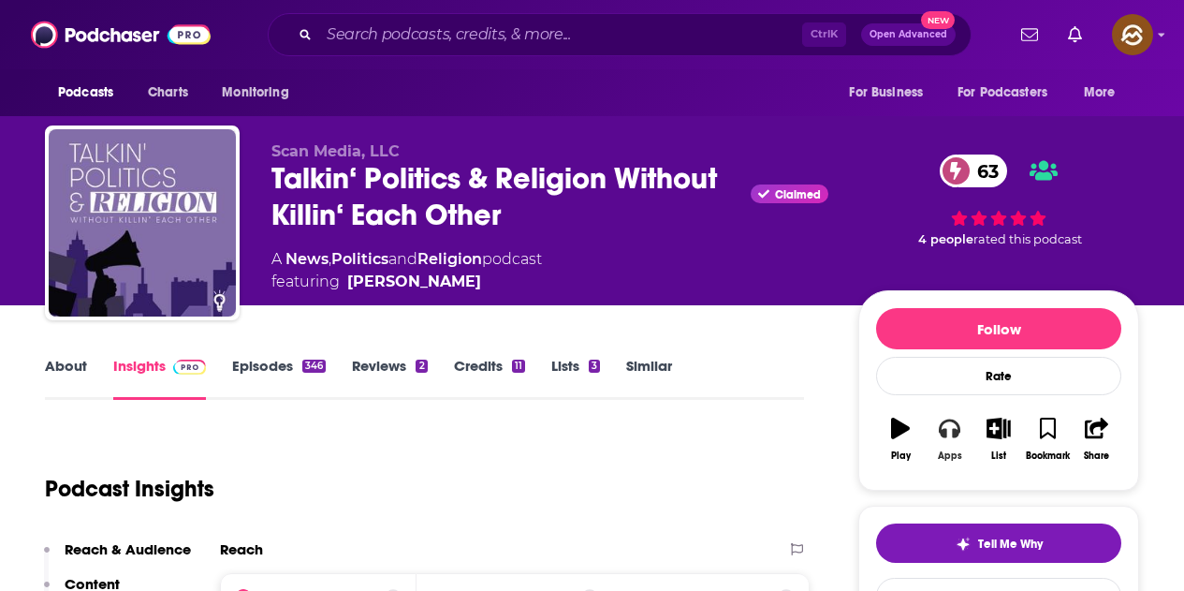
click at [955, 422] on icon "button" at bounding box center [949, 428] width 21 height 19
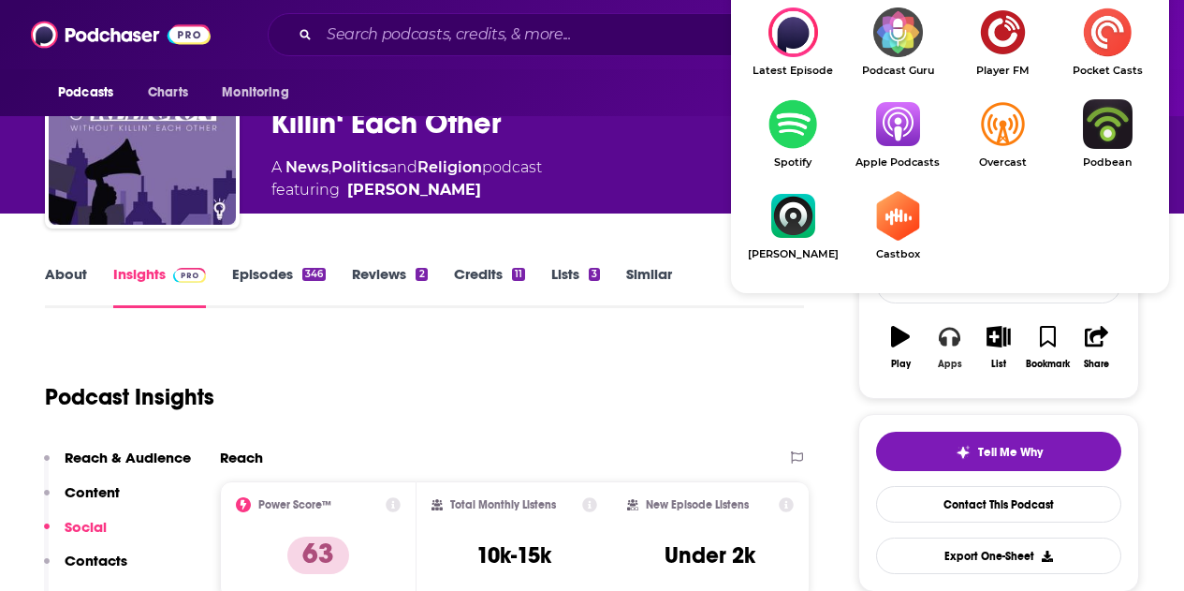
scroll to position [94, 0]
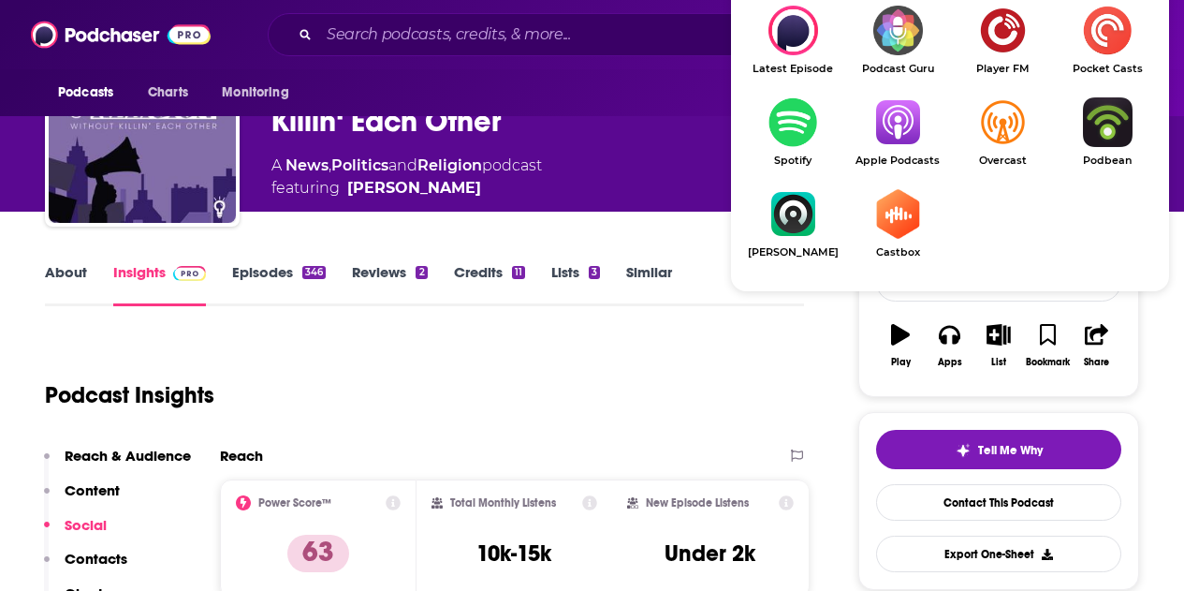
click at [913, 126] on img "Show Listen On dropdown" at bounding box center [897, 122] width 105 height 50
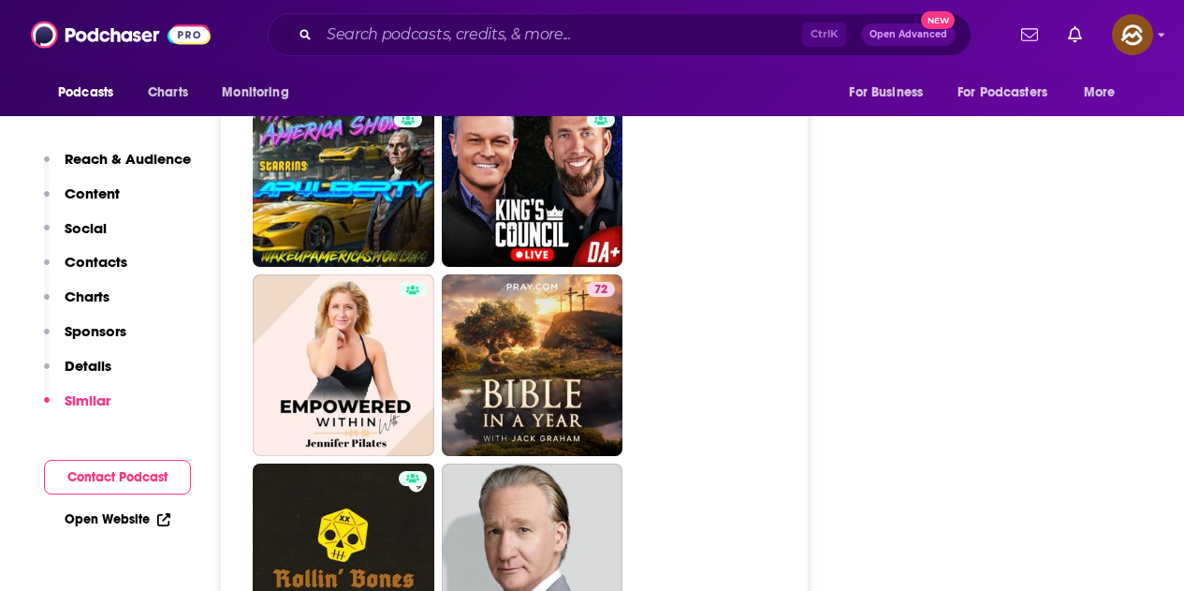
scroll to position [4962, 0]
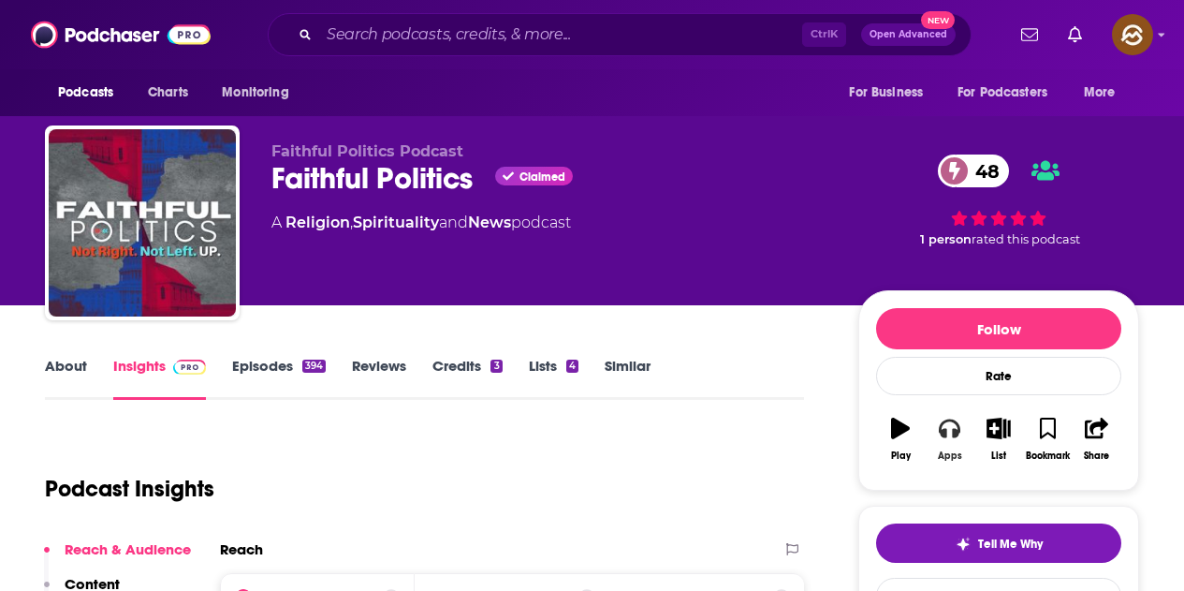
click at [956, 448] on button "Apps" at bounding box center [949, 438] width 49 height 67
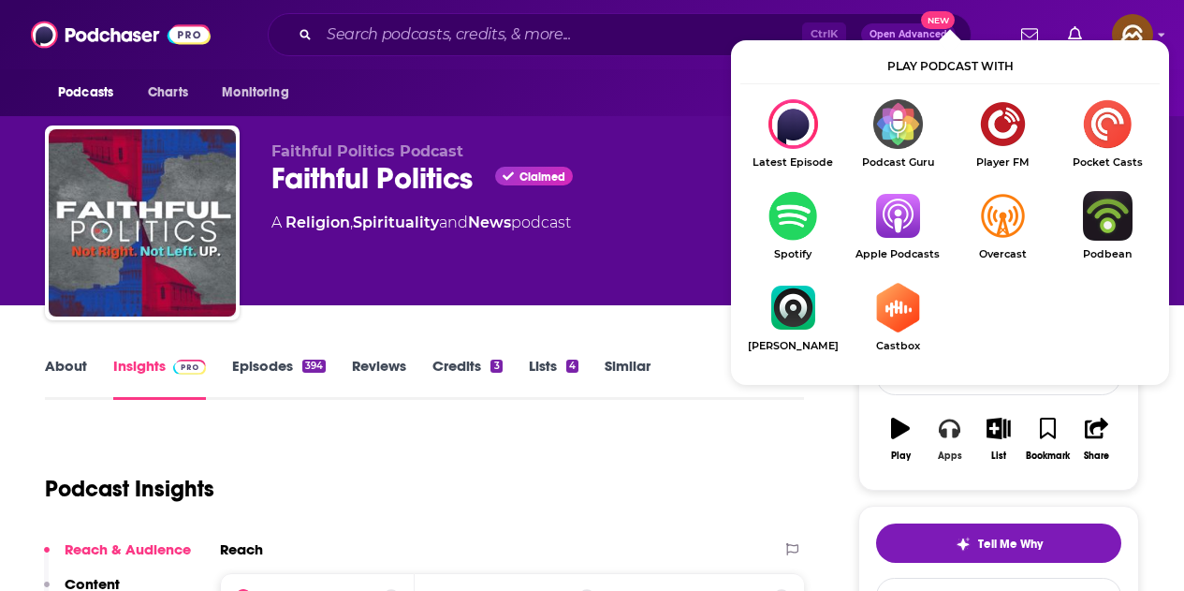
scroll to position [94, 0]
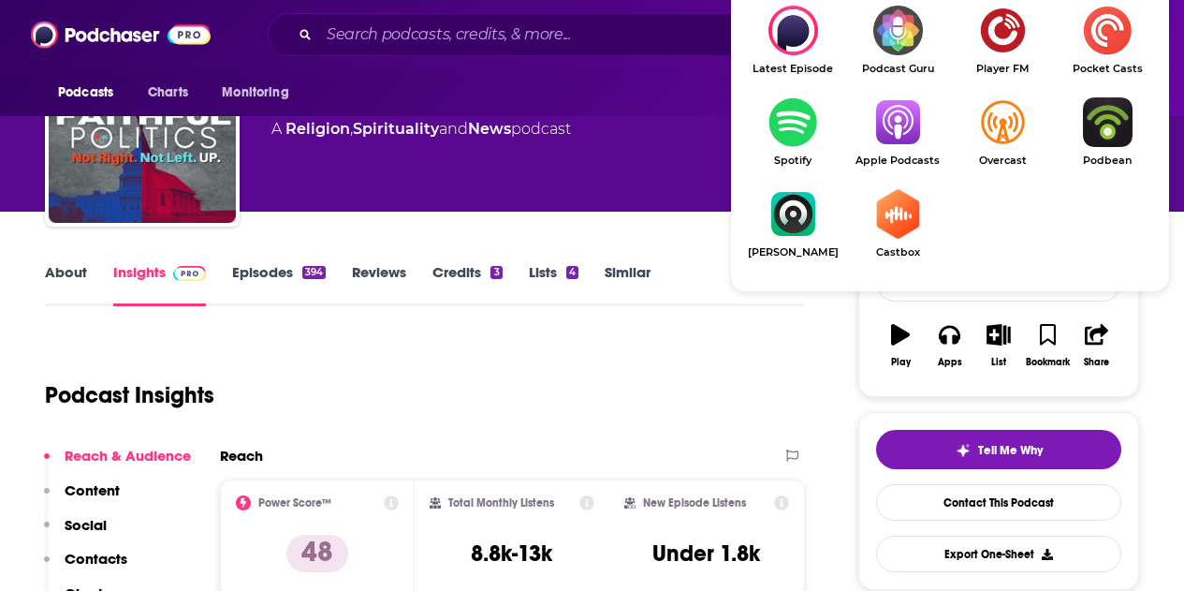
click at [888, 142] on img "Show Listen On dropdown" at bounding box center [897, 122] width 105 height 50
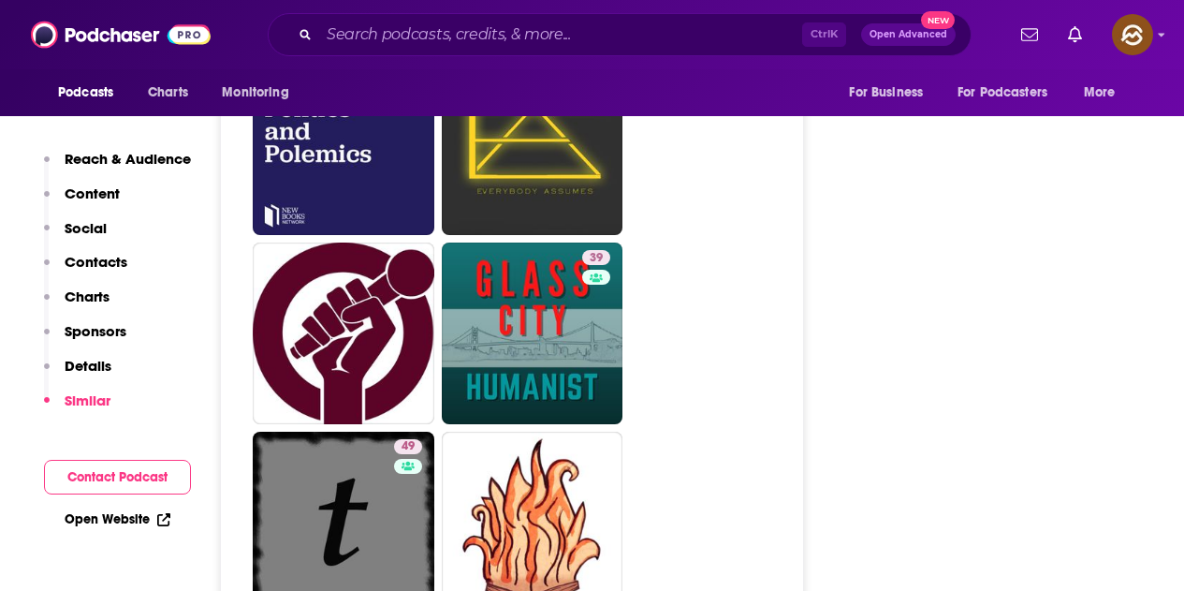
scroll to position [5055, 0]
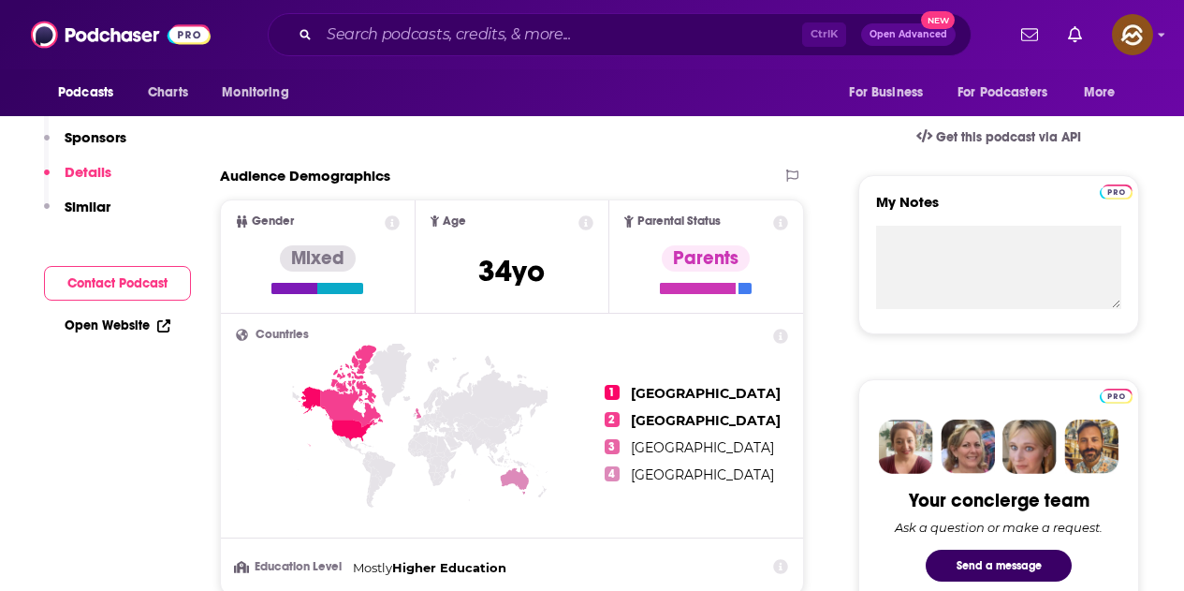
scroll to position [57, 0]
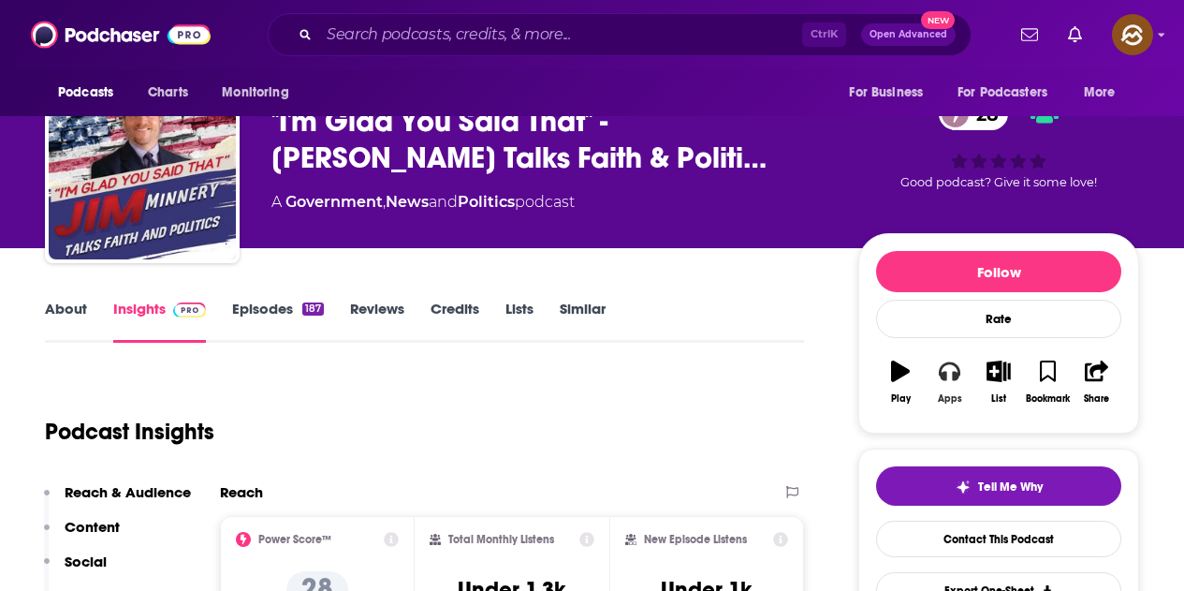
click at [946, 389] on button "Apps" at bounding box center [949, 381] width 49 height 67
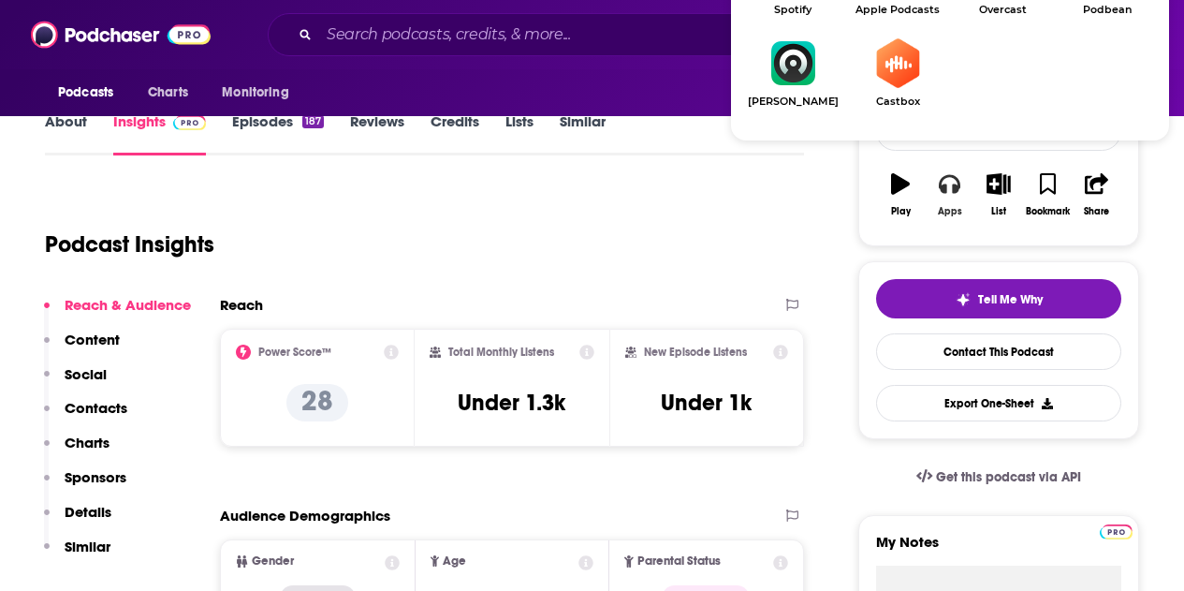
scroll to position [151, 0]
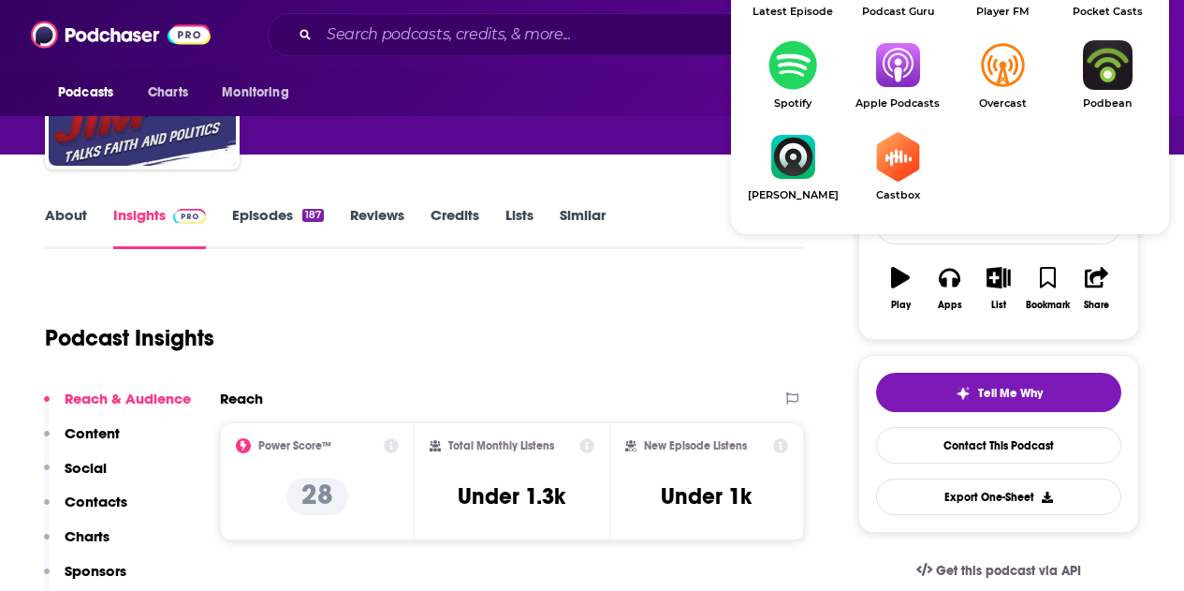
click at [902, 77] on img "Show Listen On dropdown" at bounding box center [897, 65] width 105 height 50
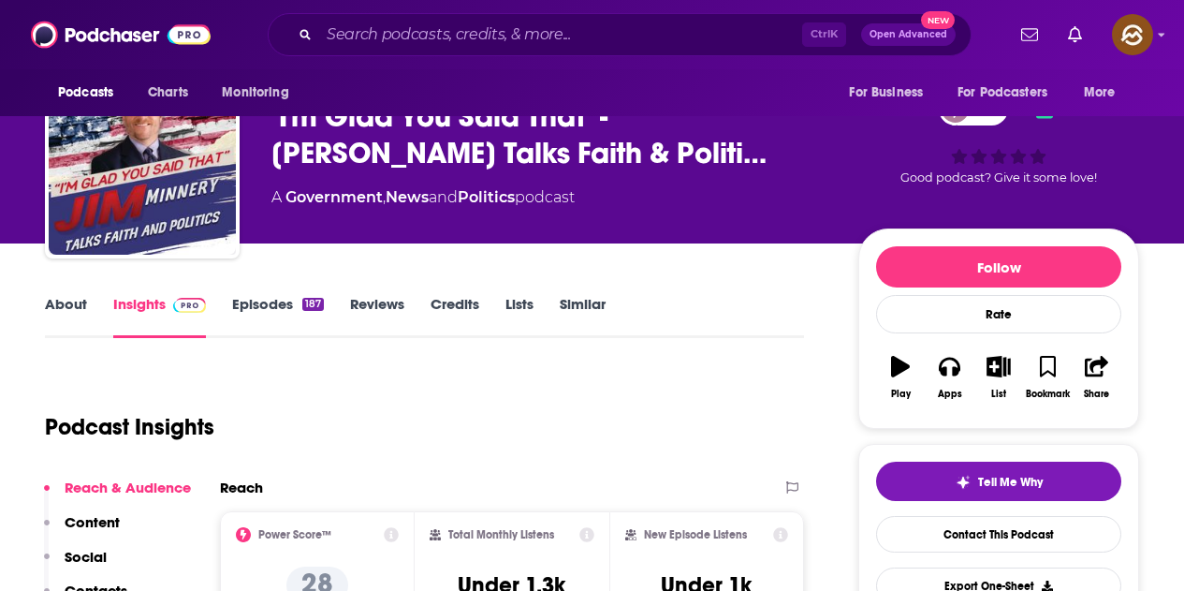
scroll to position [0, 0]
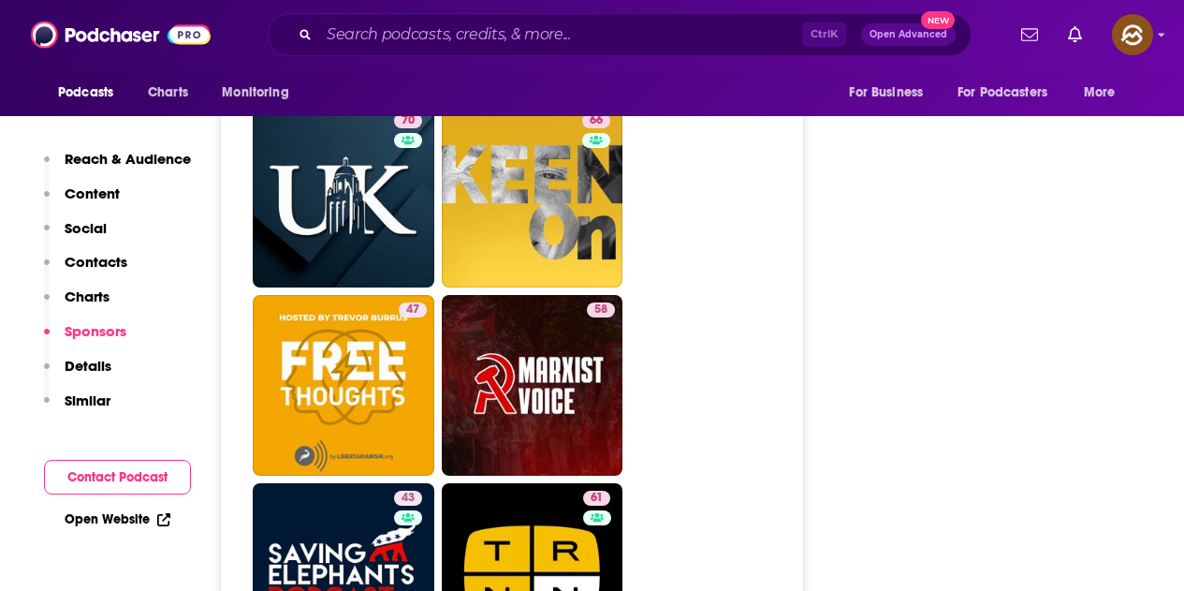
scroll to position [5336, 0]
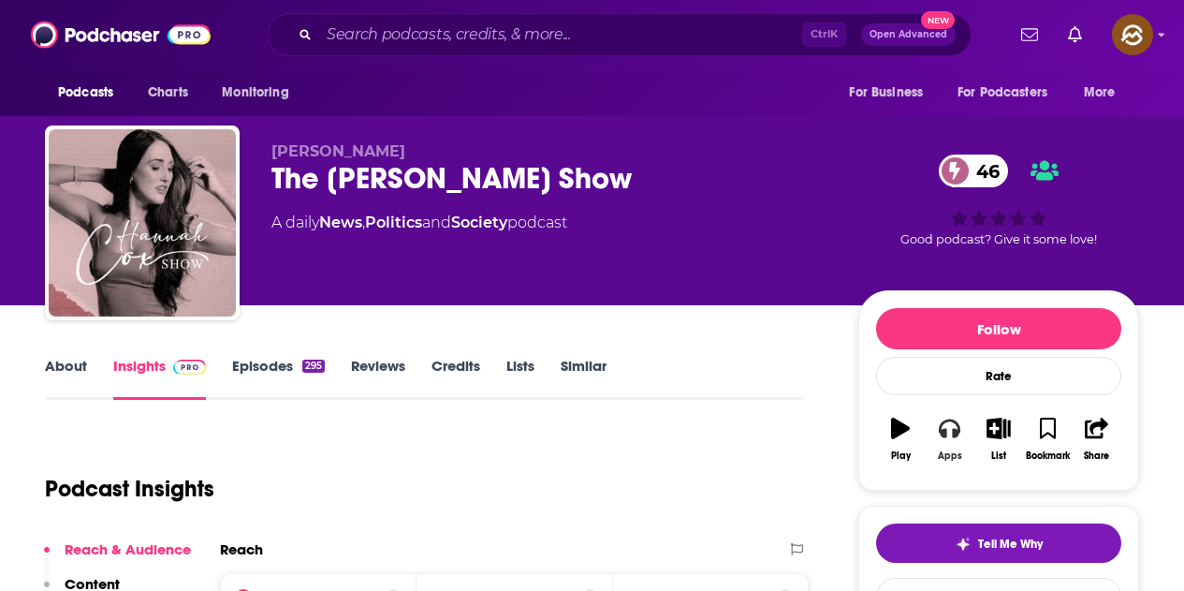
click at [952, 428] on icon "button" at bounding box center [949, 428] width 21 height 21
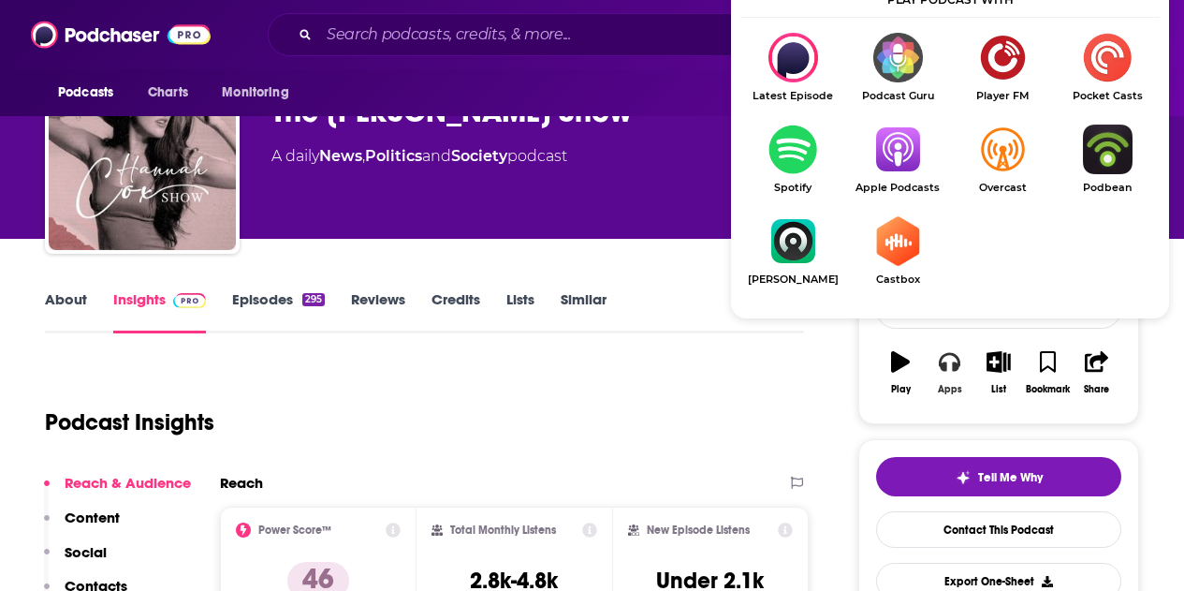
scroll to position [187, 0]
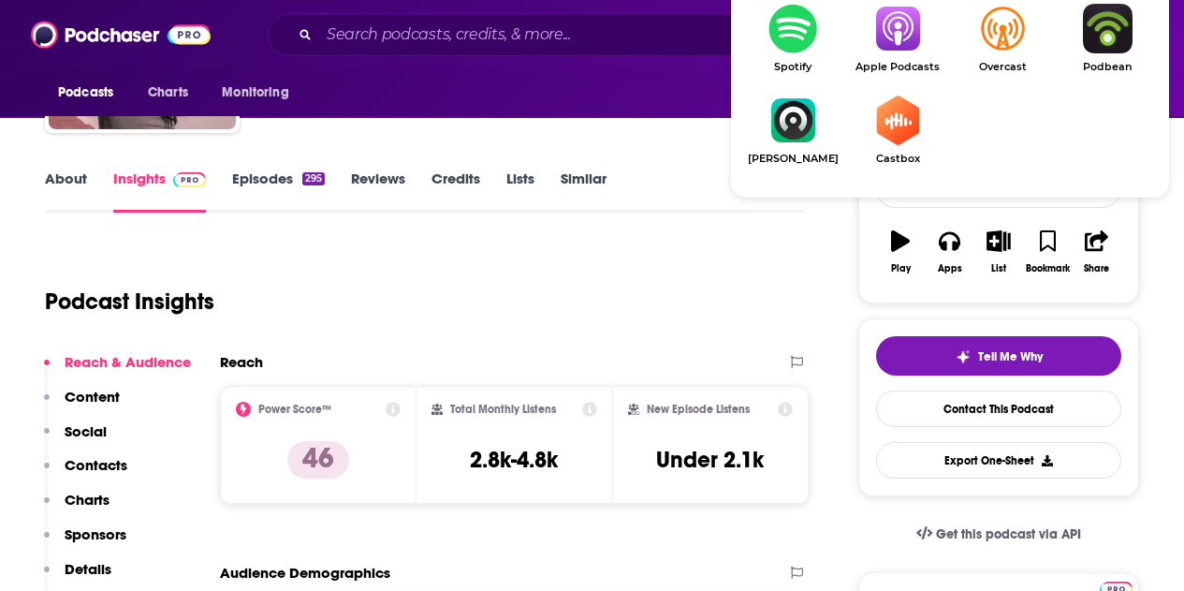
click at [883, 37] on img "Show Listen On dropdown" at bounding box center [897, 29] width 105 height 50
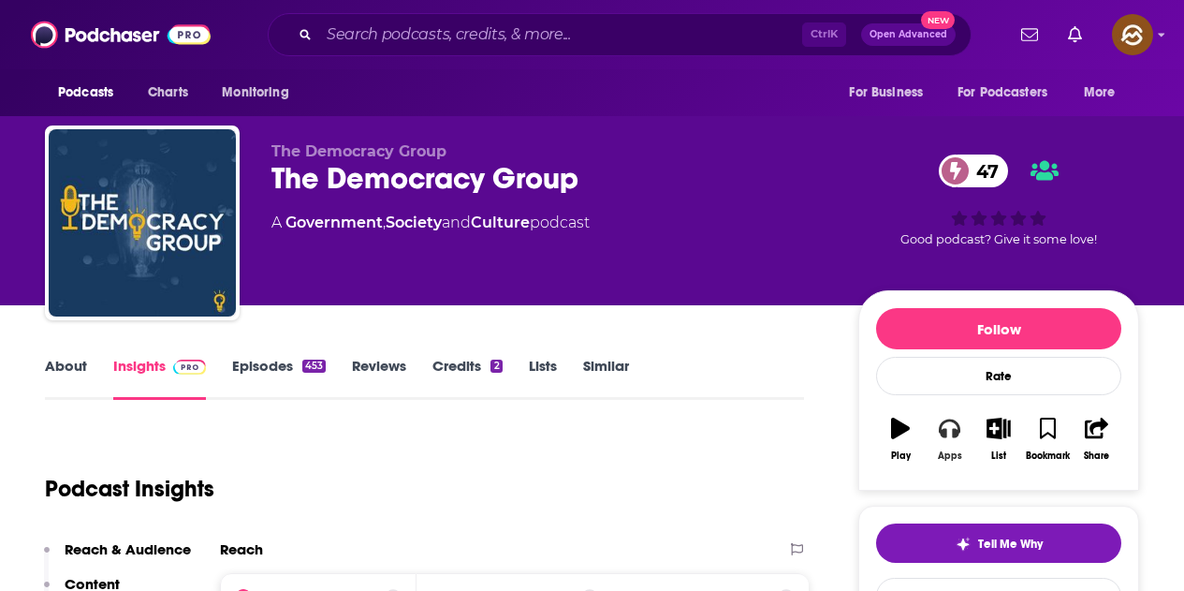
click at [939, 443] on button "Apps" at bounding box center [949, 438] width 49 height 67
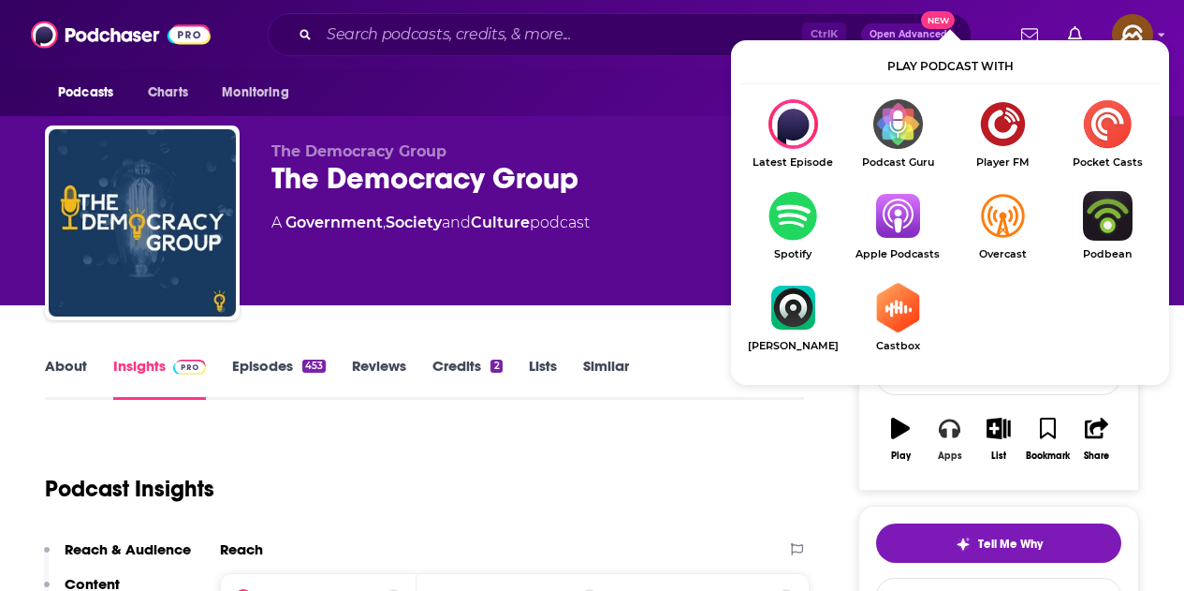
scroll to position [94, 0]
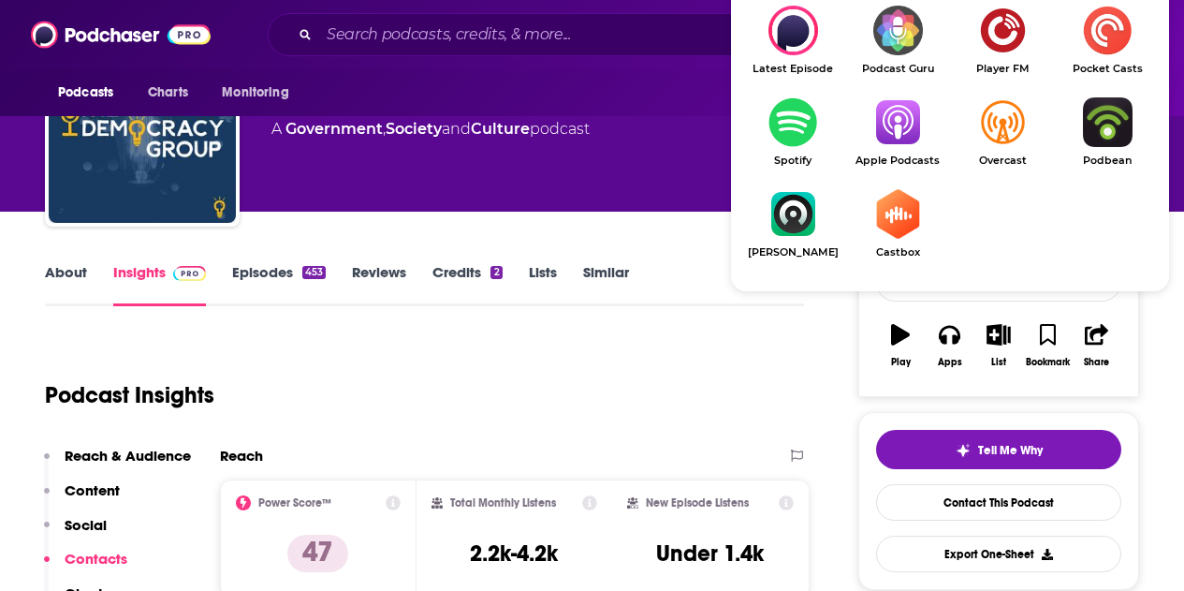
click at [899, 137] on img "Show Listen On dropdown" at bounding box center [897, 122] width 105 height 50
